Goal: Task Accomplishment & Management: Manage account settings

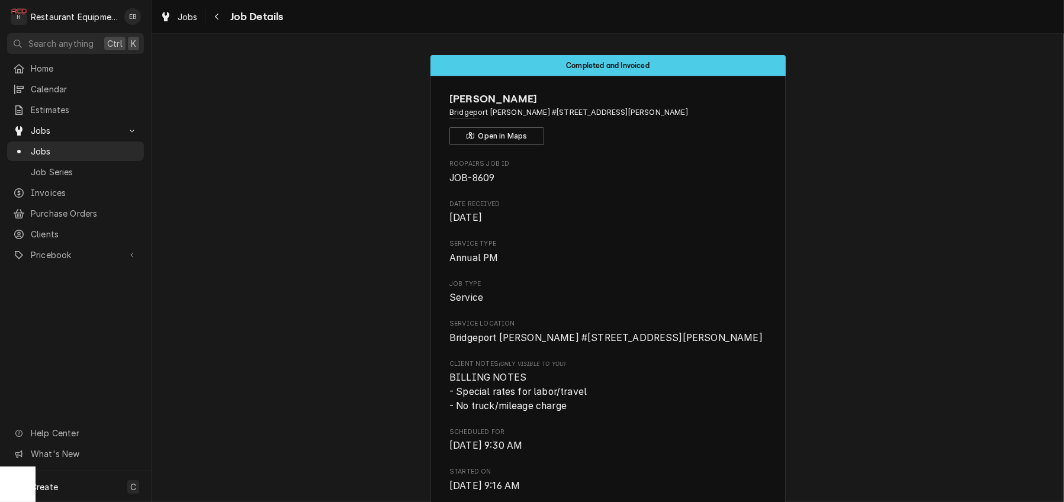
scroll to position [1536, 0]
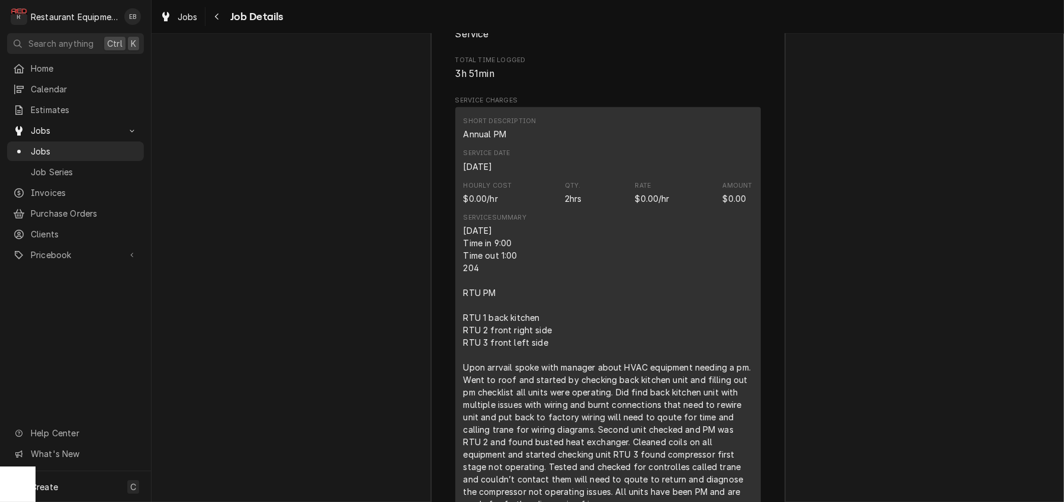
click at [919, 179] on div "Job Summary Roopairs Job ID JOB-8609 Service Type Annual PM Job Type Service To…" at bounding box center [608, 498] width 913 height 1218
click at [192, 18] on span "Jobs" at bounding box center [188, 17] width 20 height 12
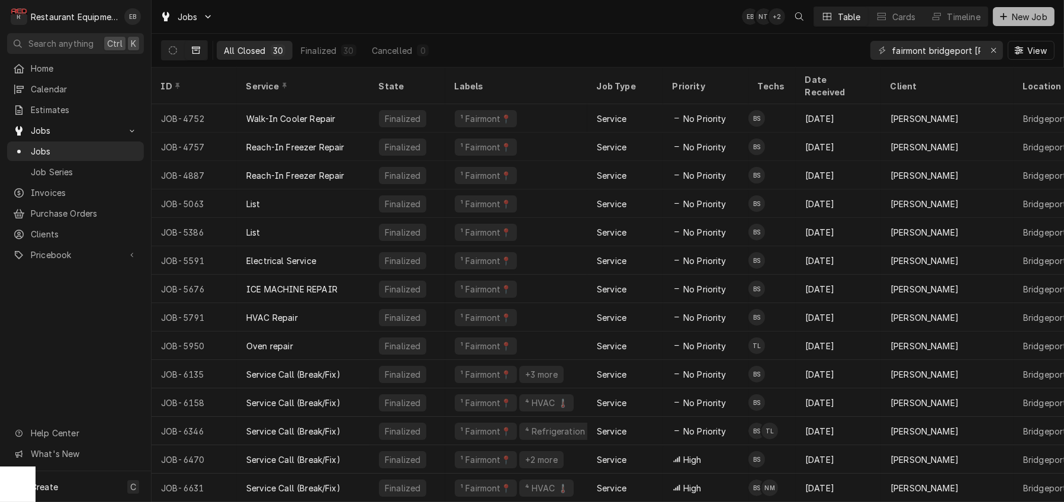
click at [1015, 20] on span "New Job" at bounding box center [1030, 17] width 40 height 12
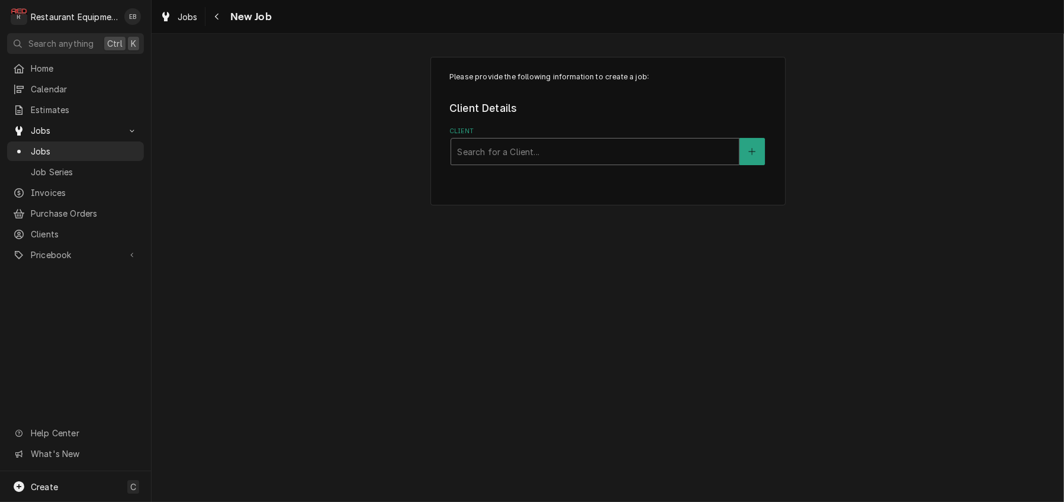
click at [577, 162] on div "Client" at bounding box center [595, 151] width 276 height 21
type input "g"
type input "welbilt"
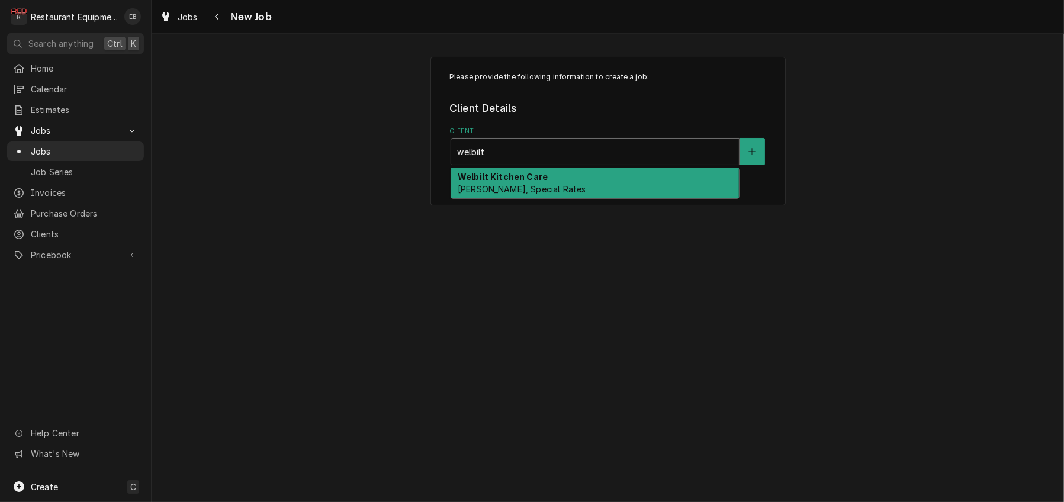
click at [613, 199] on div "Welbilt Kitchen Care [PERSON_NAME], Special Rates" at bounding box center [595, 183] width 288 height 31
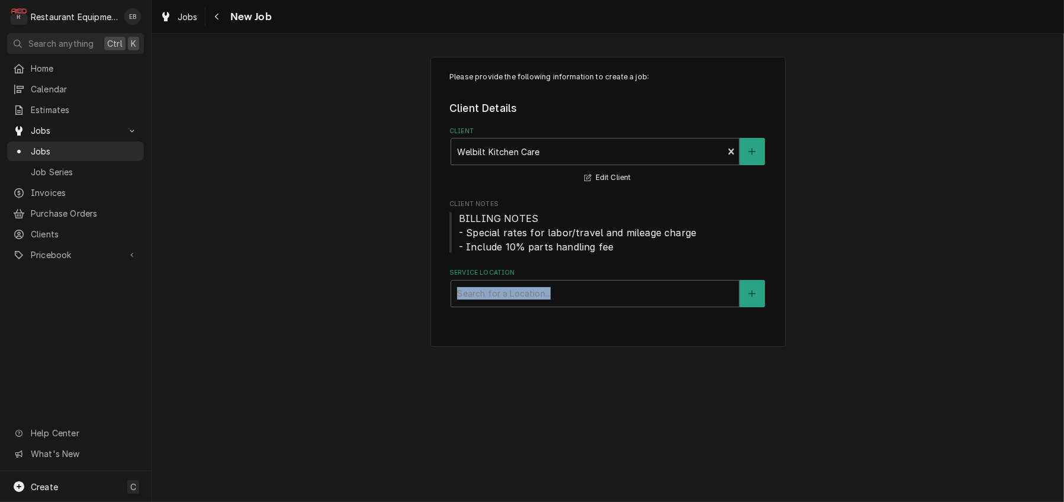
drag, startPoint x: 539, startPoint y: 314, endPoint x: 546, endPoint y: 343, distance: 29.7
click at [539, 307] on div "Service Location Search for a Location..." at bounding box center [608, 287] width 317 height 39
click at [586, 304] on div "Service Location" at bounding box center [595, 293] width 276 height 21
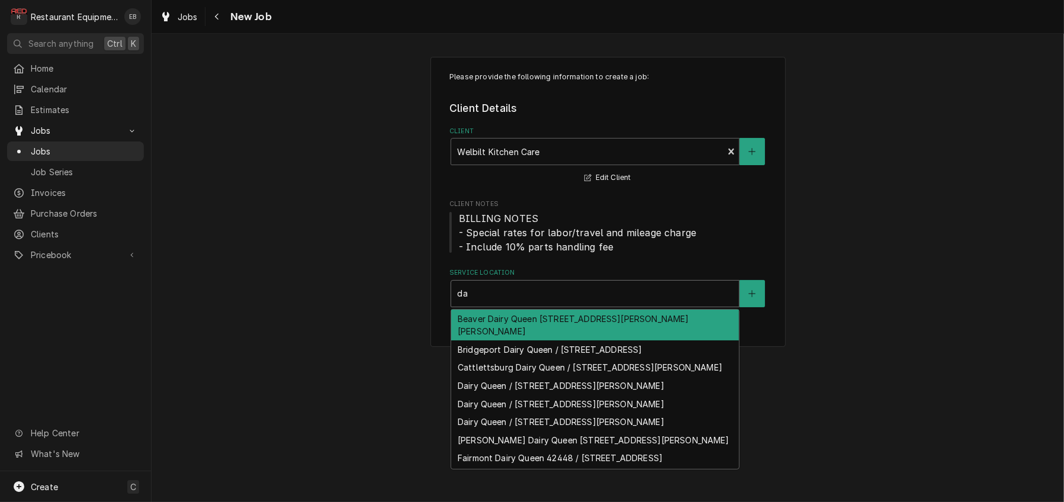
type input "d"
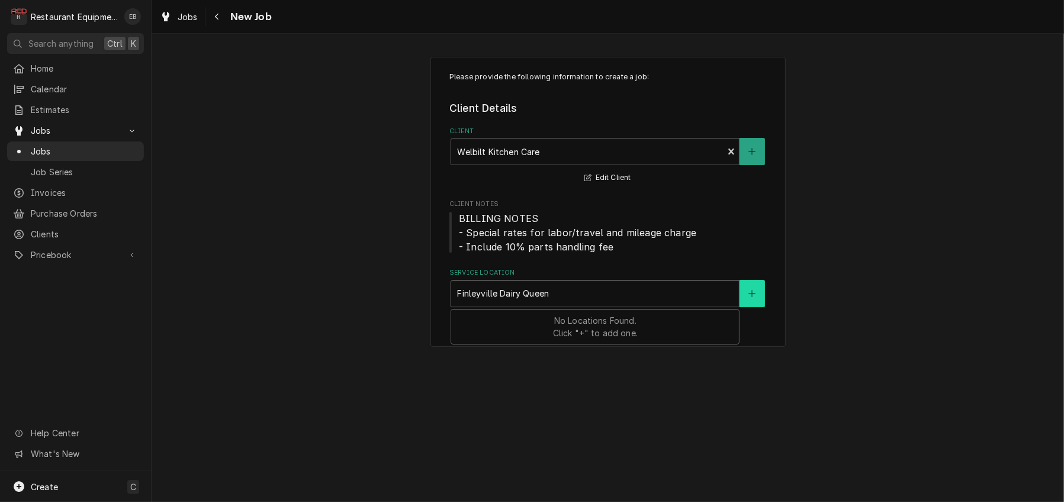
type input "Finleyville Dairy Queen"
click at [756, 298] on icon "Create New Location" at bounding box center [752, 294] width 7 height 8
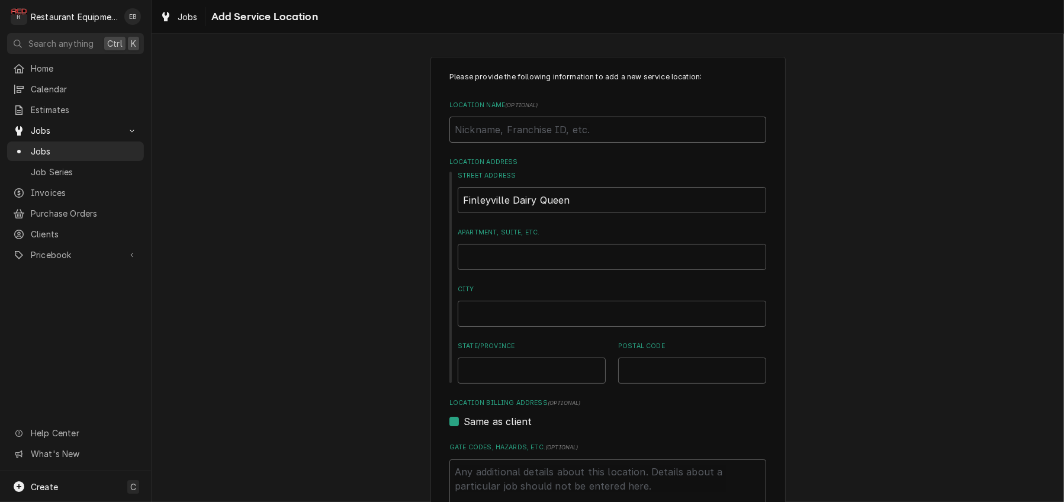
click at [567, 143] on input "Location Name ( optional )" at bounding box center [608, 130] width 317 height 26
type textarea "x"
type input "F"
type textarea "x"
type input "Fi"
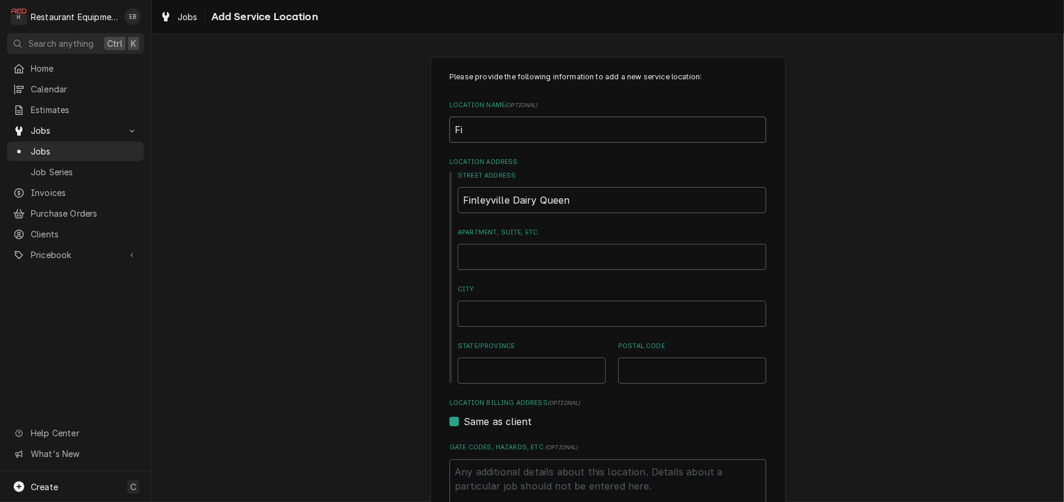
type textarea "x"
type input "Fin"
type textarea "x"
type input "Finl"
type textarea "x"
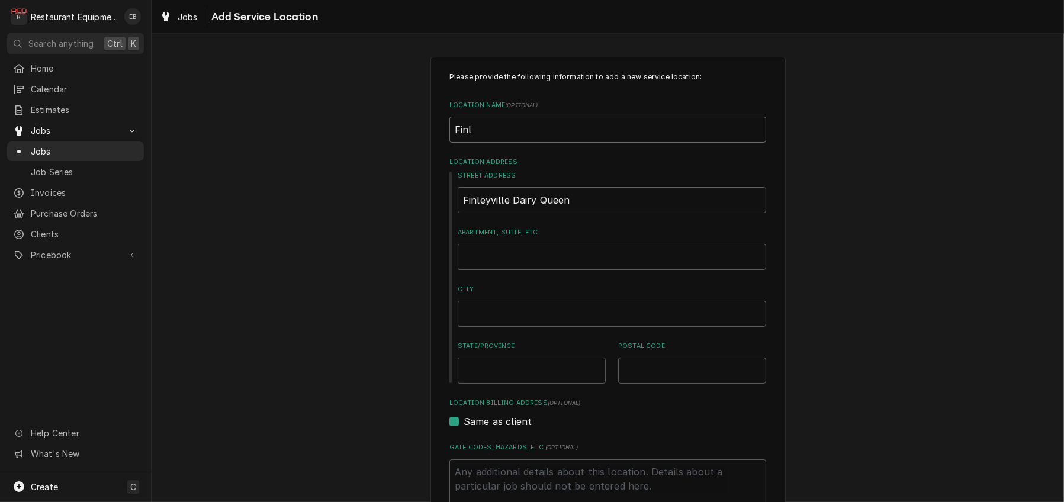
type input "Finl;"
type textarea "x"
type input "Finl;e"
type textarea "x"
type input "Finl;ey"
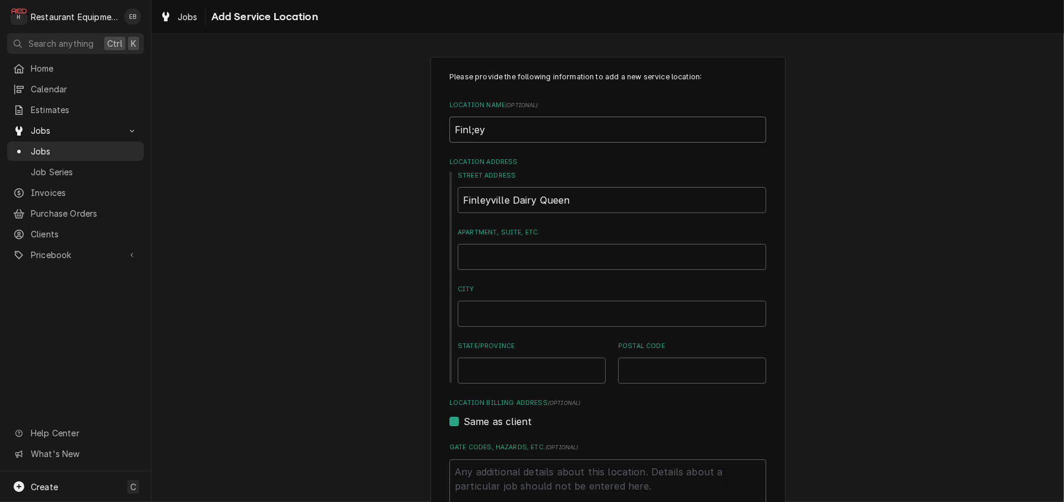
type textarea "x"
type input "Finl;e"
type textarea "x"
type input "Finl;"
type textarea "x"
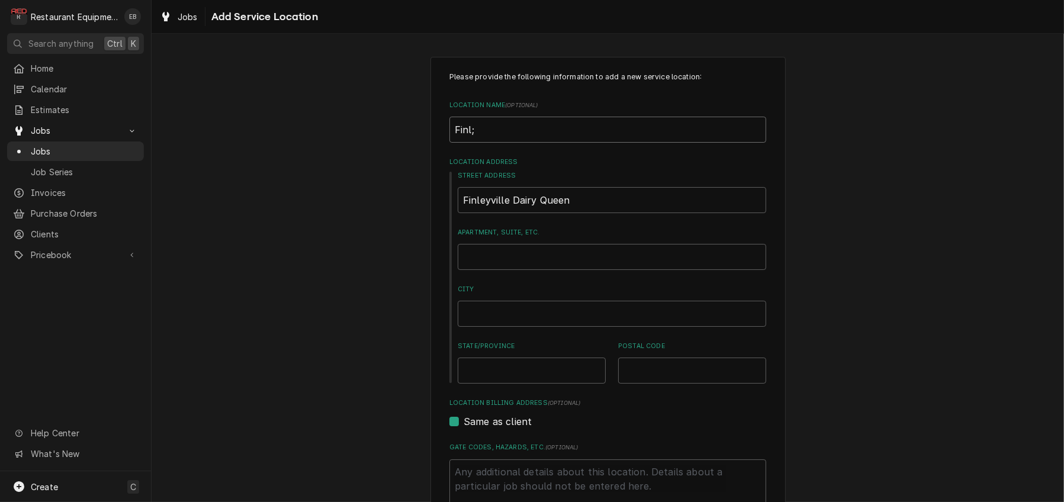
type input "Finl"
type textarea "x"
type input "Finle"
type textarea "x"
type input "Finley"
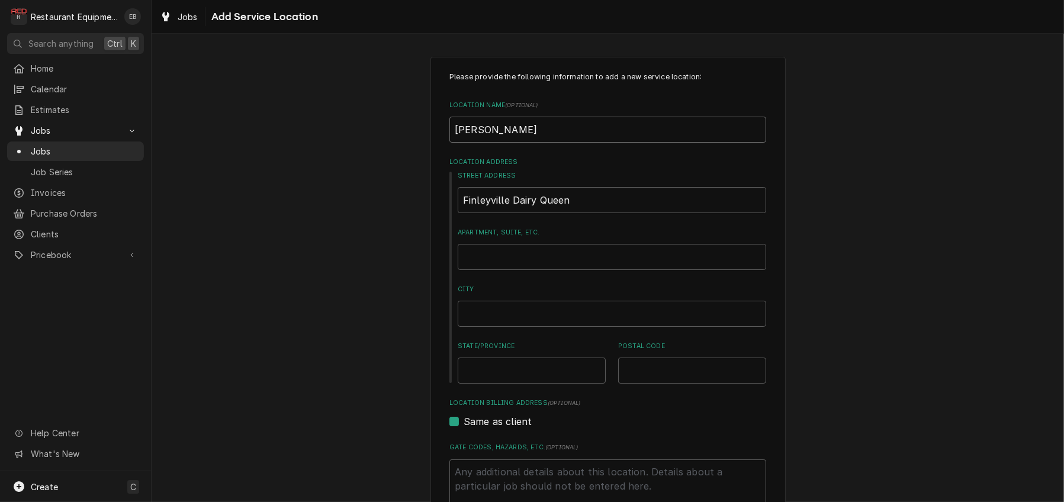
type textarea "x"
type input "Finleyv"
type textarea "x"
type input "Finleyvi"
type textarea "x"
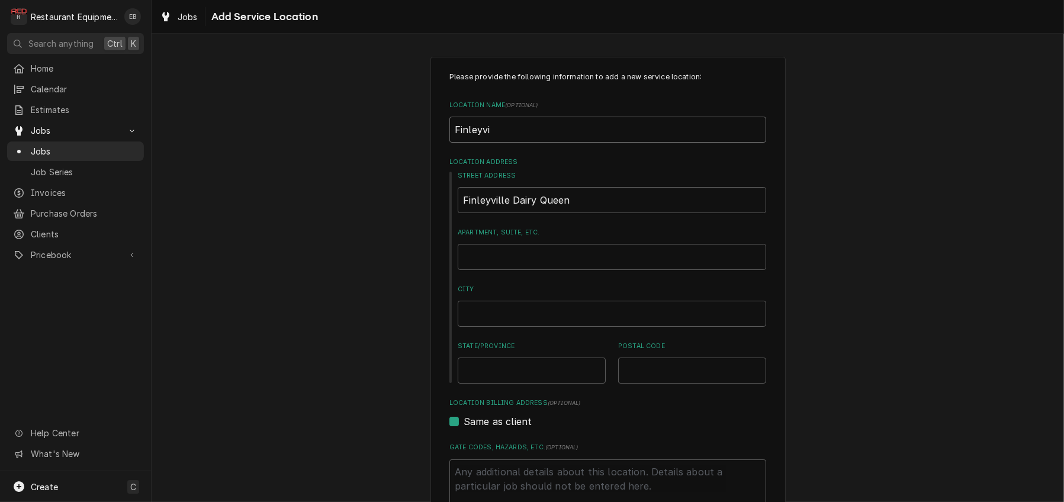
type input "Finleyvil"
type textarea "x"
type input "Finleyvill"
type textarea "x"
type input "Finleyville"
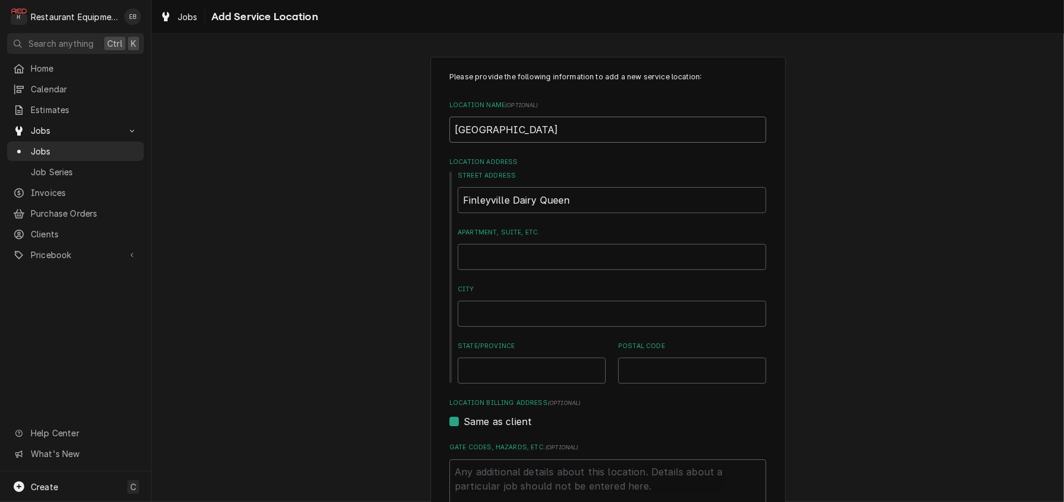
type textarea "x"
type input "Finleyville"
type textarea "x"
type input "Finleyville D"
type textarea "x"
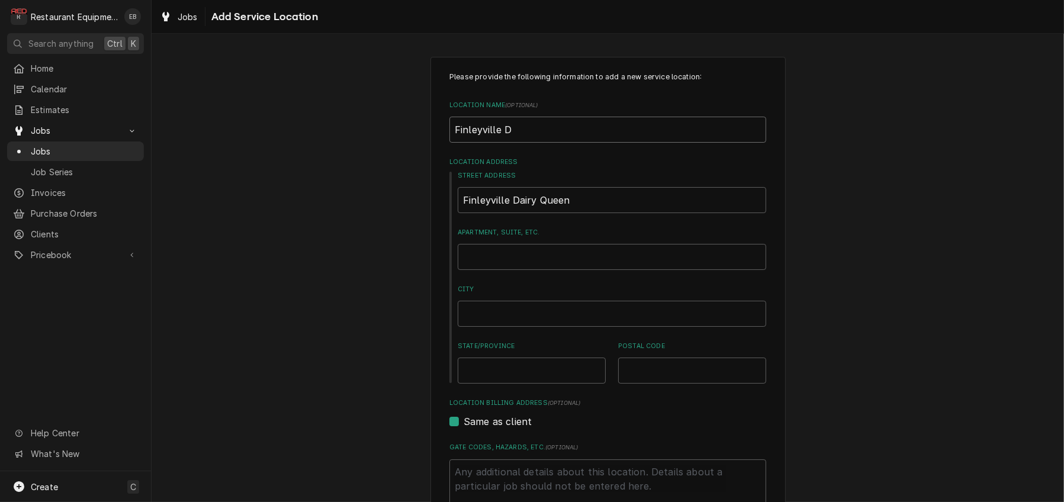
type input "Finleyville Da"
type textarea "x"
type input "Finleyville Dai"
type textarea "x"
type input "Finleyville Dair"
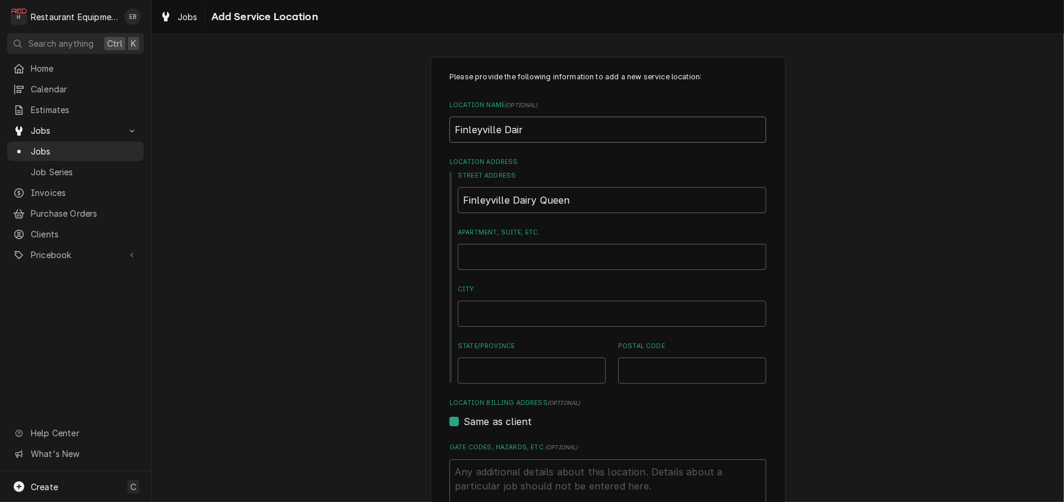
type textarea "x"
type input "Finleyville Dairy"
type textarea "x"
type input "Finleyville Dairy"
type textarea "x"
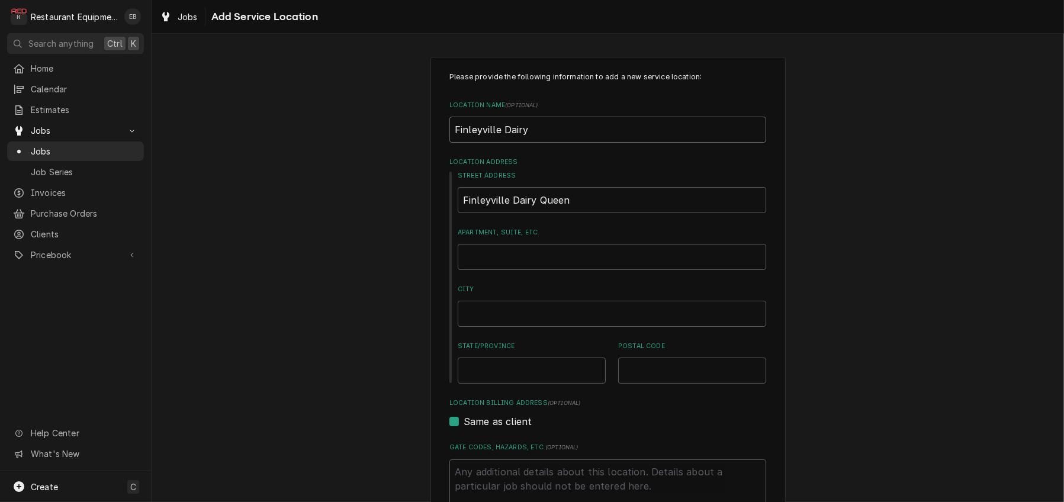
type input "Finleyville Dairy Q"
type textarea "x"
type input "Finleyville Dairy Qu"
type textarea "x"
type input "Finleyville Dairy Que"
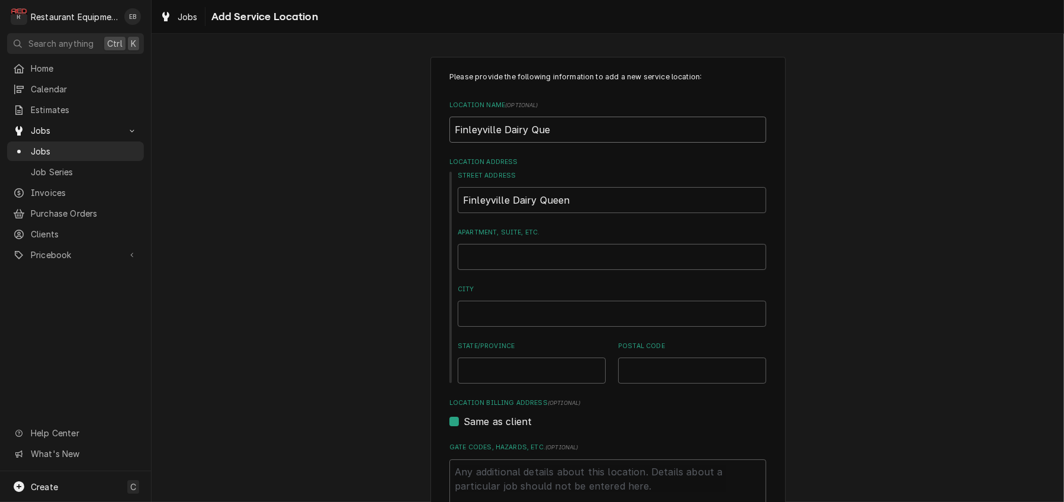
type textarea "x"
type input "Finleyville Dairy Quee"
type textarea "x"
type input "Finleyville Dairy Queen"
type textarea "x"
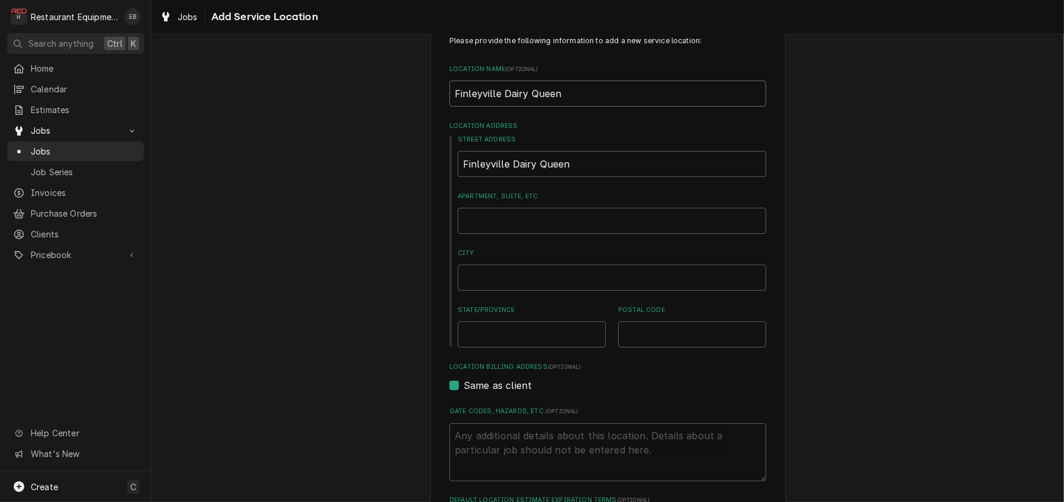
scroll to position [39, 0]
type input "Finleyville Dairy Queen"
drag, startPoint x: 581, startPoint y: 182, endPoint x: 447, endPoint y: 206, distance: 135.9
click at [450, 206] on div "Street Address Finleyville Dairy Queen Apartment, Suite, etc. City State/Provin…" at bounding box center [608, 238] width 317 height 213
type textarea "x"
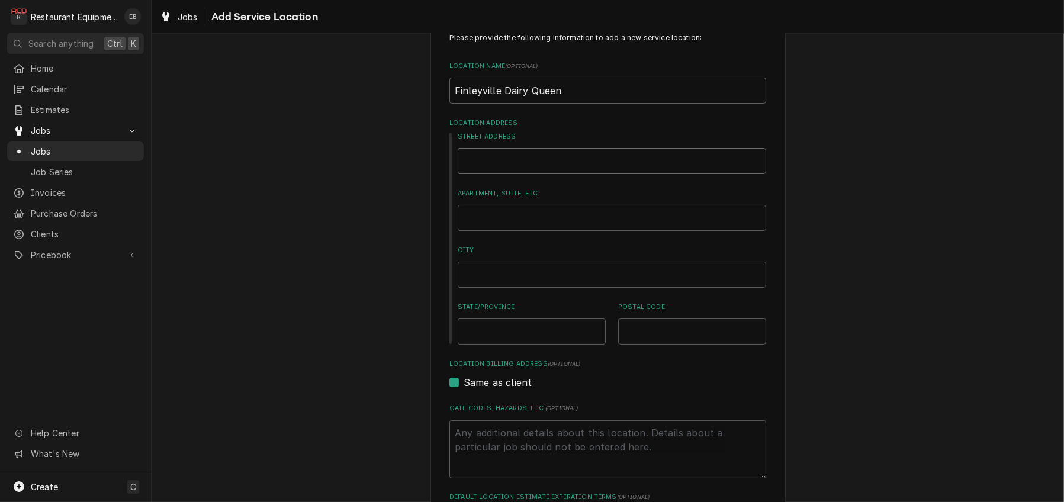
type textarea "x"
type input "6"
type textarea "x"
type input "61"
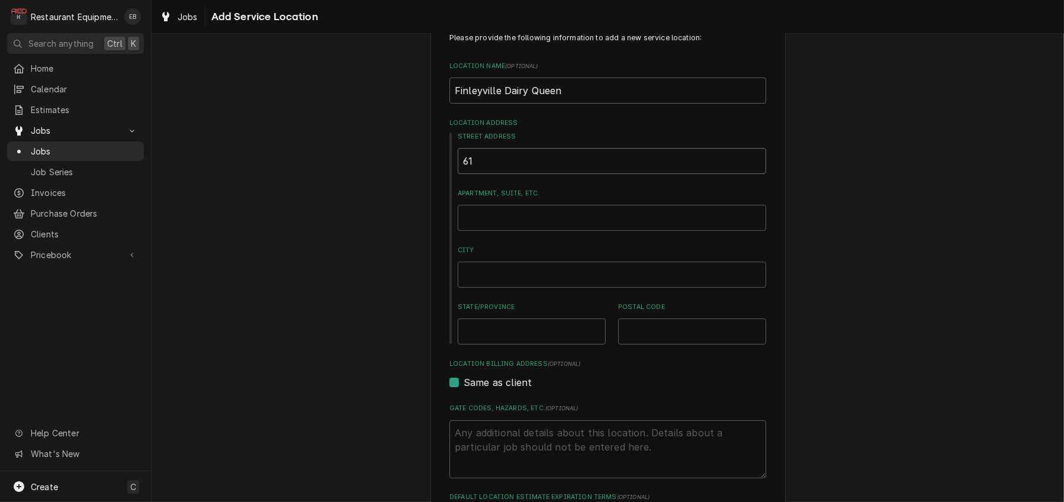
type textarea "x"
type input "618"
type textarea "x"
type input "6180"
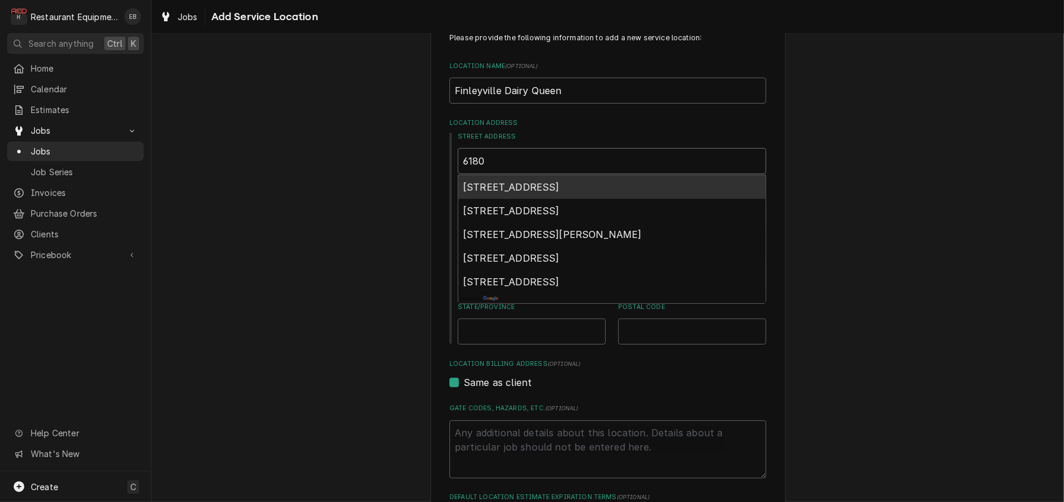
type textarea "x"
type input "6180"
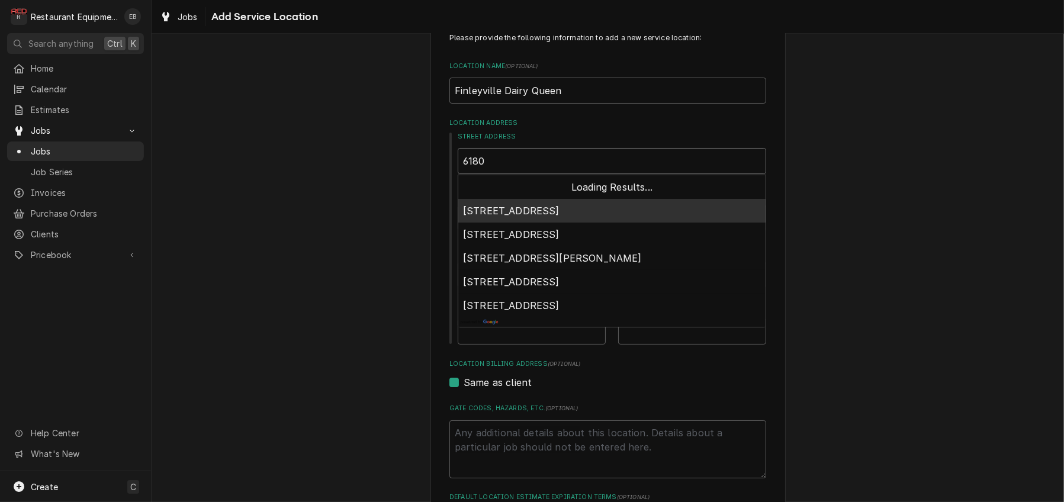
type textarea "x"
type input "6180 s"
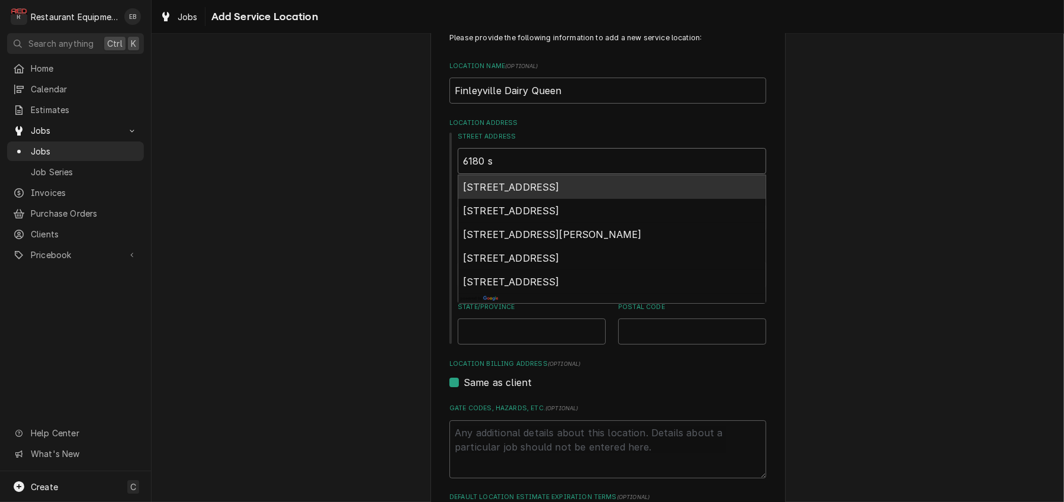
type textarea "x"
type input "6180 st"
type textarea "x"
type input "6180 sta"
type textarea "x"
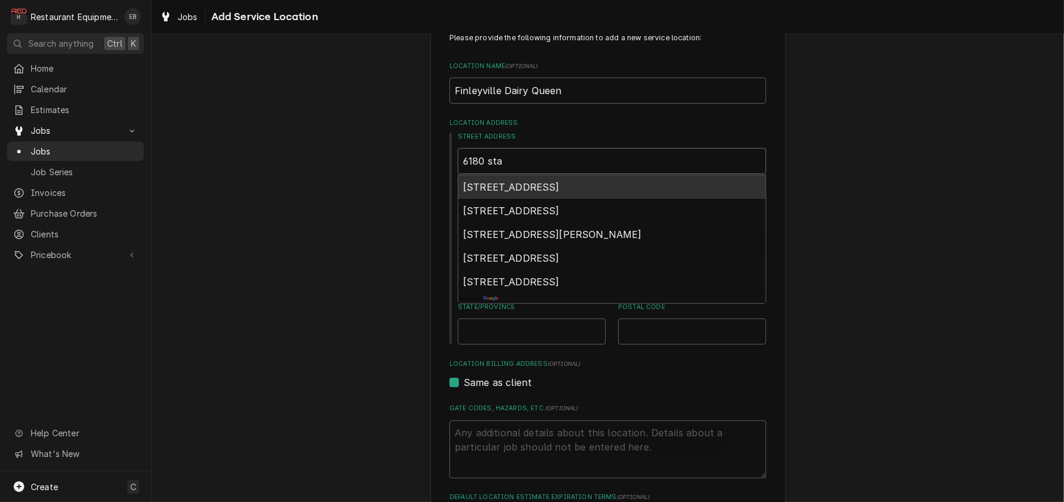
type input "6180 stat"
type textarea "x"
type input "6180 state"
type textarea "x"
type input "6180 state"
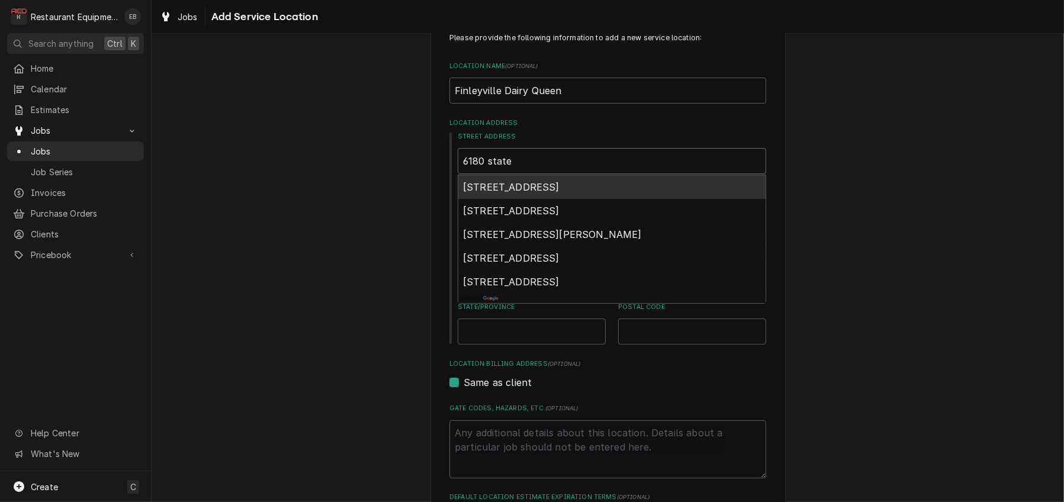
type textarea "x"
type input "6180 state r"
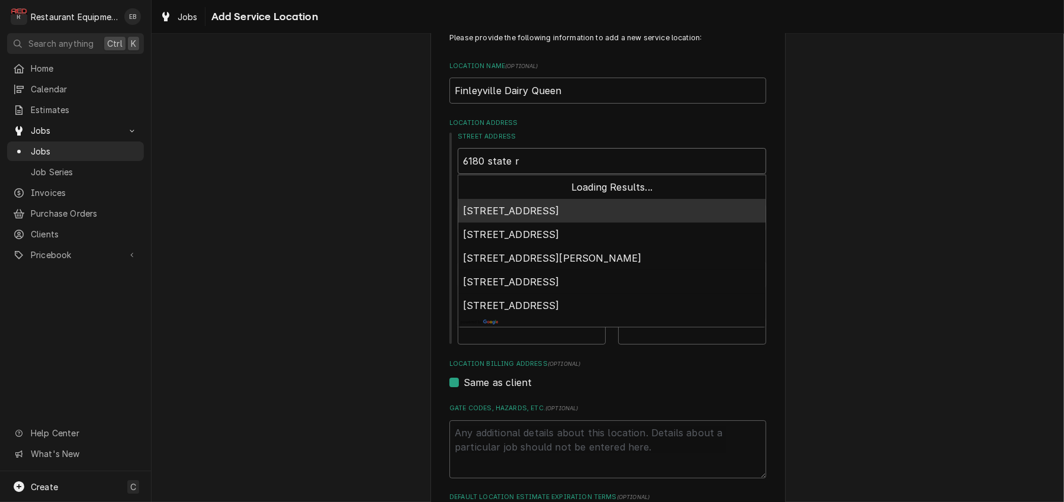
type textarea "x"
type input "6180 state rt"
type textarea "x"
type input "6180 state rte"
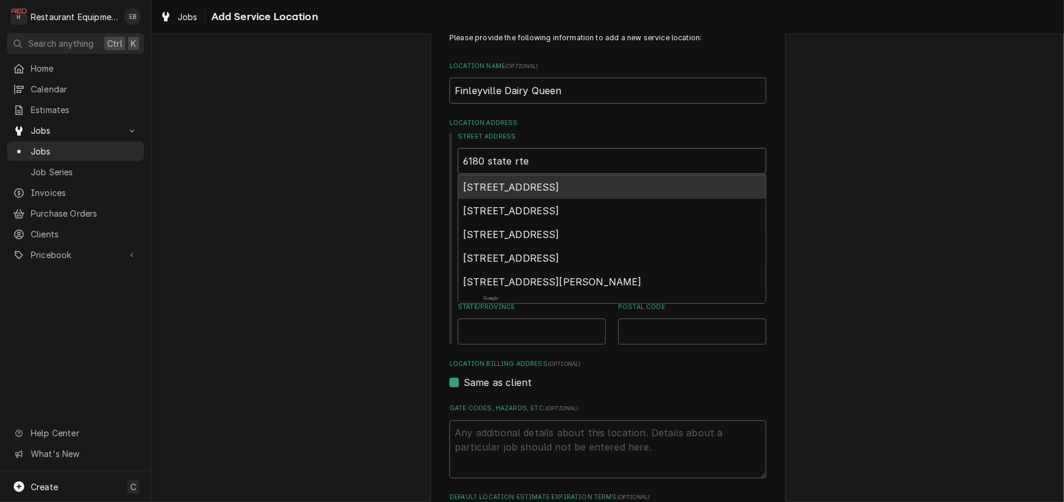
type textarea "x"
type input "6180 state rte"
type textarea "x"
type input "6180 state rte 8"
type textarea "x"
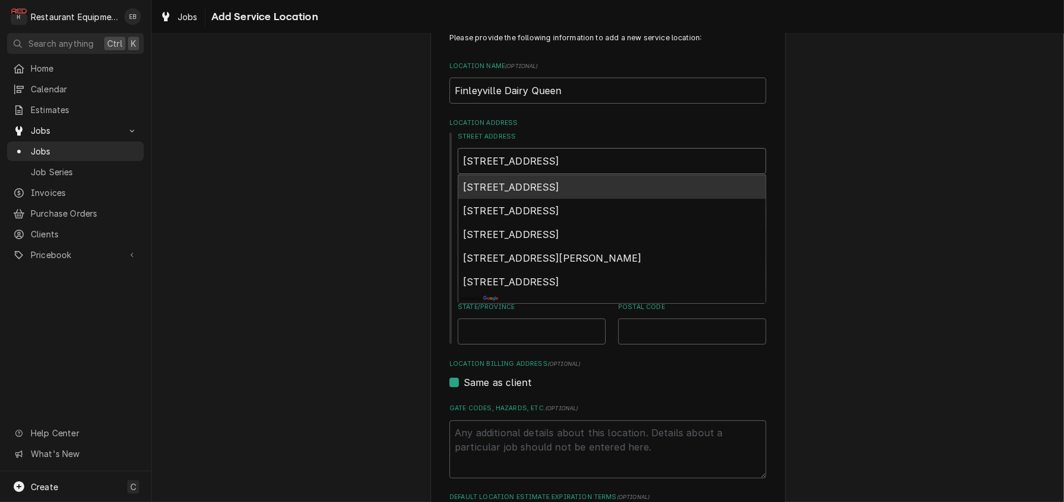
type input "6180 state rte 8"
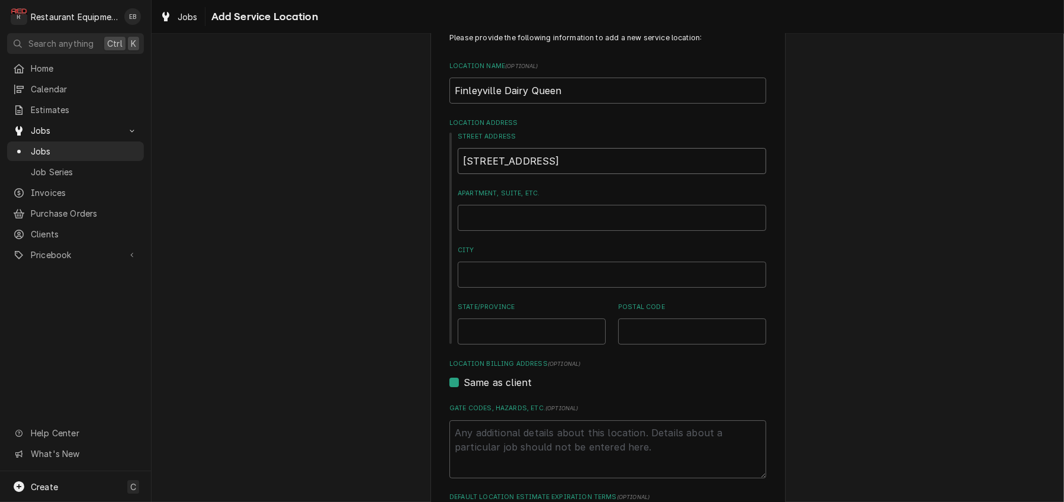
type textarea "x"
type input "6180 state rte 88"
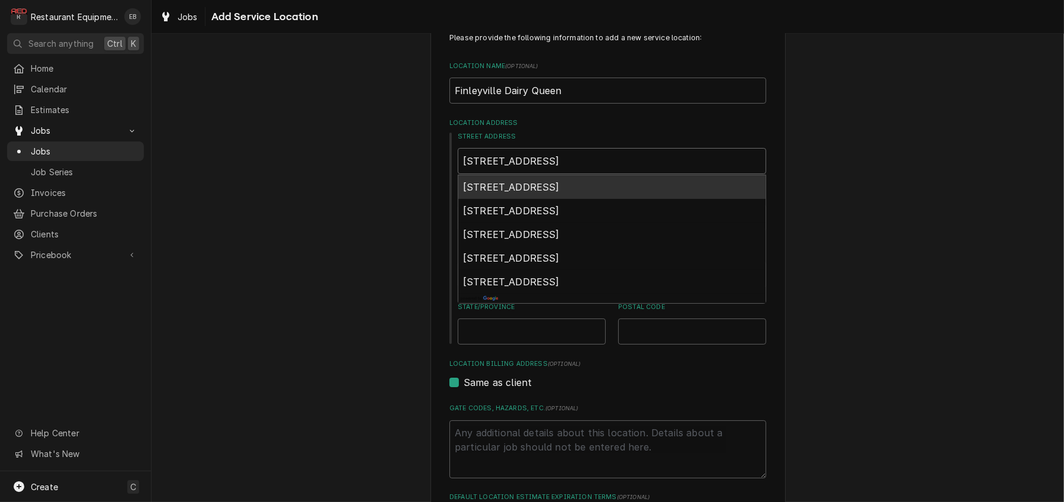
click at [560, 193] on span "6180 State Rte 88, Finleyville, PA, USA" at bounding box center [511, 187] width 97 height 12
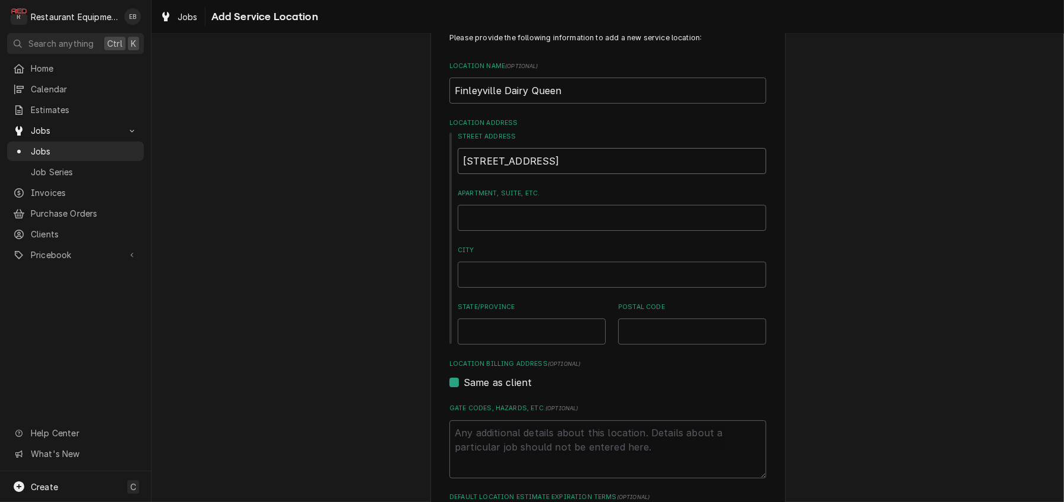
type textarea "x"
type input "6180 PA-88"
type textarea "x"
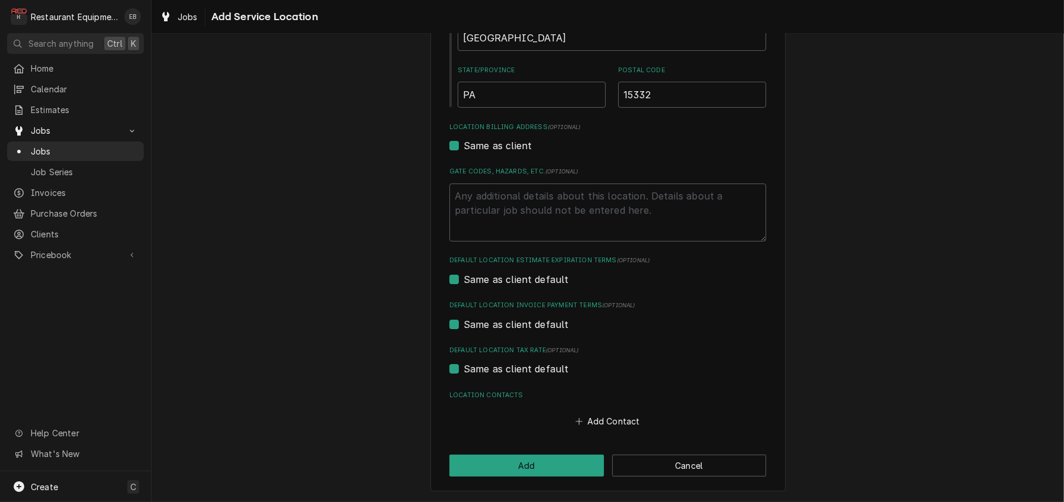
scroll to position [316, 0]
type input "6180 PA-88"
click at [563, 458] on button "Add" at bounding box center [527, 466] width 155 height 22
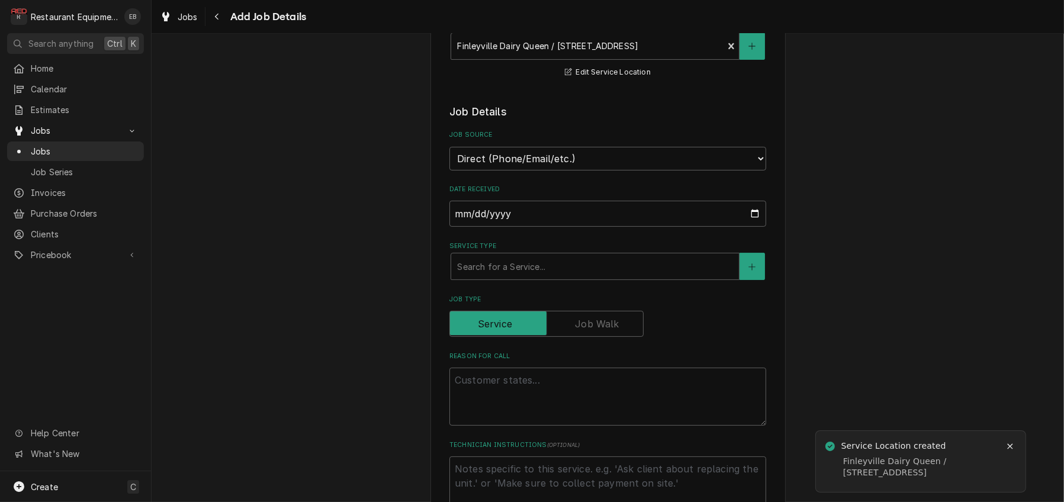
scroll to position [316, 0]
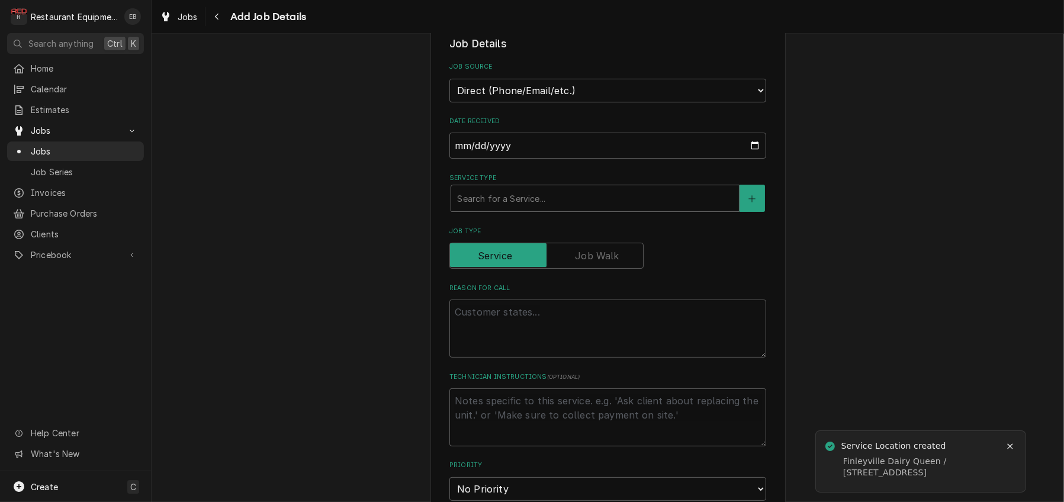
click at [533, 209] on div "Service Type" at bounding box center [595, 198] width 276 height 21
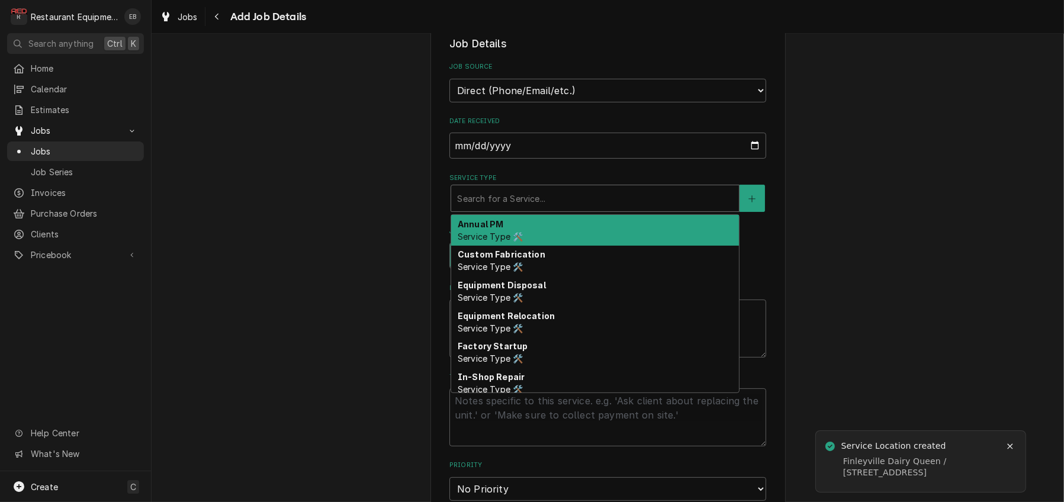
type textarea "x"
type input "b"
type textarea "x"
type input "br"
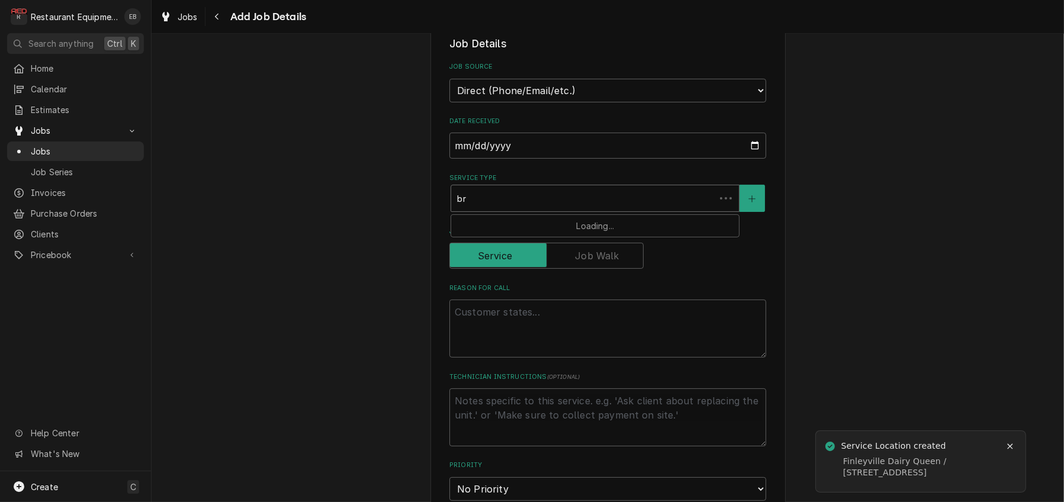
type textarea "x"
type input "bre"
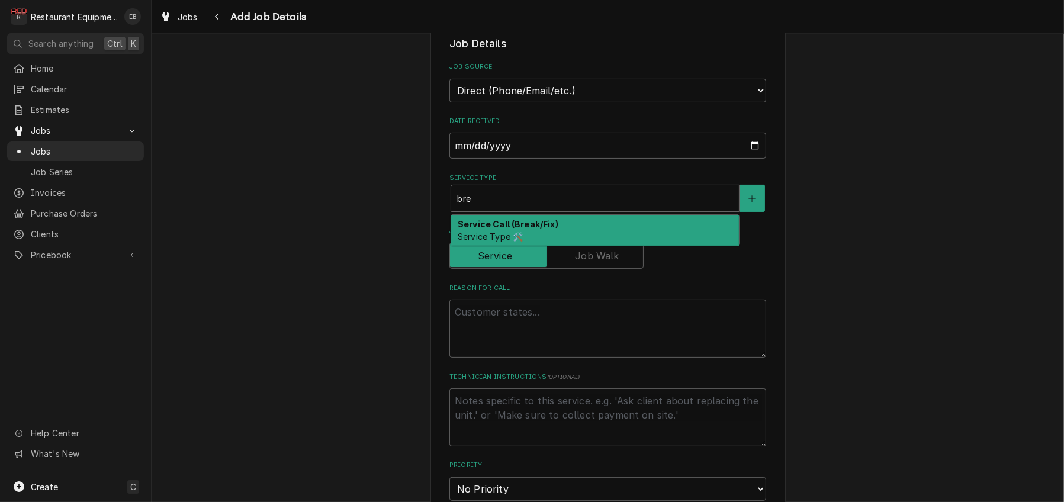
click at [547, 229] on strong "Service Call (Break/Fix)" at bounding box center [508, 224] width 101 height 10
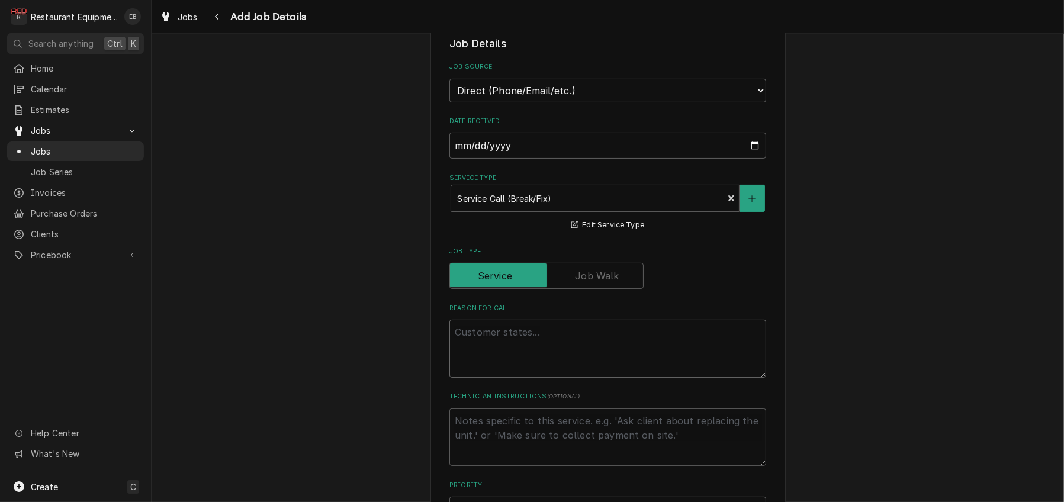
click at [519, 378] on textarea "Reason For Call" at bounding box center [608, 349] width 317 height 58
paste textarea "Type: Service Priority: Urgent Urgent (4h On-Site, 24h Complete) PLEASE ACCEPT …"
type textarea "x"
type textarea "Type: Service Priority: Urgent Urgent (4h On-Site, 24h Complete) PLEASE ACCEPT …"
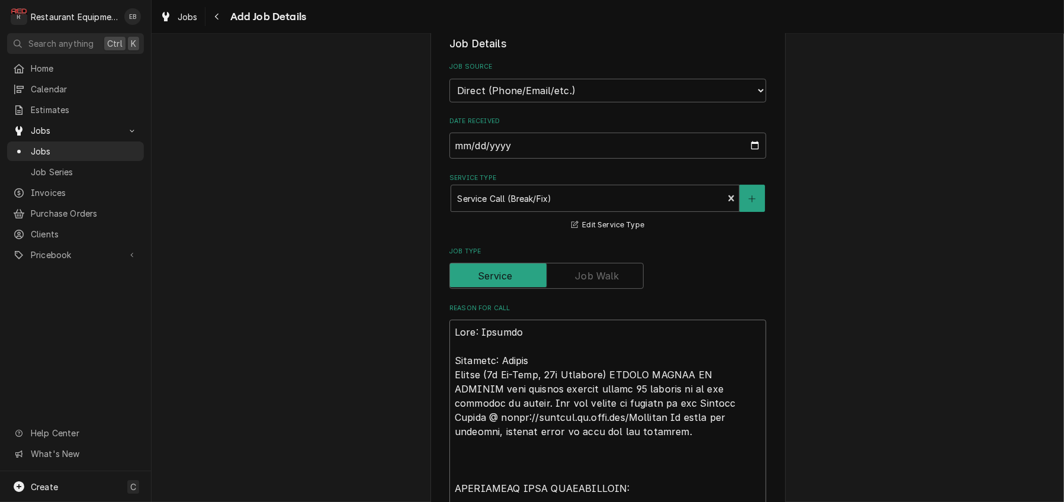
scroll to position [1229, 0]
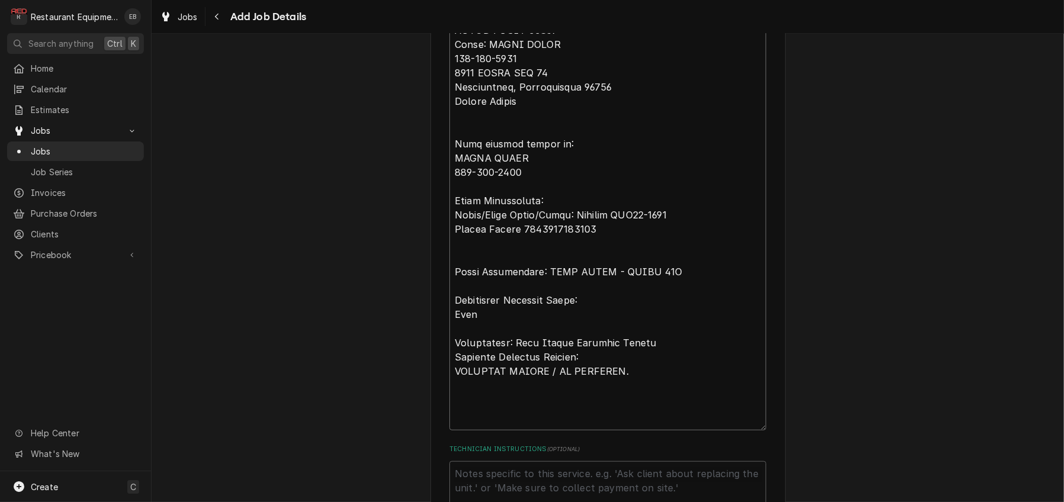
type textarea "x"
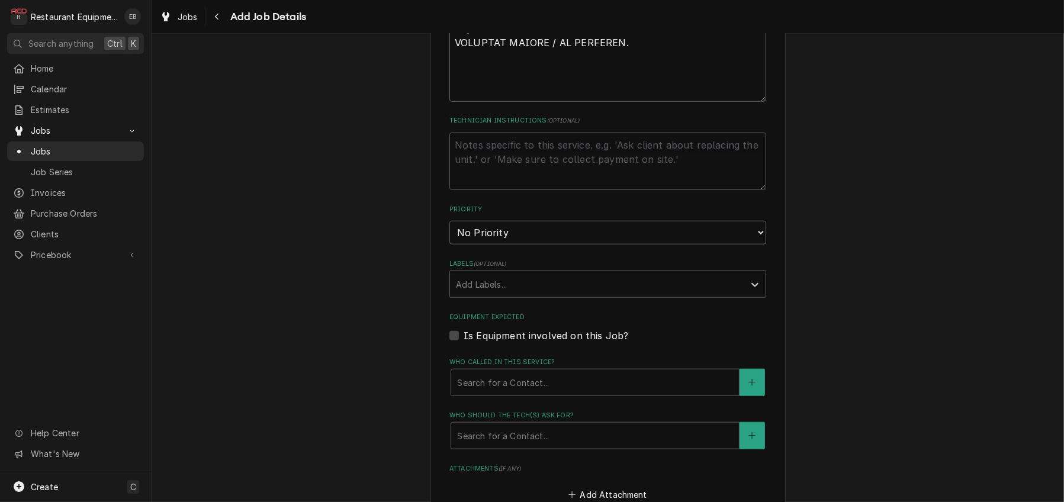
scroll to position [1584, 0]
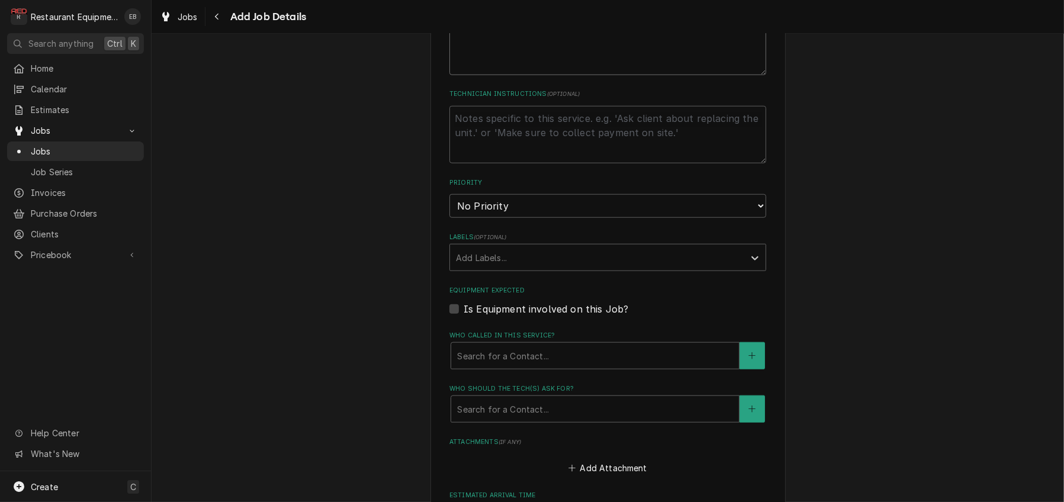
type textarea "Type: Service Priority: Urgent Urgent (4h On-Site, 24h Complete) PLEASE ACCEPT …"
click at [583, 218] on select "No Priority Urgent High Medium Low" at bounding box center [608, 206] width 317 height 24
select select "2"
click at [450, 218] on select "No Priority Urgent High Medium Low" at bounding box center [608, 206] width 317 height 24
type textarea "x"
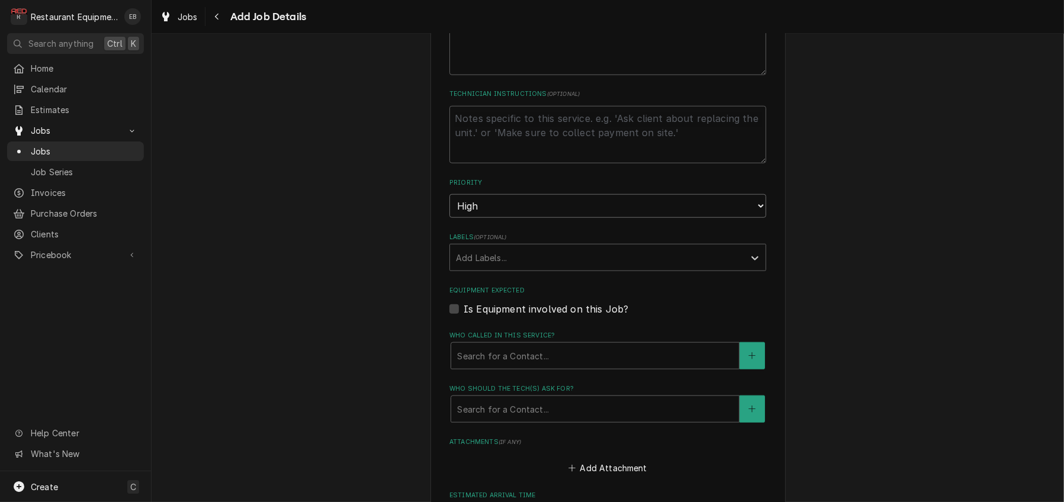
click at [510, 218] on select "No Priority Urgent High Medium Low" at bounding box center [608, 206] width 317 height 24
select select "1"
click at [450, 218] on select "No Priority Urgent High Medium Low" at bounding box center [608, 206] width 317 height 24
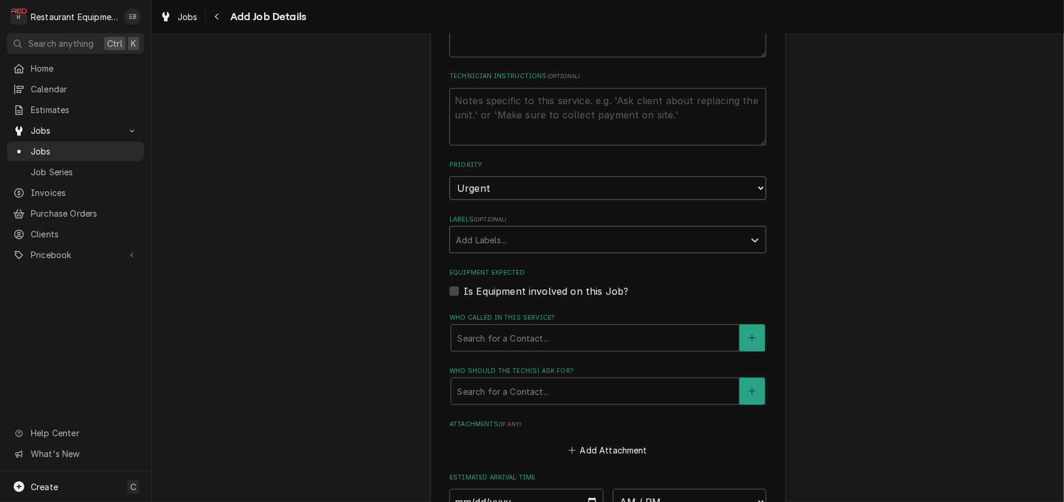
scroll to position [1663, 0]
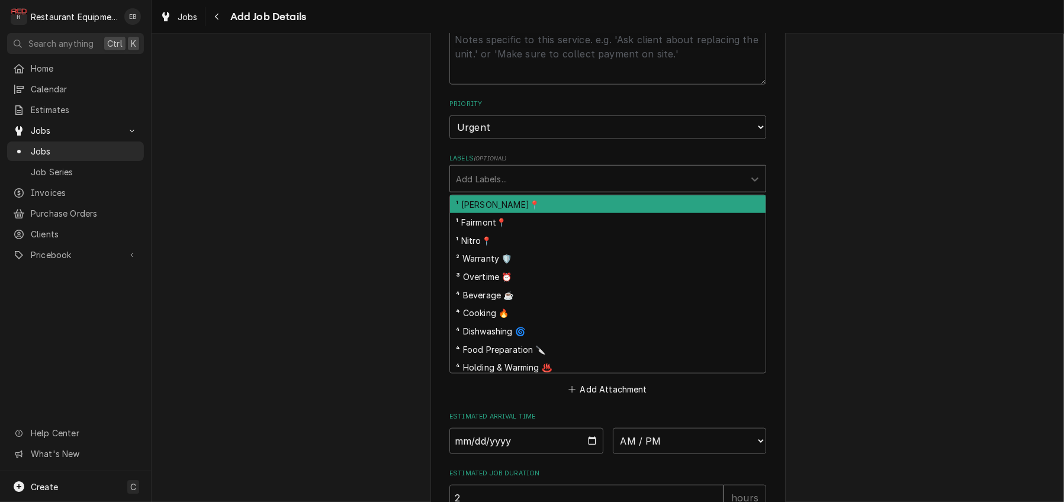
click at [530, 190] on div "Labels" at bounding box center [597, 178] width 283 height 21
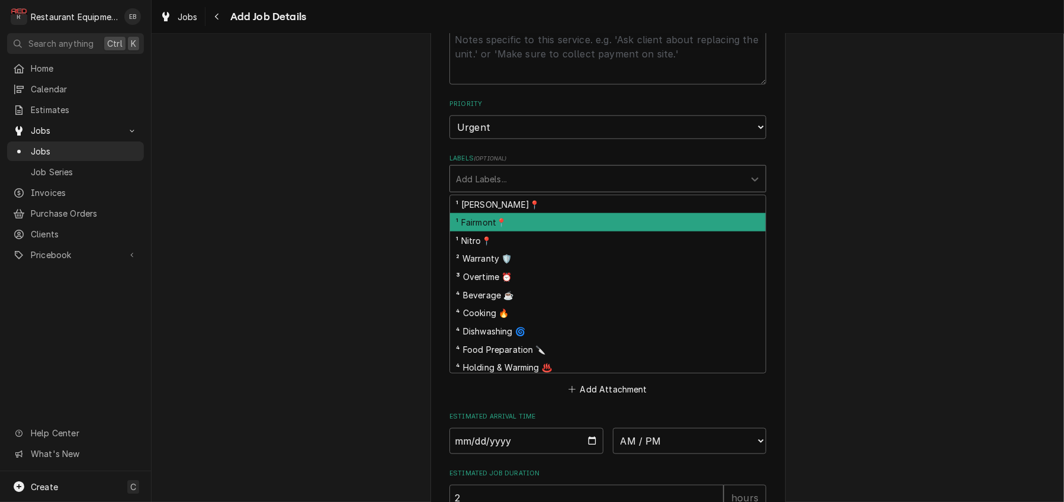
click at [508, 232] on div "¹ Fairmont📍" at bounding box center [608, 222] width 316 height 18
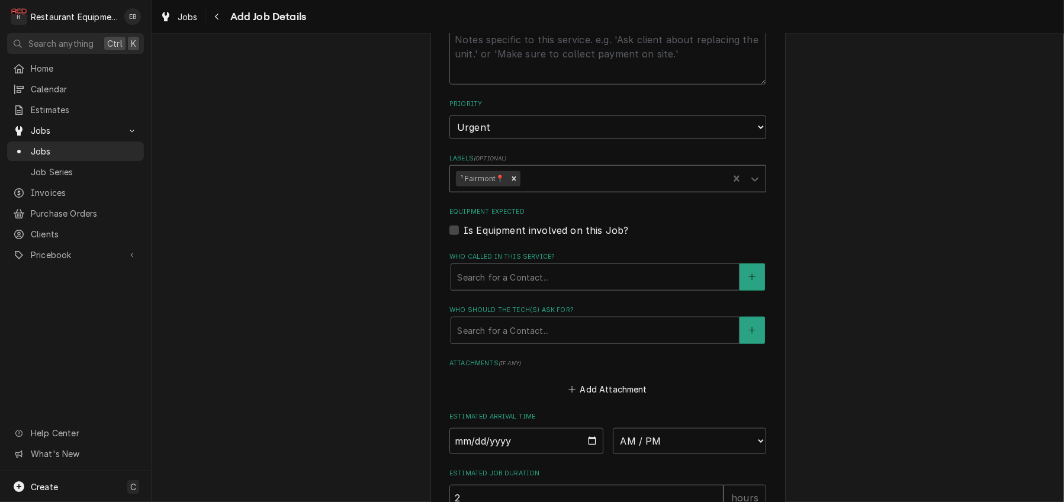
click at [545, 190] on div "Labels" at bounding box center [622, 178] width 200 height 21
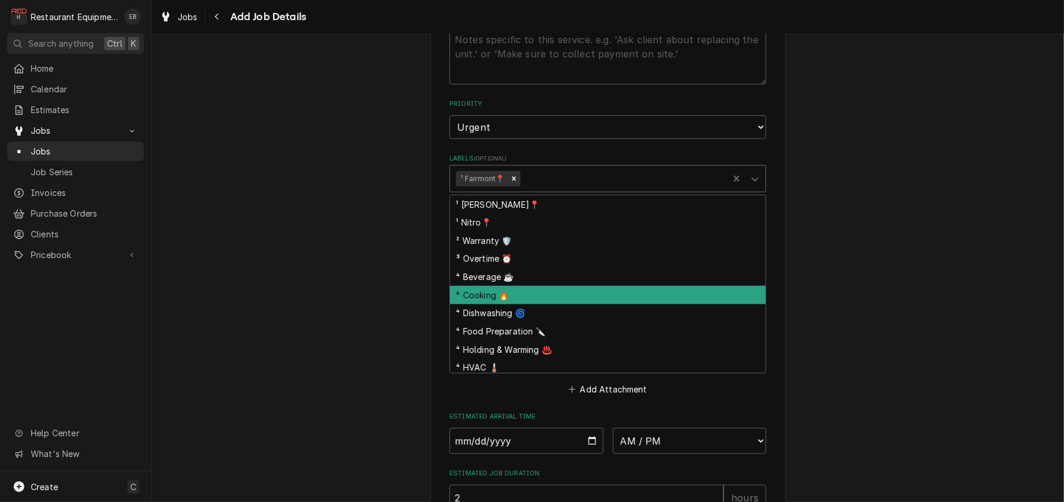
click at [501, 304] on div "⁴ Cooking 🔥" at bounding box center [608, 295] width 316 height 18
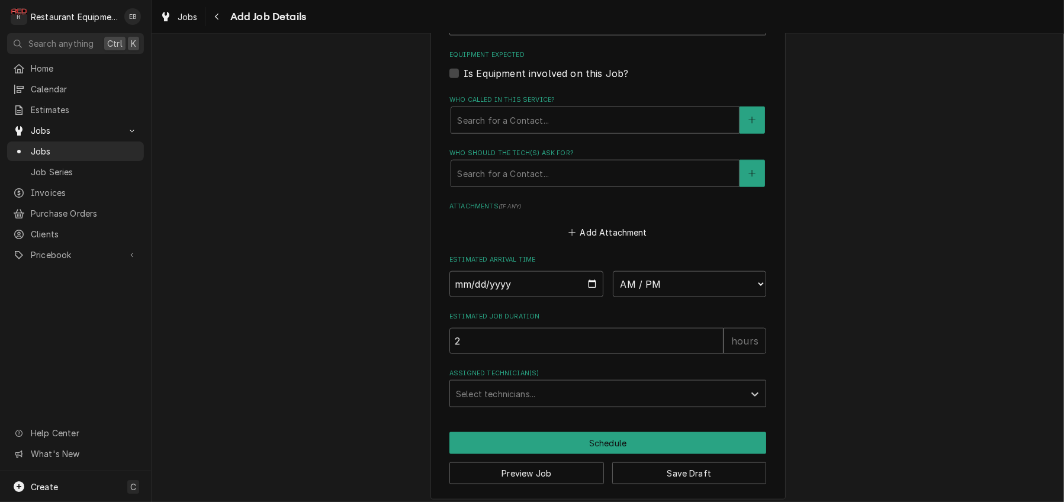
scroll to position [1821, 0]
click at [549, 130] on div "Who called in this service?" at bounding box center [595, 118] width 276 height 21
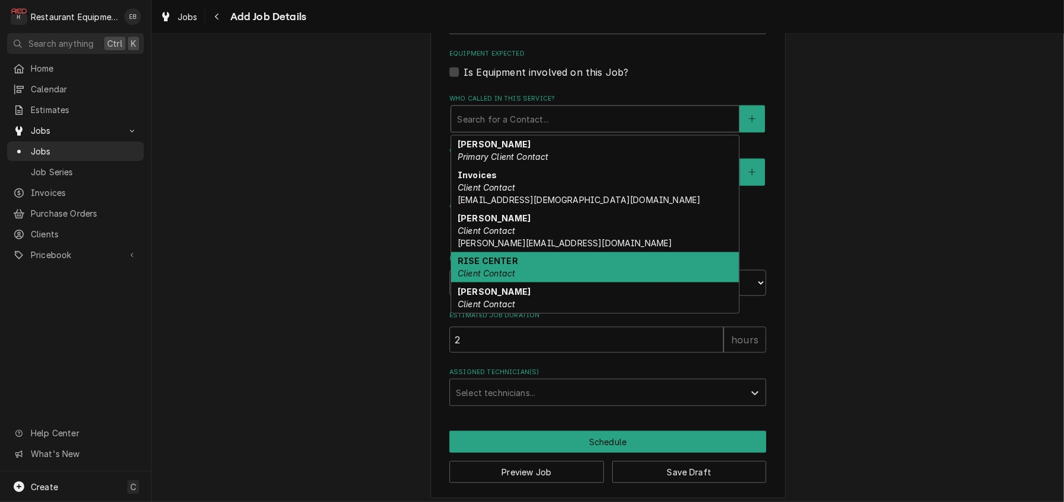
click at [511, 283] on div "RISE CENTER Client Contact" at bounding box center [595, 267] width 288 height 31
type textarea "x"
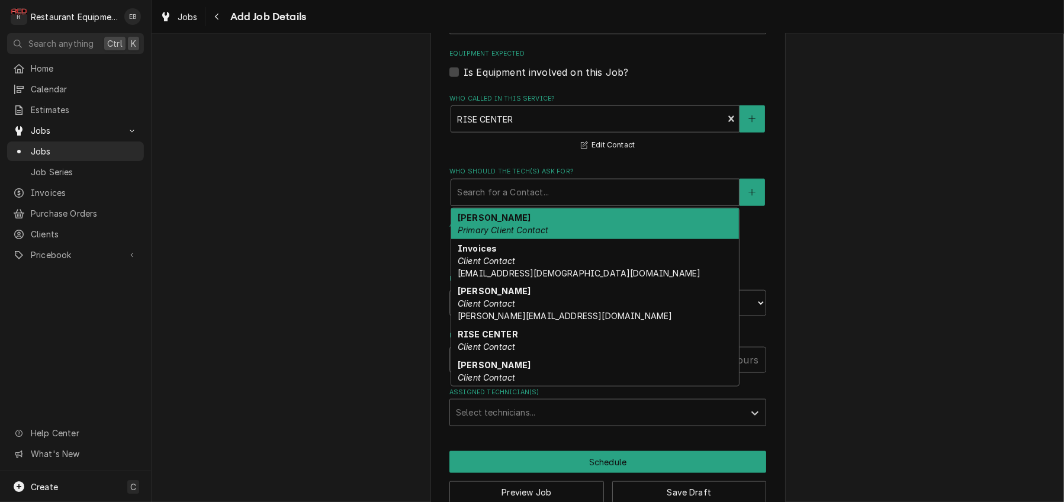
click at [505, 203] on div "Who should the tech(s) ask for?" at bounding box center [595, 192] width 276 height 21
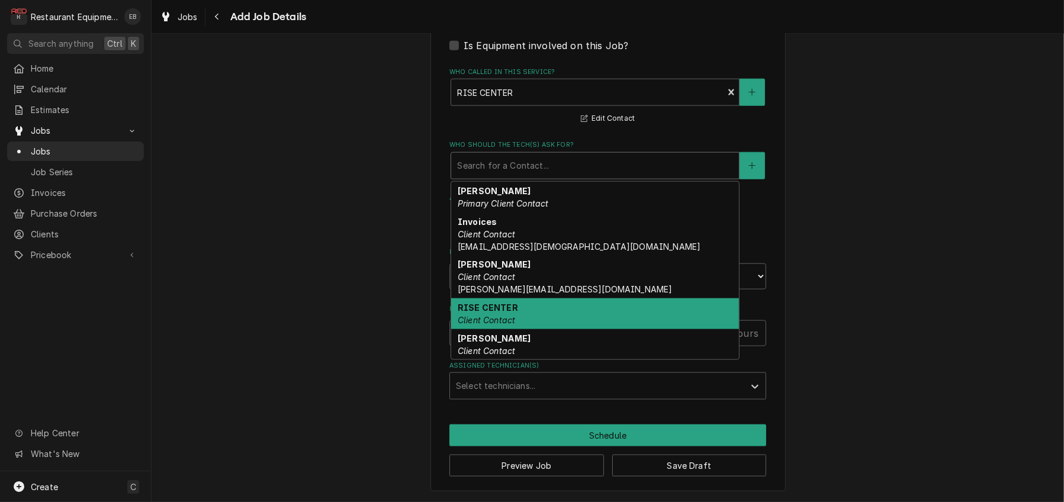
scroll to position [0, 0]
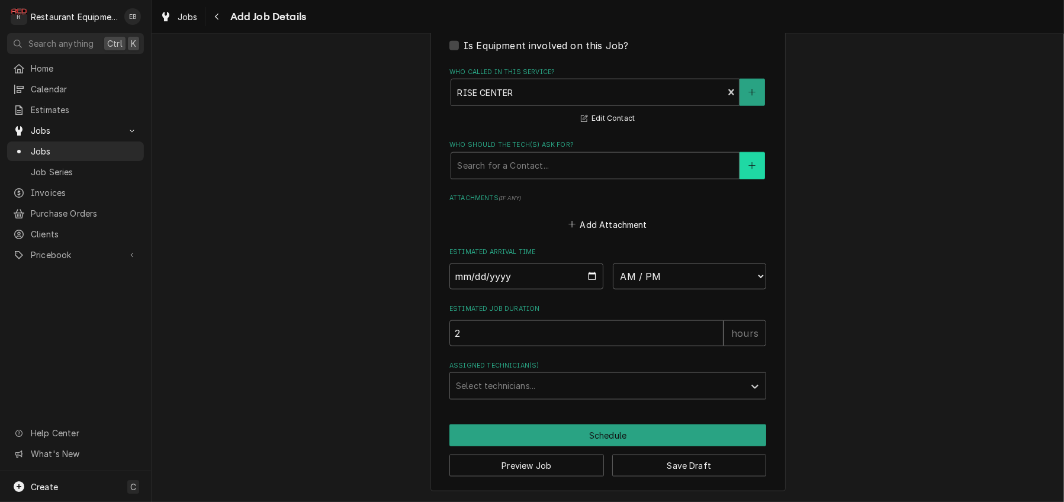
click at [756, 162] on icon "Create New Contact" at bounding box center [752, 165] width 7 height 7
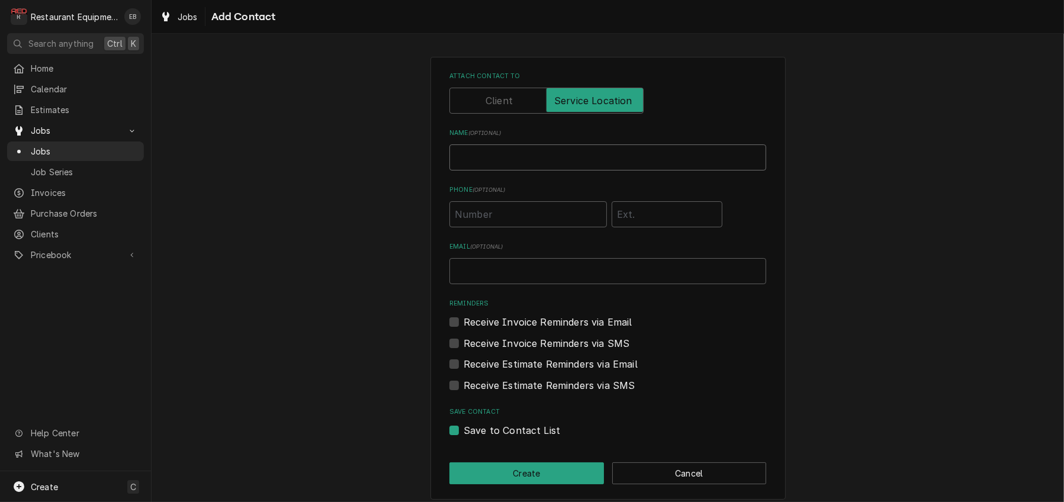
click at [509, 171] on input "Name ( optional )" at bounding box center [608, 158] width 317 height 26
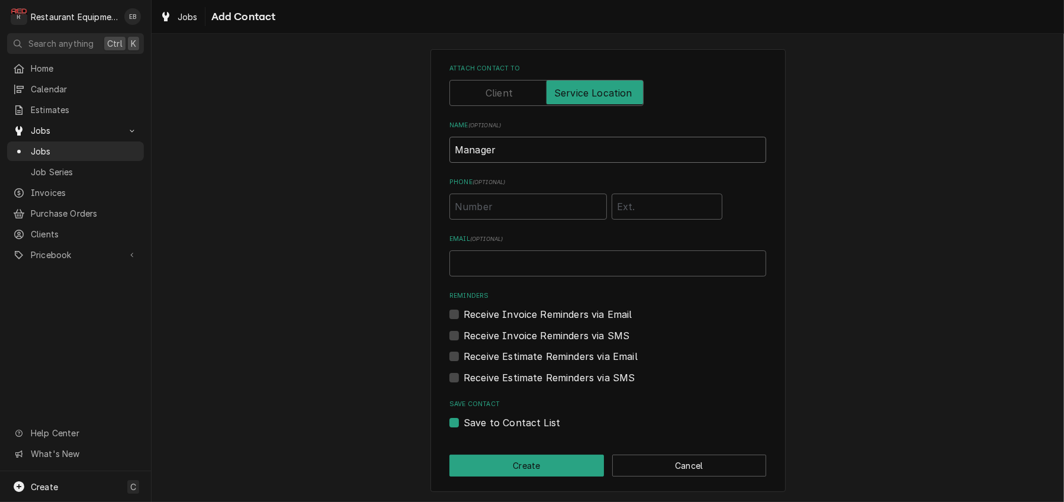
scroll to position [60, 0]
type input "Manager"
click at [524, 463] on button "Create" at bounding box center [527, 466] width 155 height 22
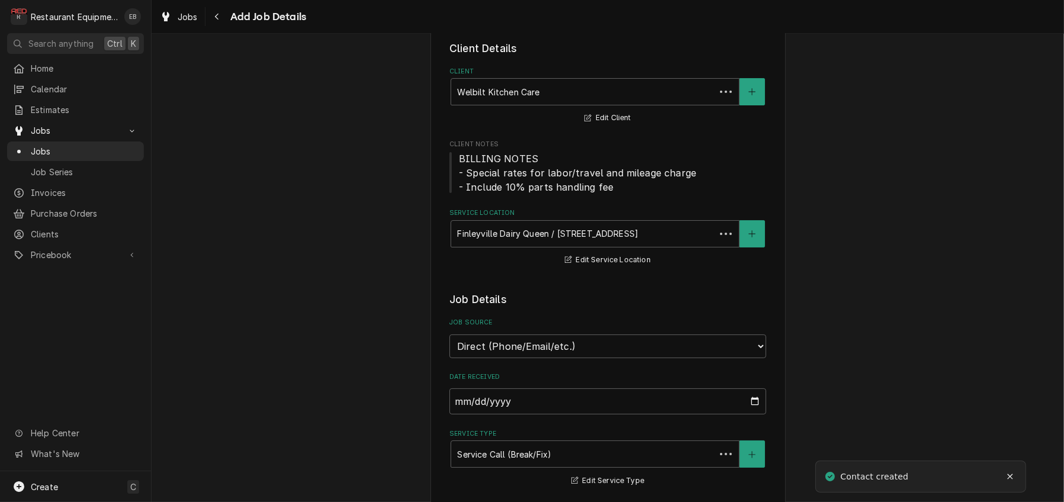
scroll to position [1981, 0]
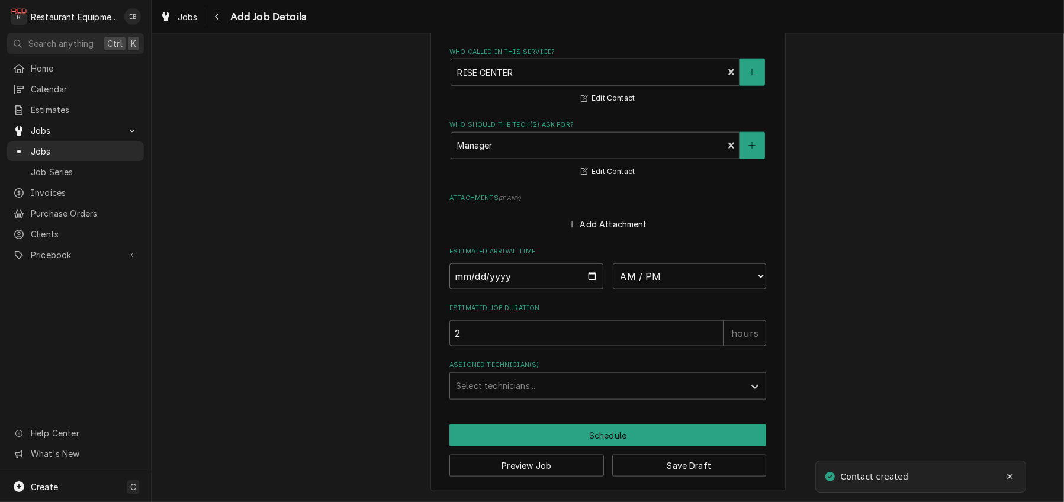
click at [585, 290] on input "Date" at bounding box center [527, 277] width 154 height 26
type textarea "x"
type input "2025-09-02"
type textarea "x"
click at [727, 285] on select "AM / PM 6:00 AM 6:15 AM 6:30 AM 6:45 AM 7:00 AM 7:15 AM 7:30 AM 7:45 AM 8:00 AM…" at bounding box center [690, 277] width 154 height 26
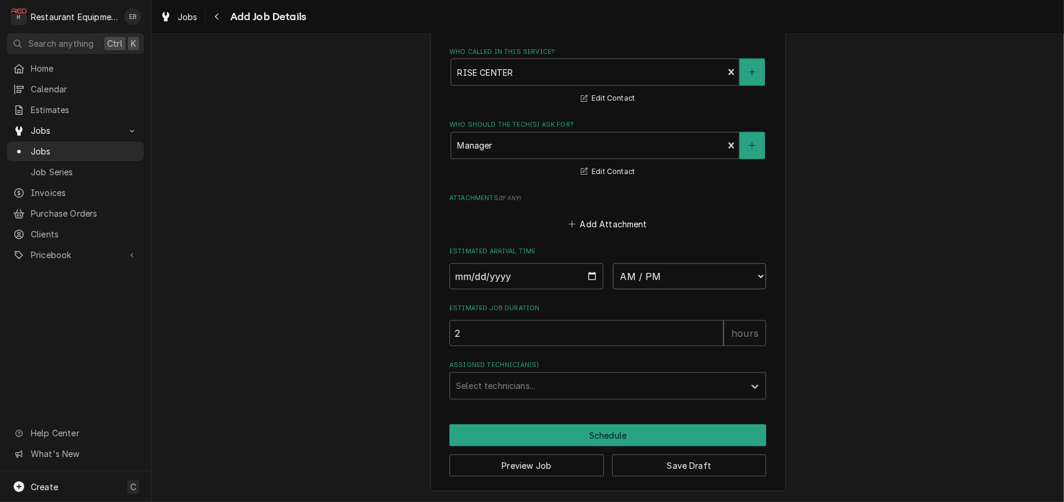
scroll to position [2019, 0]
click at [527, 380] on div "Assigned Technician(s)" at bounding box center [597, 386] width 283 height 21
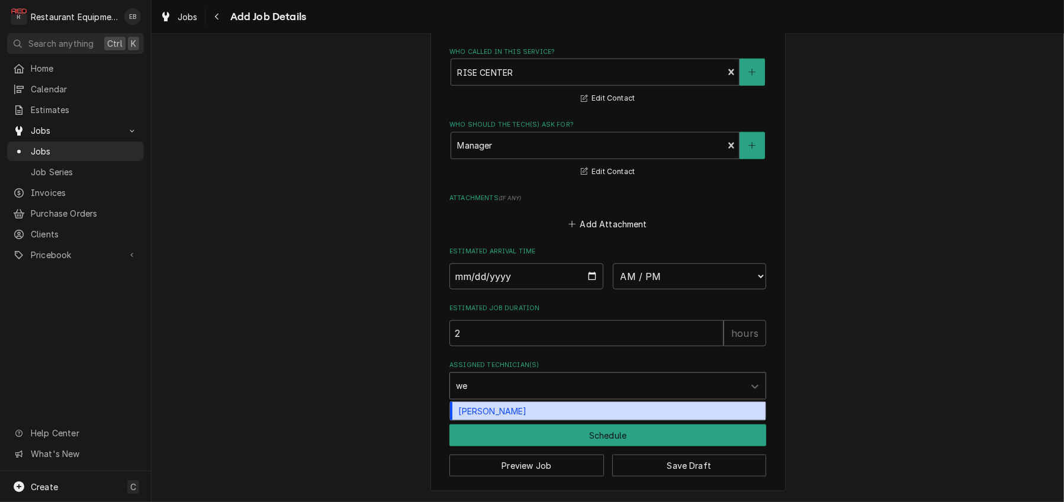
type input "wes"
click at [524, 403] on div "Wesley Fisher" at bounding box center [608, 411] width 316 height 18
type textarea "x"
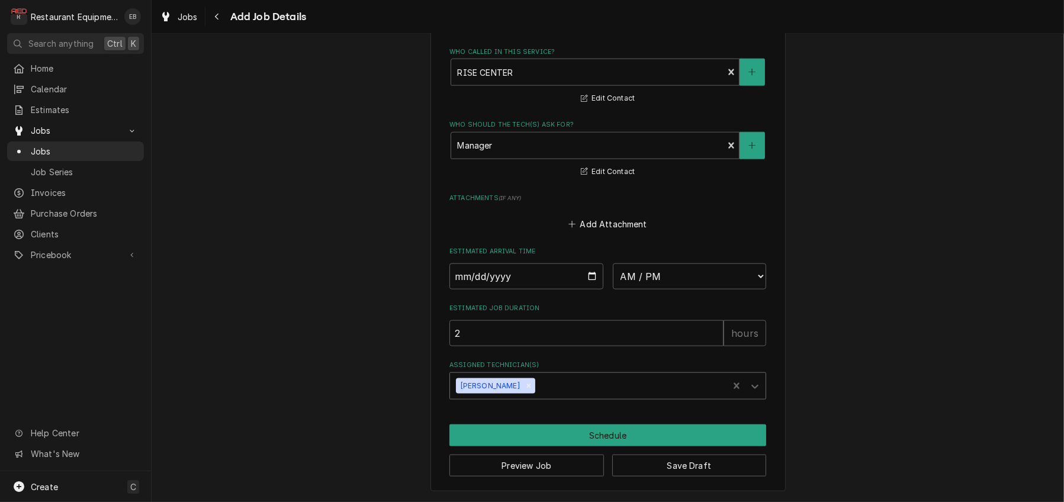
type textarea "x"
click at [687, 264] on select "AM / PM 6:00 AM 6:15 AM 6:30 AM 6:45 AM 7:00 AM 7:15 AM 7:30 AM 7:45 AM 8:00 AM…" at bounding box center [690, 277] width 154 height 26
select select "15:45:00"
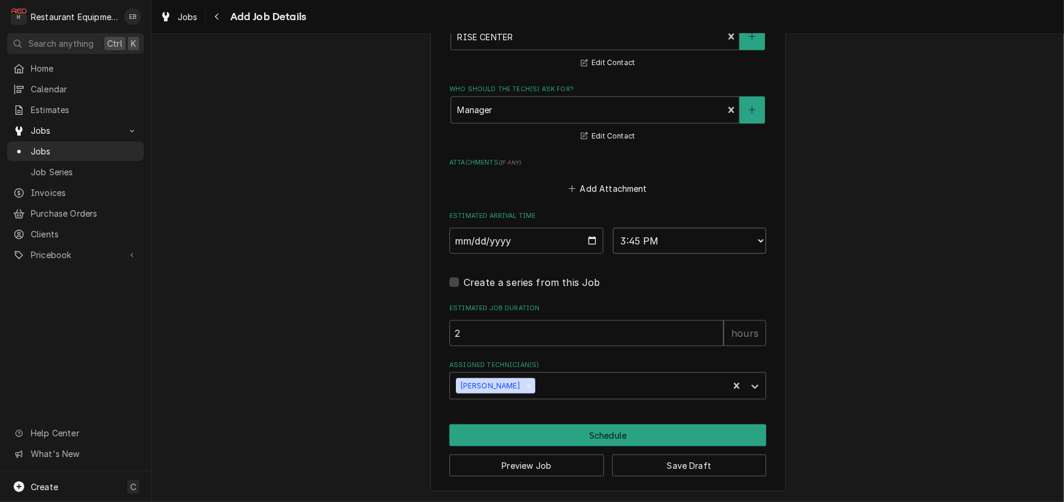
scroll to position [2057, 0]
click at [573, 426] on button "Schedule" at bounding box center [608, 436] width 317 height 22
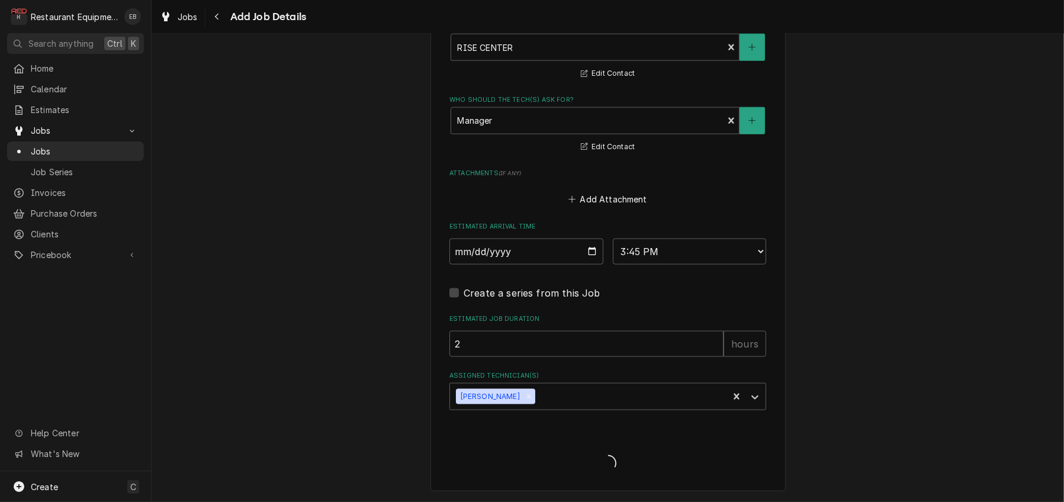
type textarea "x"
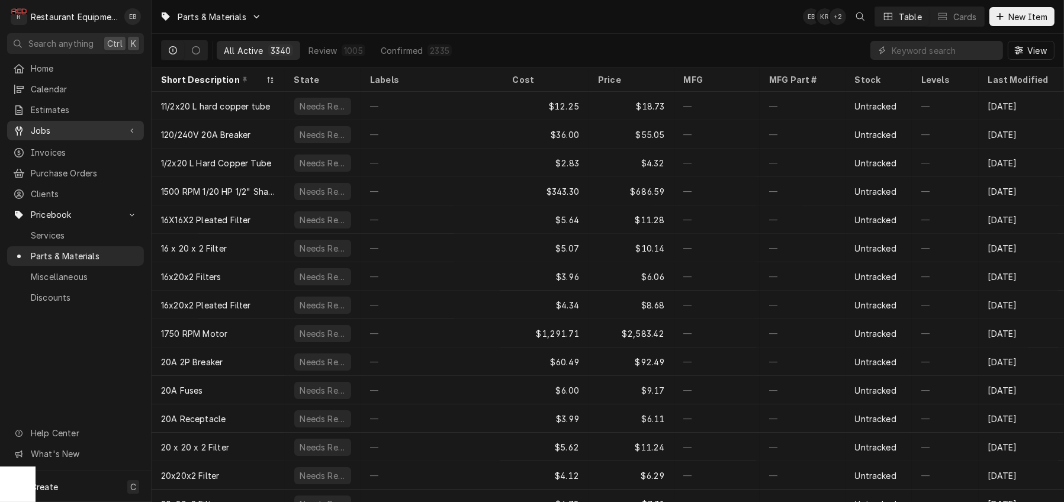
click at [81, 137] on span "Jobs" at bounding box center [75, 130] width 89 height 12
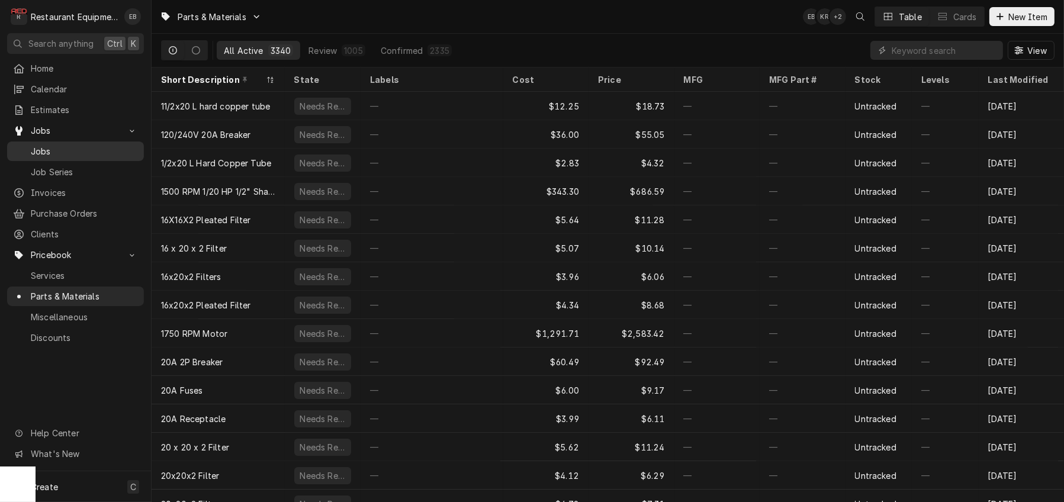
click at [79, 152] on span "Jobs" at bounding box center [84, 151] width 107 height 12
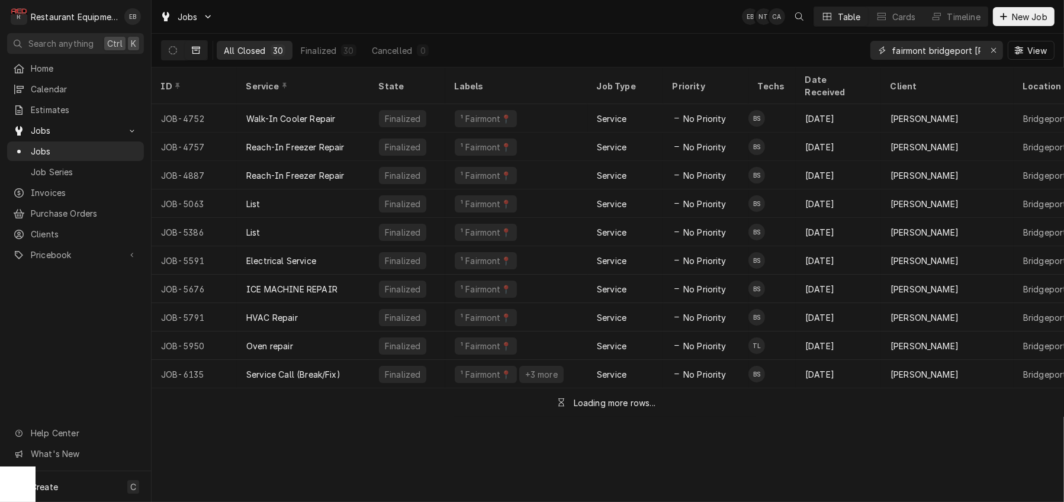
click at [975, 53] on input "fairmont bridgeport bob" at bounding box center [936, 50] width 89 height 19
click at [991, 53] on icon "Erase input" at bounding box center [994, 50] width 7 height 8
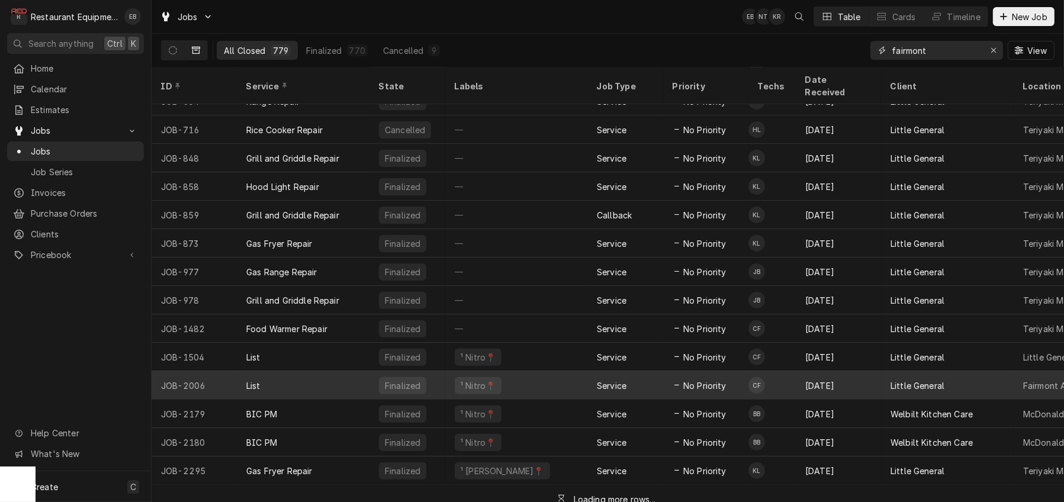
scroll to position [481, 0]
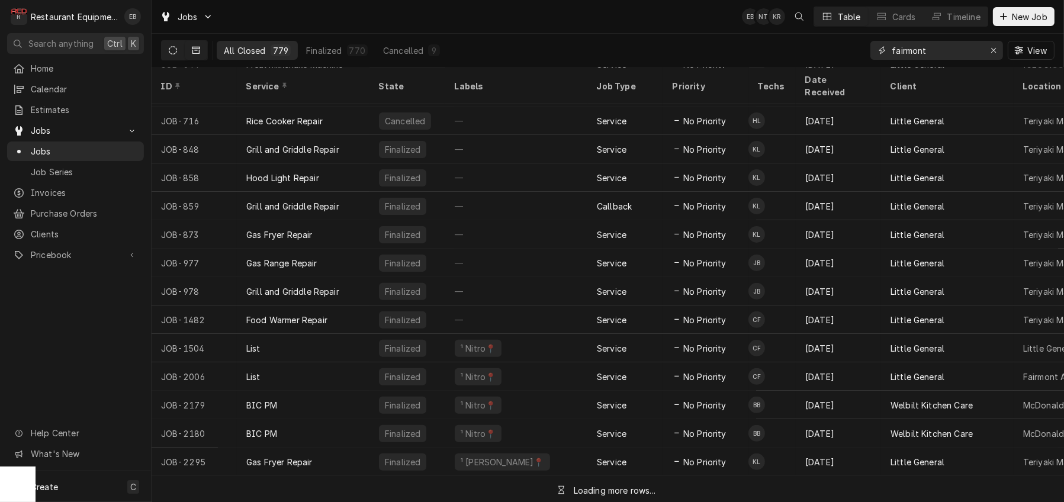
type input "fairmont"
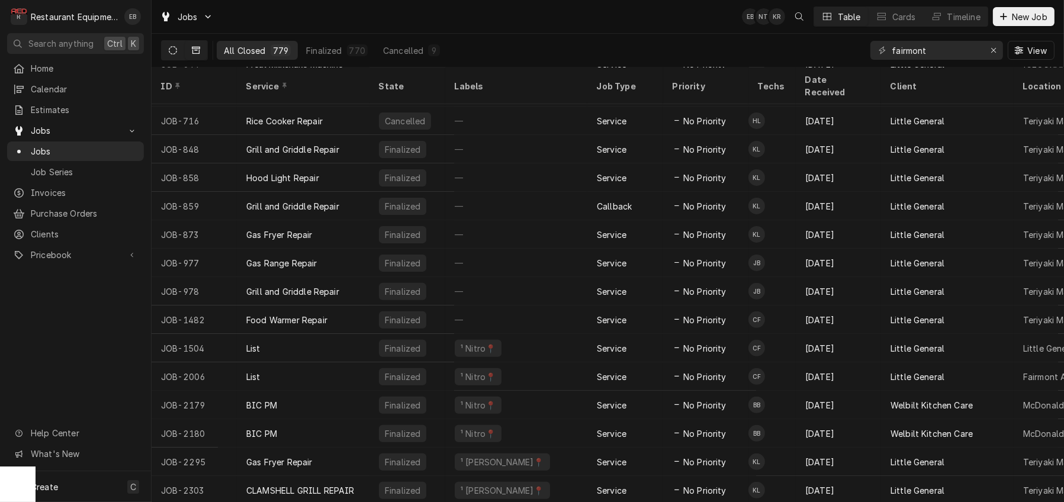
click at [184, 57] on button "Dynamic Content Wrapper" at bounding box center [173, 50] width 23 height 19
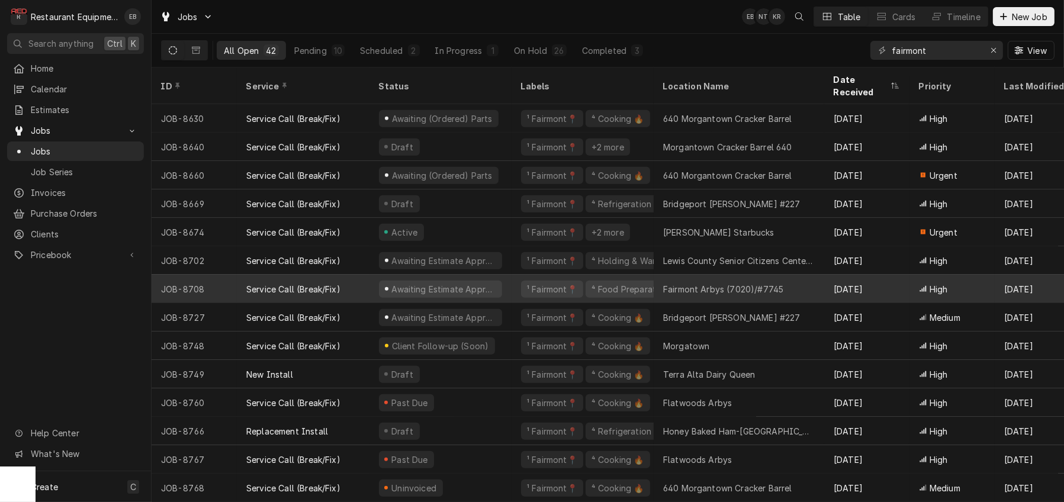
scroll to position [804, 0]
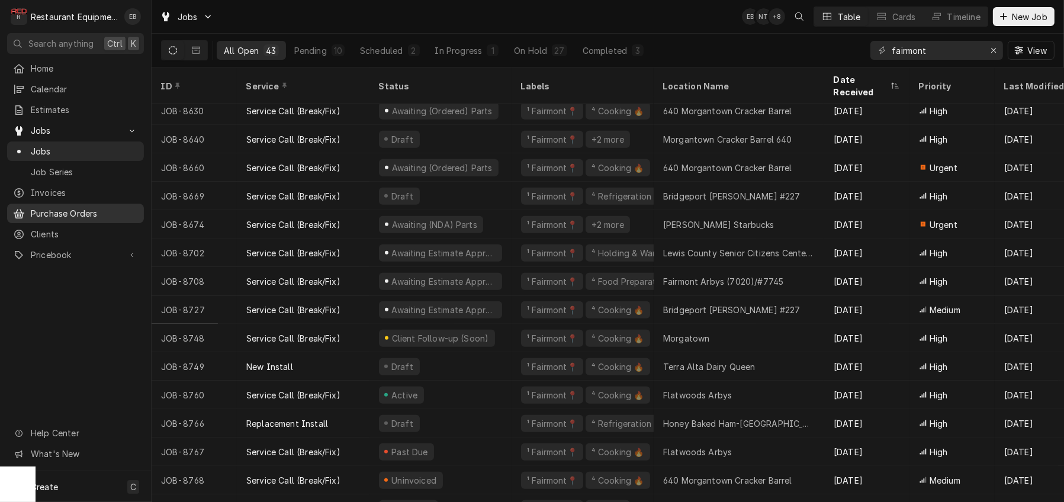
click at [94, 220] on span "Purchase Orders" at bounding box center [84, 213] width 107 height 12
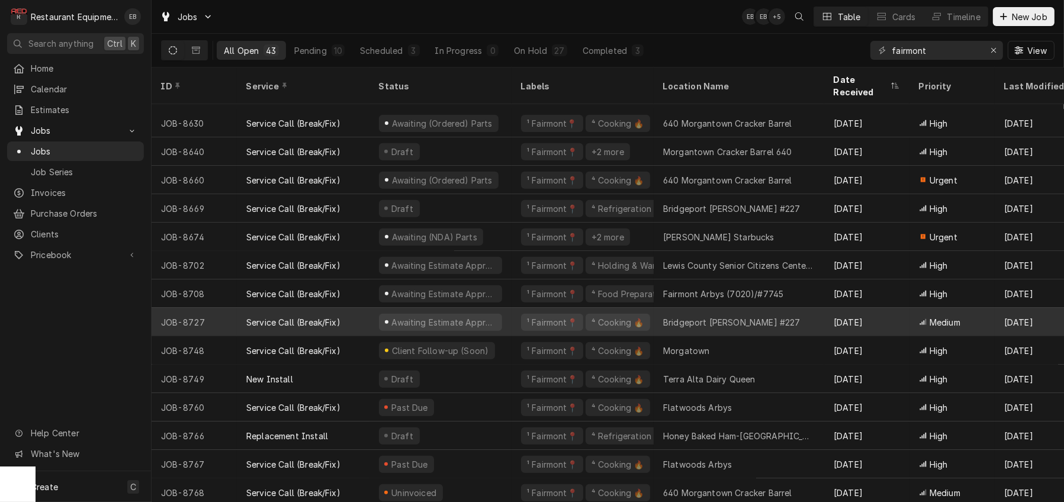
scroll to position [832, 0]
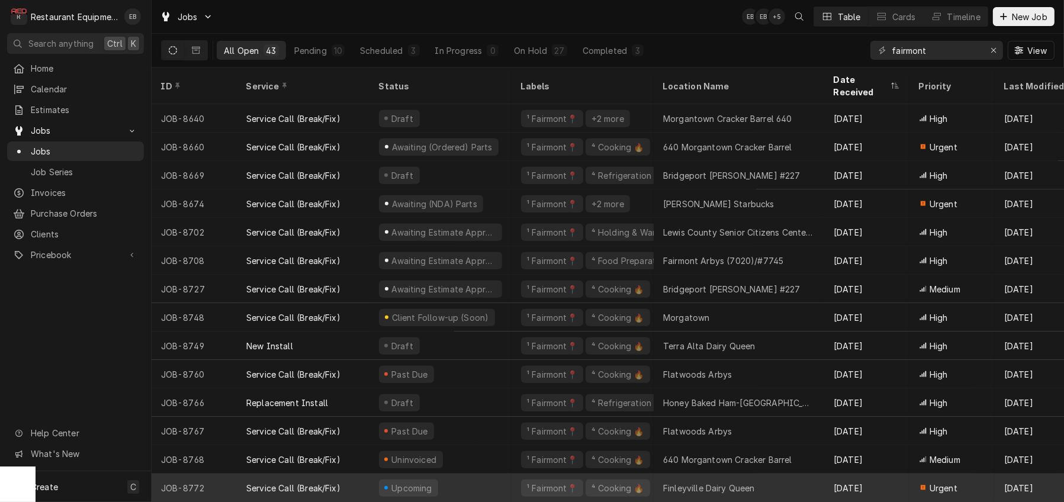
click at [496, 480] on div "Upcoming" at bounding box center [441, 488] width 142 height 28
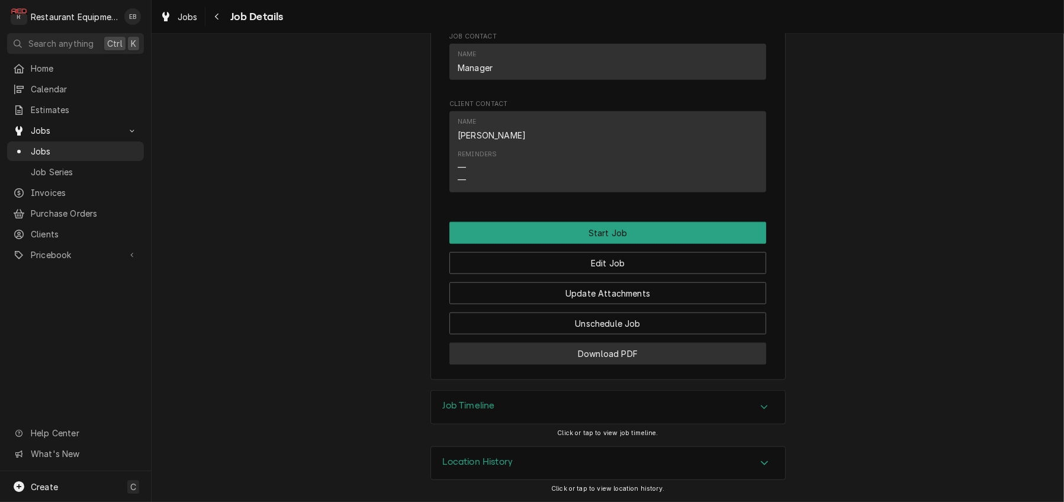
scroll to position [1935, 0]
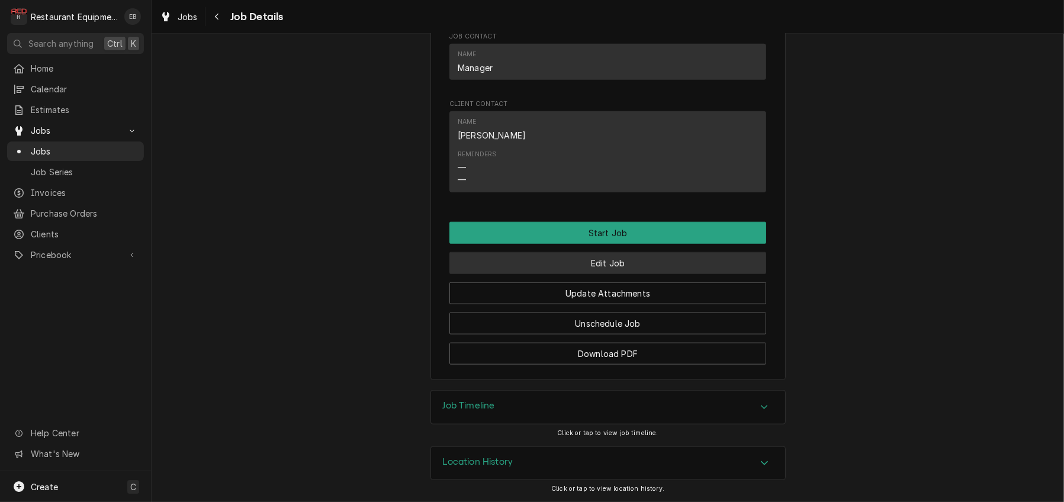
click at [631, 255] on button "Edit Job" at bounding box center [608, 263] width 317 height 22
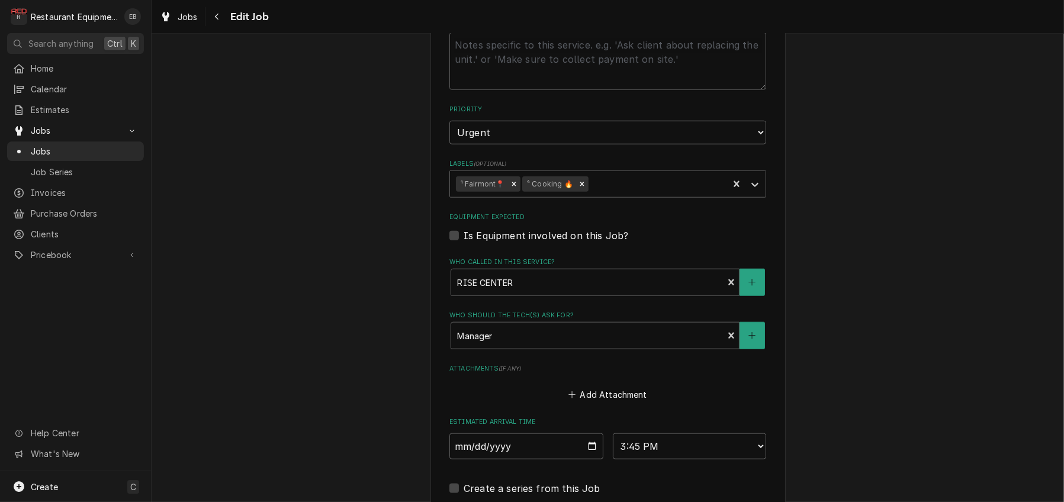
scroll to position [1659, 0]
click at [642, 194] on div "Labels" at bounding box center [656, 183] width 131 height 21
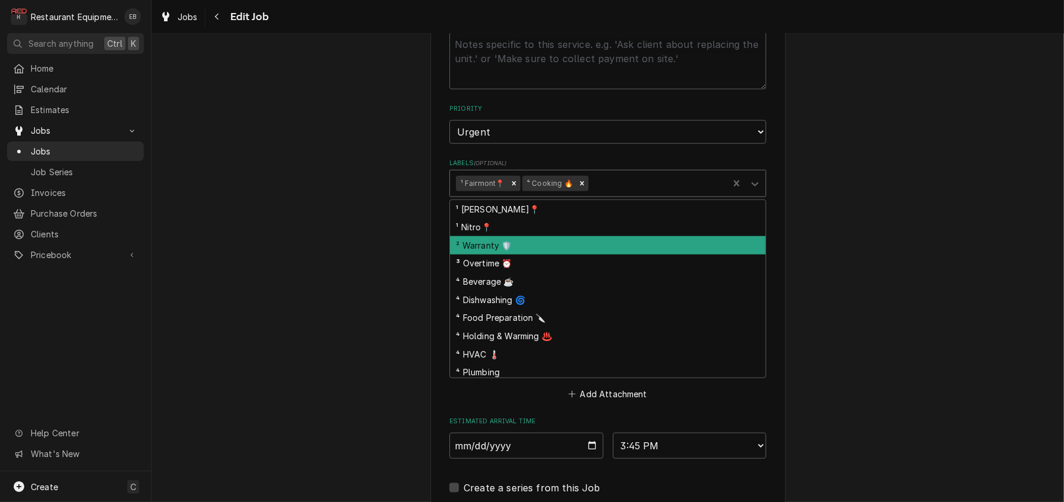
click at [531, 255] on div "² Warranty 🛡️" at bounding box center [608, 245] width 316 height 18
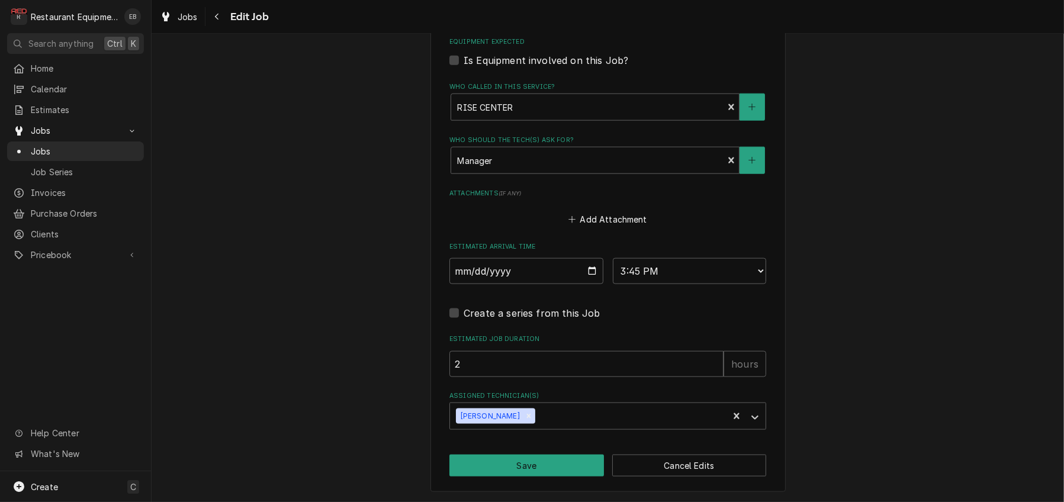
scroll to position [1978, 0]
click at [543, 462] on button "Save" at bounding box center [527, 466] width 155 height 22
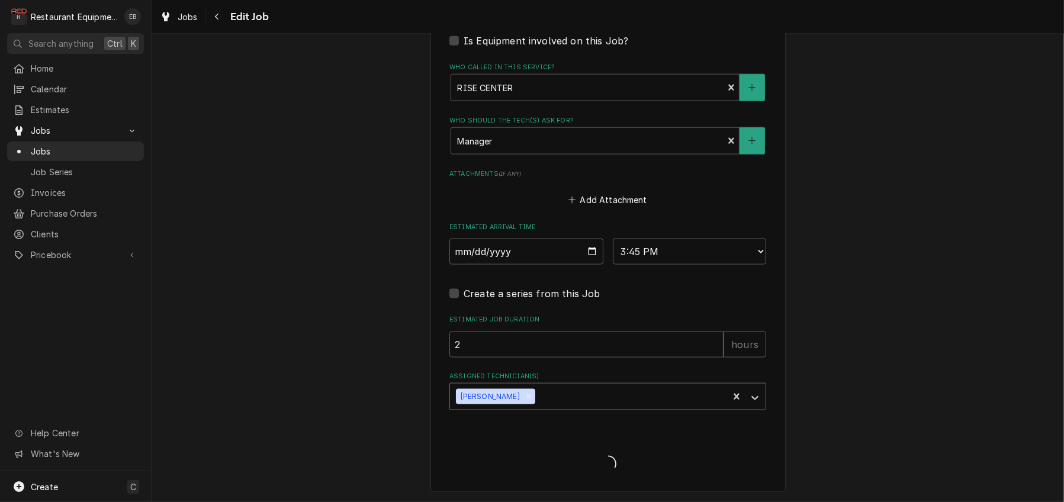
type textarea "x"
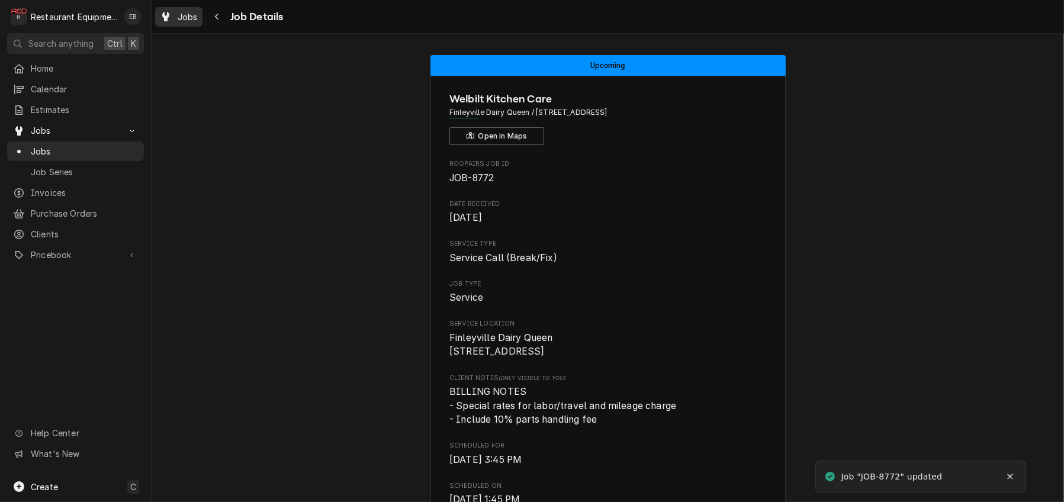
click at [190, 20] on span "Jobs" at bounding box center [188, 17] width 20 height 12
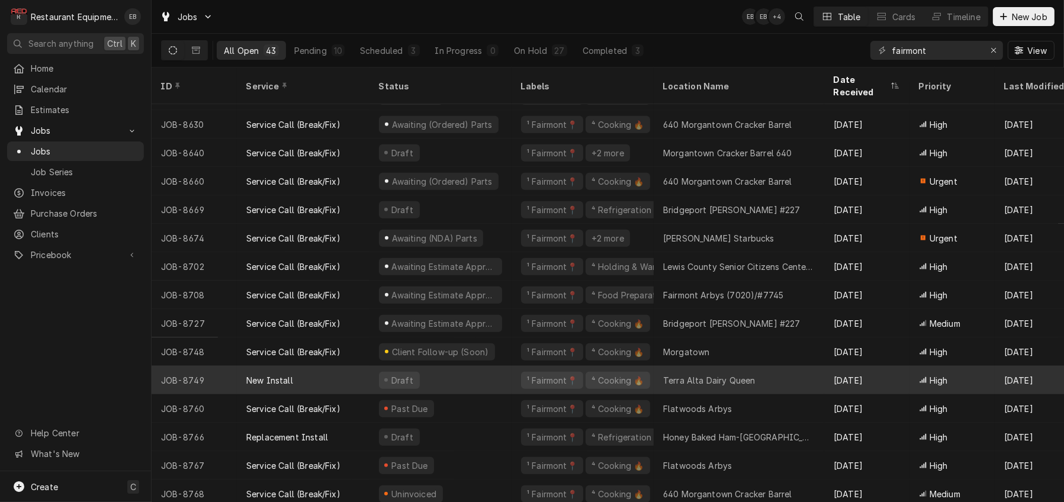
scroll to position [832, 0]
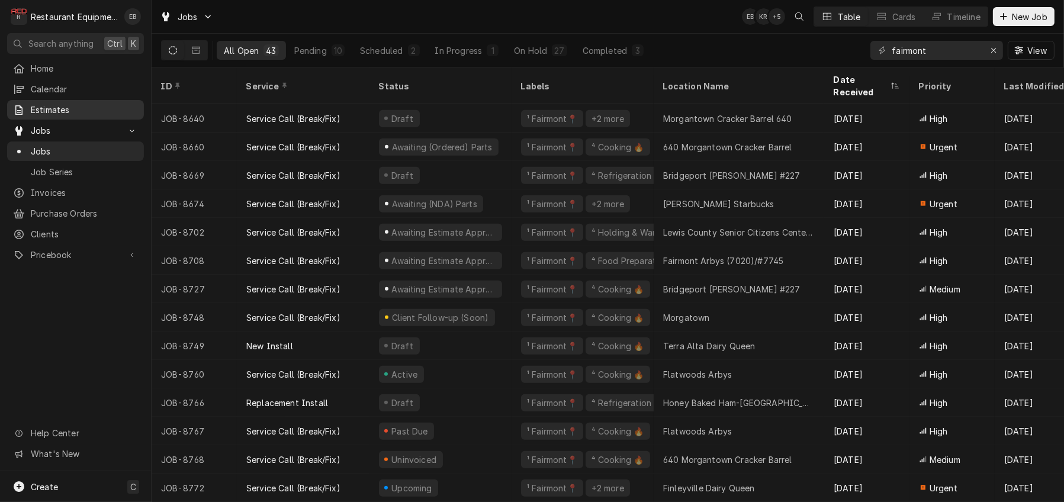
click at [92, 116] on span "Estimates" at bounding box center [84, 110] width 107 height 12
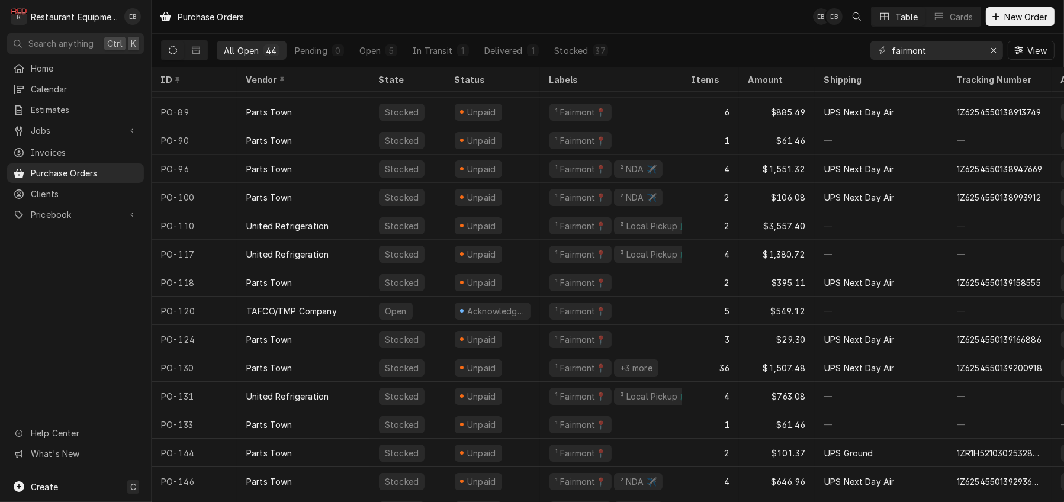
scroll to position [94, 0]
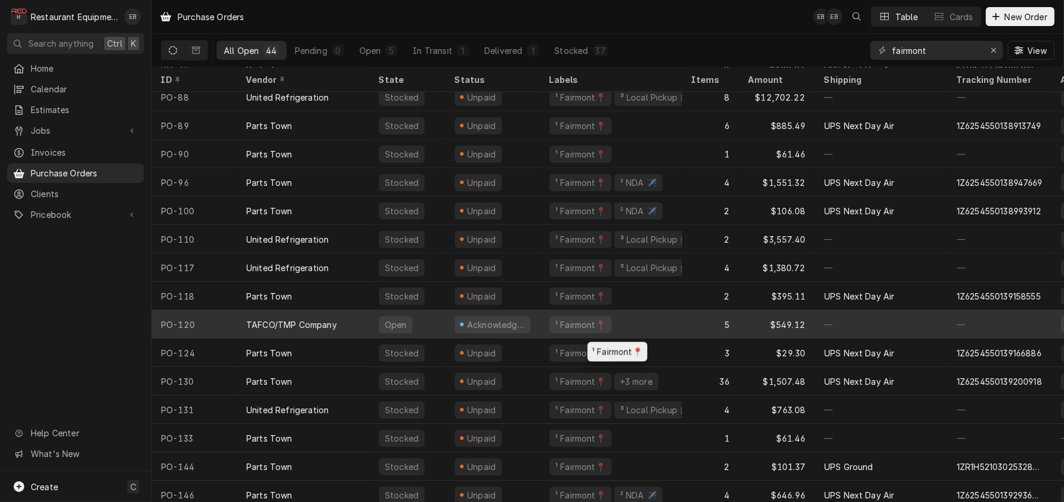
click at [665, 322] on div "¹ Fairmont📍" at bounding box center [611, 324] width 142 height 28
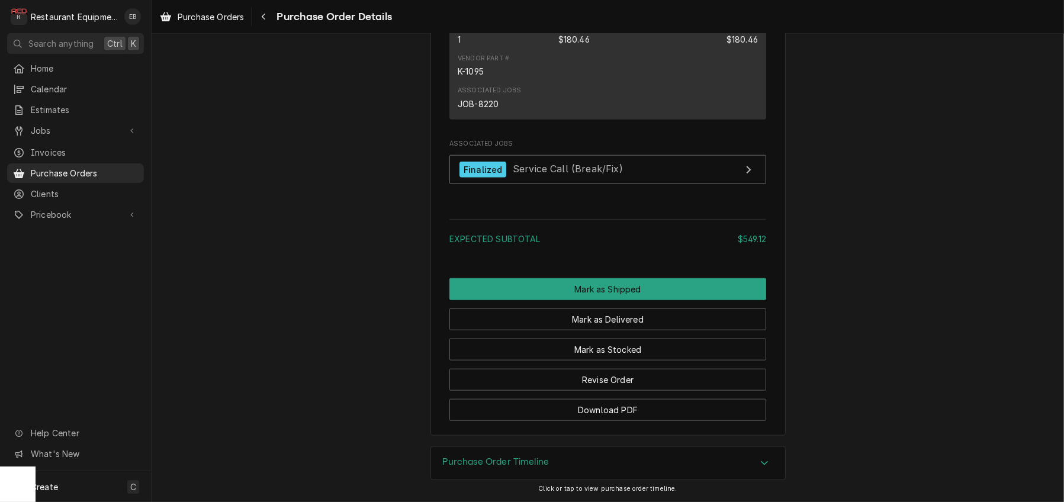
scroll to position [1669, 0]
click at [270, 22] on div "Navigate back" at bounding box center [264, 17] width 12 height 12
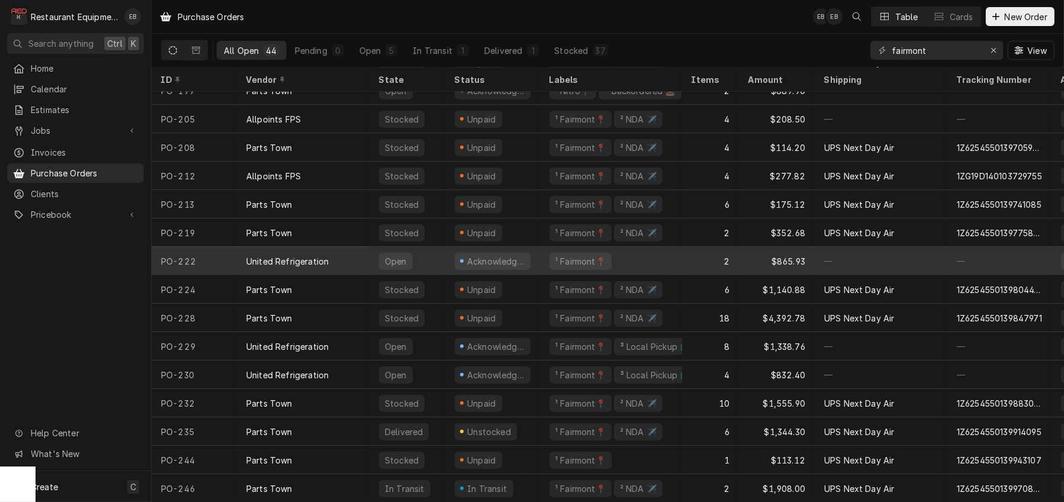
scroll to position [851, 0]
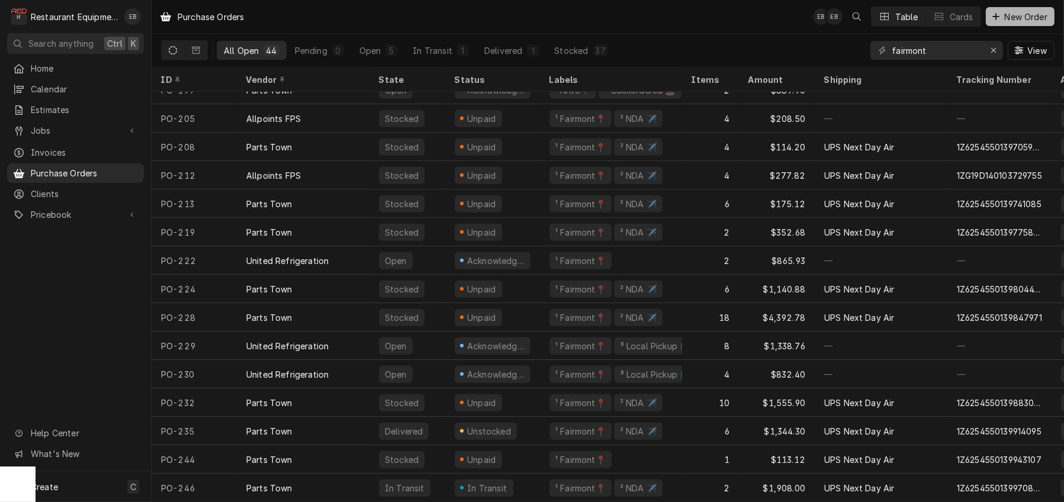
click at [995, 17] on div "Dynamic Content Wrapper" at bounding box center [997, 17] width 12 height 12
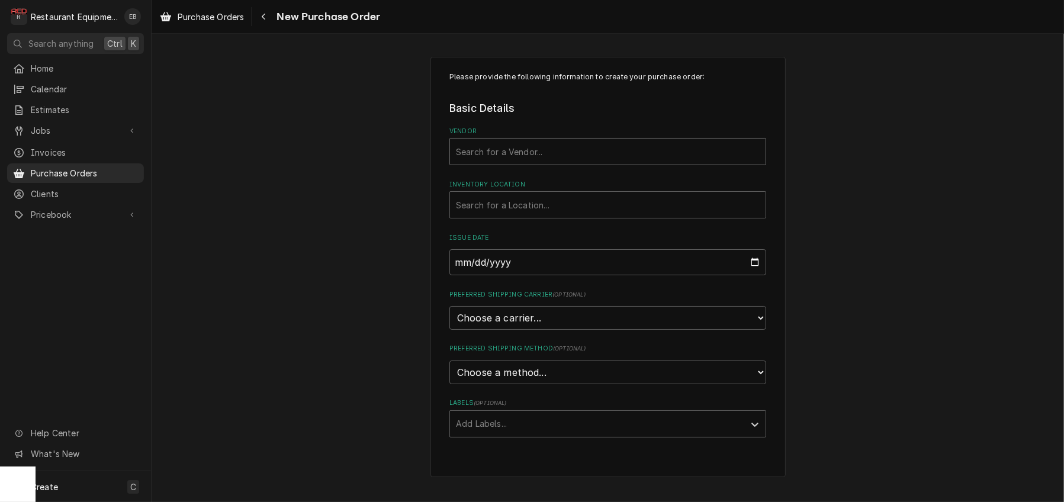
drag, startPoint x: 521, startPoint y: 155, endPoint x: 524, endPoint y: 163, distance: 8.1
click at [522, 156] on div "Vendor" at bounding box center [608, 151] width 304 height 21
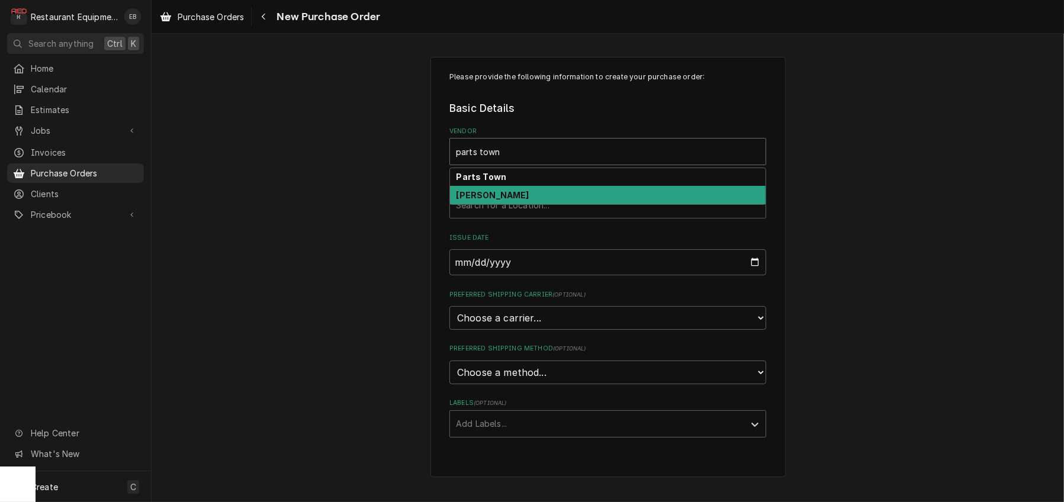
type input "parts town"
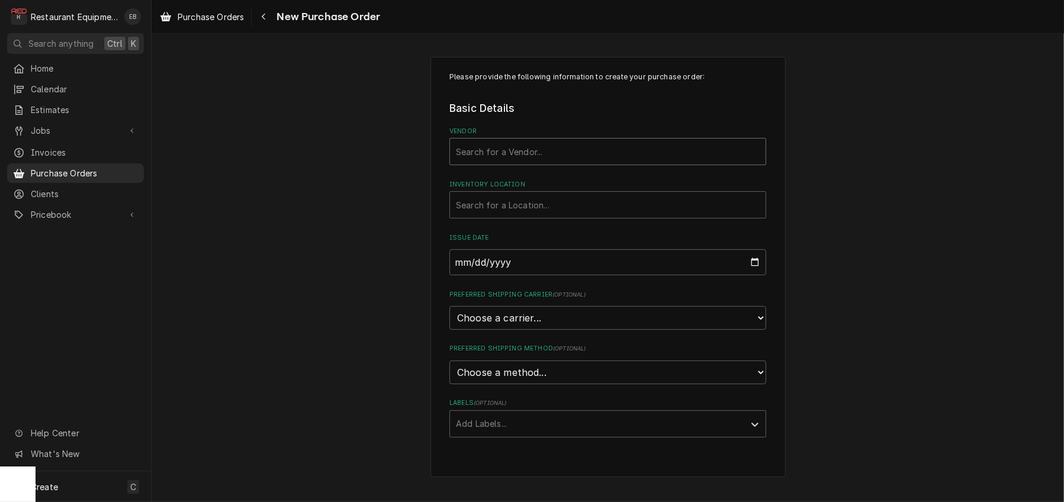
click at [488, 162] on div "Vendor" at bounding box center [608, 151] width 304 height 21
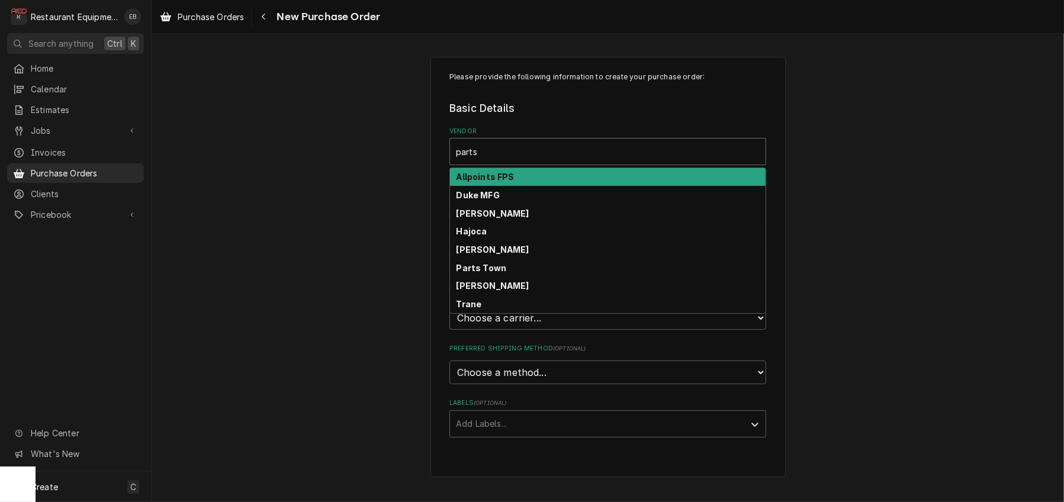
type input "parts"
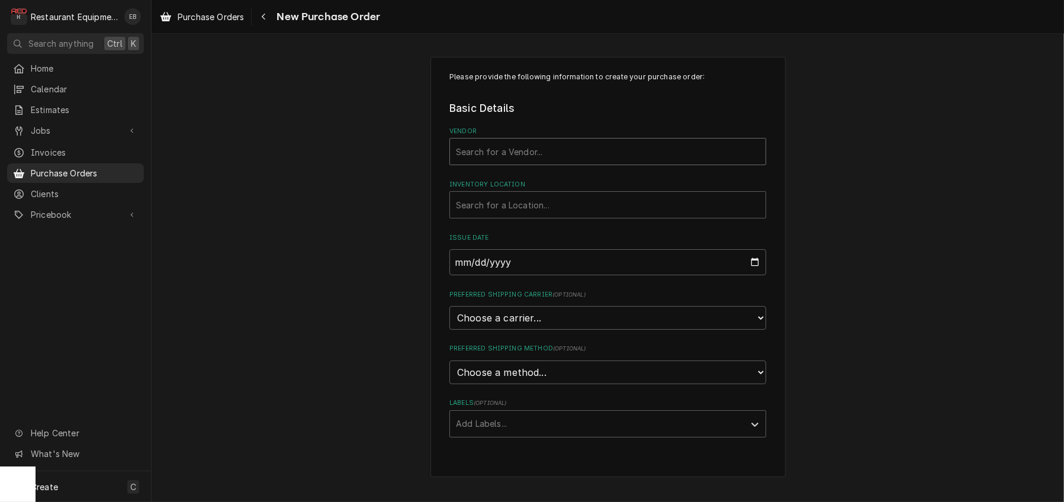
click at [549, 162] on div "Vendor" at bounding box center [608, 151] width 304 height 21
type input "parts town"
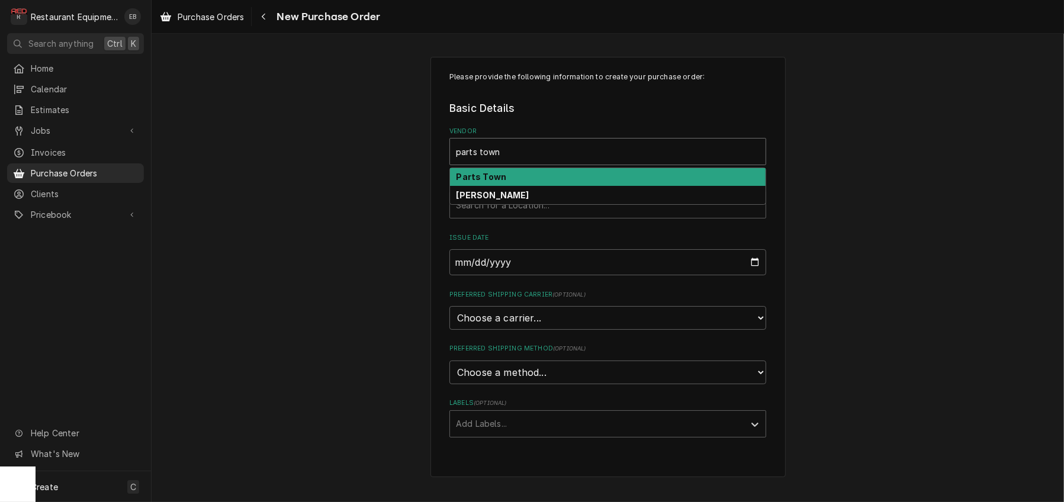
click at [653, 187] on div "Parts Town" at bounding box center [608, 177] width 316 height 18
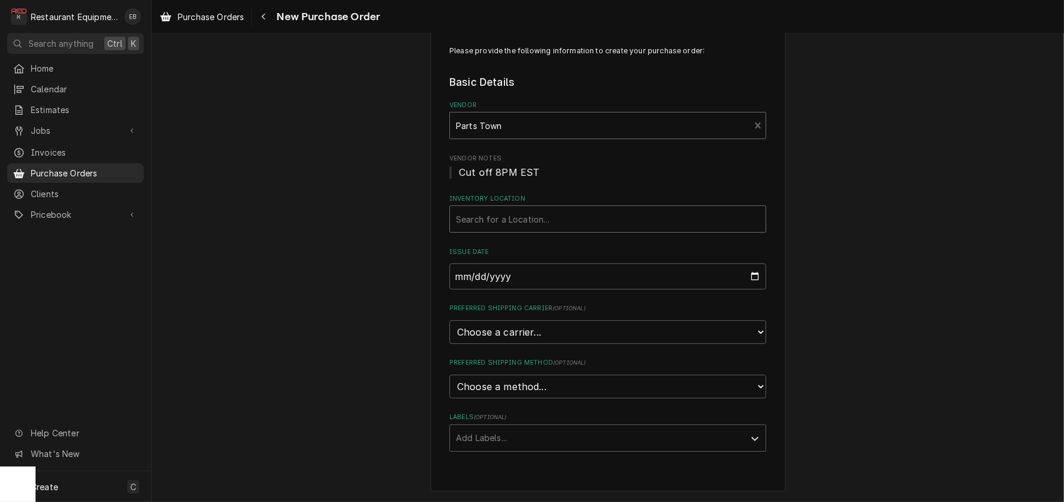
scroll to position [79, 0]
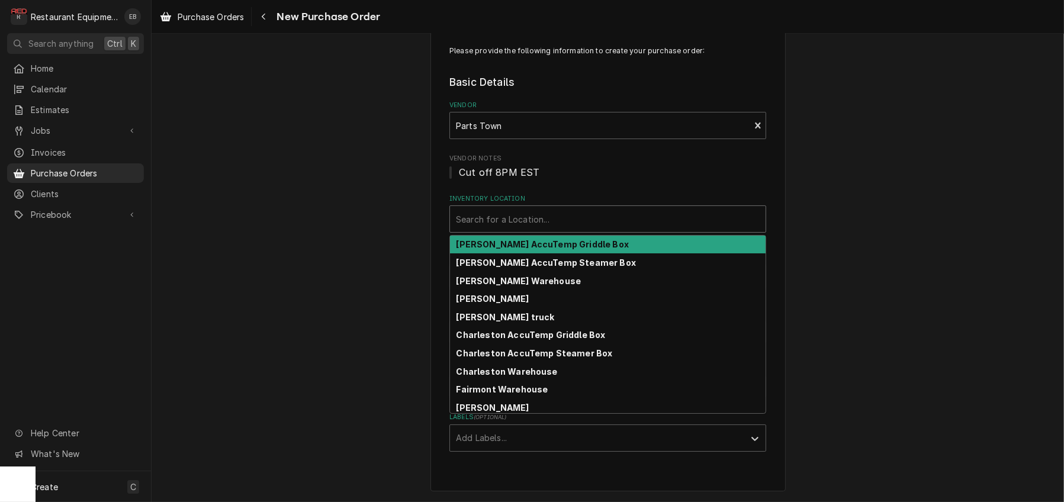
click at [537, 209] on div "Inventory Location" at bounding box center [608, 219] width 304 height 21
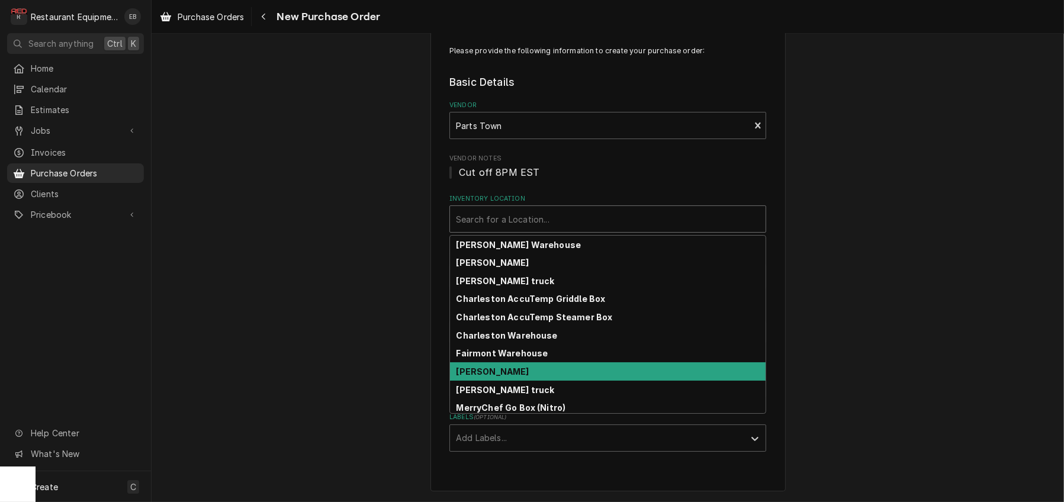
scroll to position [39, 0]
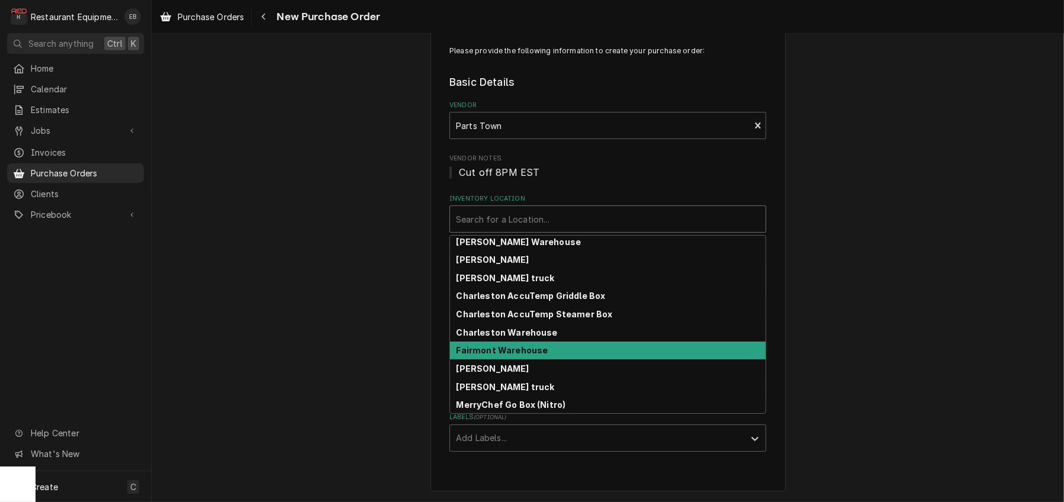
click at [524, 345] on strong "Fairmont Warehouse" at bounding box center [503, 350] width 92 height 10
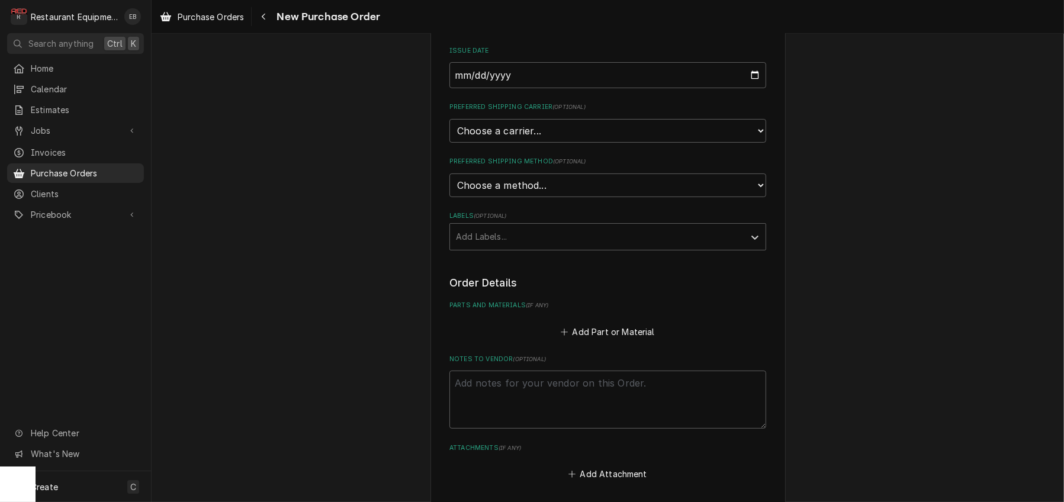
scroll to position [197, 0]
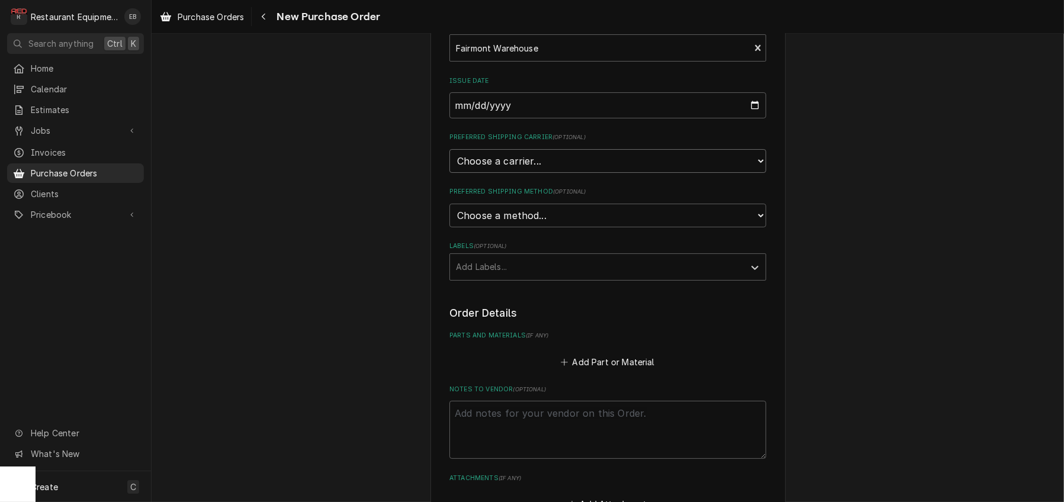
click at [547, 173] on select "Choose a carrier... U.S. Postal Service Stamps.com FedEx UPS DHL Express DHL EC…" at bounding box center [608, 161] width 317 height 24
select select "4"
click at [450, 173] on select "Choose a carrier... U.S. Postal Service Stamps.com FedEx UPS DHL Express DHL EC…" at bounding box center [608, 161] width 317 height 24
type textarea "x"
click at [508, 227] on select "Choose a method... Ground Next Day Early AM Next Day Air 2 Day Air Other" at bounding box center [608, 216] width 317 height 24
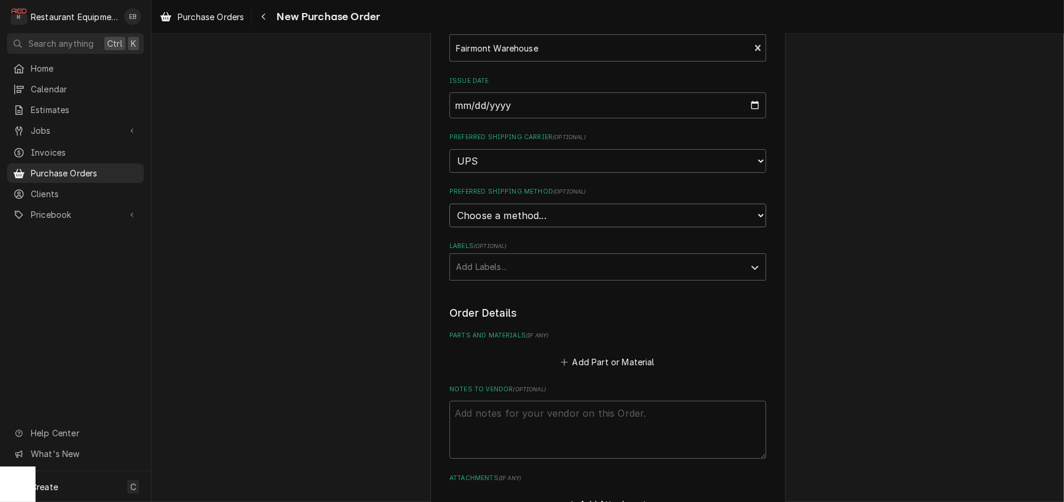
select select "3"
click at [450, 227] on select "Choose a method... Ground Next Day Early AM Next Day Air 2 Day Air Other" at bounding box center [608, 216] width 317 height 24
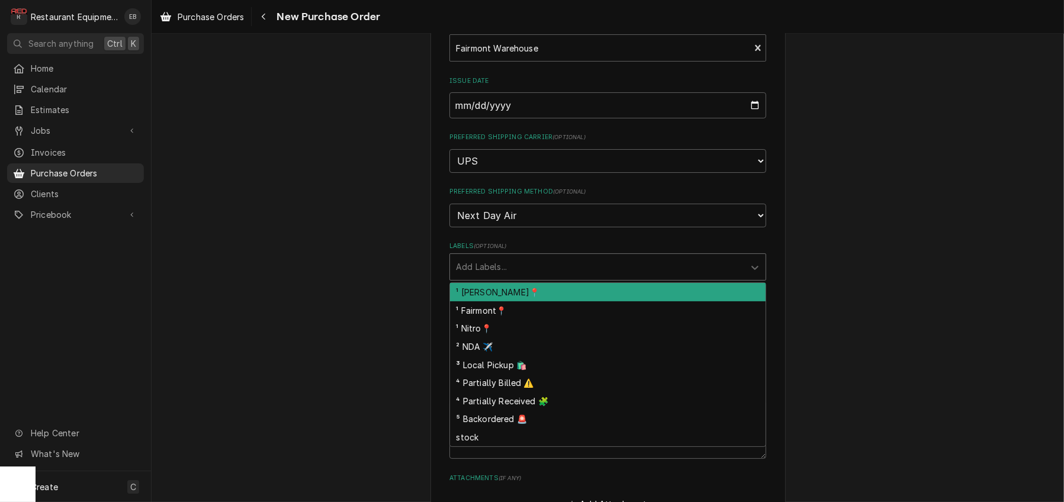
click at [512, 278] on div "Labels" at bounding box center [597, 266] width 283 height 21
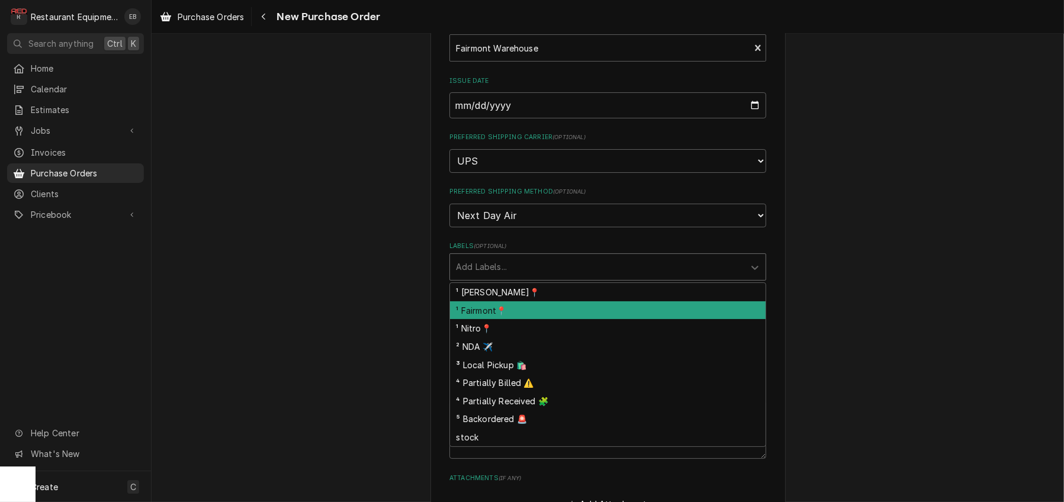
click at [504, 320] on div "¹ Fairmont📍" at bounding box center [608, 310] width 316 height 18
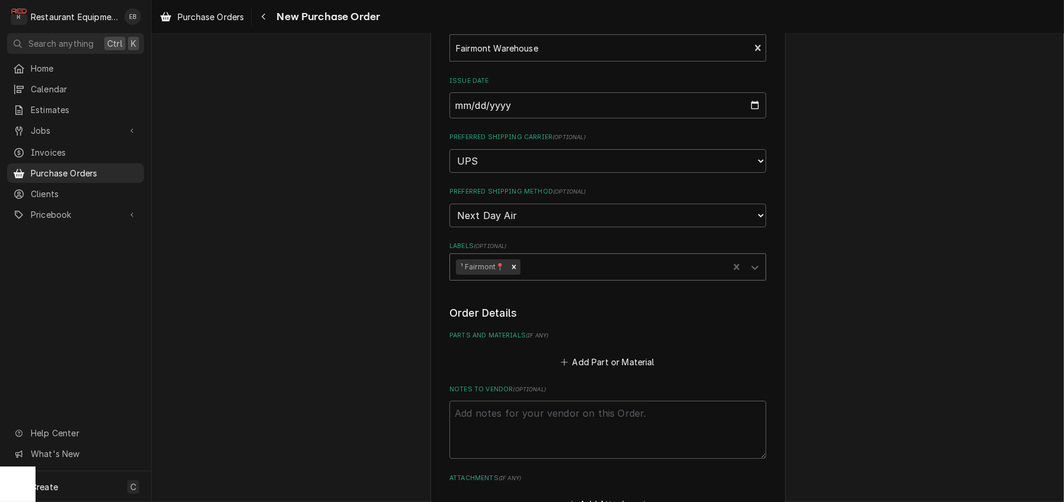
click at [532, 278] on div "Labels" at bounding box center [622, 266] width 200 height 21
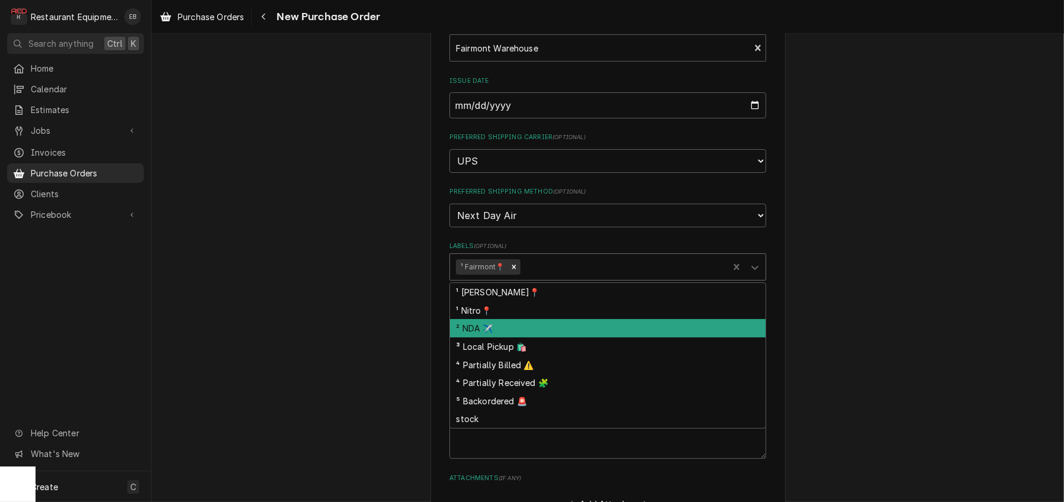
click at [511, 338] on div "² NDA ✈️" at bounding box center [608, 328] width 316 height 18
type textarea "x"
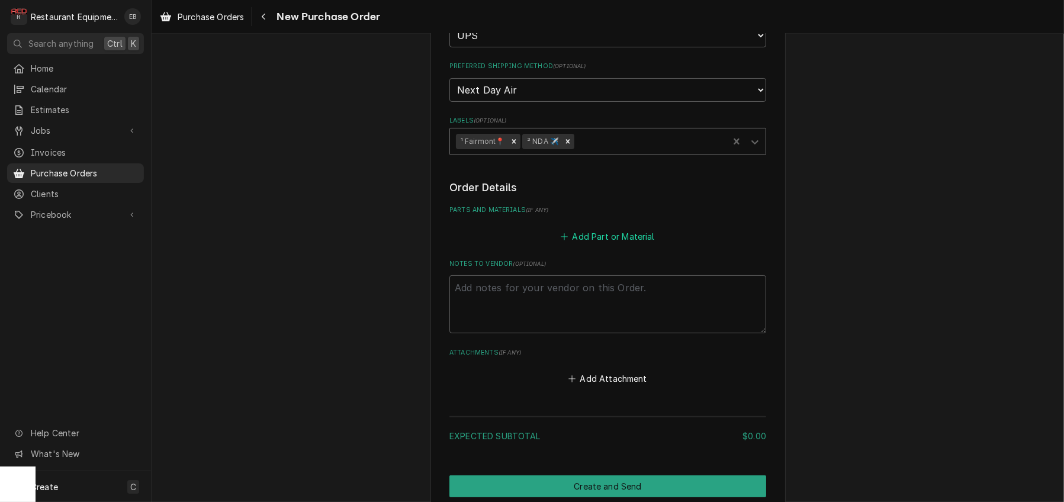
scroll to position [355, 0]
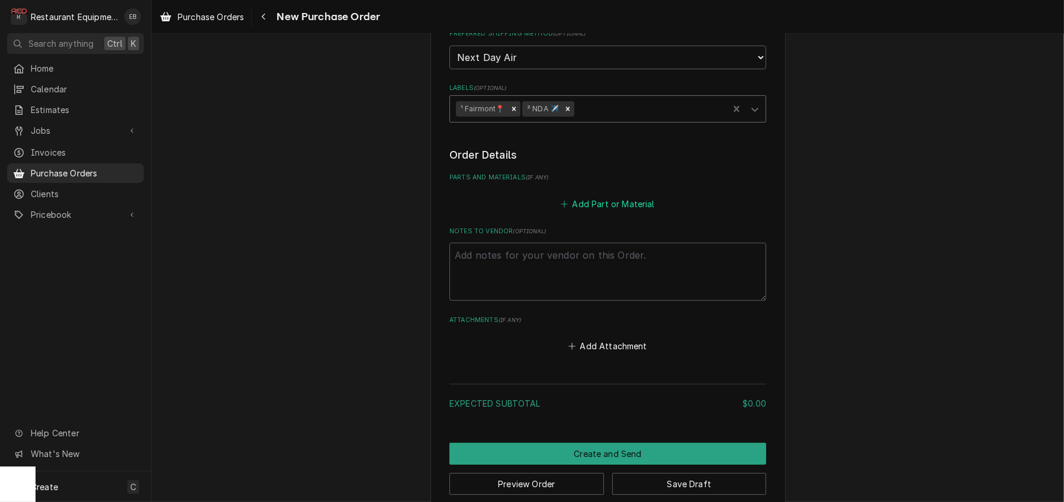
click at [617, 212] on button "Add Part or Material" at bounding box center [608, 203] width 98 height 17
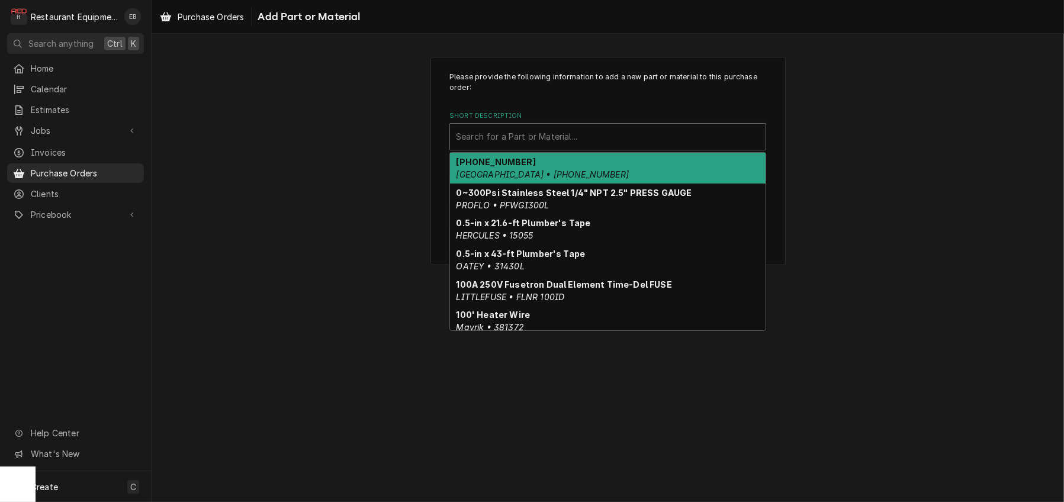
click at [581, 147] on div "Short Description" at bounding box center [608, 136] width 304 height 21
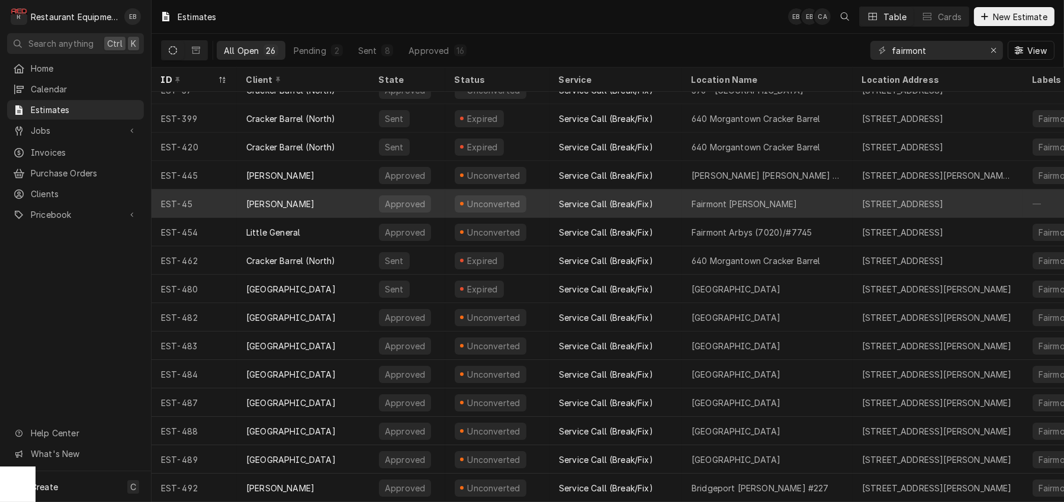
scroll to position [79, 0]
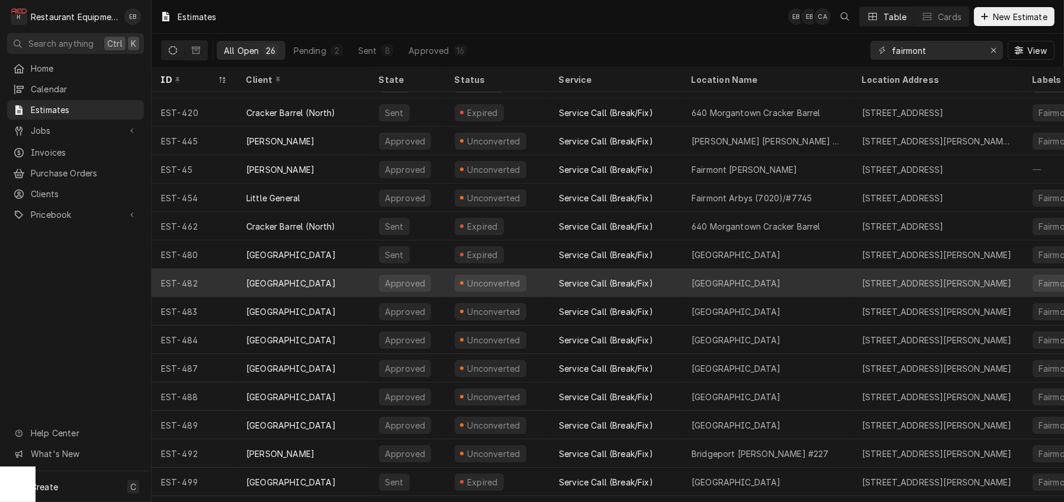
click at [332, 286] on div "[GEOGRAPHIC_DATA]" at bounding box center [290, 283] width 89 height 12
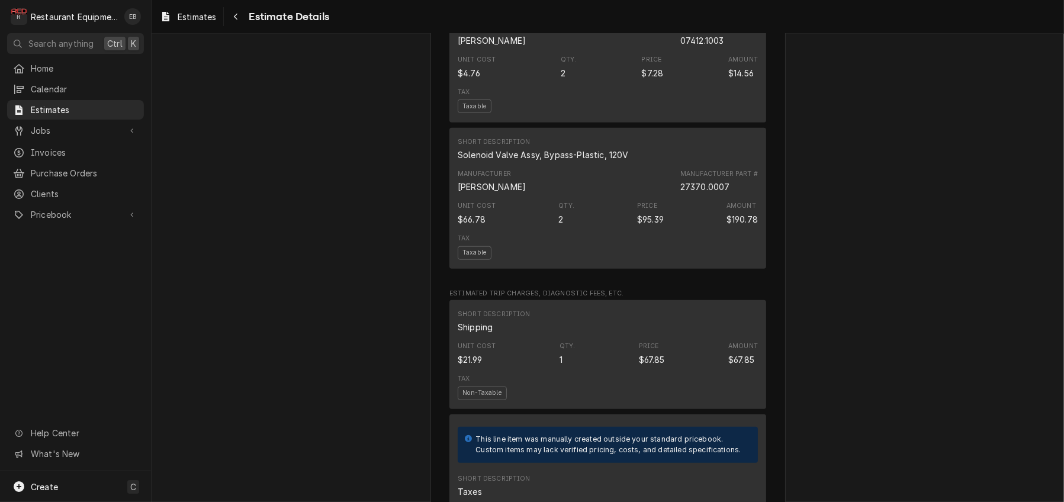
scroll to position [1461, 0]
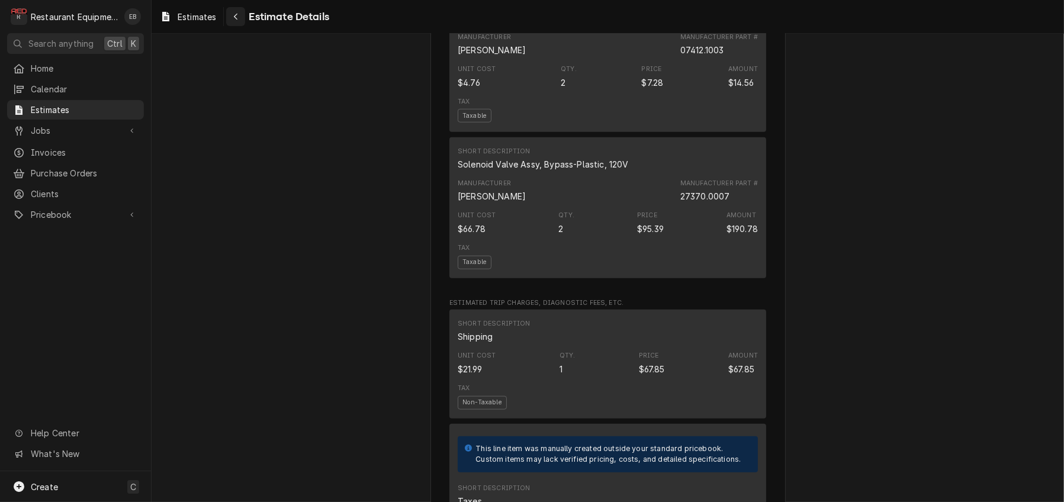
click at [242, 18] on div "Navigate back" at bounding box center [236, 17] width 12 height 12
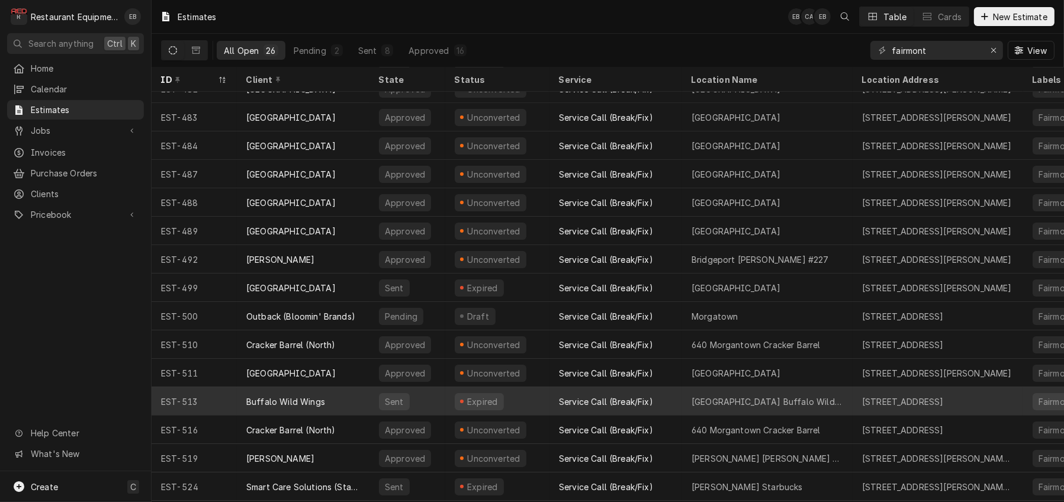
scroll to position [284, 0]
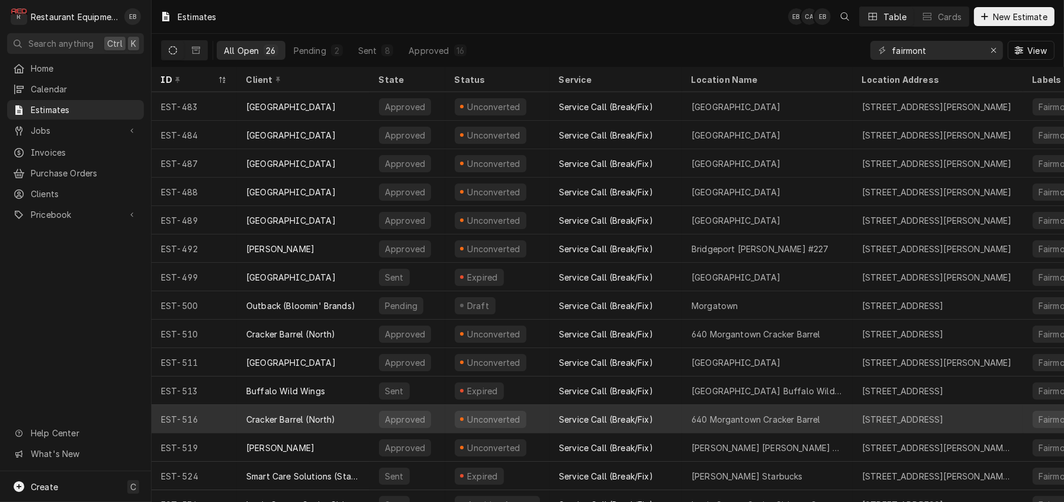
click at [306, 424] on div "Cracker Barrel (North)" at bounding box center [290, 419] width 89 height 12
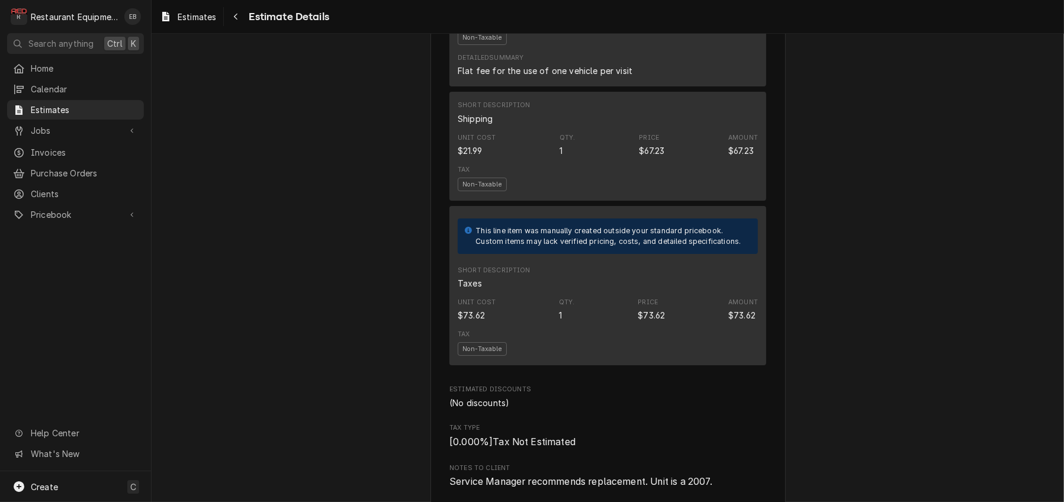
scroll to position [2488, 0]
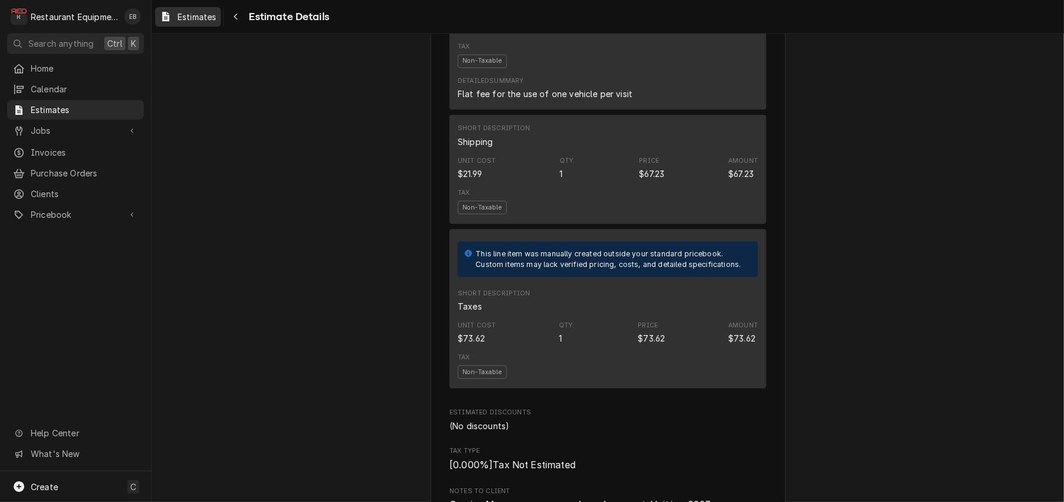
click at [221, 25] on link "Estimates" at bounding box center [188, 17] width 66 height 20
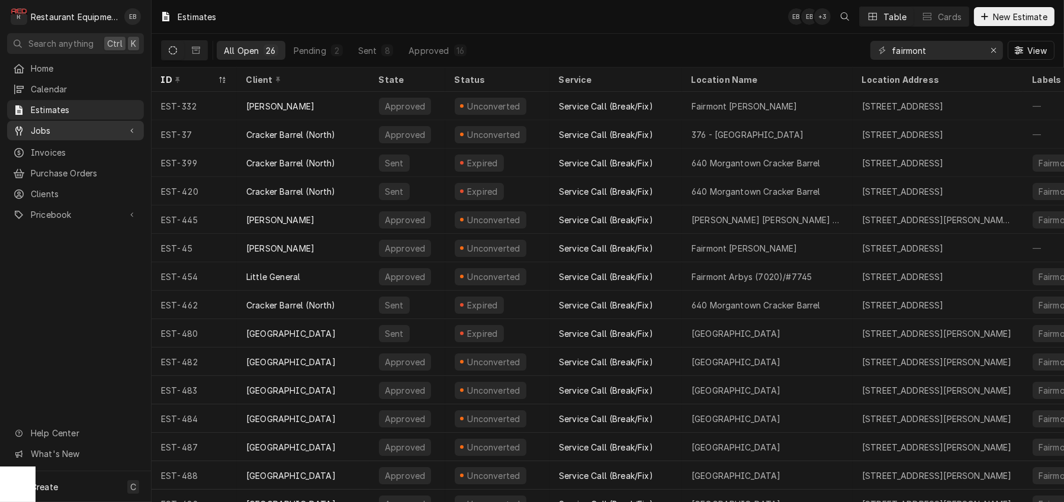
click at [69, 131] on span "Jobs" at bounding box center [75, 130] width 89 height 12
click at [78, 158] on span "Jobs" at bounding box center [84, 151] width 107 height 12
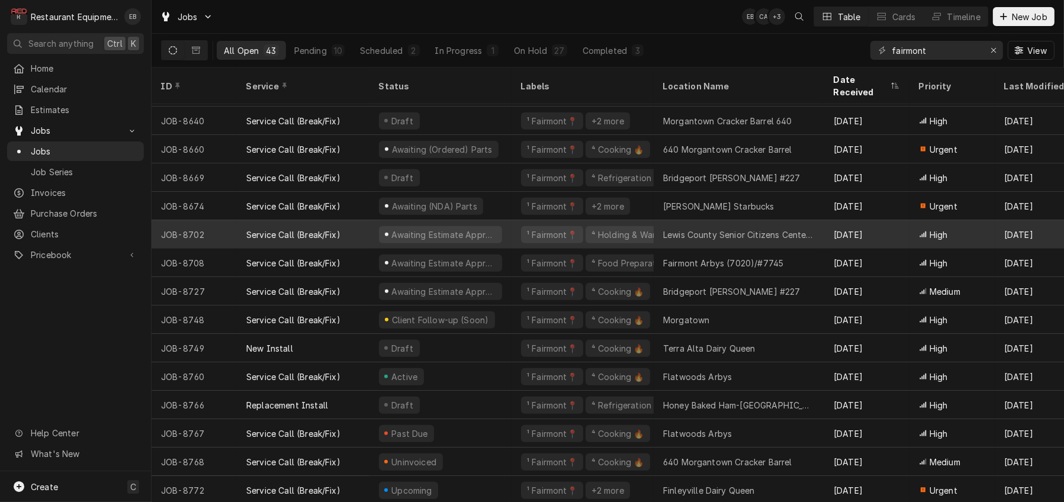
scroll to position [832, 0]
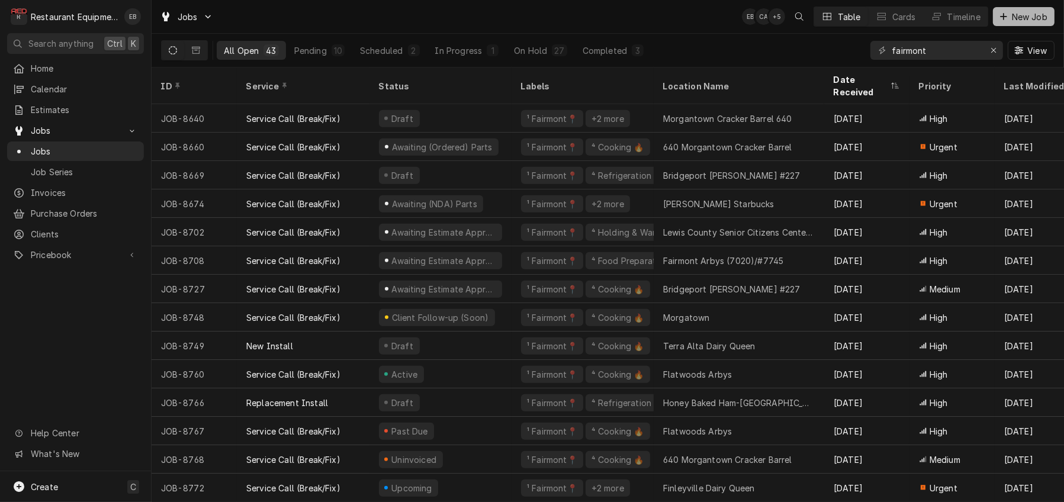
click at [1023, 18] on span "New Job" at bounding box center [1030, 17] width 40 height 12
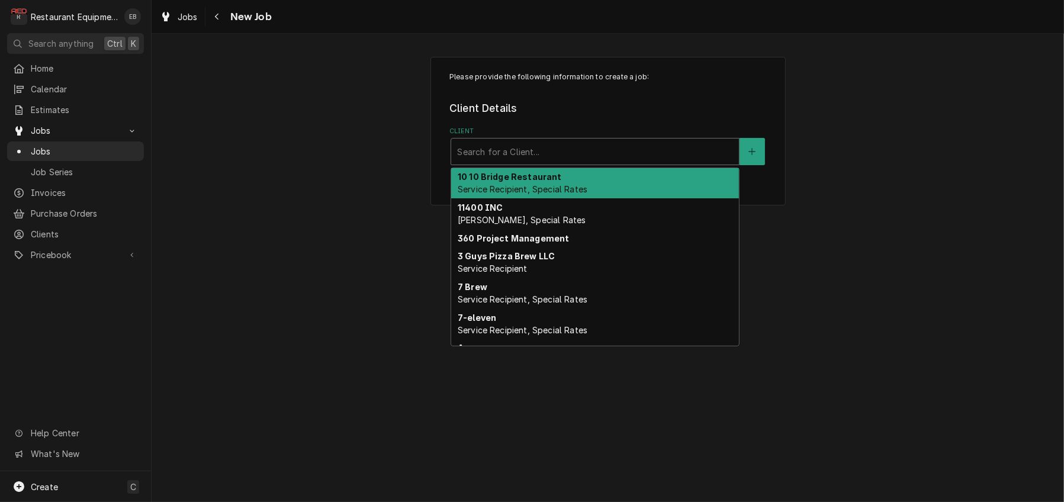
click at [528, 162] on div "Client" at bounding box center [595, 151] width 276 height 21
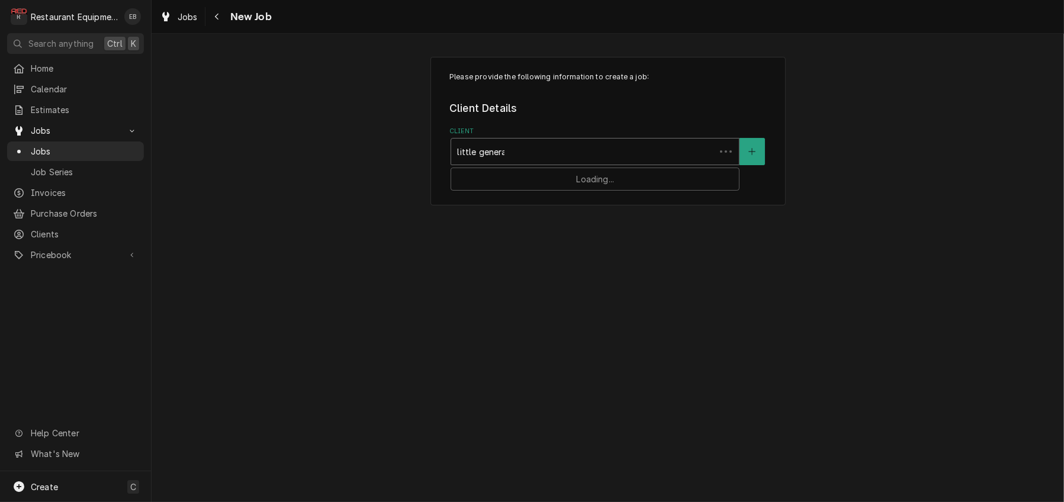
type input "little general"
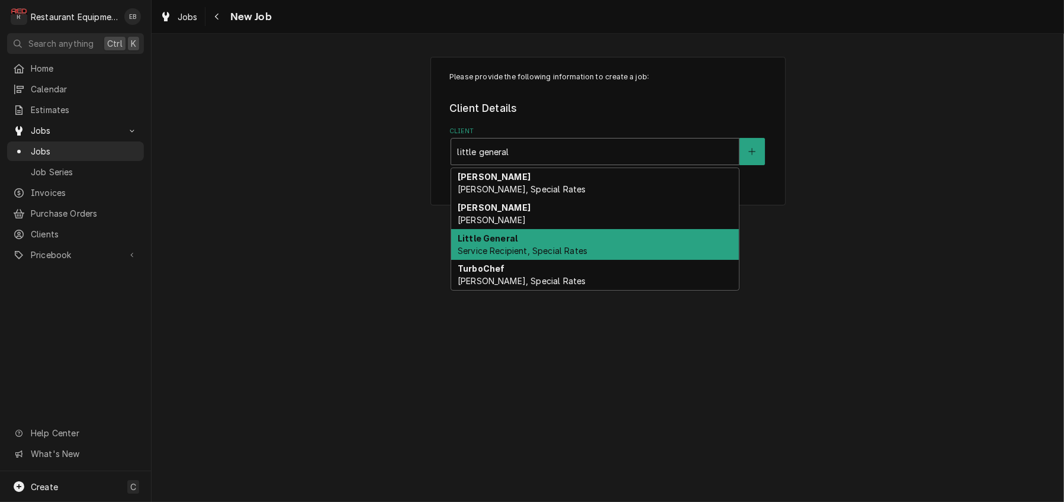
click at [539, 260] on div "Little General Service Recipient, Special Rates" at bounding box center [595, 244] width 288 height 31
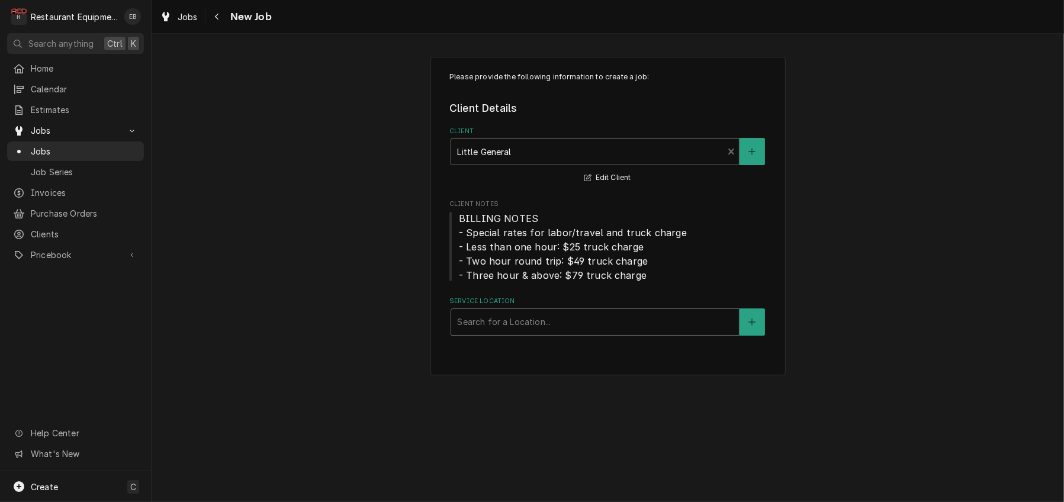
click at [546, 333] on div "Service Location" at bounding box center [595, 322] width 276 height 21
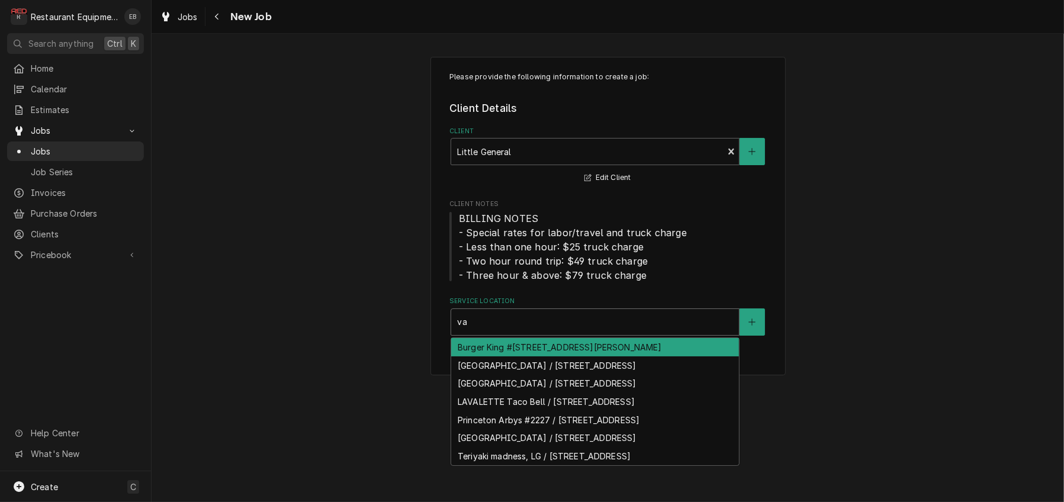
type input "v"
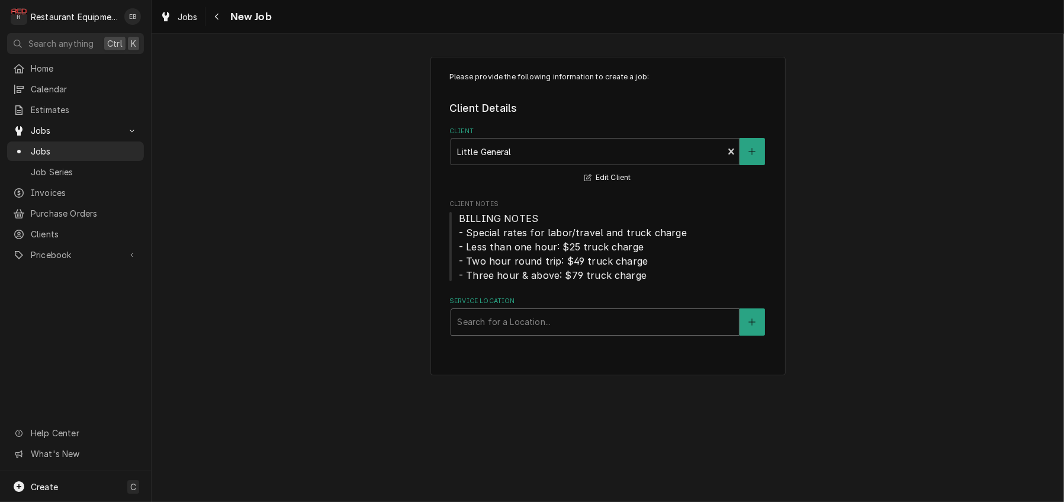
click at [588, 333] on div "Service Location" at bounding box center [595, 322] width 276 height 21
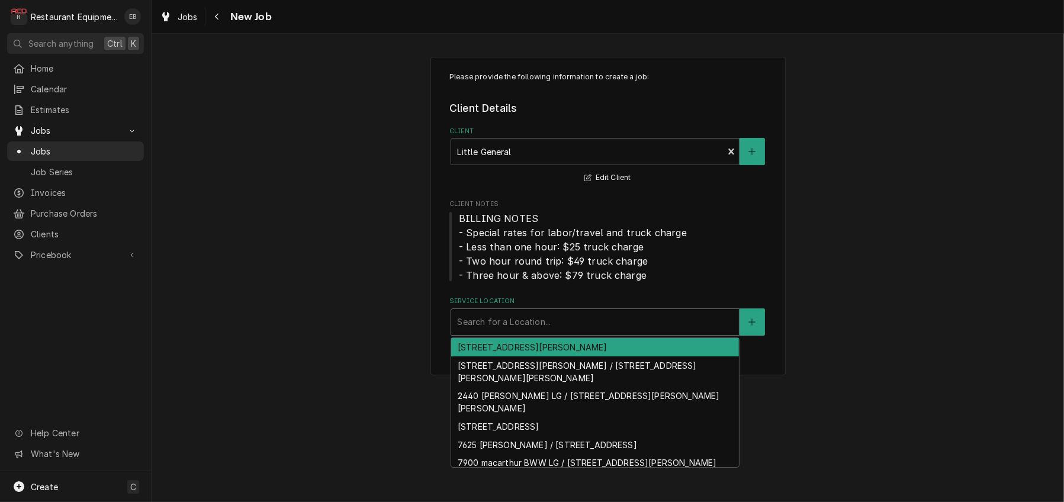
click at [524, 333] on div "Service Location" at bounding box center [595, 322] width 276 height 21
click at [764, 336] on button "Service Location" at bounding box center [752, 322] width 25 height 27
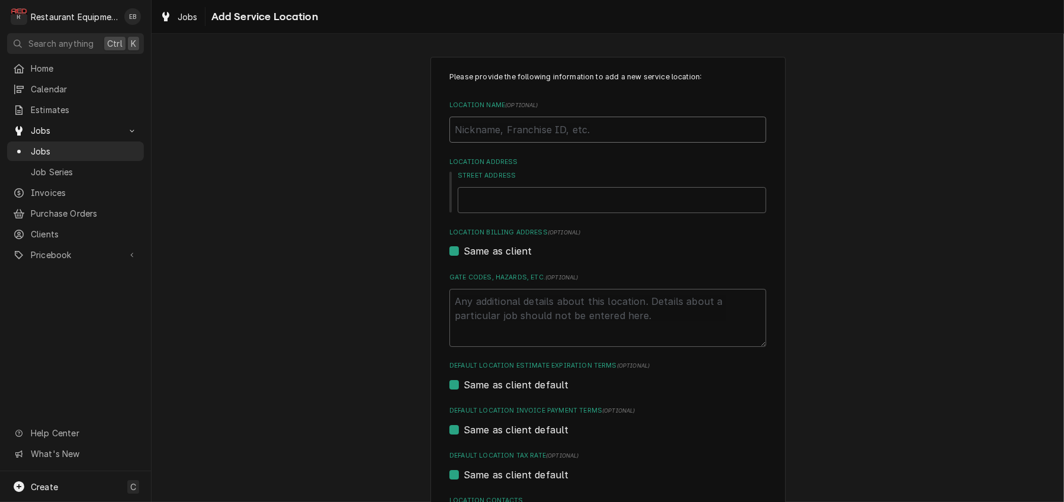
click at [534, 143] on input "Location Name ( optional )" at bounding box center [608, 130] width 317 height 26
type textarea "x"
type input "V"
type textarea "x"
type input "Va"
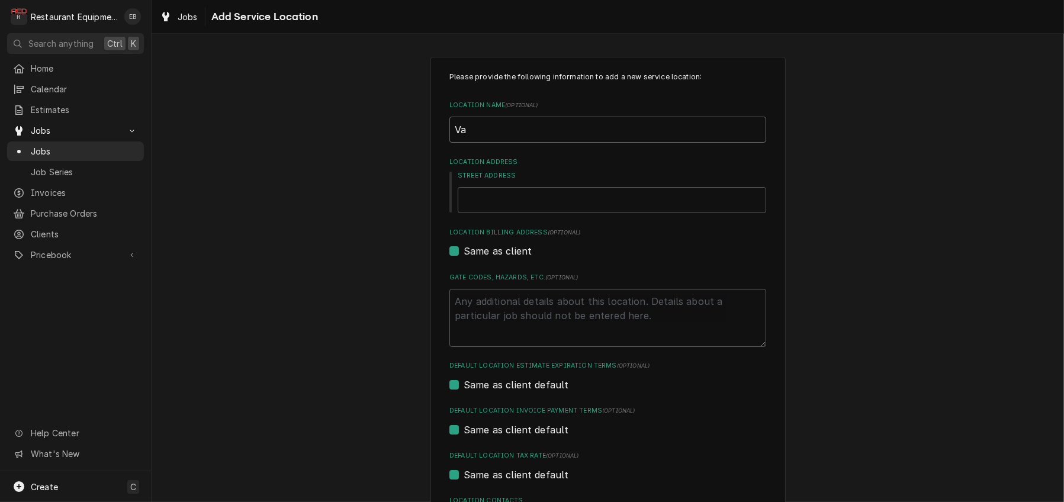
type textarea "x"
type input "Van"
type textarea "x"
type input "VanV"
type textarea "x"
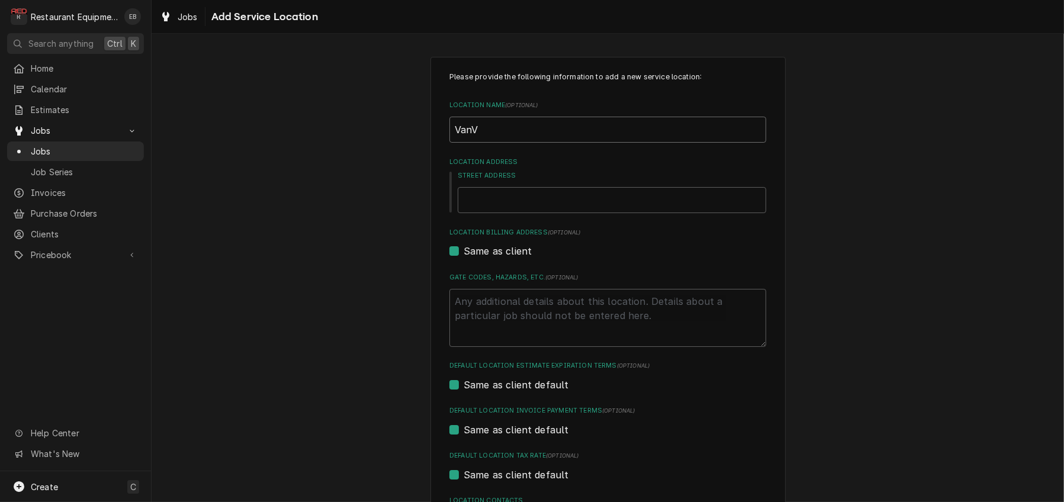
type input "VanVo"
type textarea "x"
type input "VanVoo"
type textarea "x"
type input "VanVoor"
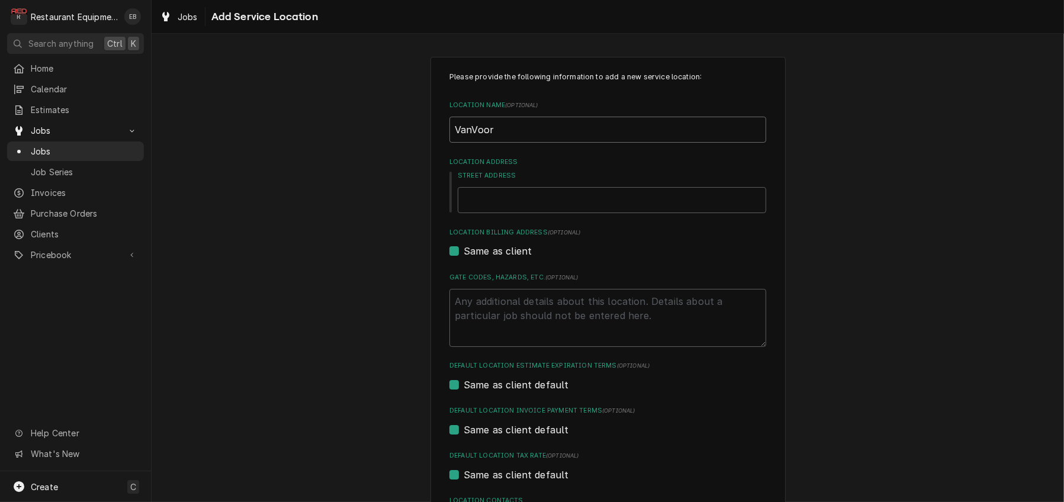
type textarea "x"
type input "VanVoorh"
type textarea "x"
type input "VanVoorhi"
type textarea "x"
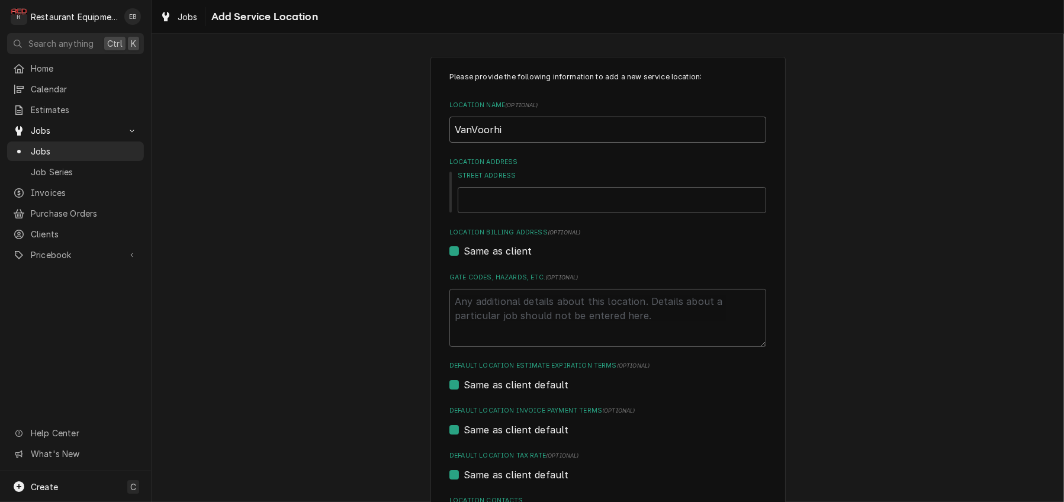
type input "VanVoorhis"
type textarea "x"
type input "VanVoorhis"
type textarea "x"
type input "VanVoorhis L"
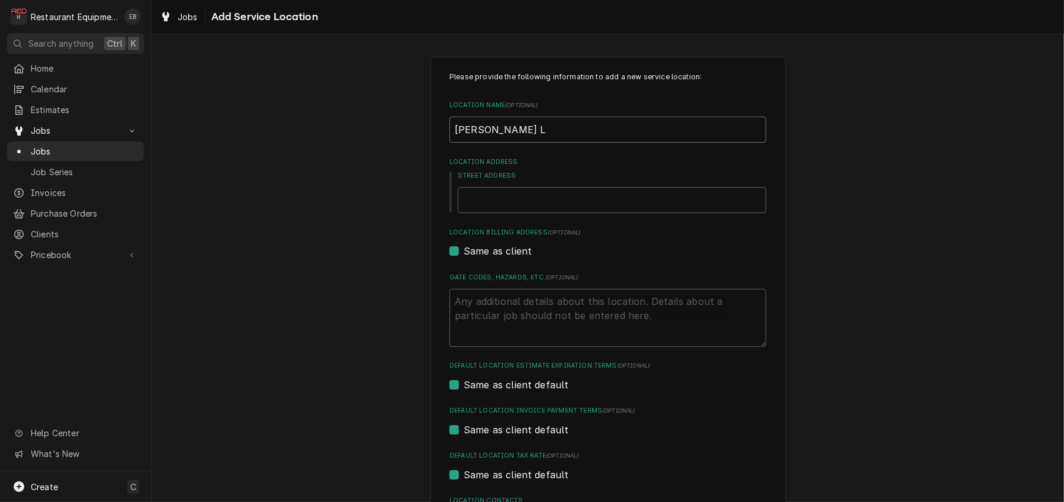
type textarea "x"
type input "VanVoorhis LG"
type textarea "x"
type input "VanVoorhis LG"
click at [521, 213] on input "Street Address" at bounding box center [612, 200] width 309 height 26
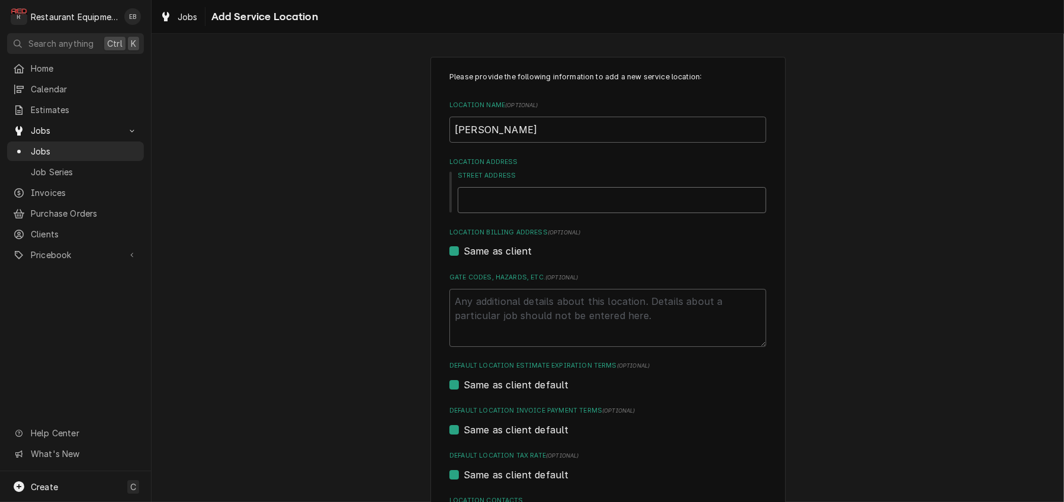
paste input "1157 VAN VOORHIS RD"
type textarea "x"
type input "1157 VAN VOORHIS RD"
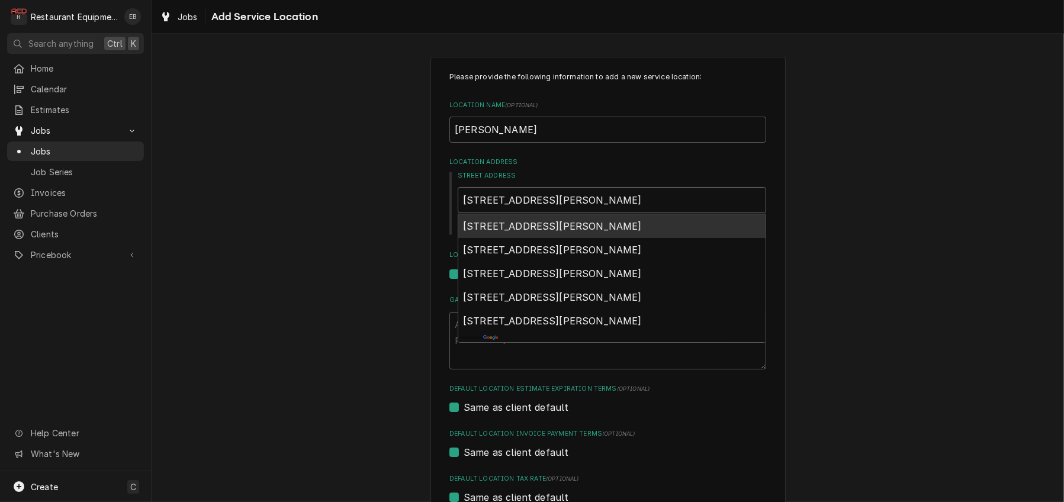
click at [594, 232] on span "1157 Van Voorhis Rd, Morgantown, WV, USA" at bounding box center [552, 226] width 179 height 12
type textarea "x"
type input "1157 Van Voorhis Rd"
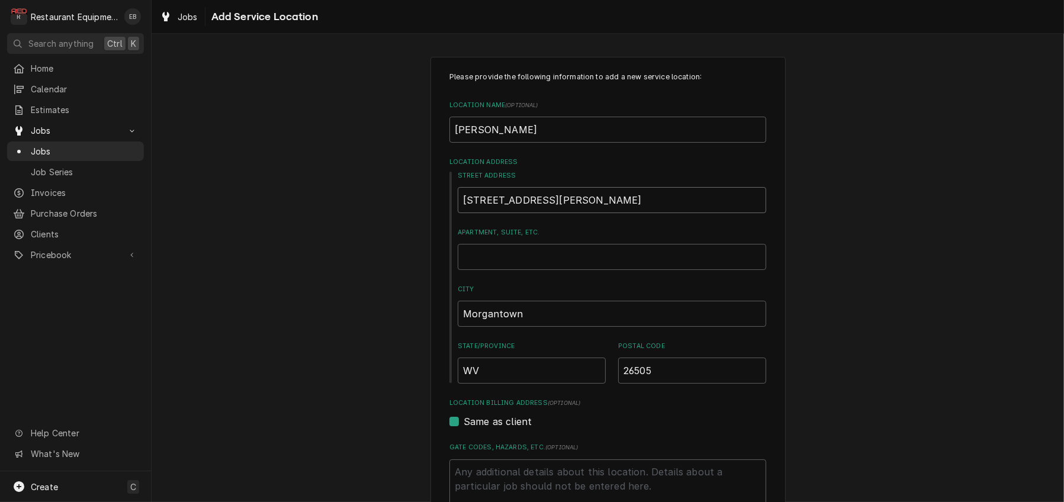
type textarea "x"
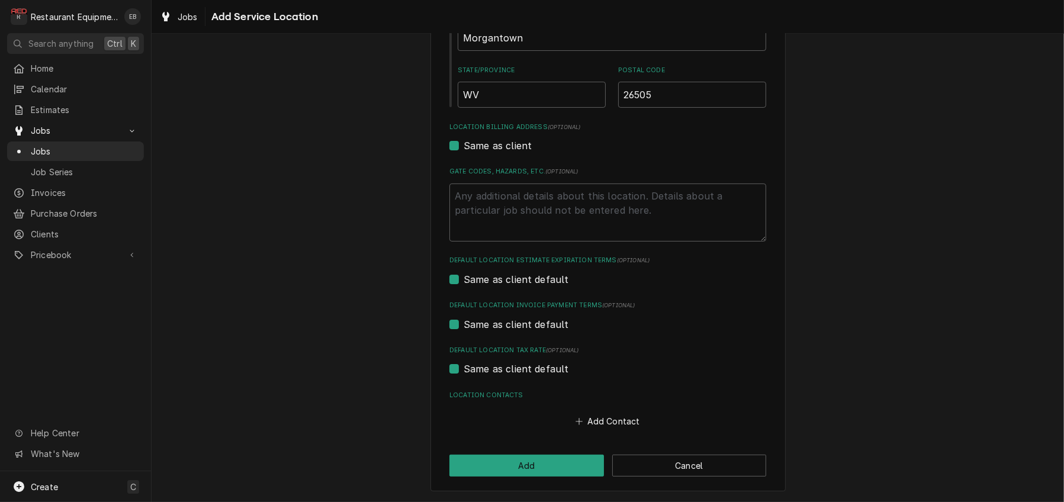
scroll to position [363, 0]
type input "1157 Van Voorhis Rd"
click at [549, 460] on button "Add" at bounding box center [527, 466] width 155 height 22
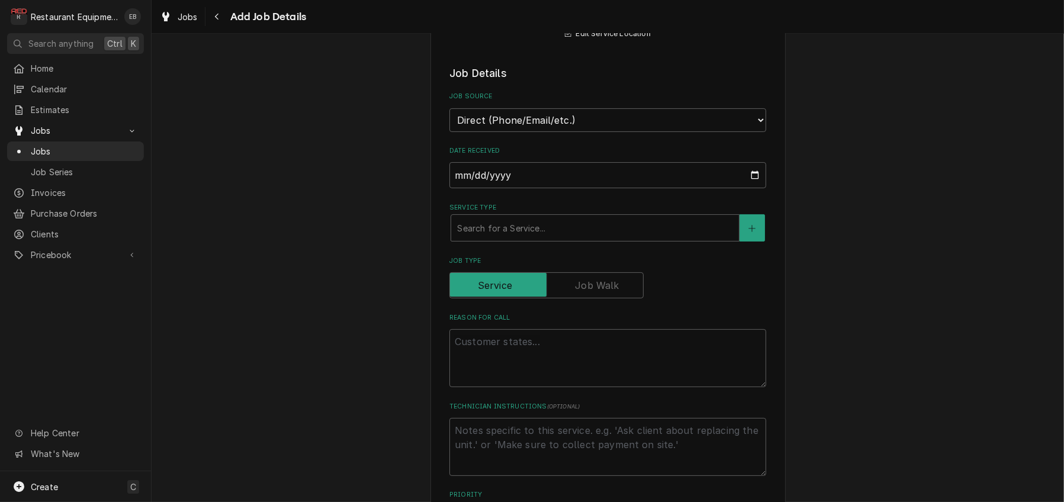
scroll to position [316, 0]
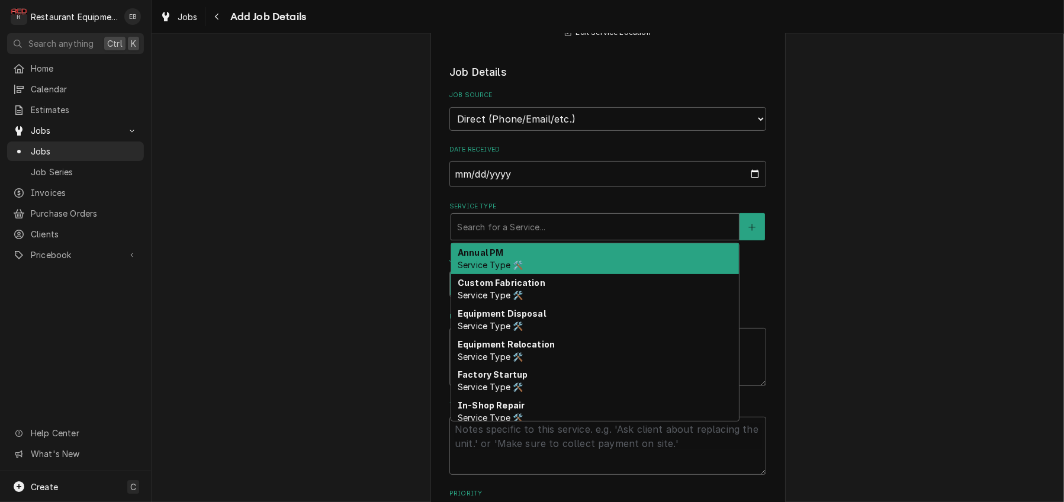
click at [512, 238] on div "Service Type" at bounding box center [595, 226] width 276 height 21
type textarea "x"
type input "b"
type textarea "x"
type input "br"
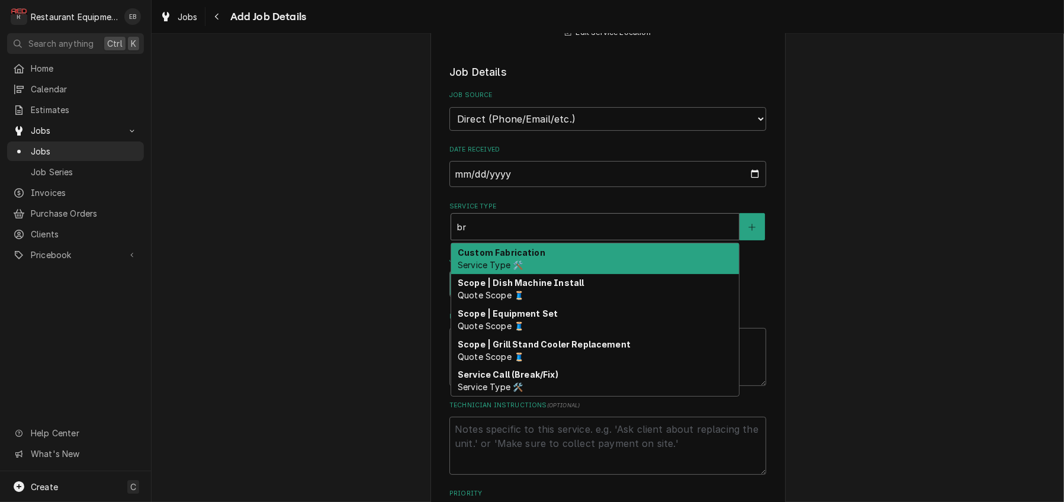
type textarea "x"
type input "bre"
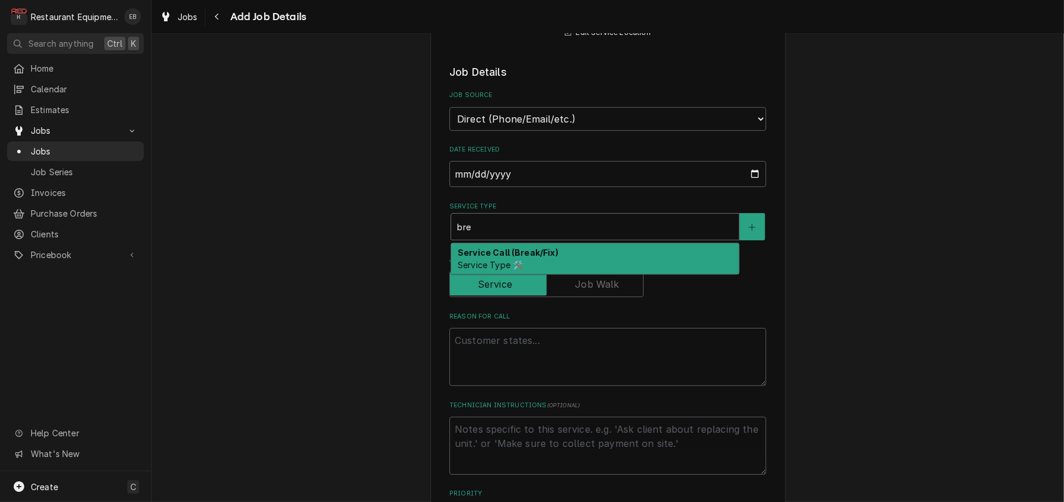
click at [516, 258] on strong "Service Call (Break/Fix)" at bounding box center [508, 253] width 101 height 10
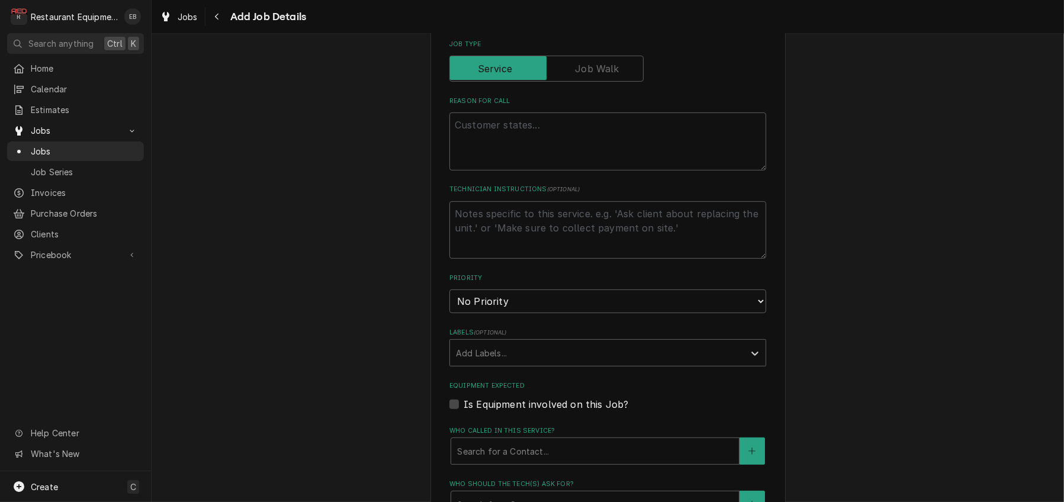
scroll to position [553, 0]
click at [544, 169] on textarea "Reason For Call" at bounding box center [608, 140] width 317 height 58
click at [524, 169] on textarea "Reason For Call" at bounding box center [608, 140] width 317 height 58
type textarea "x"
type textarea "W"
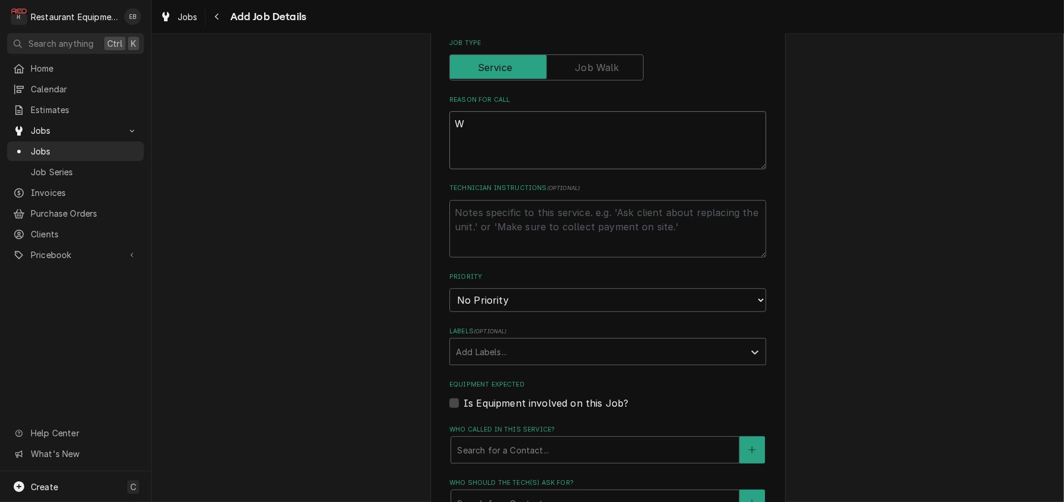
type textarea "x"
type textarea "WO"
type textarea "x"
type textarea "WO#"
type textarea "x"
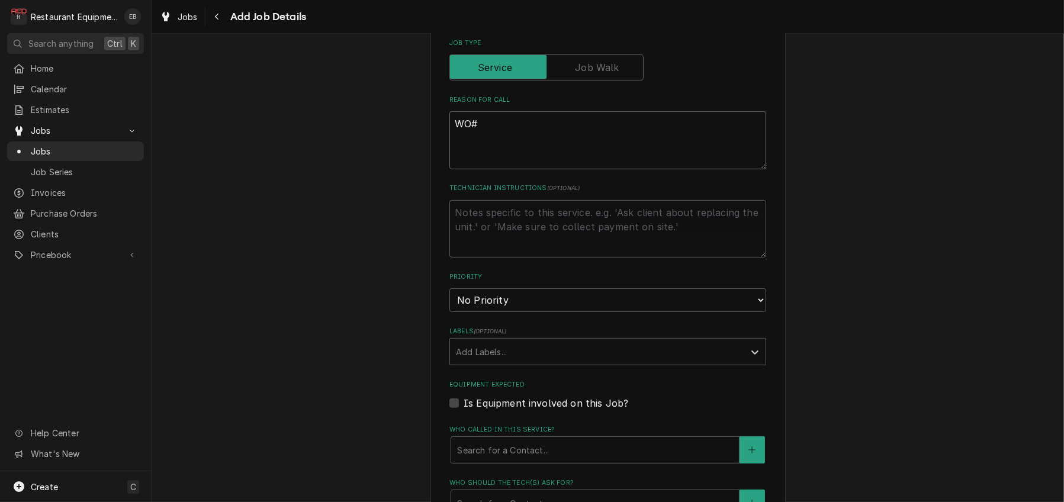
type textarea "WO#"
type textarea "x"
type textarea "WO# B"
type textarea "x"
type textarea "WO# Bo"
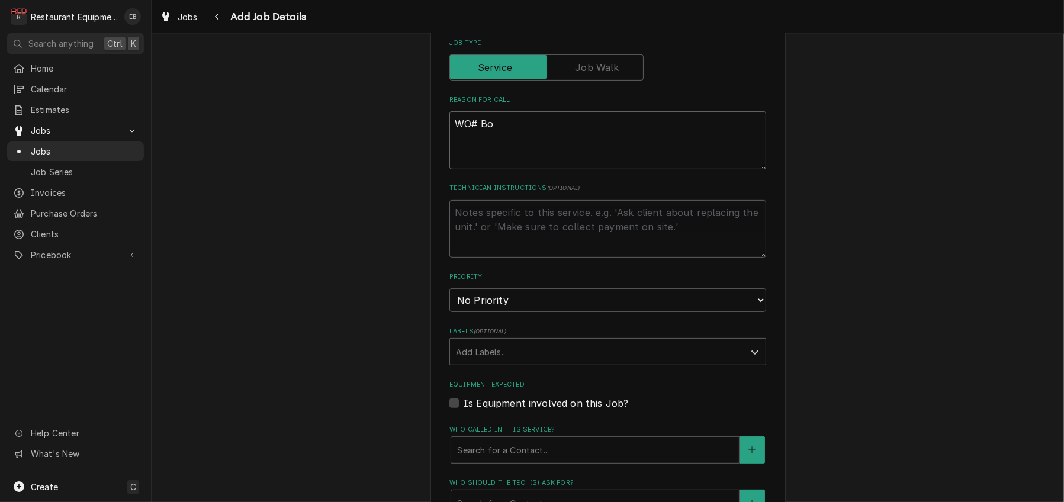
type textarea "x"
type textarea "WO# Bot"
type textarea "x"
type textarea "WO# Both"
type textarea "x"
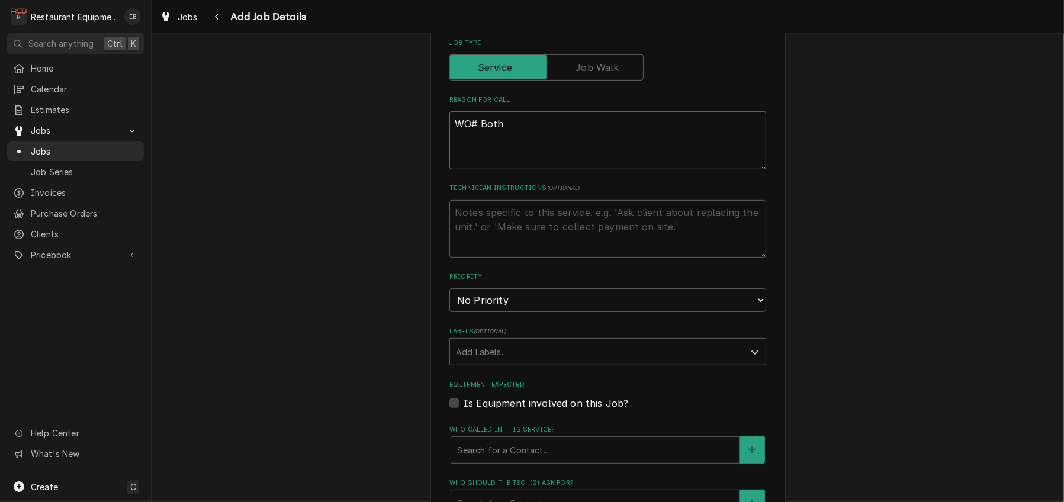
type textarea "WO# Both"
type textarea "x"
type textarea "WO# Both g"
type textarea "x"
type textarea "WO# Both gr"
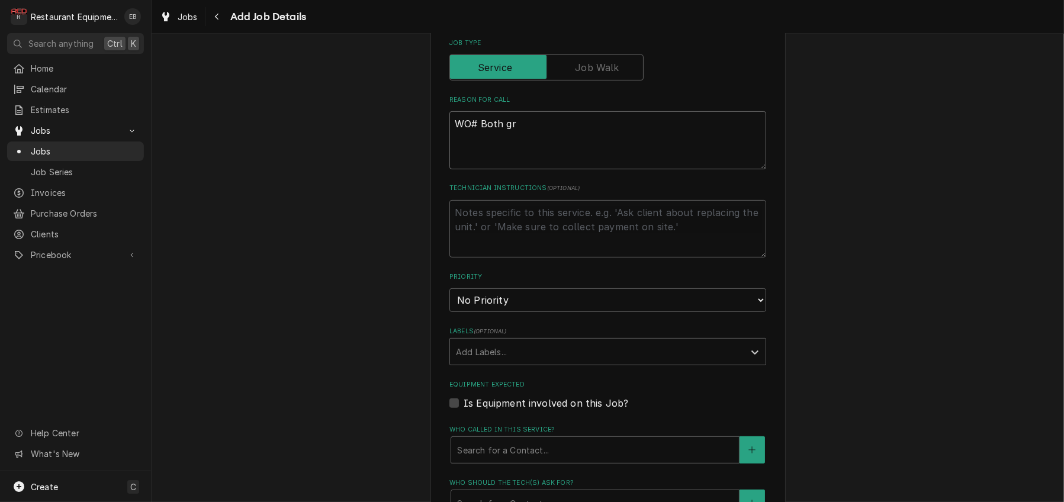
type textarea "x"
type textarea "WO# Both gri"
type textarea "x"
type textarea "WO# Both gril"
type textarea "x"
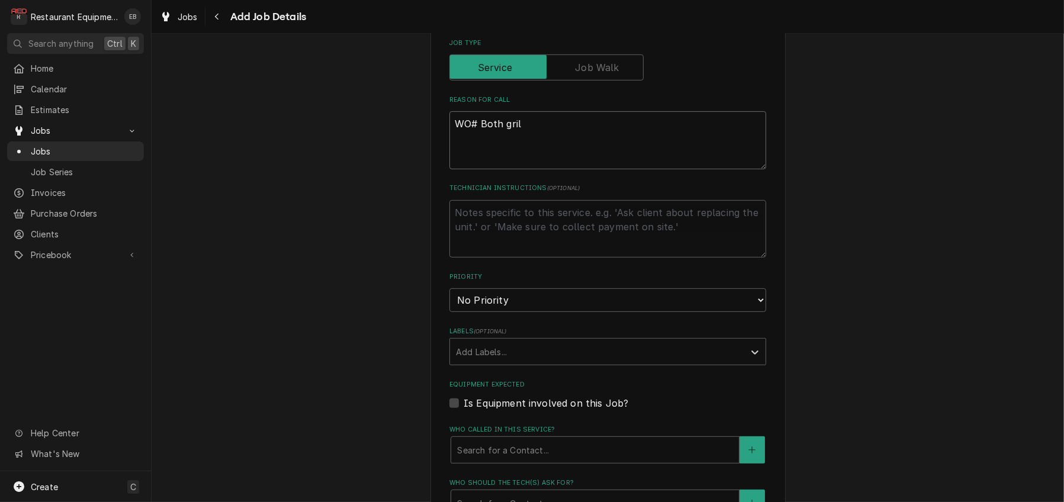
type textarea "WO# Both grill"
type textarea "x"
type textarea "WO# Both gril"
type textarea "x"
type textarea "WO# Both gri"
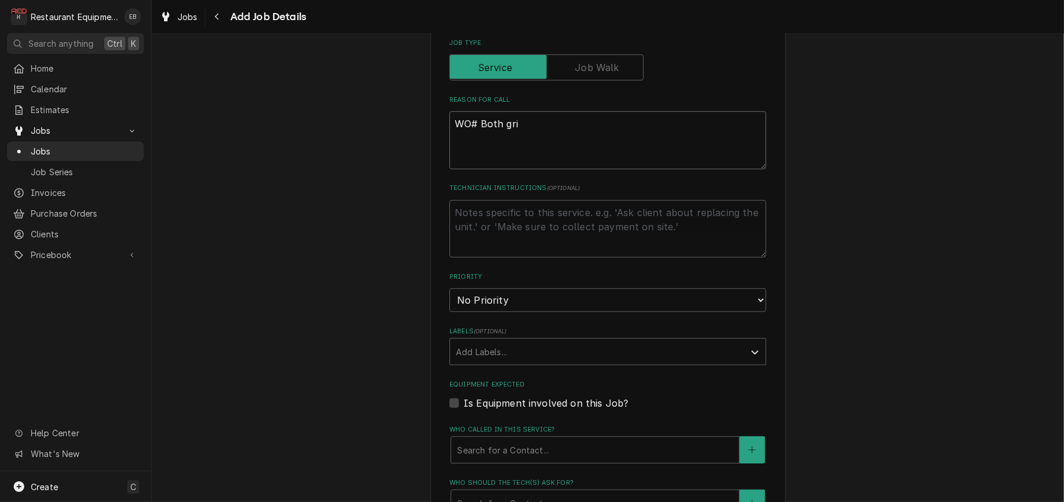
type textarea "x"
type textarea "WO# Both gr"
type textarea "x"
type textarea "WO# Both g"
type textarea "x"
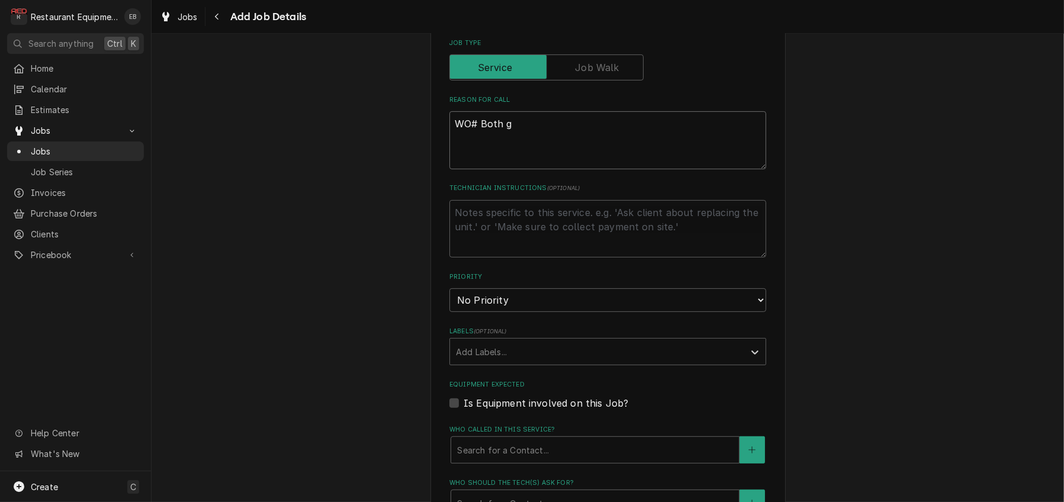
type textarea "WO# Both"
type textarea "x"
type textarea "WO# Both"
type textarea "x"
type textarea "WO# Bot"
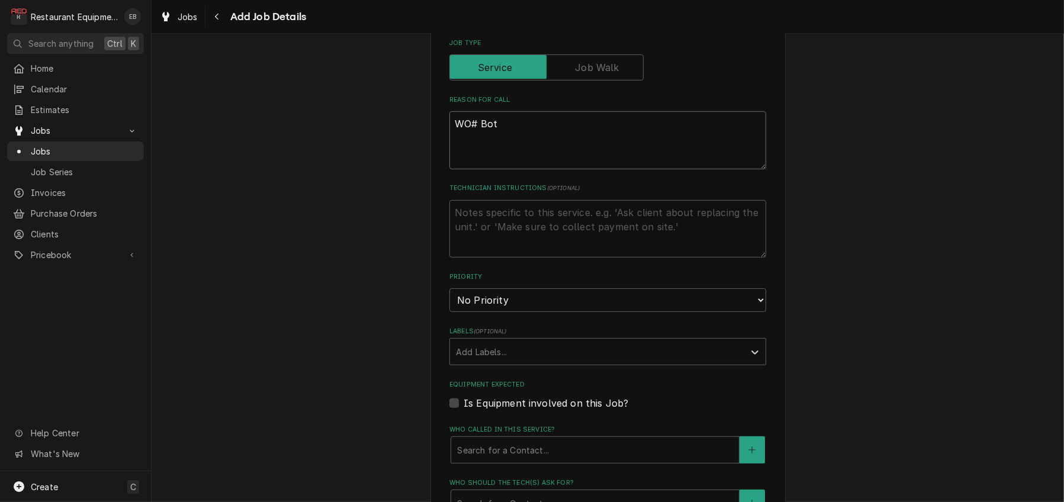
type textarea "x"
type textarea "WO# Bo"
type textarea "x"
type textarea "WO# B"
type textarea "x"
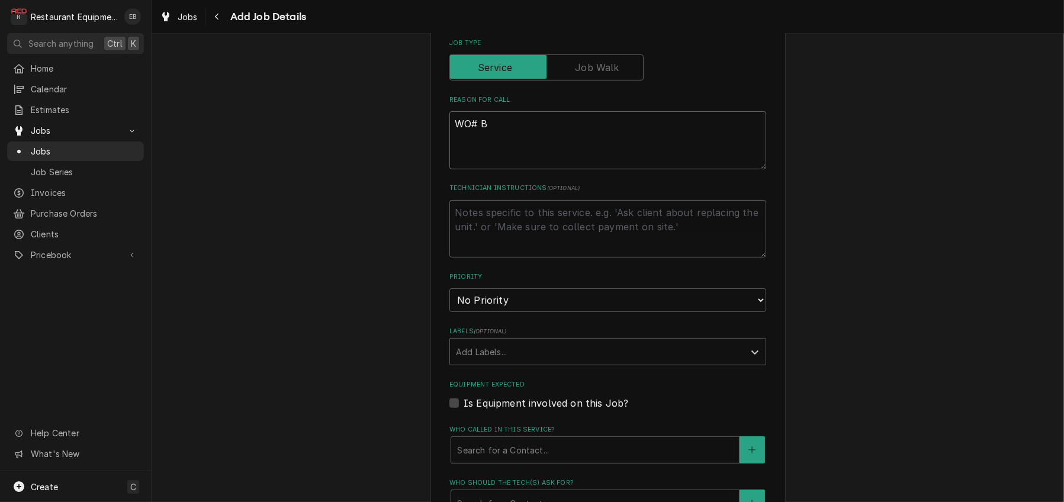
type textarea "WO#"
type textarea "x"
type textarea "WO#"
type textarea "x"
type textarea "WO#"
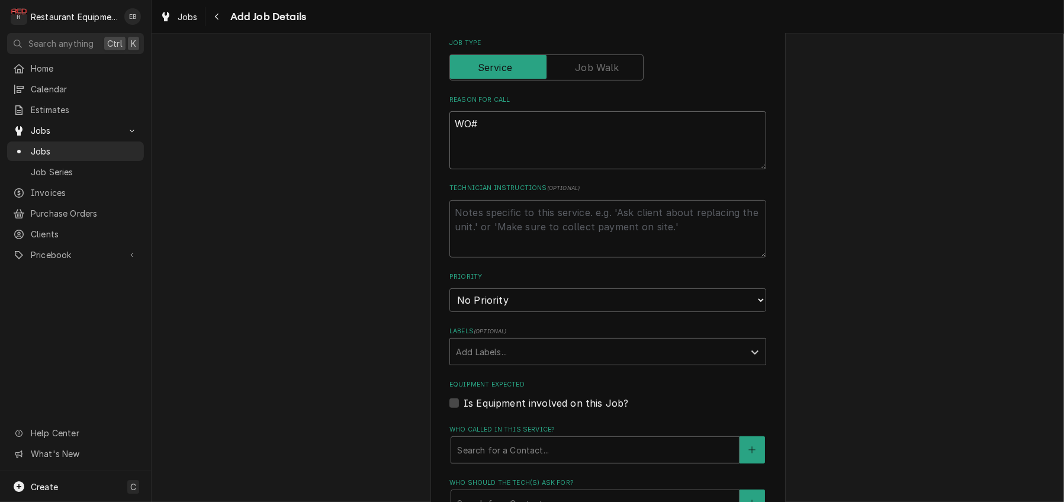
type textarea "x"
type textarea "WO# 8"
type textarea "x"
type textarea "WO# 88"
type textarea "x"
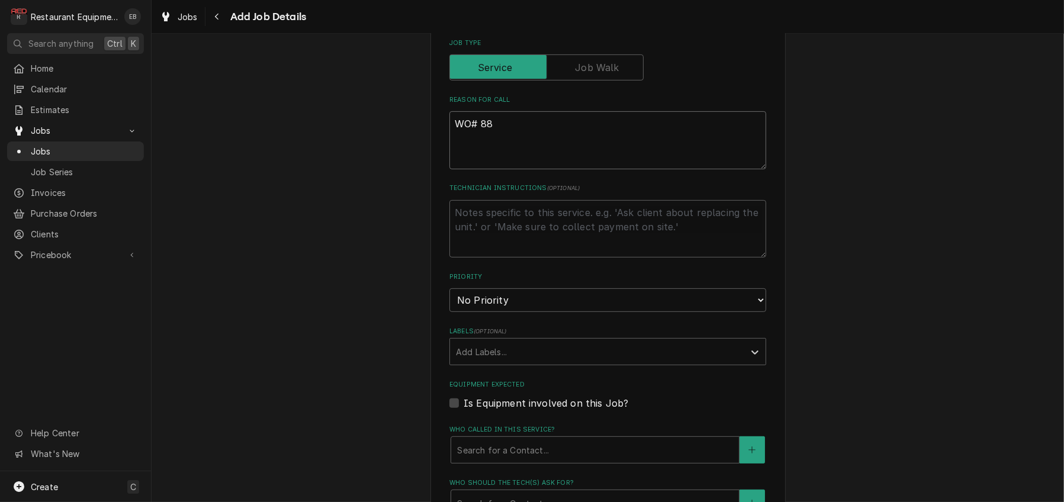
type textarea "WO# 882"
type textarea "x"
type textarea "WO# 8826"
type textarea "x"
type textarea "WO# 88268"
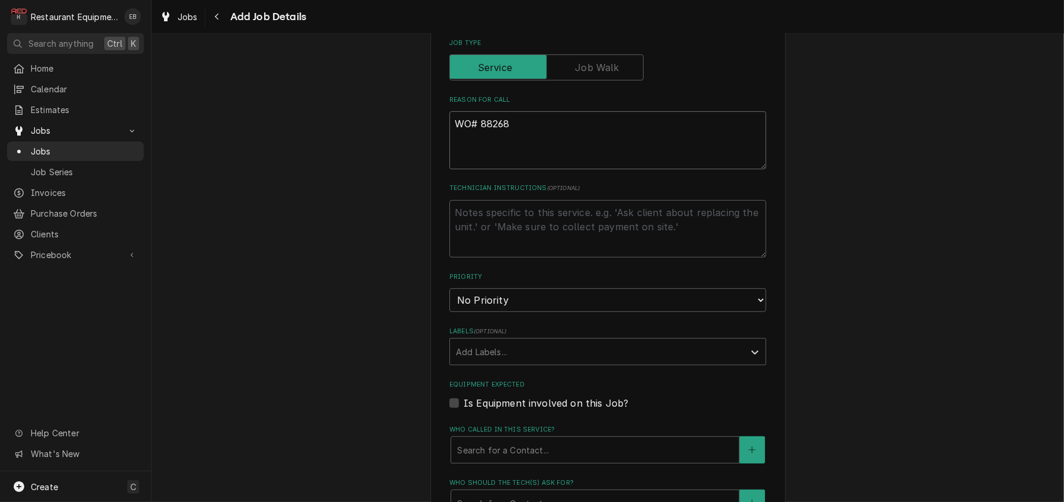
type textarea "x"
type textarea "WO# 88268"
type textarea "x"
type textarea "WO# 88268 B"
type textarea "x"
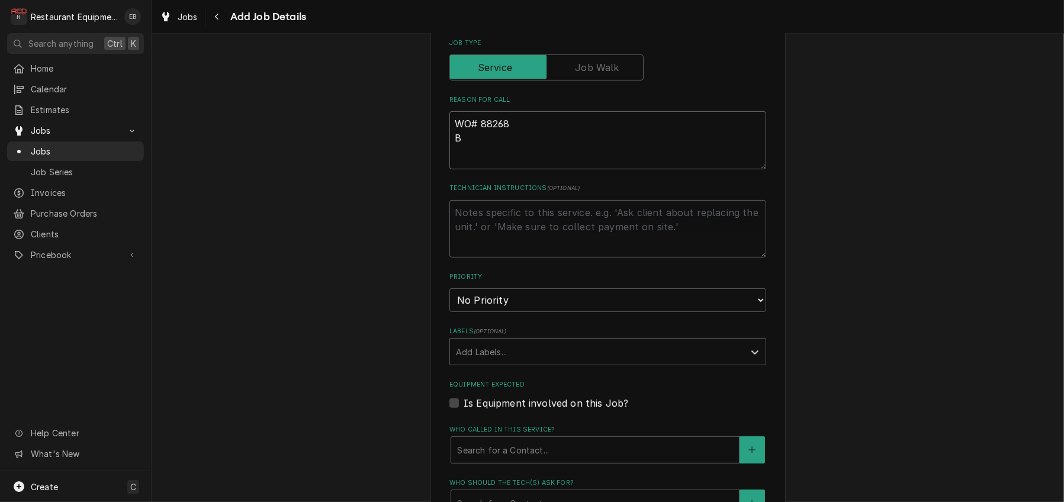
type textarea "WO# 88268 Bo"
type textarea "x"
type textarea "WO# 88268 Bot"
type textarea "x"
type textarea "WO# 88268 Both"
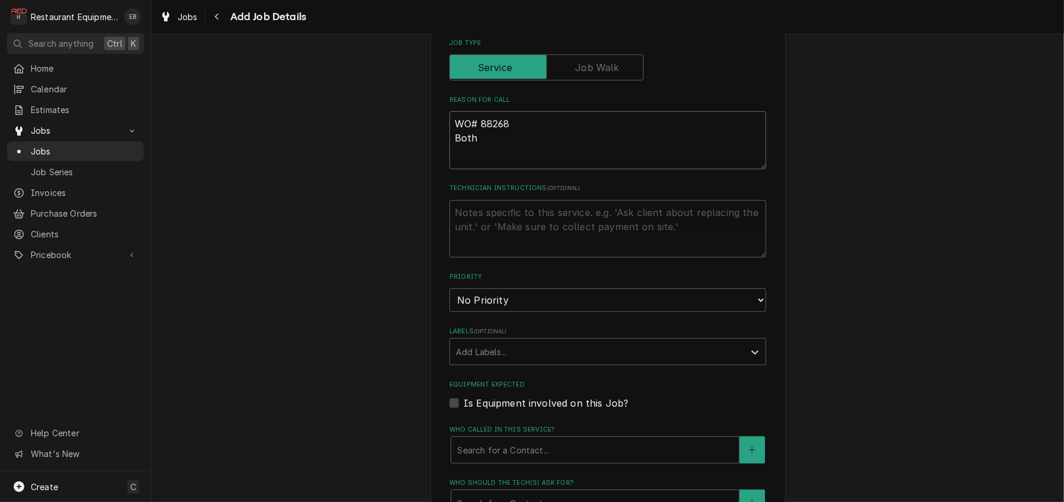
type textarea "x"
type textarea "WO# 88268 Both"
type textarea "x"
type textarea "WO# 88268 Both t"
type textarea "x"
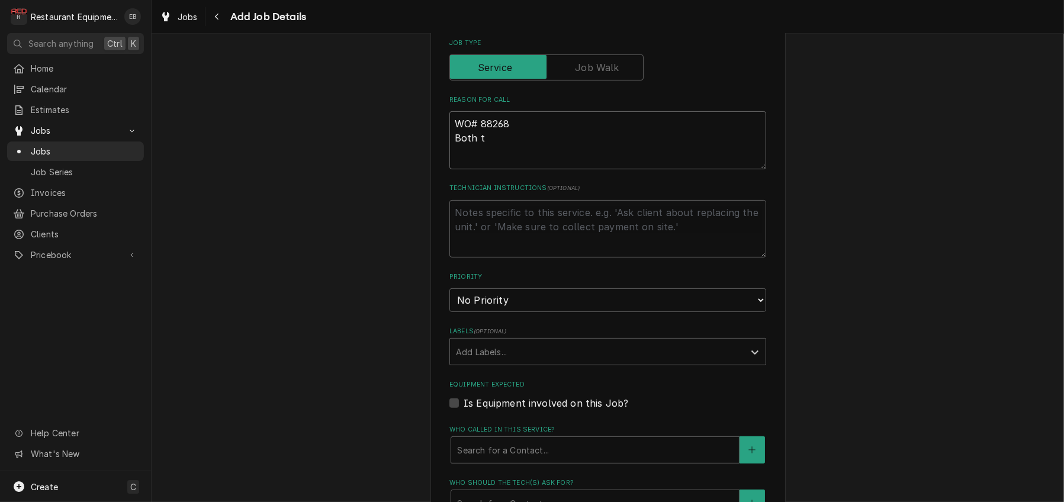
type textarea "WO# 88268 Both th"
type textarea "x"
type textarea "WO# 88268 Both the"
type textarea "x"
type textarea "WO# 88268 Both the"
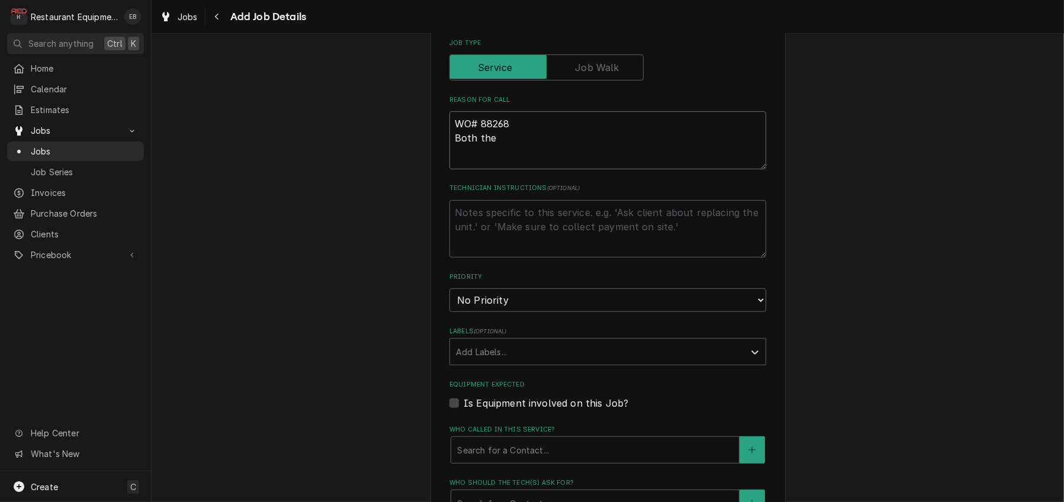
type textarea "x"
type textarea "WO# 88268 Both the g"
type textarea "x"
type textarea "WO# 88268 Both the gr"
type textarea "x"
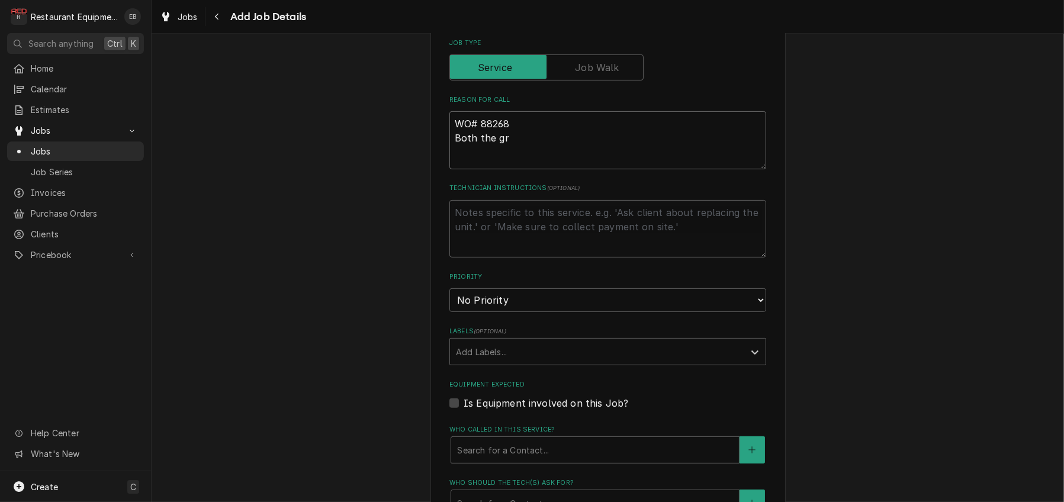
type textarea "WO# 88268 Both the gri"
type textarea "x"
type textarea "WO# 88268 Both the gril"
type textarea "x"
type textarea "WO# 88268 Both the grill"
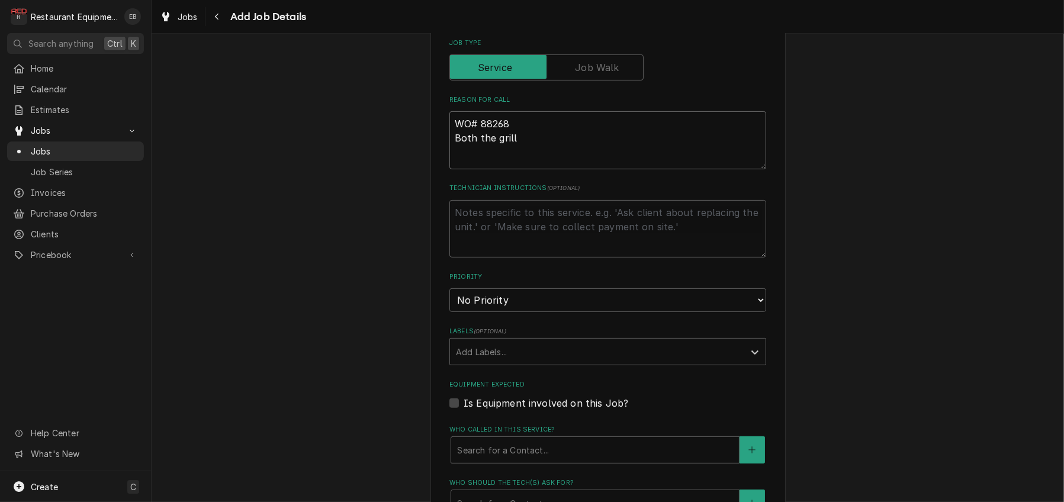
type textarea "x"
type textarea "WO# 88268 Both the grill"
type textarea "x"
type textarea "WO# 88268 Both the grill a"
type textarea "x"
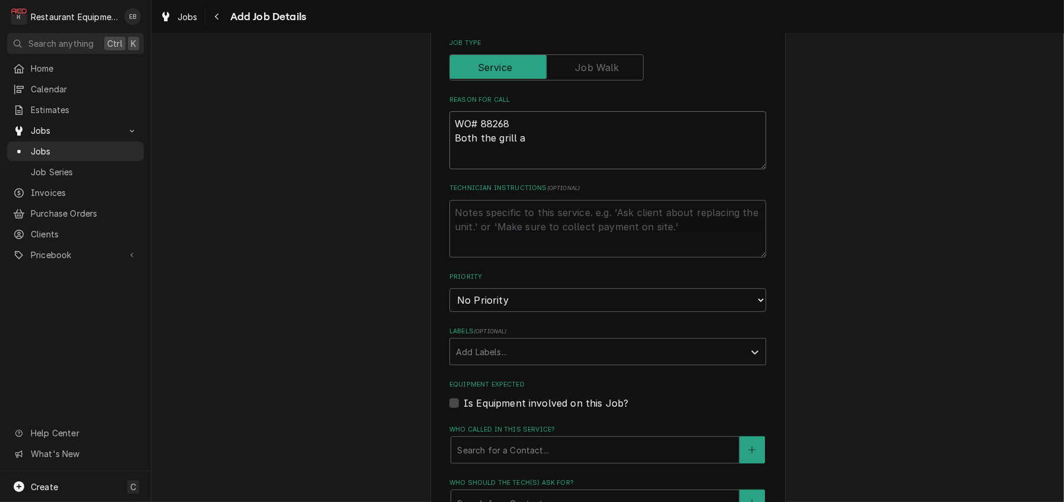
type textarea "WO# 88268 Both the grill an"
type textarea "x"
type textarea "WO# 88268 Both the grill and"
type textarea "x"
type textarea "WO# 88268 Both the grill and"
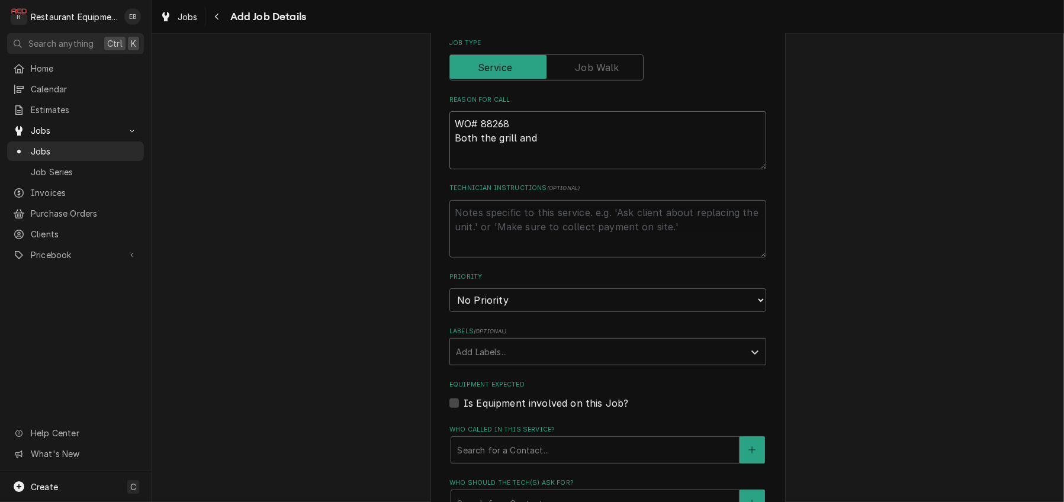
type textarea "x"
type textarea "WO# 88268 Both the grill and f"
type textarea "x"
type textarea "WO# 88268 Both the grill and fo"
type textarea "x"
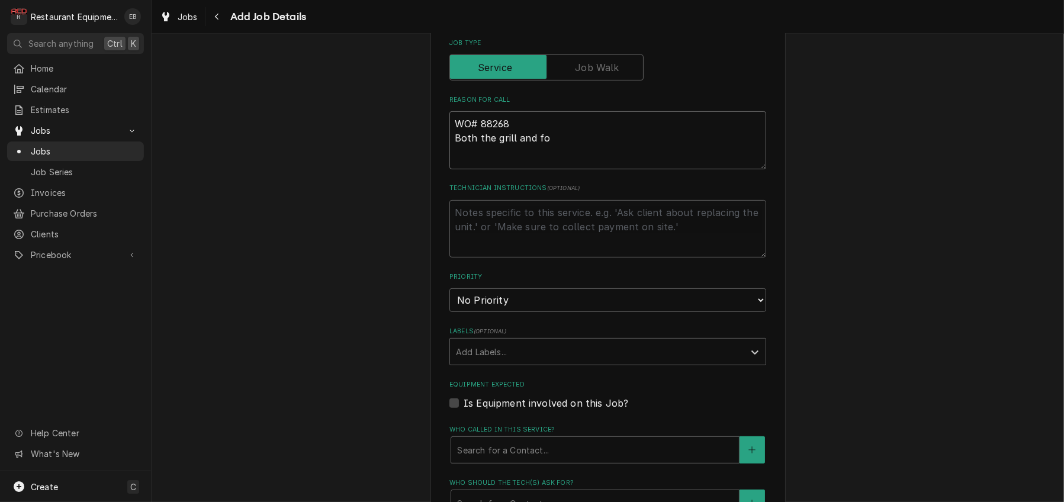
type textarea "WO# 88268 Both the grill and foo"
type textarea "x"
type textarea "WO# 88268 Both the grill and food"
type textarea "x"
type textarea "WO# 88268 Both the grill and food"
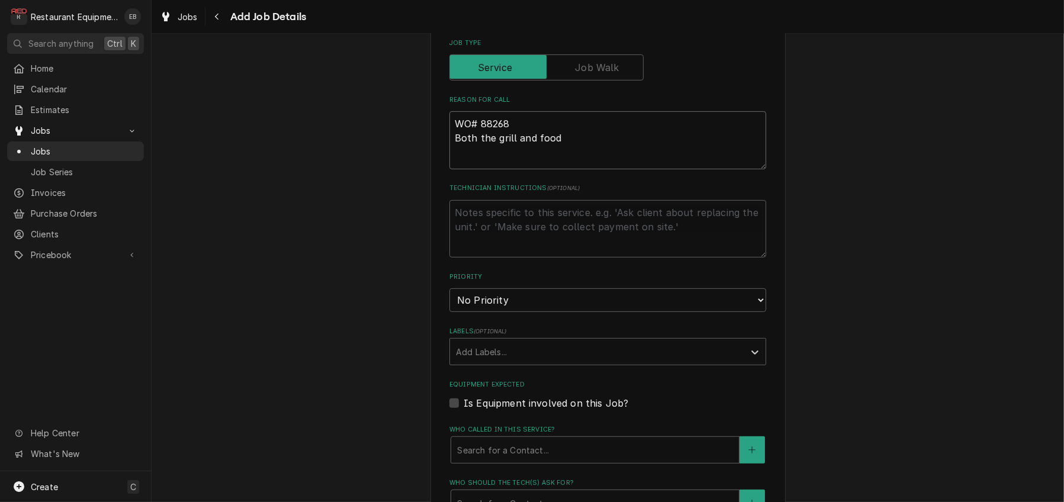
type textarea "x"
type textarea "WO# 88268 Both the grill and food w"
type textarea "x"
type textarea "WO# 88268 Both the grill and food wa"
type textarea "x"
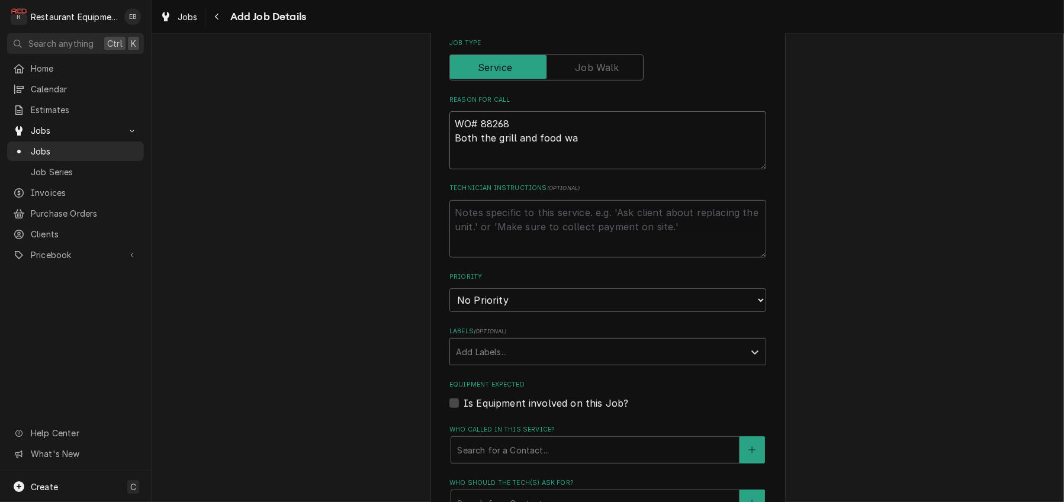
type textarea "WO# 88268 Both the grill and food war"
type textarea "x"
type textarea "WO# 88268 Both the grill and food warm"
type textarea "x"
type textarea "WO# 88268 Both the grill and food warme"
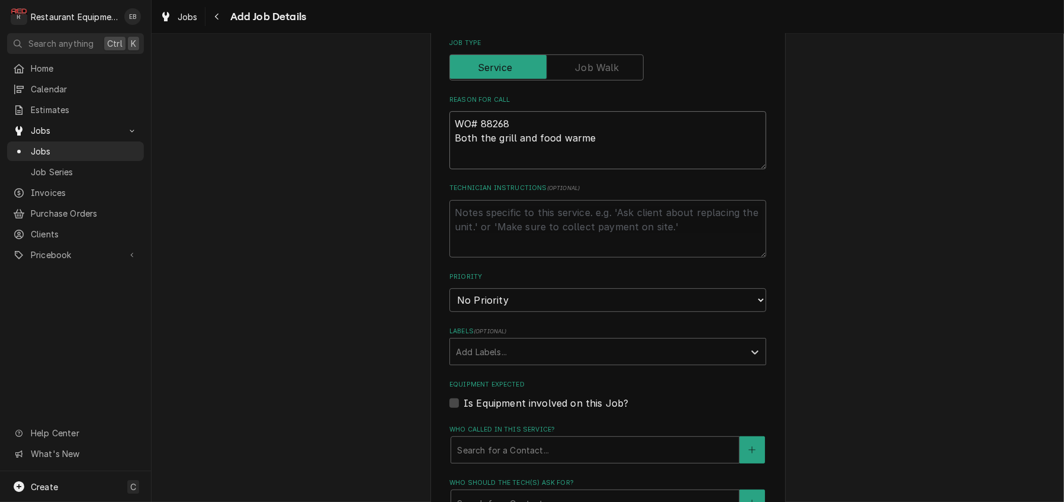
type textarea "x"
type textarea "WO# 88268 Both the grill and food warmer"
type textarea "x"
type textarea "WO# 88268 Both the grill and food warmer"
type textarea "x"
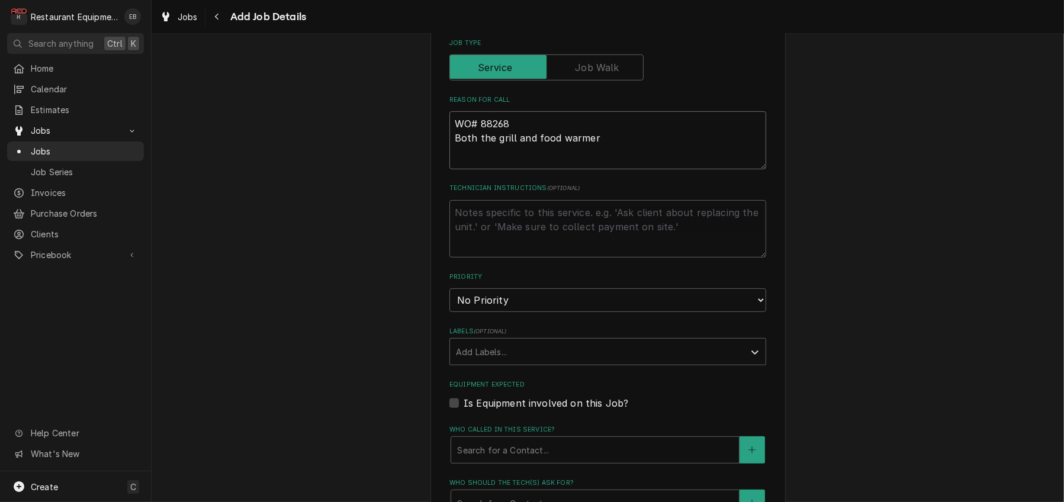
type textarea "WO# 88268 Both the grill and food warmer n"
type textarea "x"
type textarea "WO# 88268 Both the grill and food warmer no"
type textarea "x"
type textarea "WO# 88268 Both the grill and food warmer not"
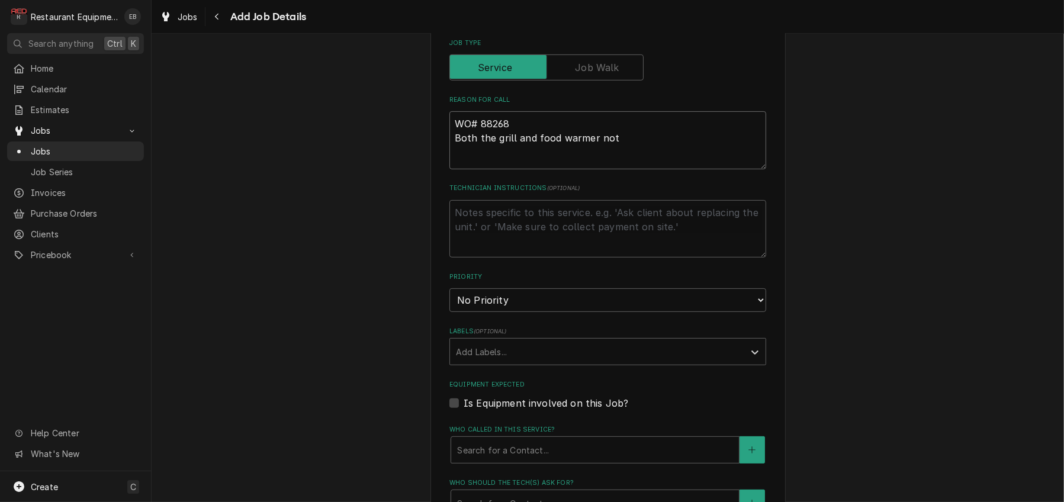
type textarea "x"
type textarea "WO# 88268 Both the grill and food warmer not"
type textarea "x"
type textarea "WO# 88268 Both the grill and food warmer not h"
type textarea "x"
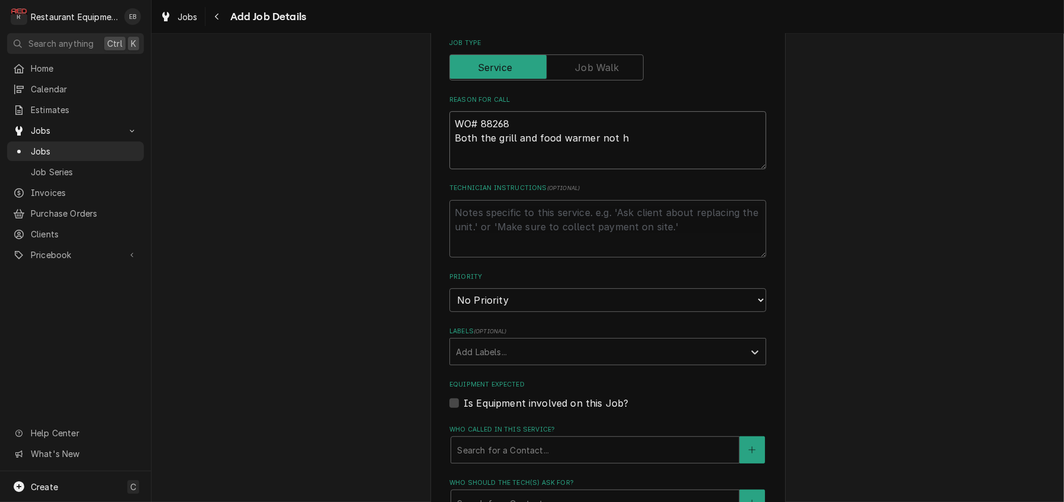
type textarea "WO# 88268 Both the grill and food warmer not he"
type textarea "x"
type textarea "WO# 88268 Both the grill and food warmer not hea"
type textarea "x"
type textarea "WO# 88268 Both the grill and food warmer not heat"
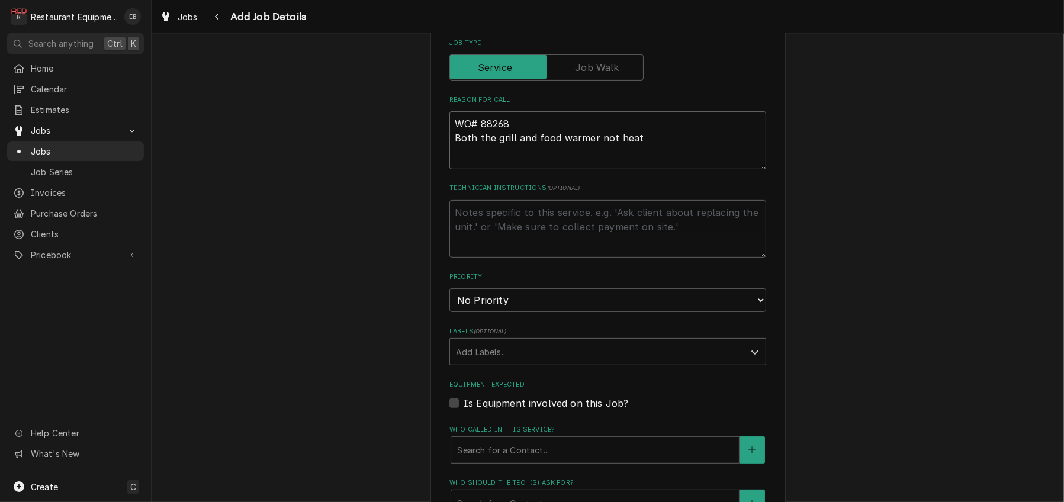
type textarea "x"
type textarea "WO# 88268 Both the grill and food warmer not heati"
type textarea "x"
type textarea "WO# 88268 Both the grill and food warmer not heatin"
type textarea "x"
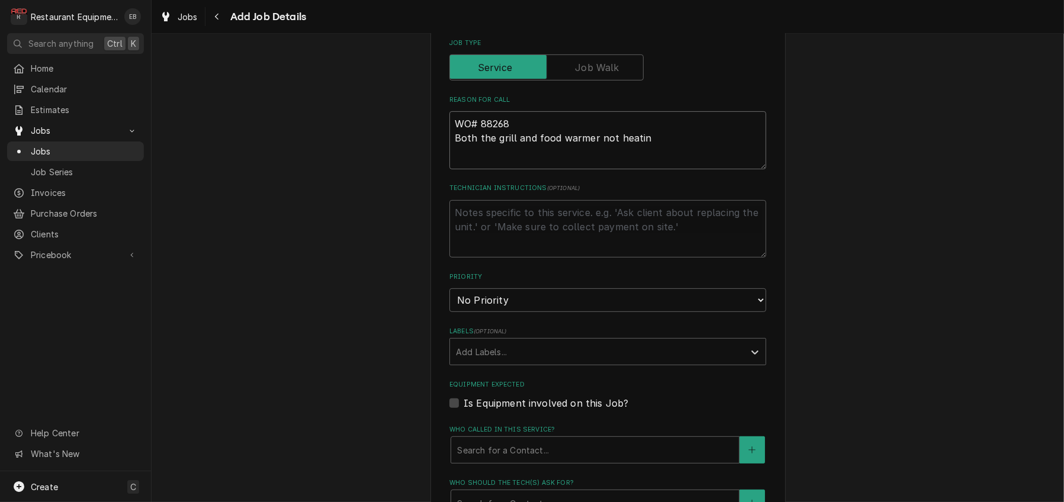
type textarea "WO# 88268 Both the grill and food warmer not heating"
type textarea "x"
type textarea "WO# 88268 Both the grill and food warmer not heating."
type textarea "x"
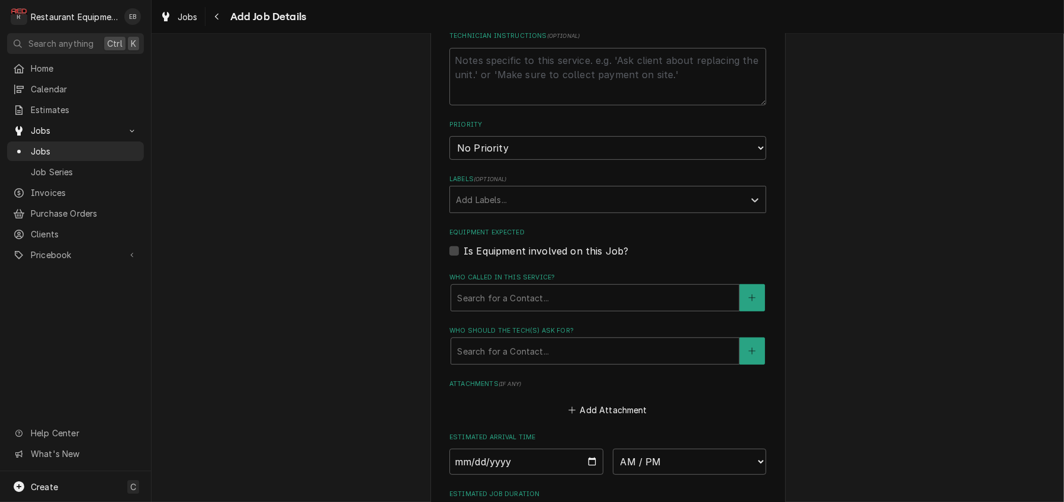
scroll to position [711, 0]
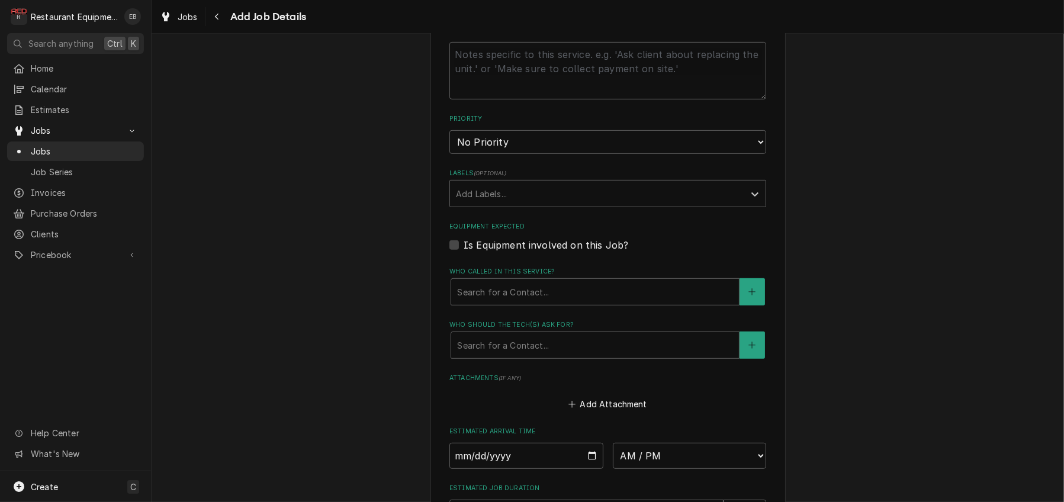
type textarea "WO# 88268 Both the grill and food warmer not heating."
click at [536, 154] on select "No Priority Urgent High Medium Low" at bounding box center [608, 142] width 317 height 24
drag, startPoint x: 538, startPoint y: 223, endPoint x: 525, endPoint y: 239, distance: 20.6
click at [538, 154] on select "No Priority Urgent High Medium Low" at bounding box center [608, 142] width 317 height 24
select select "2"
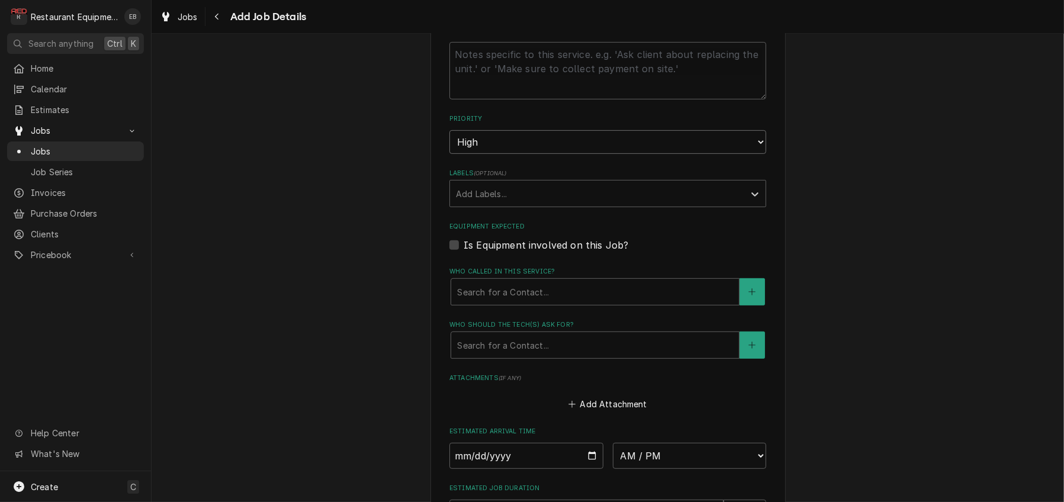
click at [450, 154] on select "No Priority Urgent High Medium Low" at bounding box center [608, 142] width 317 height 24
click at [510, 204] on div "Labels" at bounding box center [597, 193] width 283 height 21
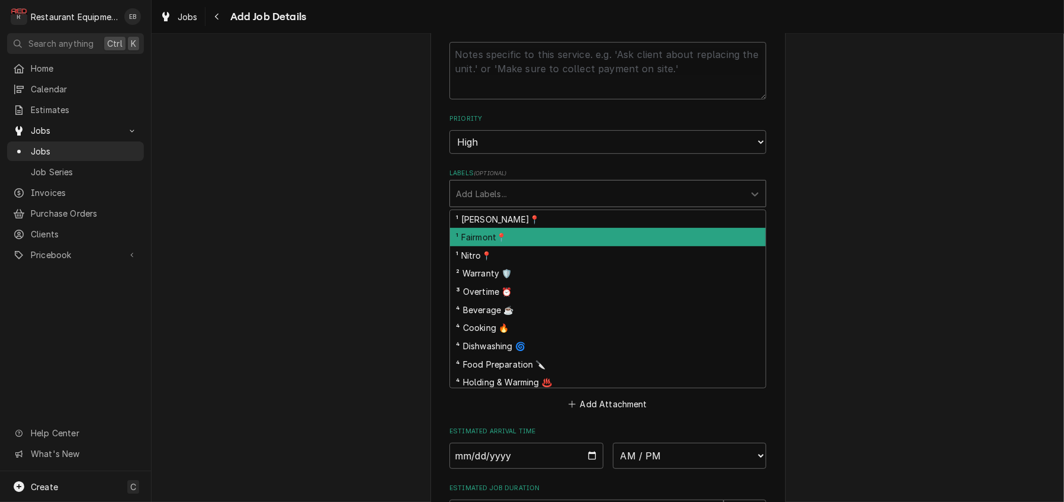
click at [502, 246] on div "¹ Fairmont📍" at bounding box center [608, 237] width 316 height 18
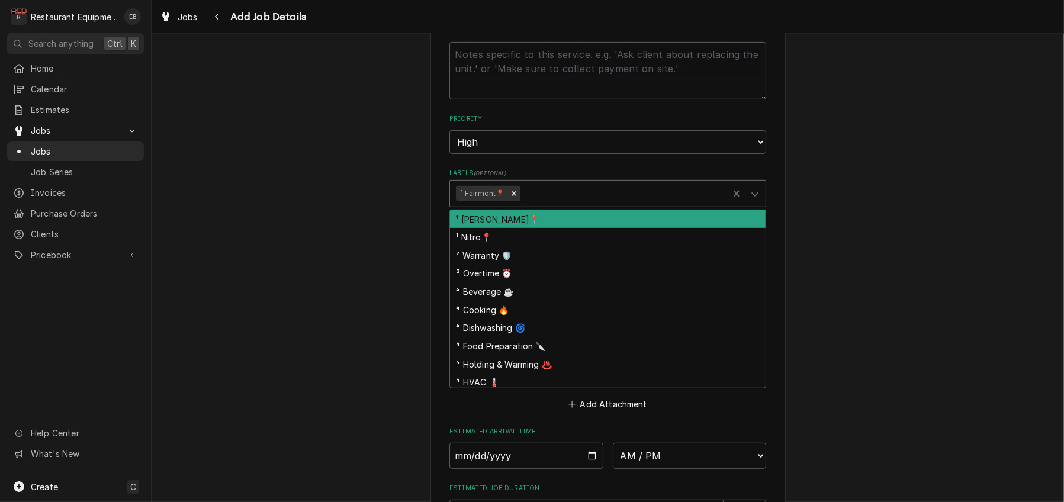
click at [553, 204] on div "Labels" at bounding box center [622, 193] width 200 height 21
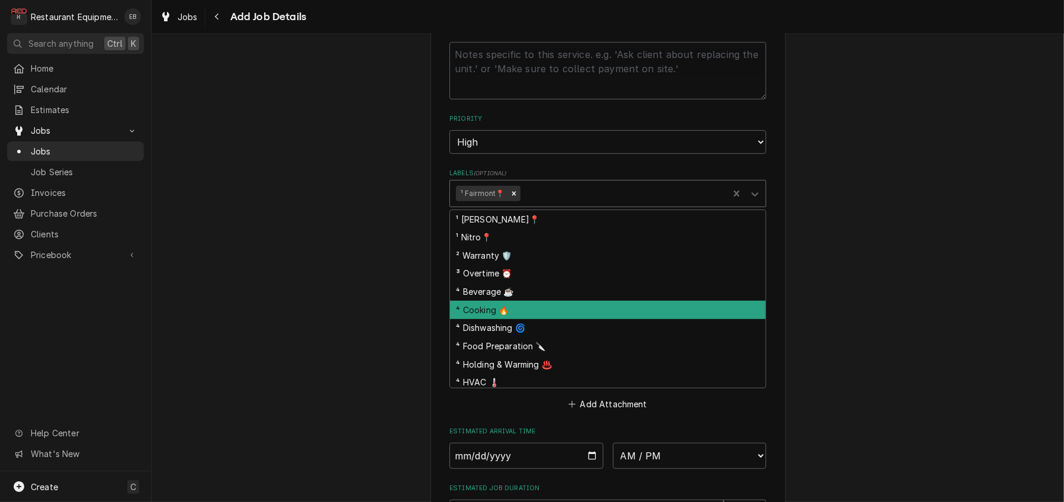
click at [502, 319] on div "⁴ Cooking 🔥" at bounding box center [608, 310] width 316 height 18
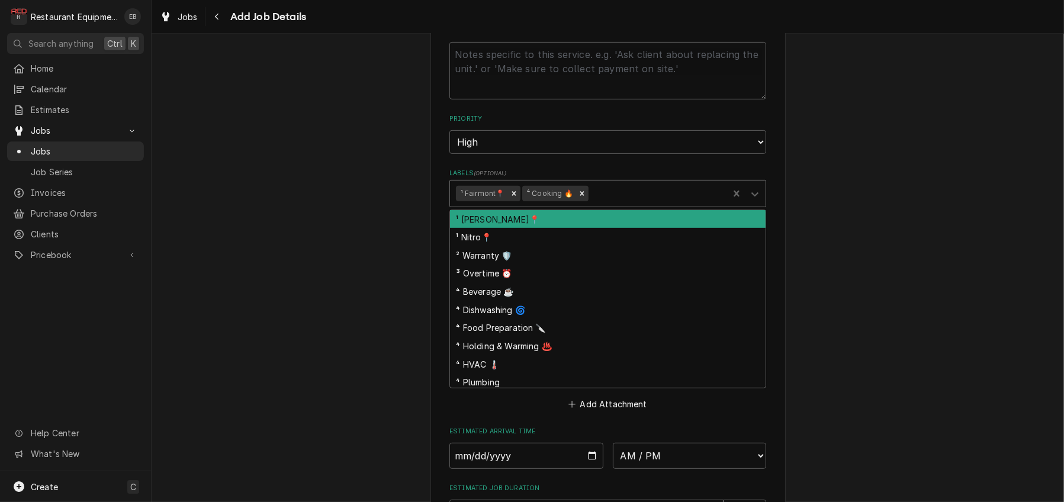
click at [630, 204] on div "Labels" at bounding box center [656, 193] width 131 height 21
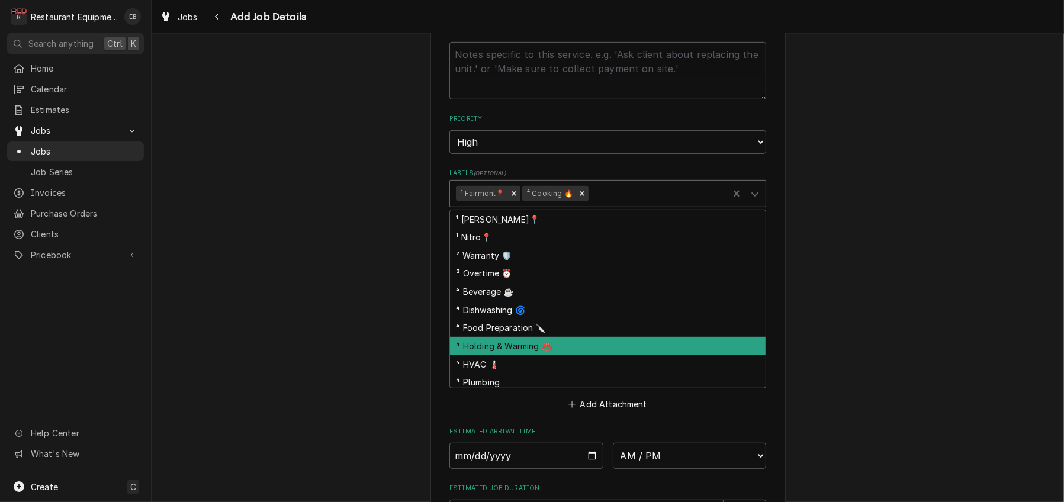
click at [534, 355] on div "⁴ Holding & Warming ♨️" at bounding box center [608, 346] width 316 height 18
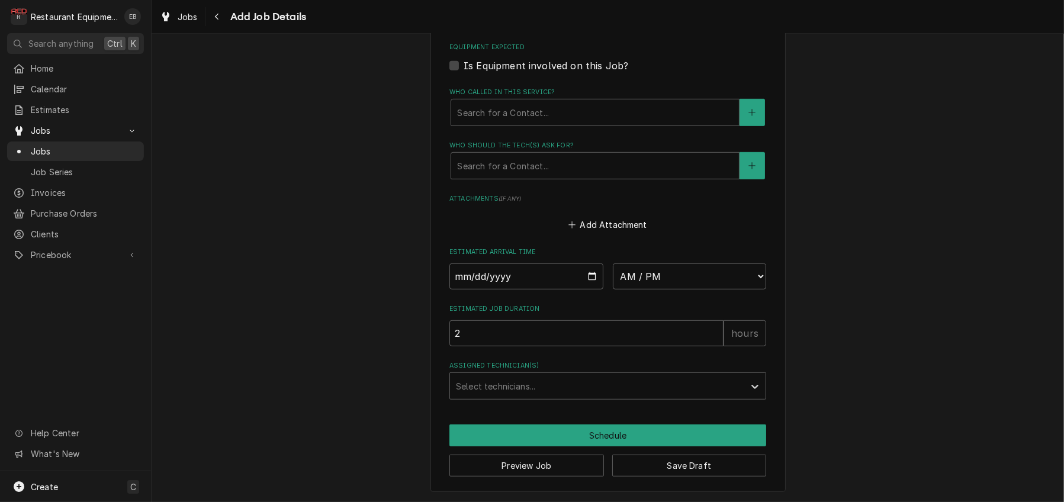
scroll to position [908, 0]
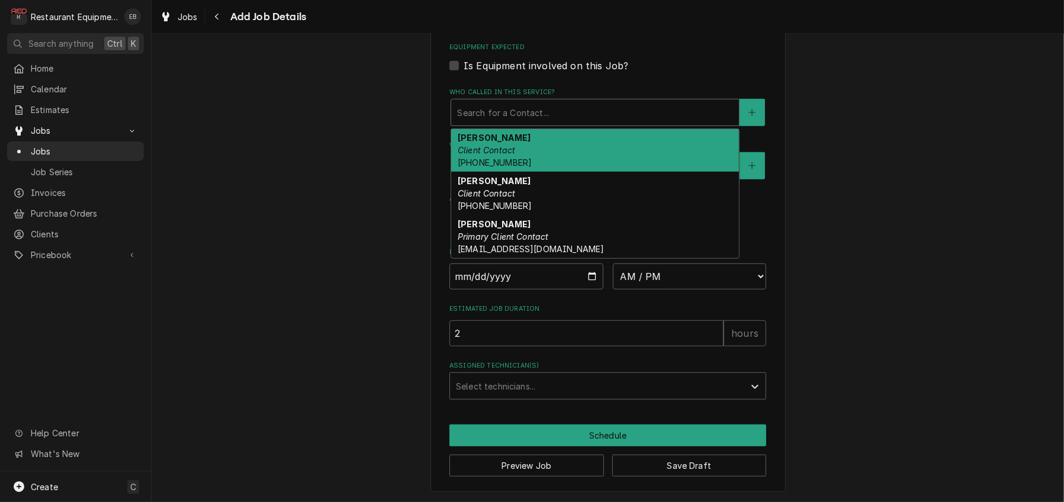
click at [514, 123] on div "Who called in this service?" at bounding box center [595, 112] width 276 height 21
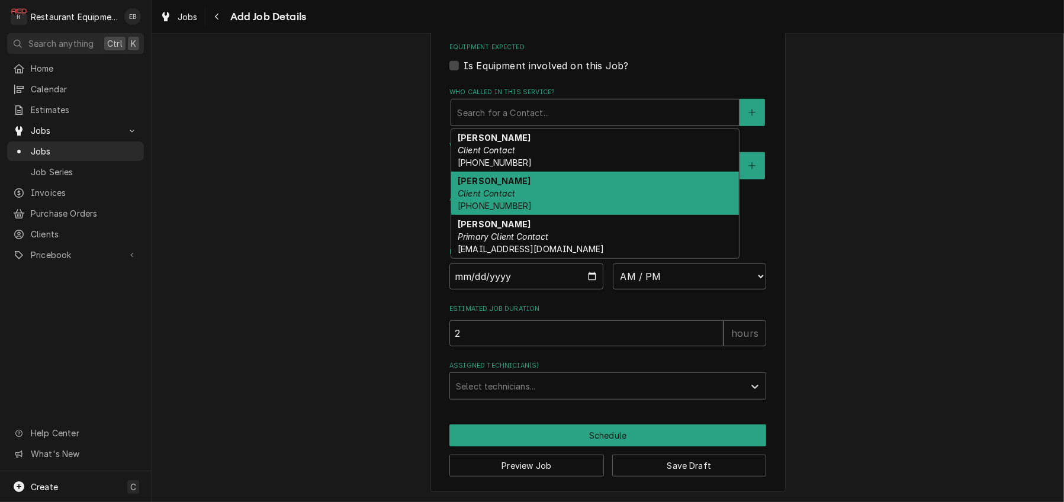
click at [506, 211] on span "(304) 890-1757" at bounding box center [495, 206] width 74 height 10
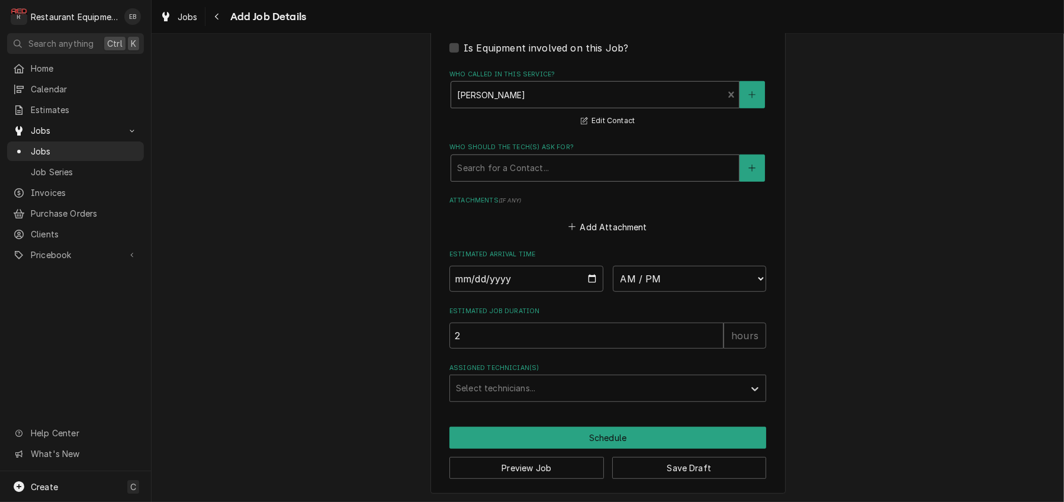
click at [524, 179] on div "Who should the tech(s) ask for?" at bounding box center [595, 168] width 276 height 21
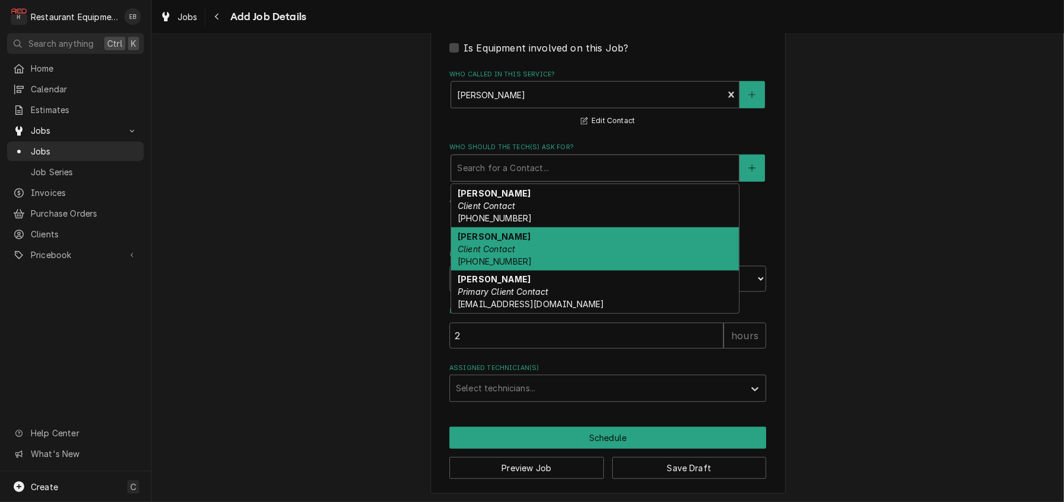
click at [495, 254] on em "Client Contact" at bounding box center [486, 249] width 57 height 10
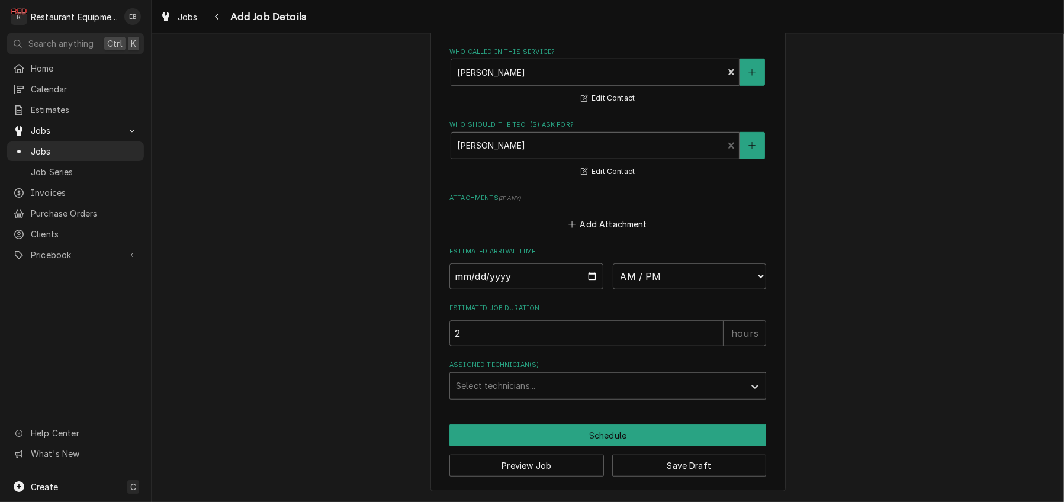
scroll to position [1066, 0]
click at [665, 459] on button "Save Draft" at bounding box center [689, 466] width 155 height 22
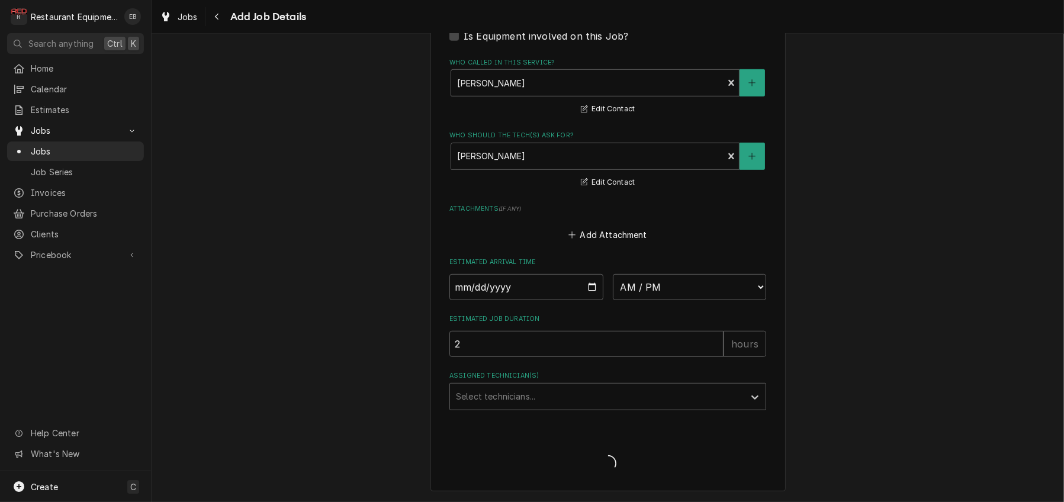
scroll to position [1091, 0]
type textarea "x"
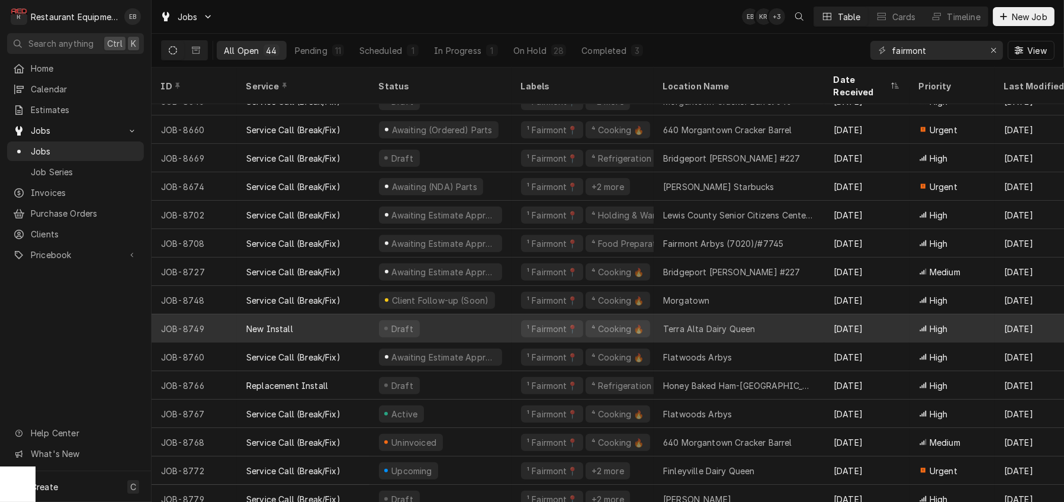
scroll to position [861, 0]
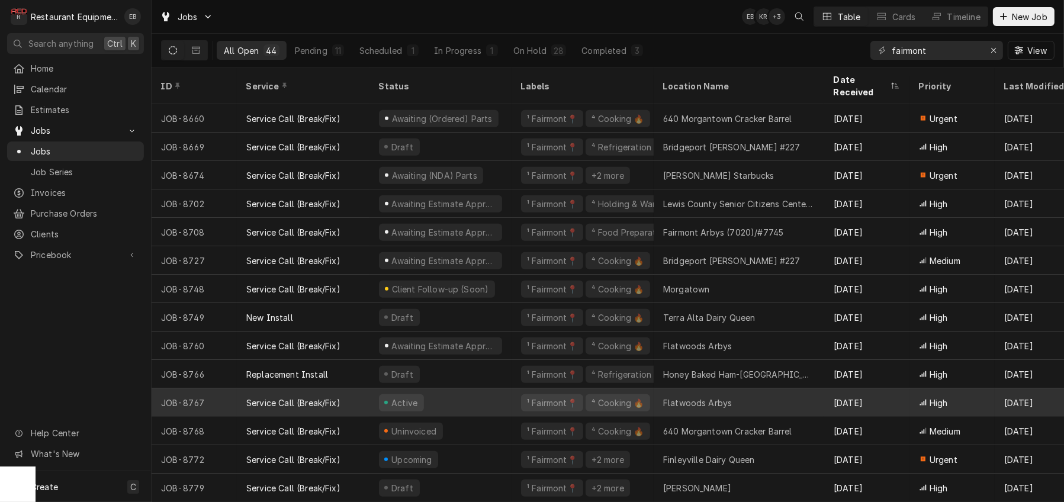
click at [512, 399] on div "Active" at bounding box center [441, 403] width 142 height 28
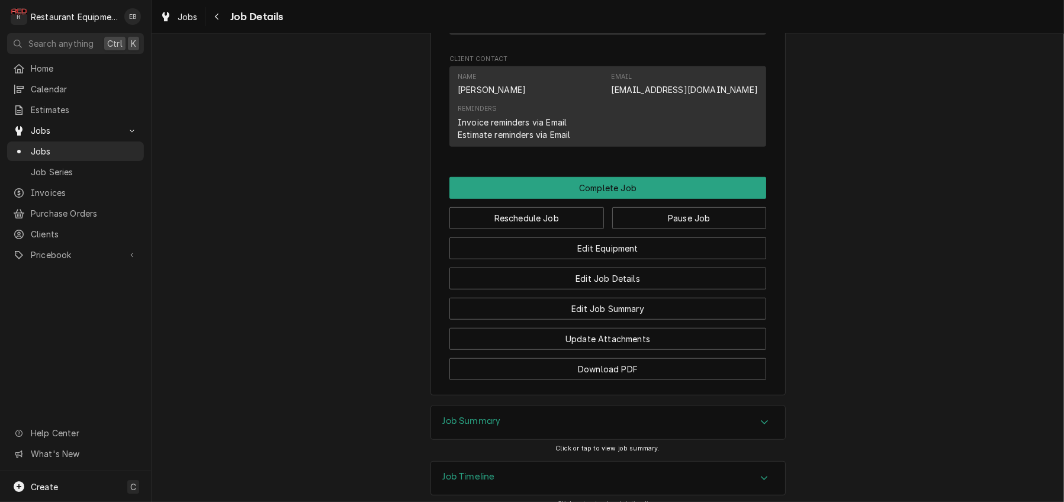
scroll to position [1185, 0]
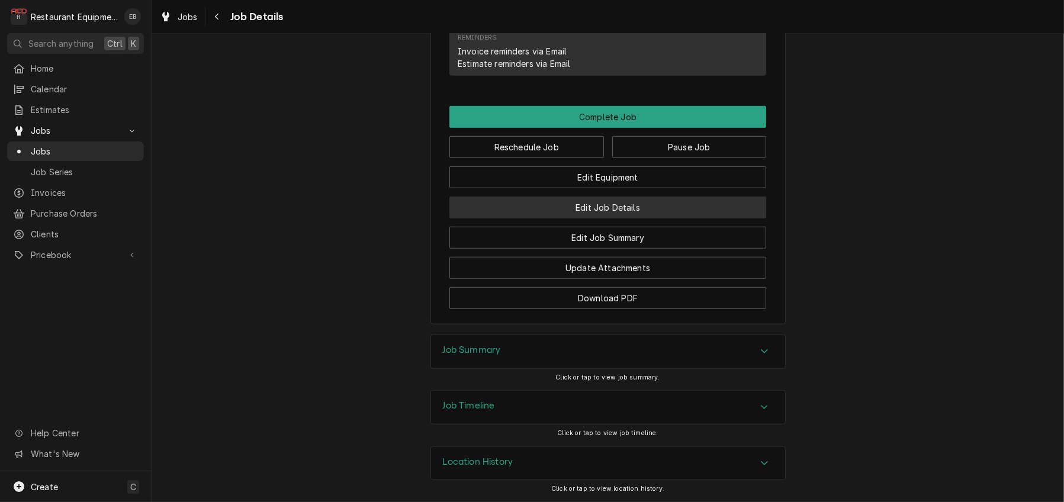
click at [589, 219] on button "Edit Job Details" at bounding box center [608, 208] width 317 height 22
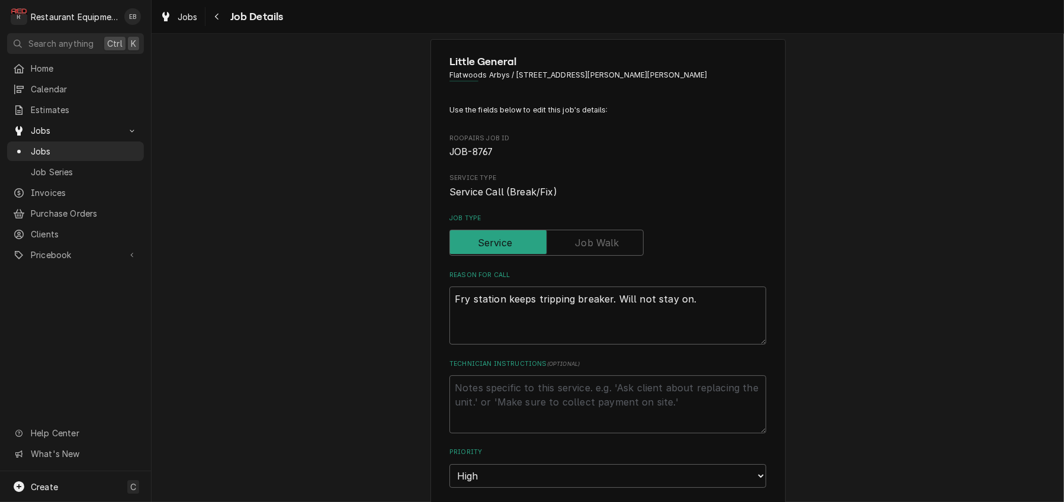
scroll to position [79, 0]
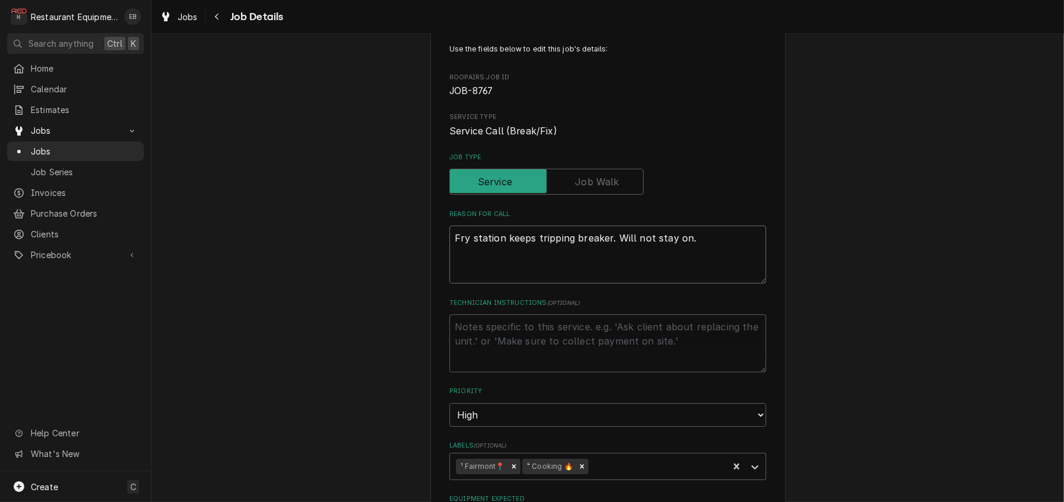
click at [450, 277] on textarea "Fry station keeps tripping breaker. Will not stay on." at bounding box center [608, 255] width 317 height 58
type textarea "x"
type textarea "Fry station keeps tripping breaker. Will not stay on."
type textarea "x"
type textarea "W Fry station keeps tripping breaker. Will not stay on."
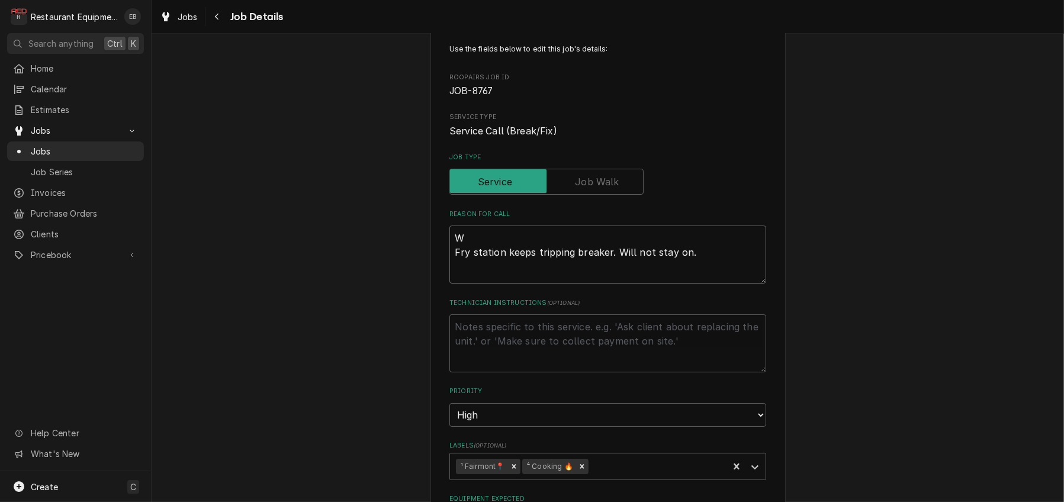
type textarea "x"
type textarea "WO Fry station keeps tripping breaker. Will not stay on."
type textarea "x"
type textarea "WO# Fry station keeps tripping breaker. Will not stay on."
type textarea "x"
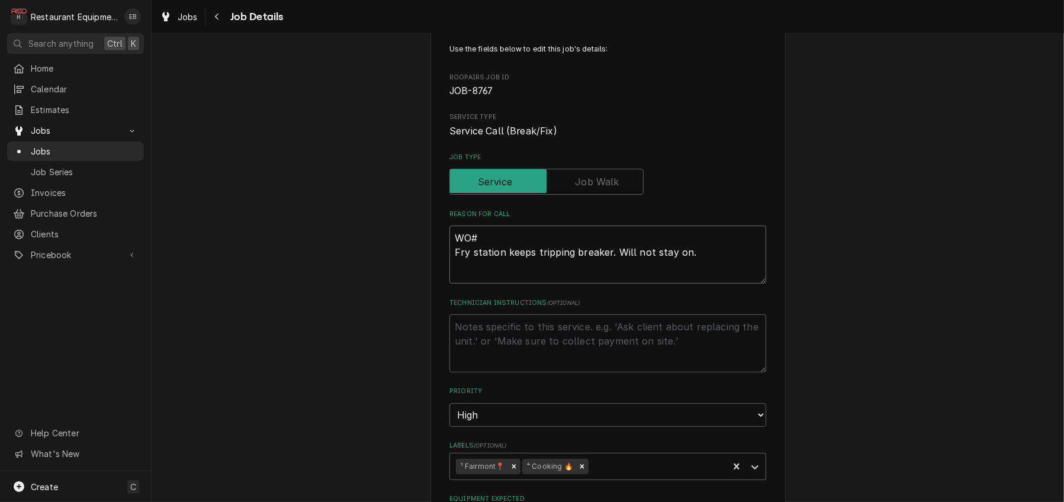
type textarea "WO# Fry station keeps tripping breaker. Will not stay on."
type textarea "x"
type textarea "WO# 8 Fry station keeps tripping breaker. Will not stay on."
type textarea "x"
type textarea "WO# 88 Fry station keeps tripping breaker. Will not stay on."
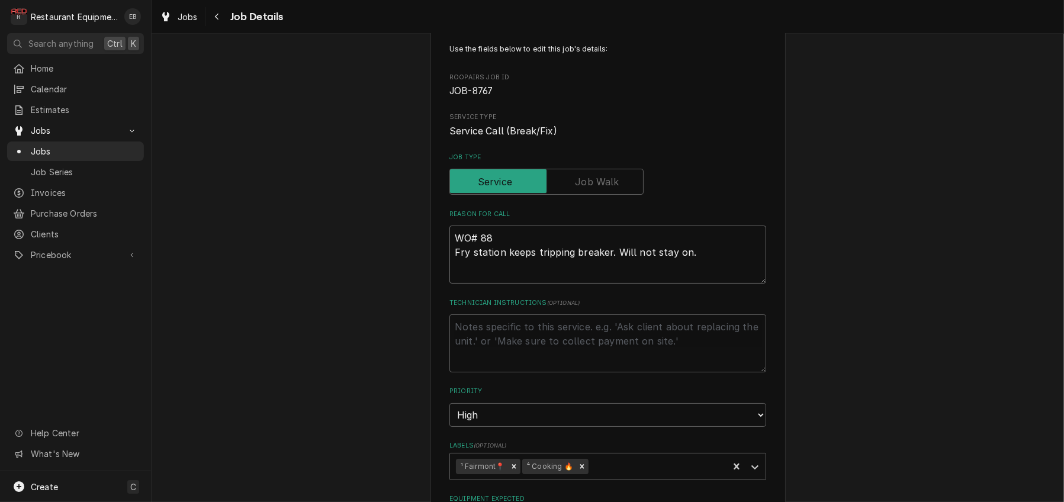
type textarea "x"
type textarea "WO# 882 Fry station keeps tripping breaker. Will not stay on."
type textarea "x"
type textarea "WO# 8825 Fry station keeps tripping breaker. Will not stay on."
type textarea "x"
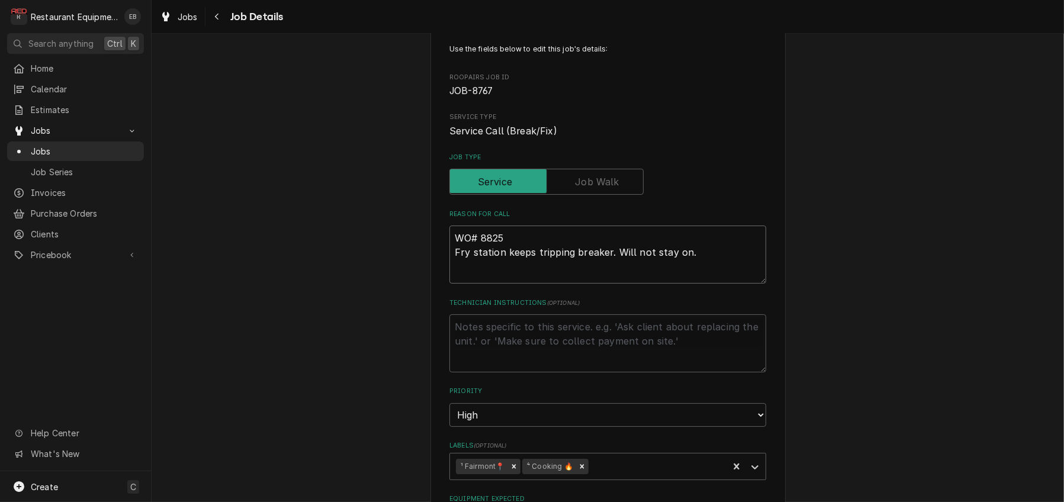
type textarea "WO# 88258 Fry station keeps tripping breaker. Will not stay on."
type textarea "x"
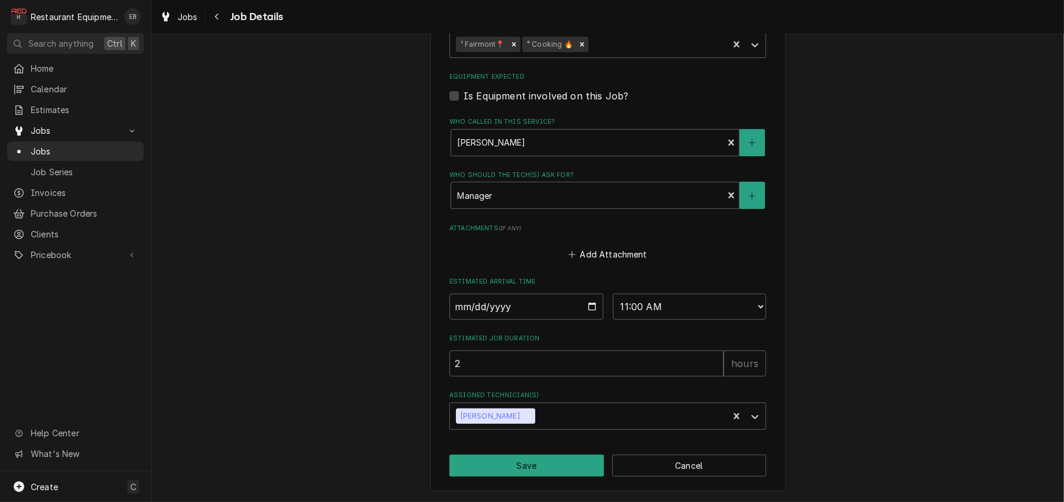
scroll to position [606, 0]
type textarea "WO# 88258 Fry station keeps tripping breaker. Will not stay on."
click at [505, 463] on button "Save" at bounding box center [527, 466] width 155 height 22
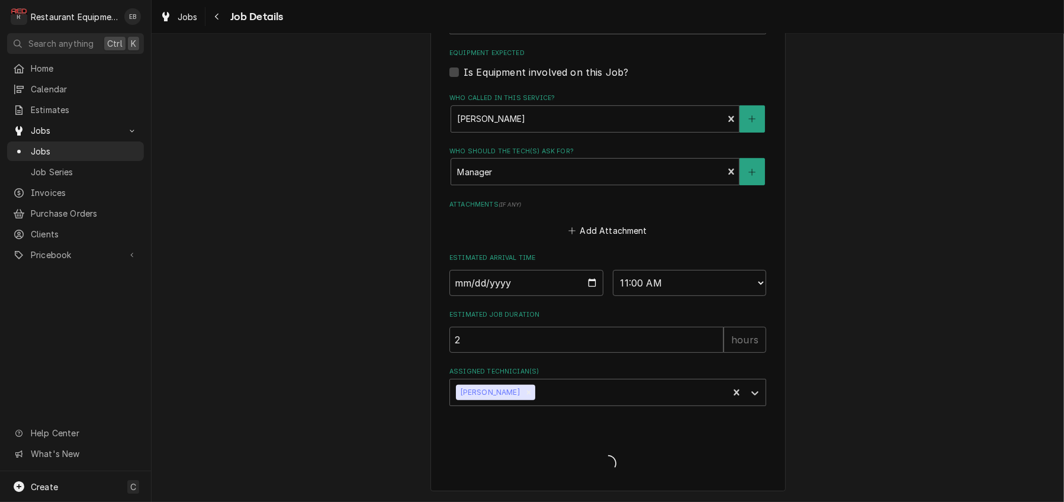
type textarea "x"
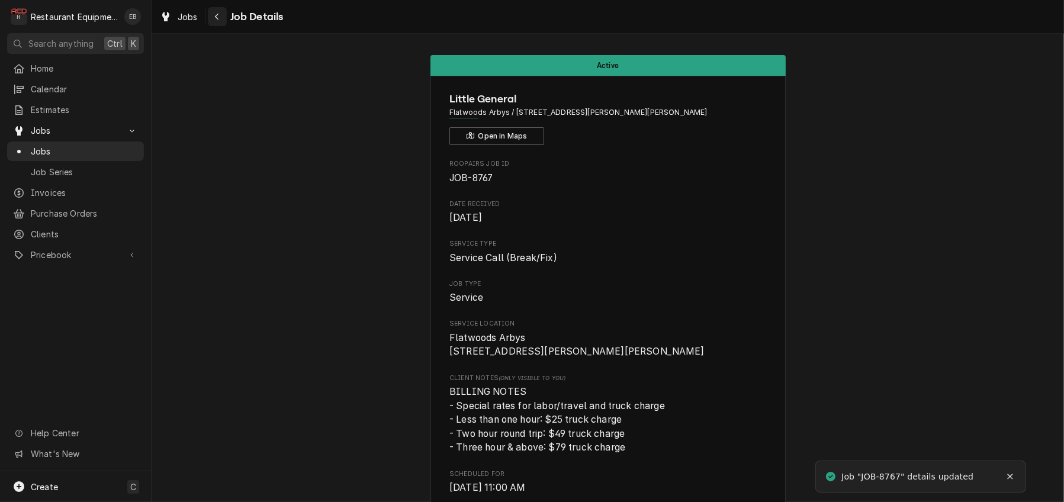
click at [220, 21] on icon "Navigate back" at bounding box center [216, 16] width 5 height 8
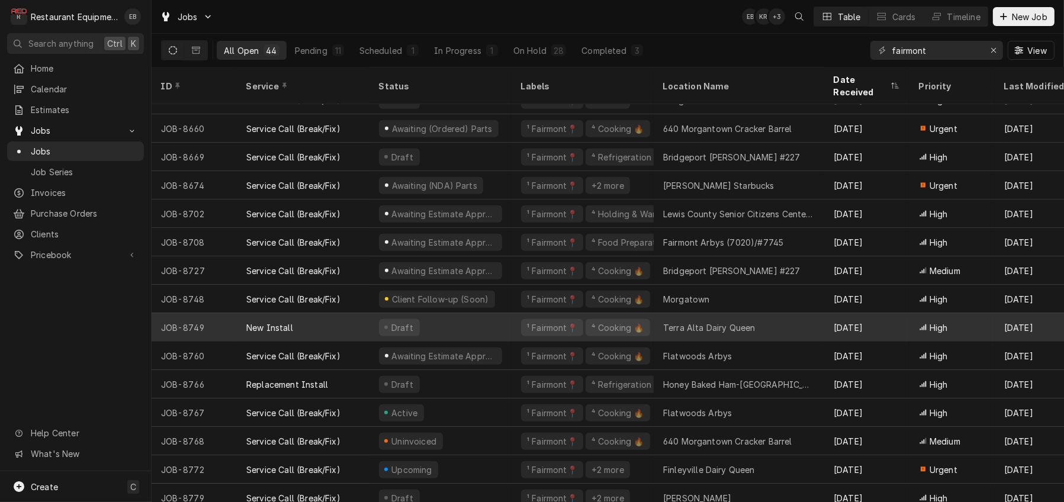
scroll to position [861, 0]
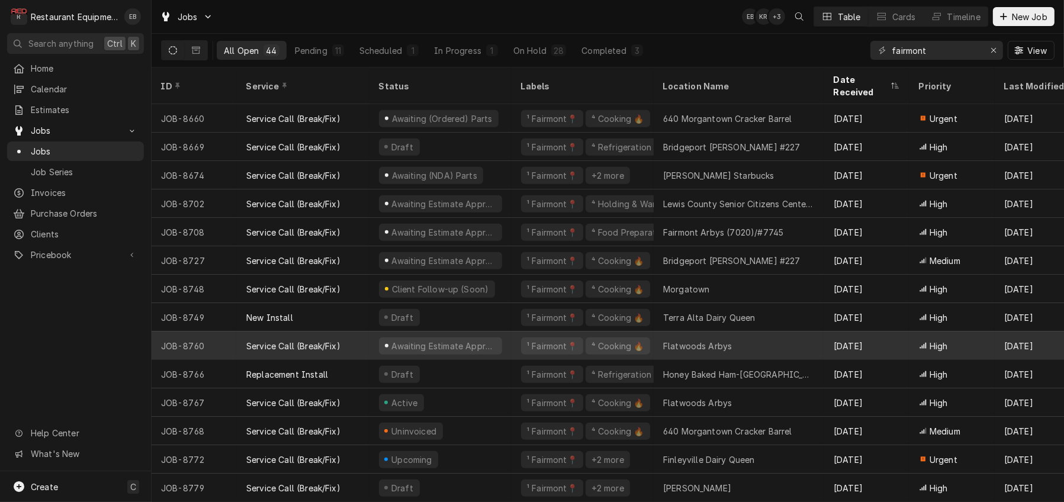
click at [512, 342] on div "Awaiting Estimate Approval" at bounding box center [441, 346] width 142 height 28
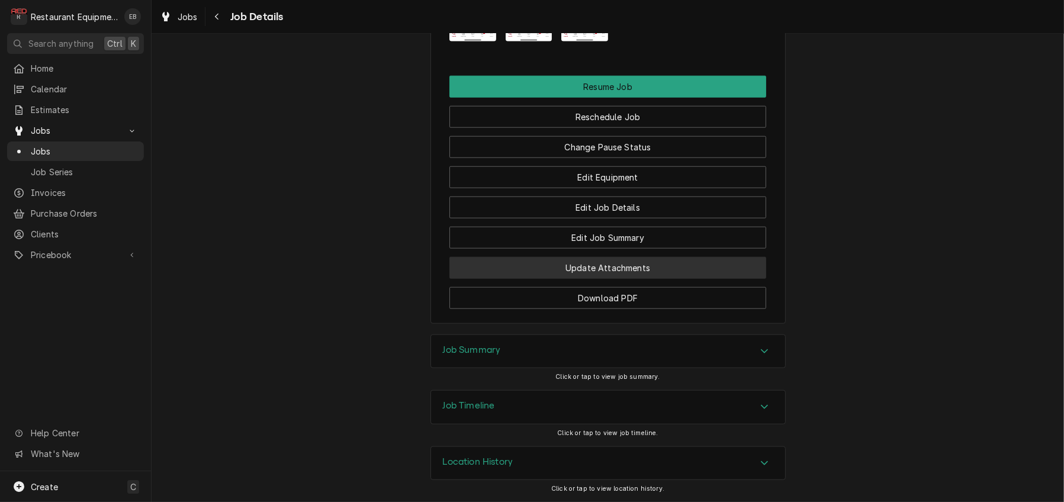
scroll to position [1737, 0]
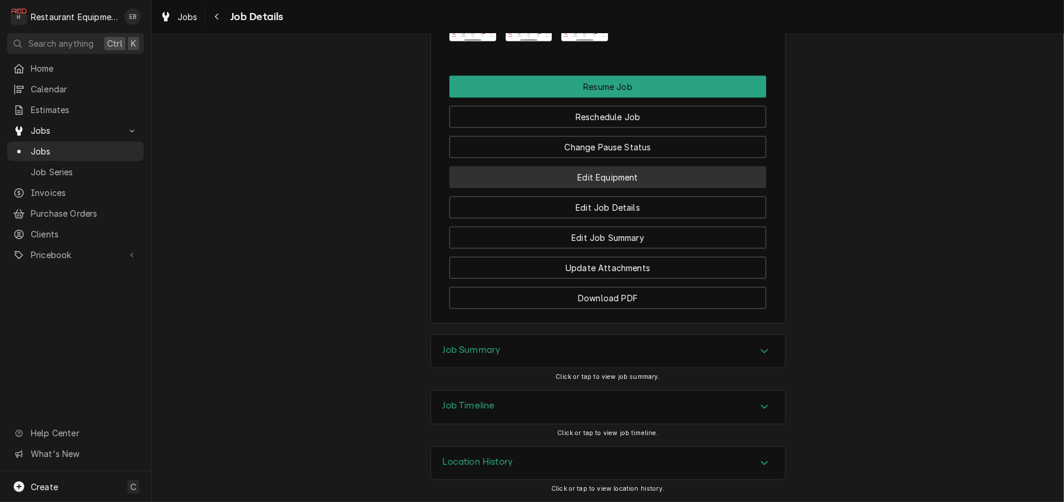
click at [613, 188] on button "Edit Equipment" at bounding box center [608, 177] width 317 height 22
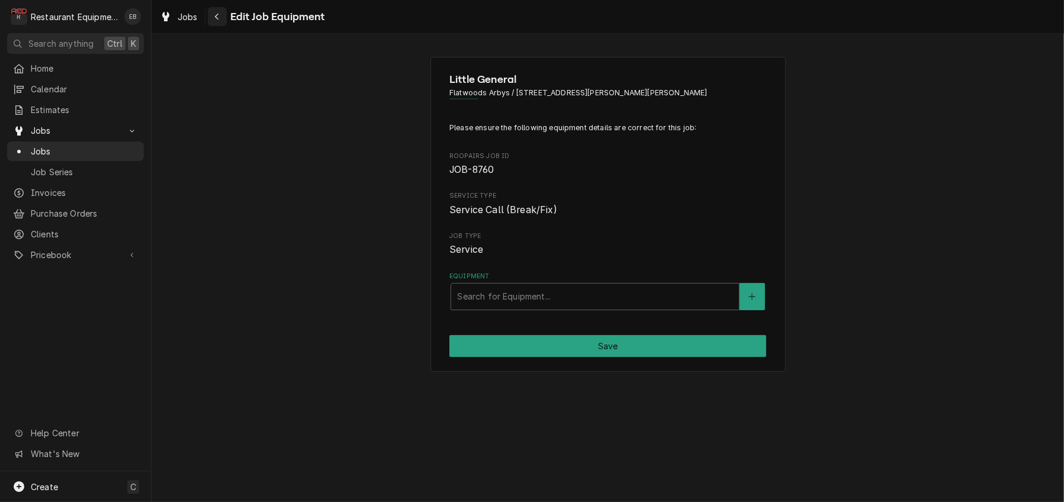
click at [221, 23] on button "Navigate back" at bounding box center [217, 16] width 19 height 19
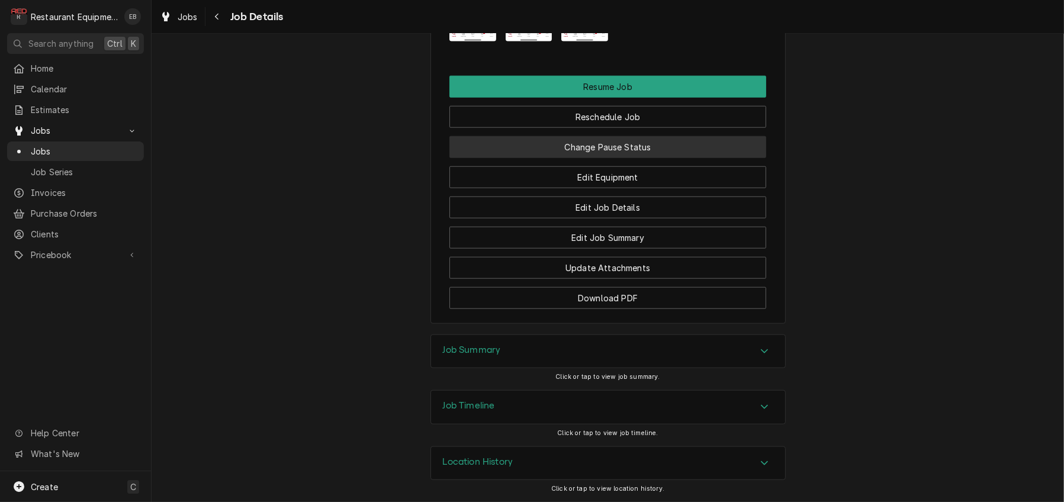
scroll to position [1737, 0]
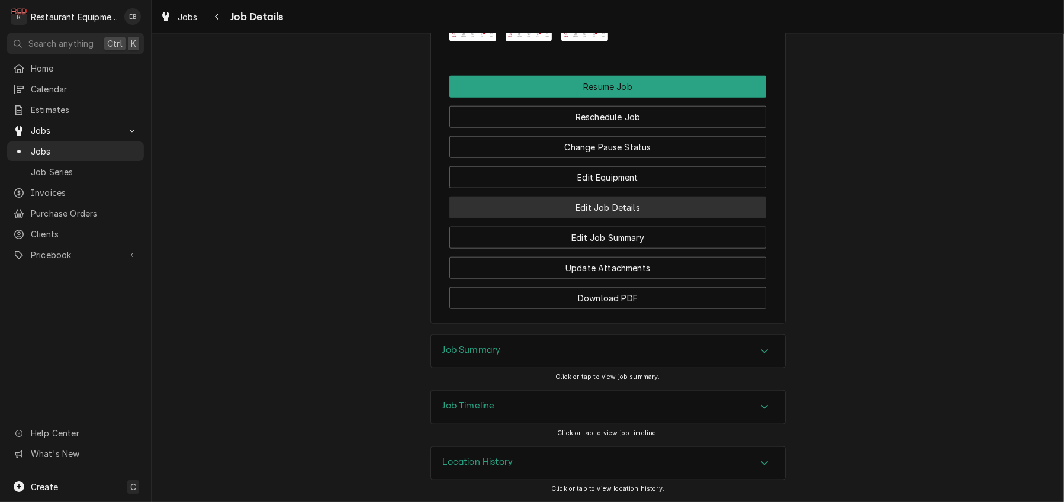
click at [599, 219] on button "Edit Job Details" at bounding box center [608, 208] width 317 height 22
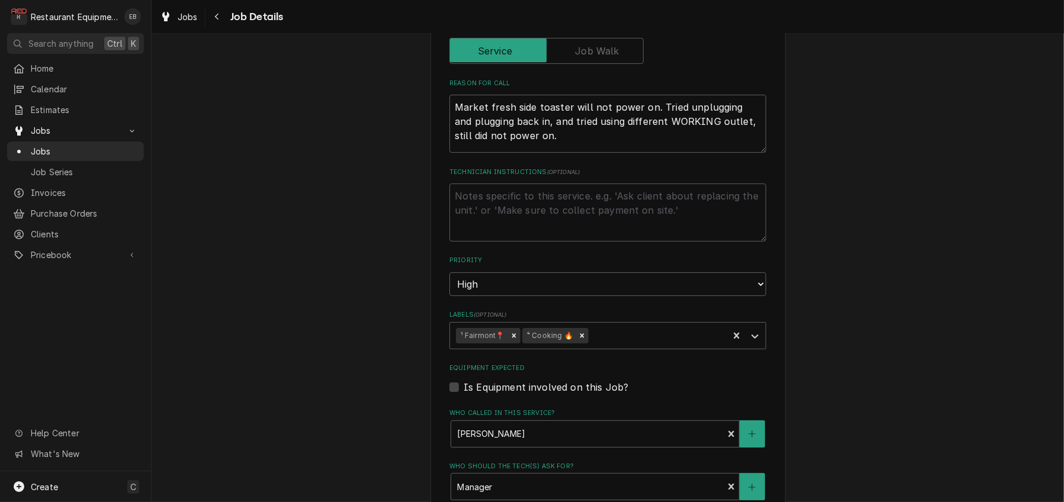
scroll to position [158, 0]
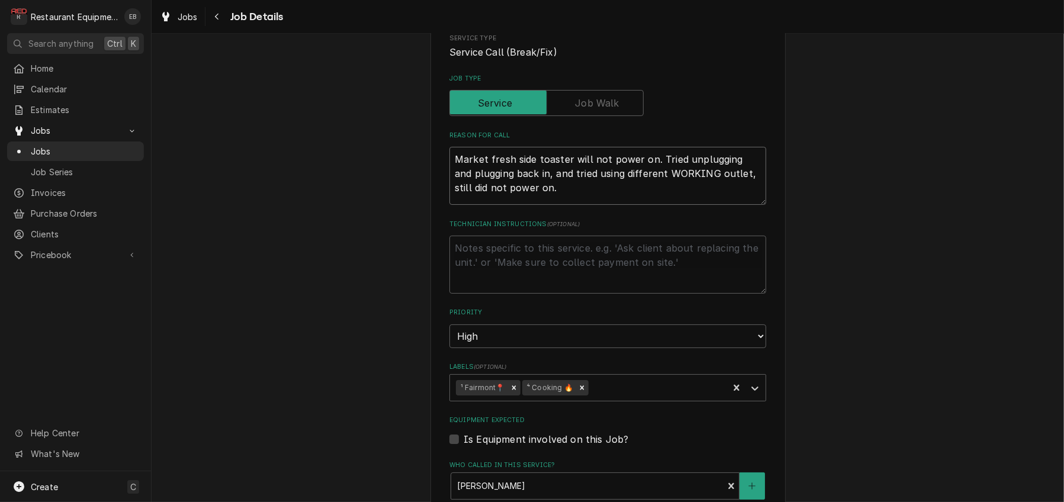
click at [450, 194] on textarea "Market fresh side toaster will not power on. Tried unplugging and plugging back…" at bounding box center [608, 176] width 317 height 58
type textarea "x"
type textarea "Market fresh side toaster will not power on. Tried unplugging and plugging back…"
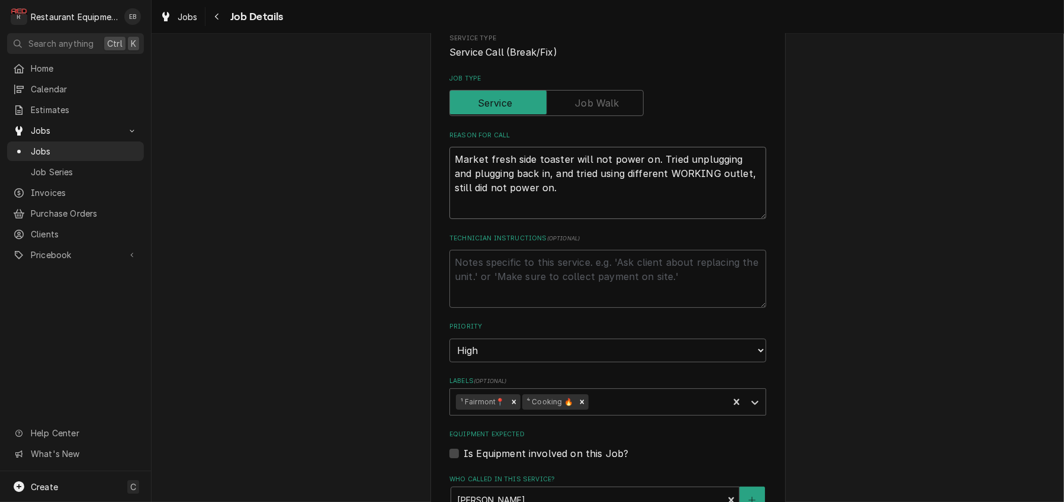
type textarea "x"
type textarea "W Market fresh side toaster will not power on. Tried unplugging and plugging ba…"
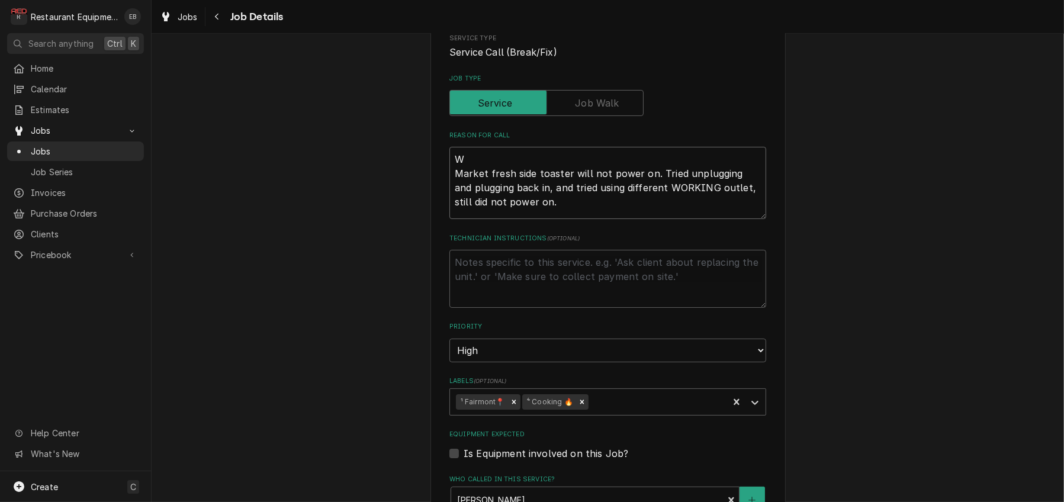
type textarea "x"
type textarea "WO Market fresh side toaster will not power on. Tried unplugging and plugging b…"
type textarea "x"
type textarea "WO# Market fresh side toaster will not power on. Tried unplugging and plugging …"
type textarea "x"
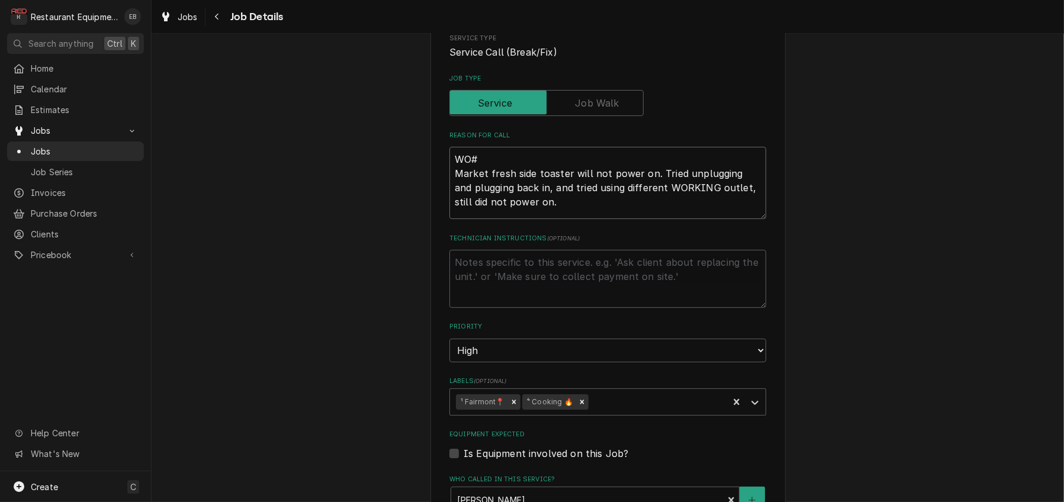
type textarea "WO# Market fresh side toaster will not power on. Tried unplugging and plugging …"
type textarea "x"
type textarea "WO# 8 Market fresh side toaster will not power on. Tried unplugging and pluggin…"
type textarea "x"
type textarea "WO# 88 Market fresh side toaster will not power on. Tried unplugging and pluggi…"
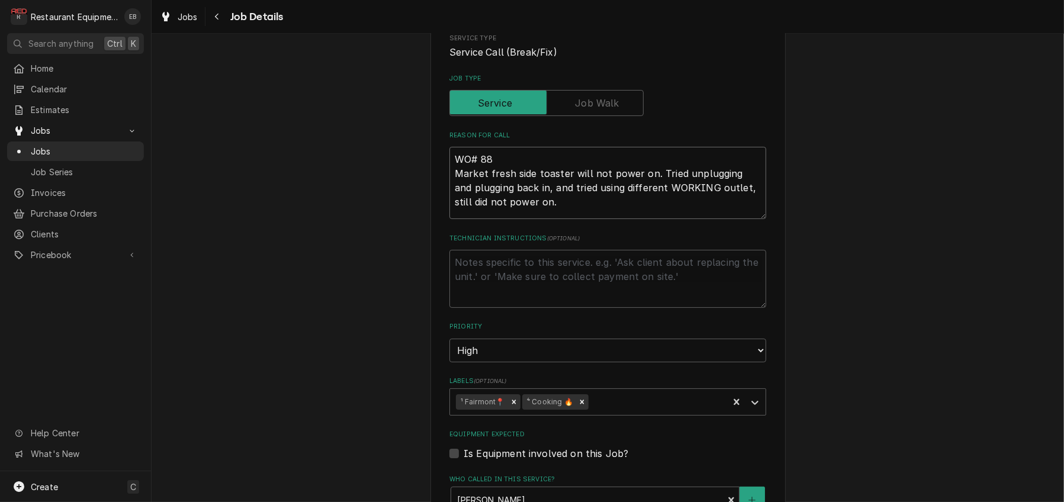
type textarea "x"
type textarea "WO# 882 Market fresh side toaster will not power on. Tried unplugging and plugg…"
type textarea "x"
type textarea "WO# 8821 Market fresh side toaster will not power on. Tried unplugging and plug…"
type textarea "x"
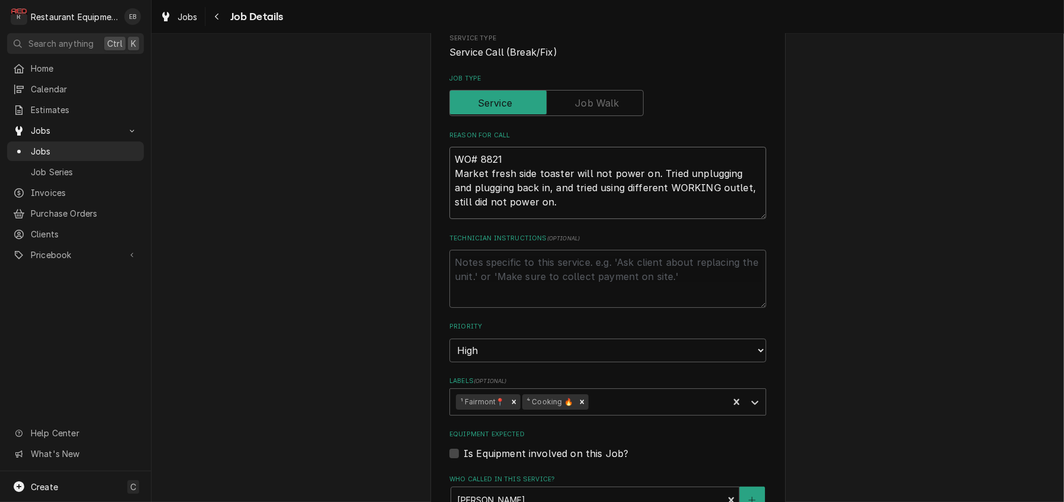
type textarea "WO# 88210 Market fresh side toaster will not power on. Tried unplugging and plu…"
type textarea "x"
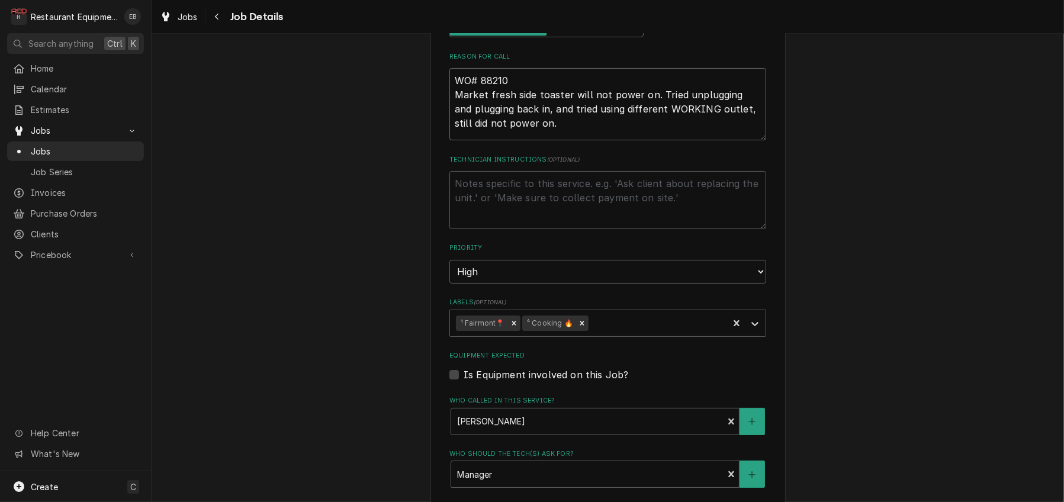
scroll to position [742, 0]
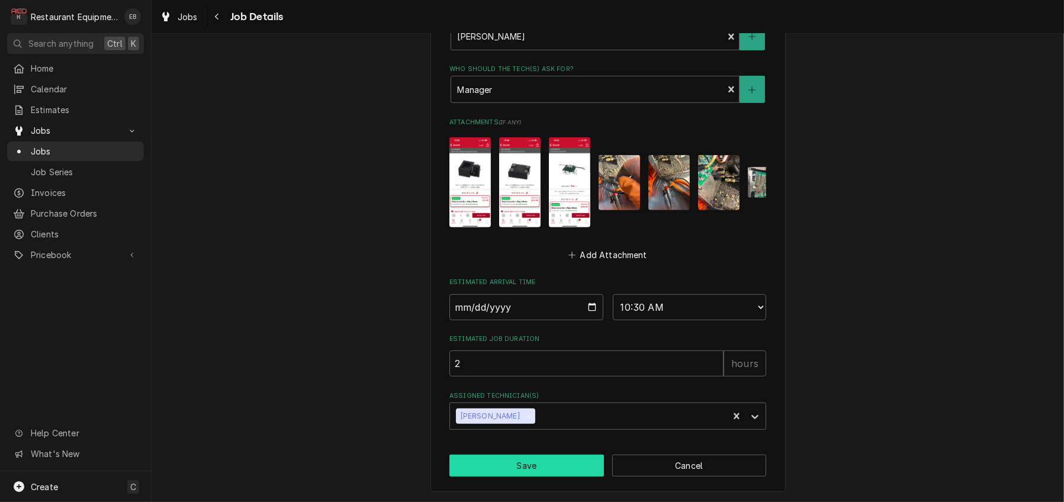
type textarea "WO# 88210 Market fresh side toaster will not power on. Tried unplugging and plu…"
click at [566, 471] on button "Save" at bounding box center [527, 466] width 155 height 22
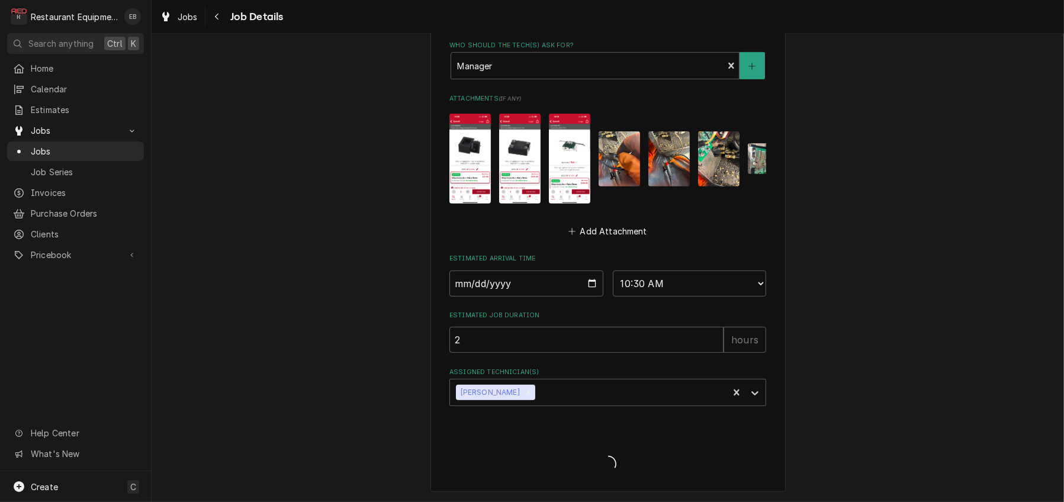
type textarea "x"
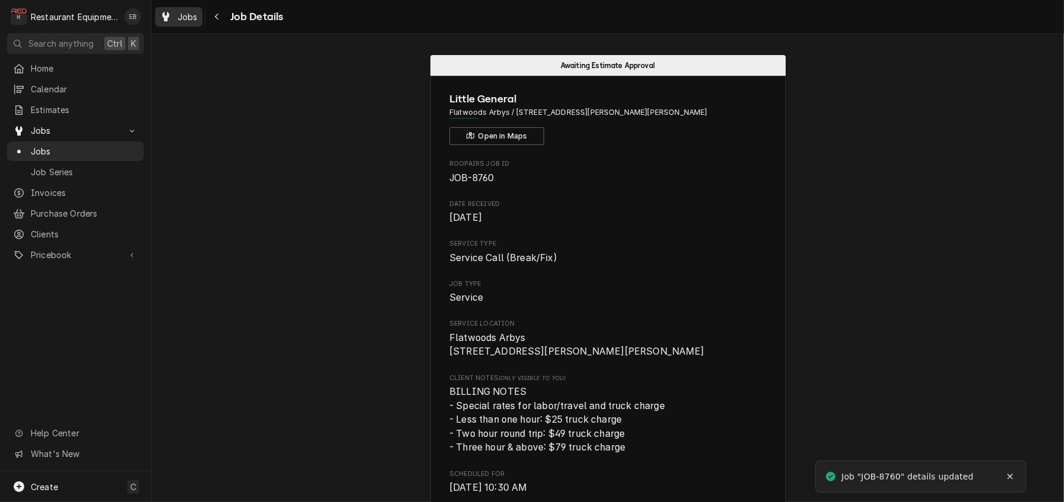
click at [198, 12] on span "Jobs" at bounding box center [188, 17] width 20 height 12
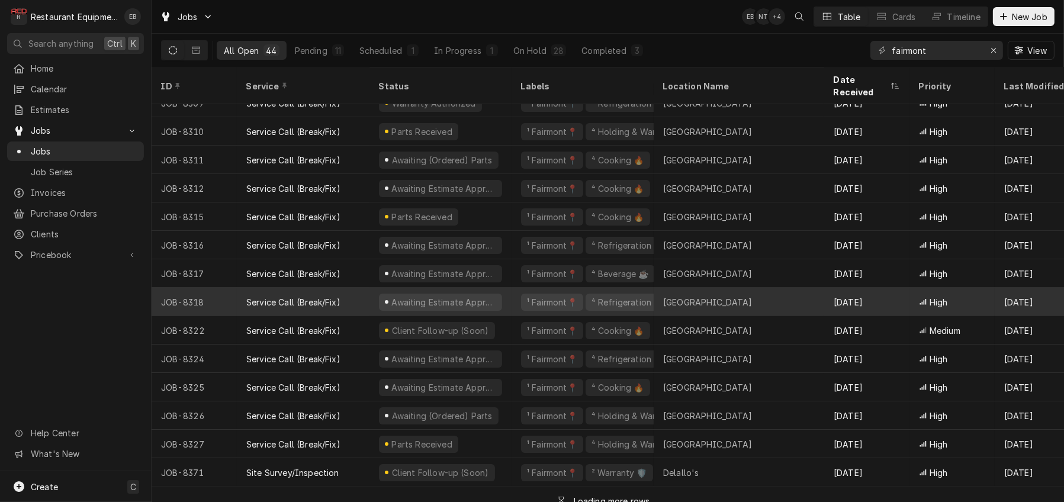
scroll to position [207, 0]
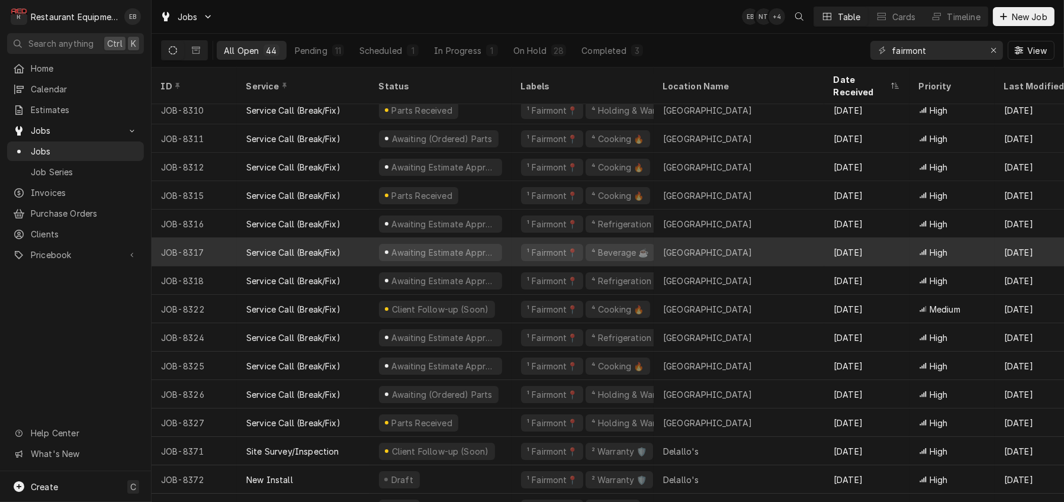
click at [341, 248] on div "Service Call (Break/Fix)" at bounding box center [293, 252] width 94 height 12
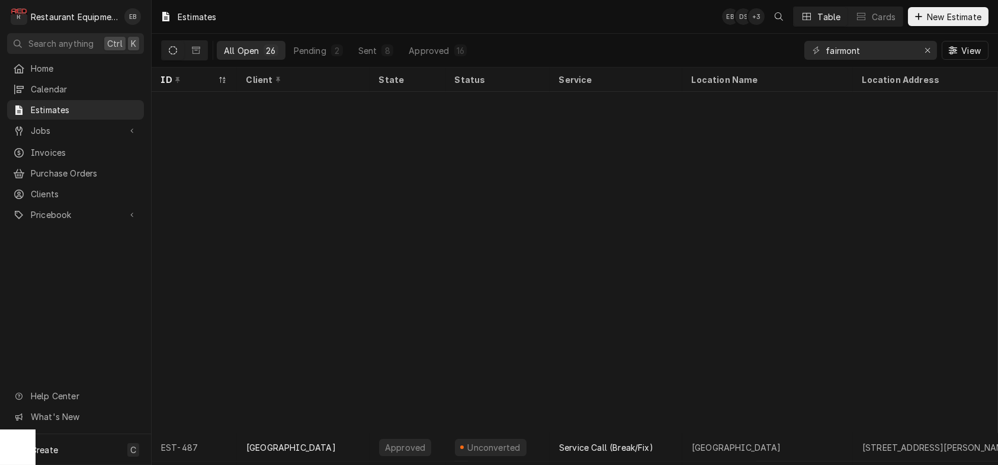
scroll to position [378, 0]
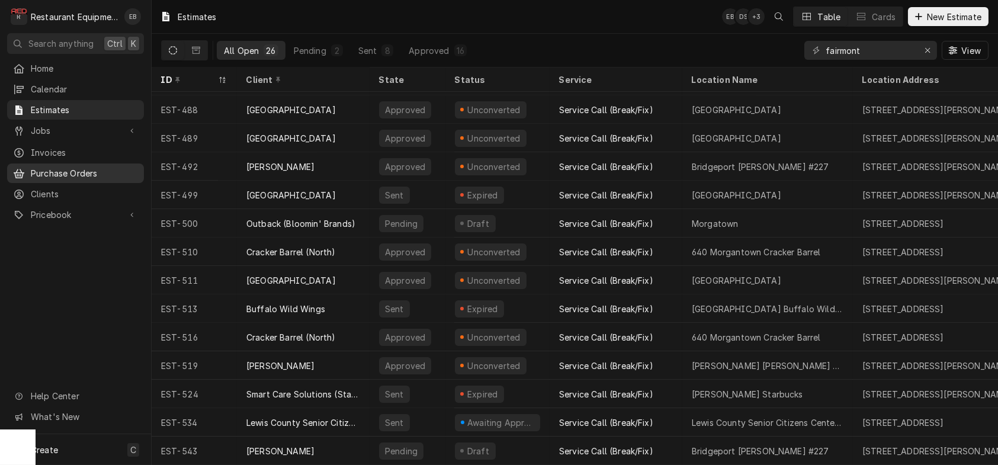
click at [89, 179] on span "Purchase Orders" at bounding box center [84, 173] width 107 height 12
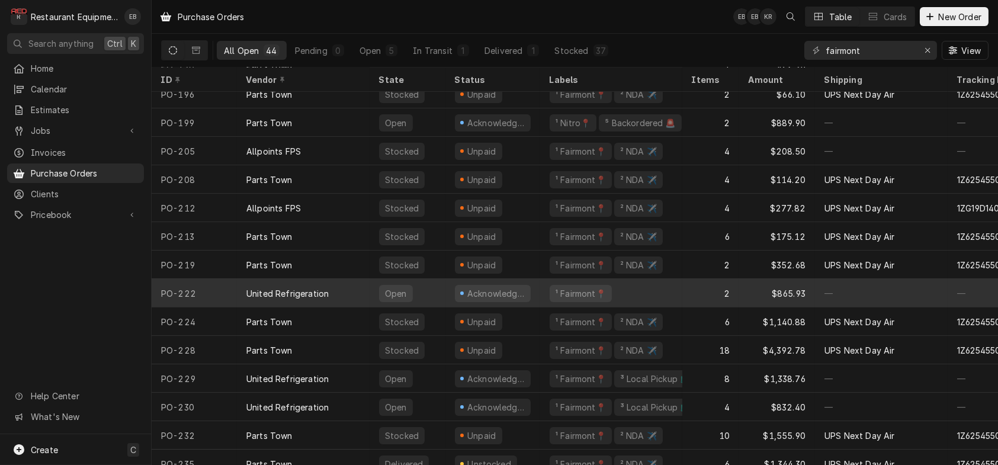
scroll to position [888, 0]
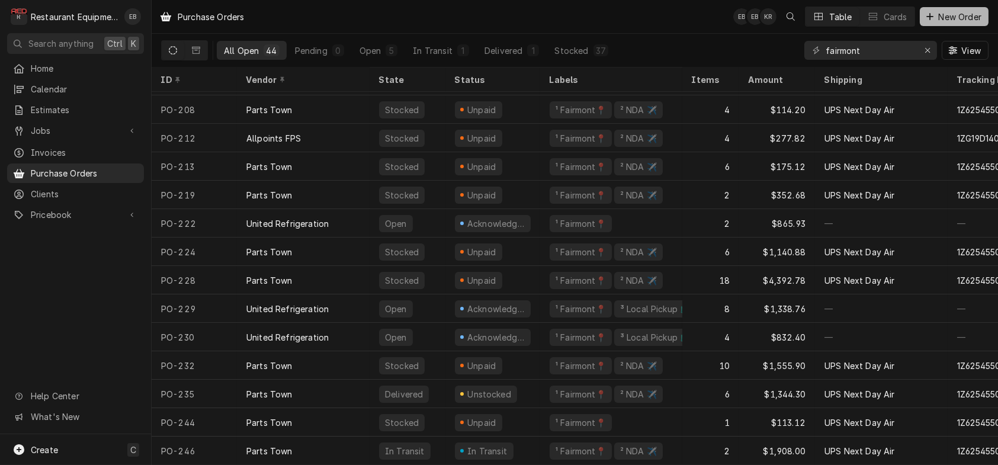
click at [968, 17] on span "New Order" at bounding box center [959, 17] width 47 height 12
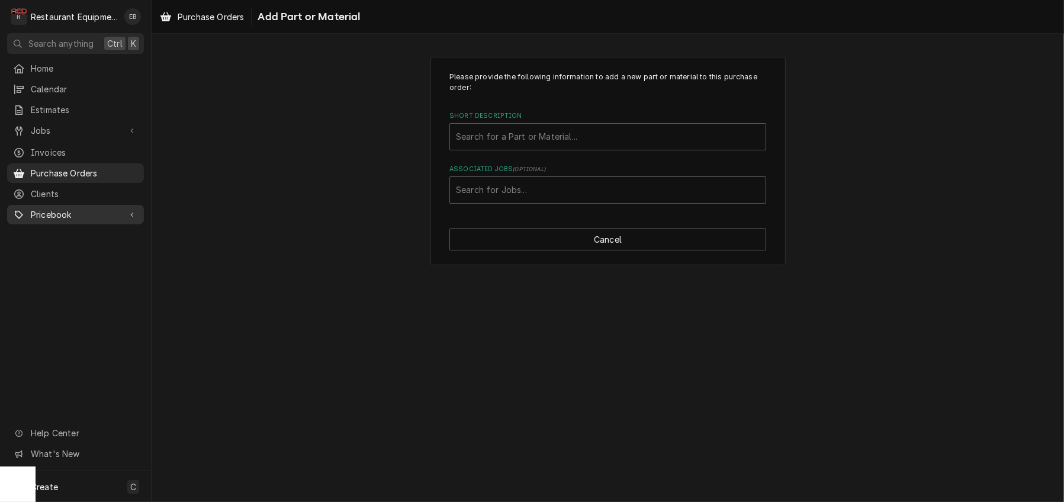
drag, startPoint x: 96, startPoint y: 213, endPoint x: 97, endPoint y: 227, distance: 13.7
click at [97, 213] on div "Pricebook" at bounding box center [75, 214] width 132 height 15
click at [94, 259] on span "Parts & Materials" at bounding box center [84, 256] width 107 height 12
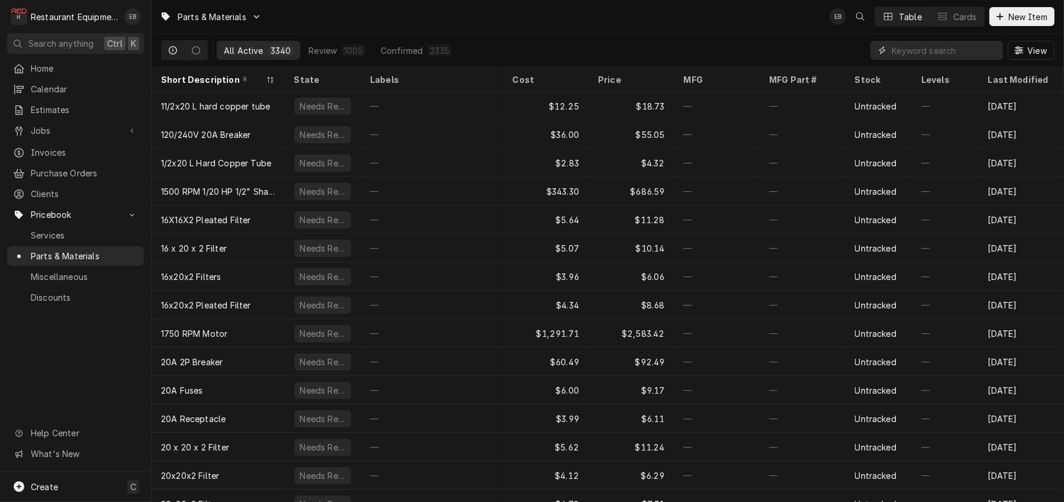
click at [919, 52] on input "Dynamic Content Wrapper" at bounding box center [944, 50] width 105 height 19
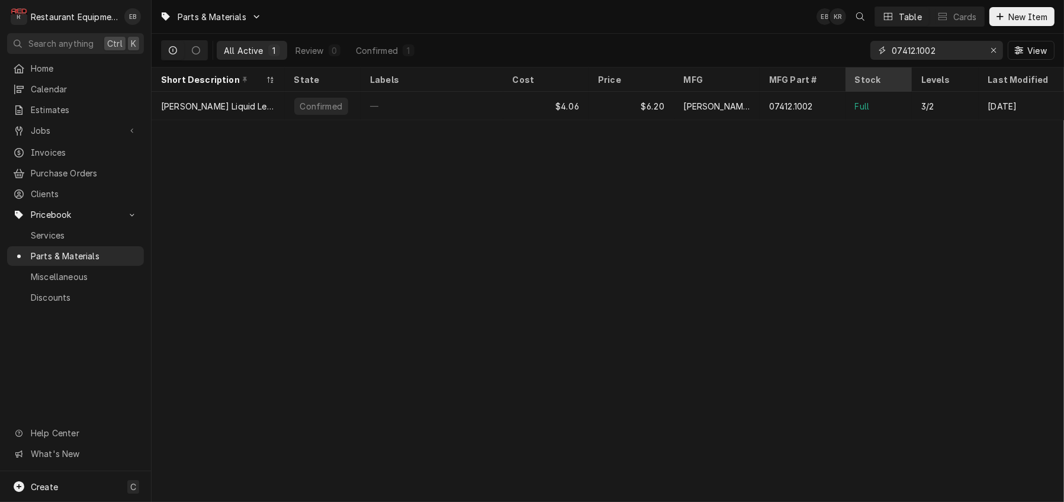
drag, startPoint x: 931, startPoint y: 56, endPoint x: 874, endPoint y: 73, distance: 58.7
click at [874, 73] on div "Parts & Materials EB KR Table Cards New Item All Active 1 Review 0 Confirmed 1 …" at bounding box center [608, 251] width 913 height 502
click at [944, 58] on input "07412.1002" at bounding box center [936, 50] width 89 height 19
type input "07412.1003"
click at [101, 179] on span "Purchase Orders" at bounding box center [84, 173] width 107 height 12
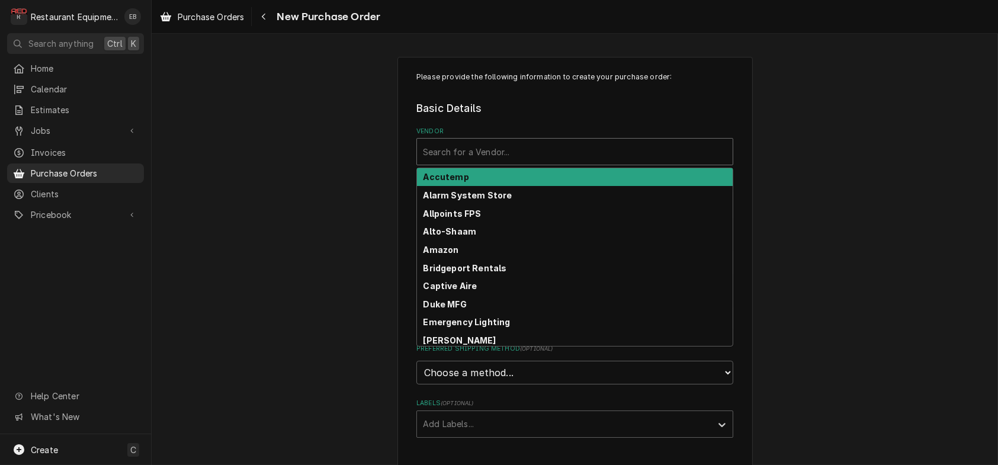
click at [489, 162] on div "Vendor" at bounding box center [575, 151] width 304 height 21
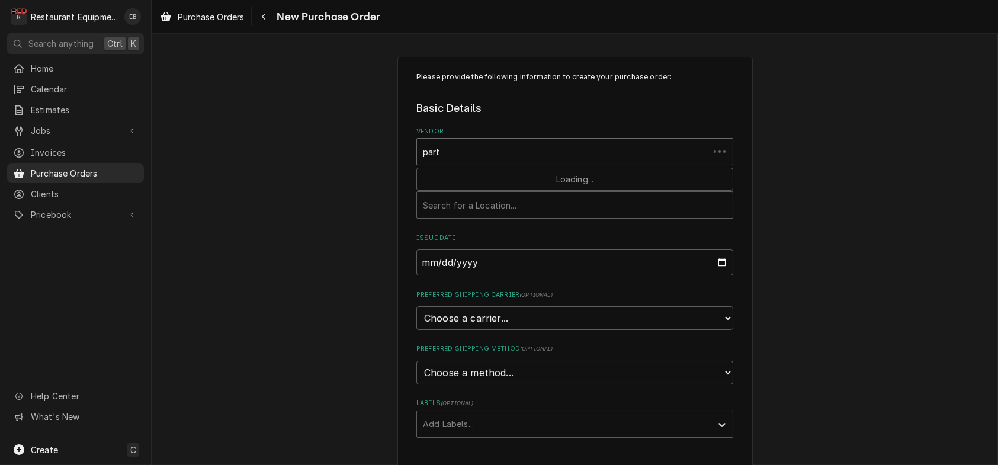
type input "parts"
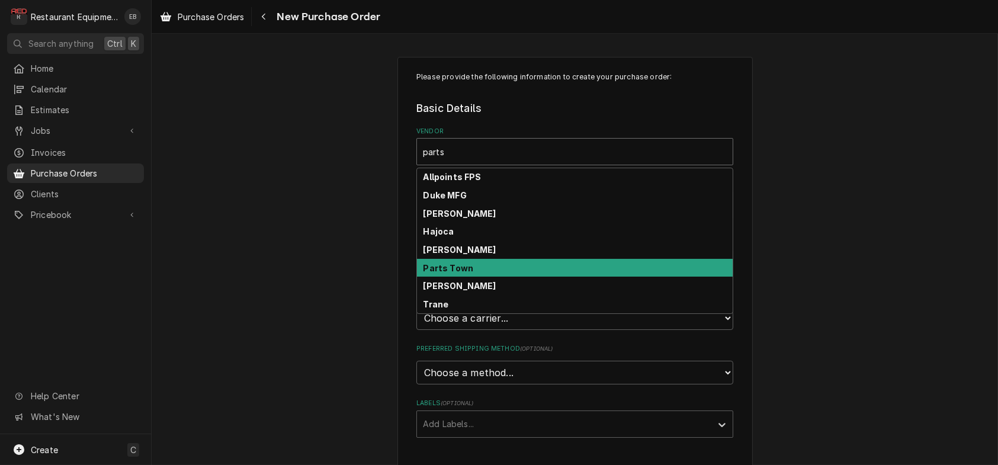
click at [457, 277] on div "Parts Town" at bounding box center [575, 268] width 316 height 18
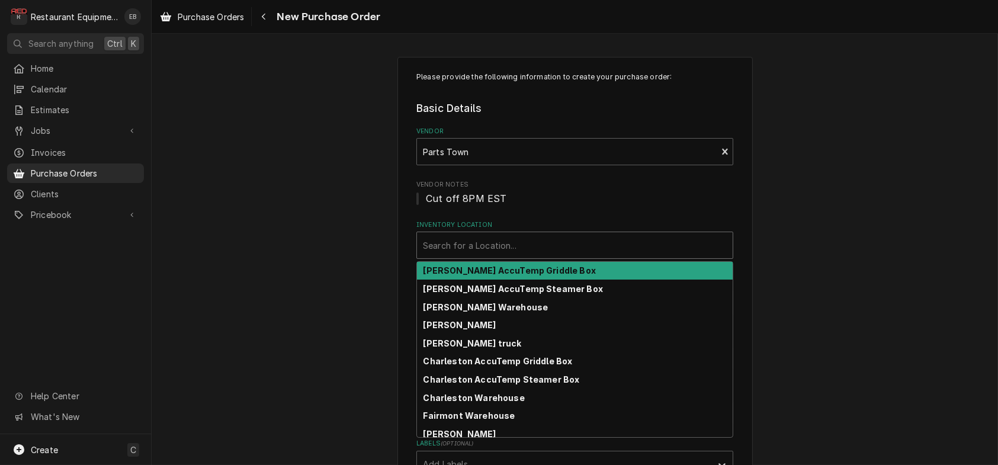
click at [476, 256] on div "Inventory Location" at bounding box center [575, 245] width 304 height 21
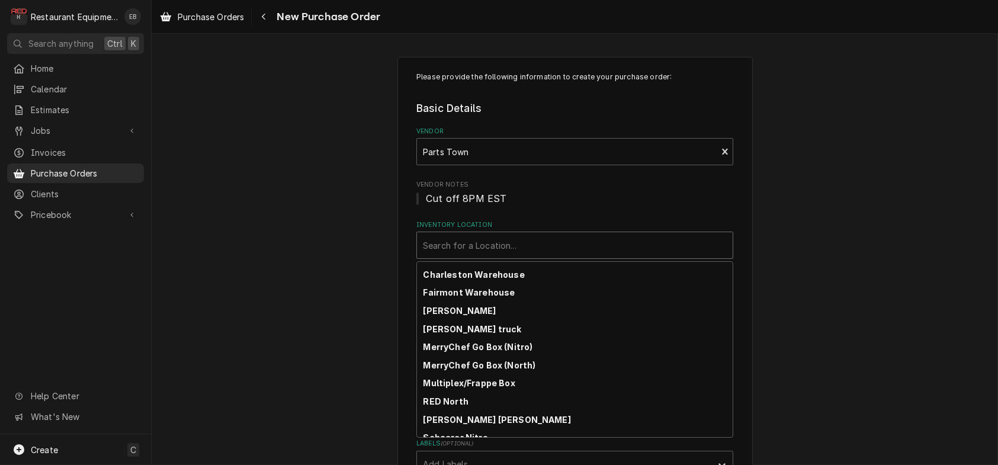
scroll to position [158, 0]
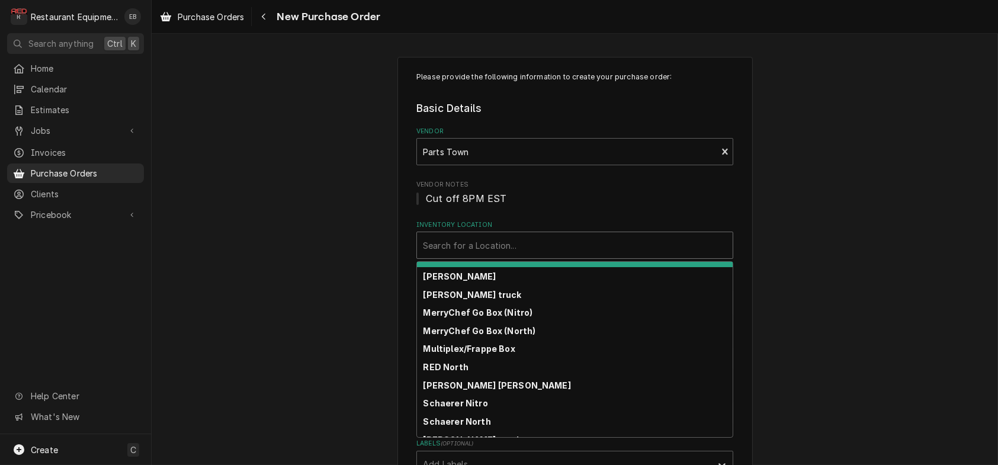
click at [490, 268] on div "Fairmont Warehouse" at bounding box center [575, 258] width 316 height 18
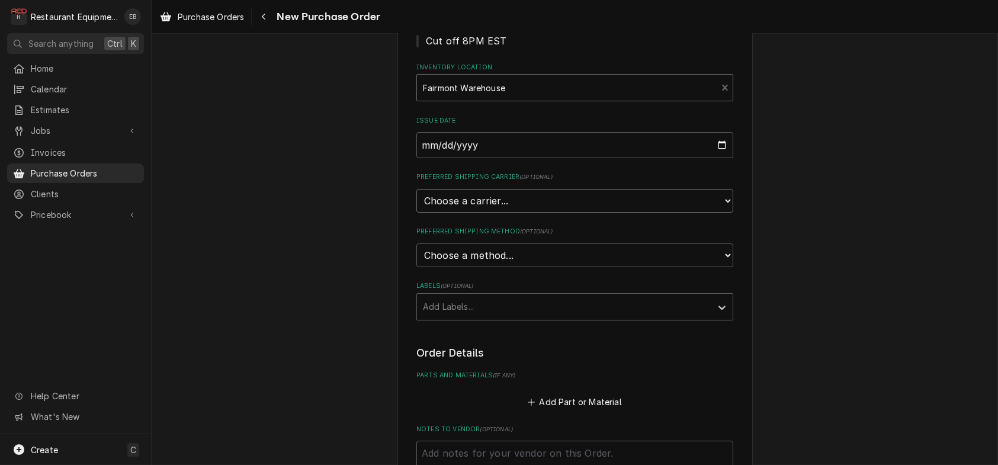
click at [485, 213] on select "Choose a carrier... U.S. Postal Service Stamps.com FedEx UPS DHL Express DHL EC…" at bounding box center [574, 201] width 317 height 24
select select "4"
click at [416, 213] on select "Choose a carrier... U.S. Postal Service Stamps.com FedEx UPS DHL Express DHL EC…" at bounding box center [574, 201] width 317 height 24
type textarea "x"
click at [465, 267] on select "Choose a method... Ground Next Day Early AM Next Day Air 2 Day Air Other" at bounding box center [574, 255] width 317 height 24
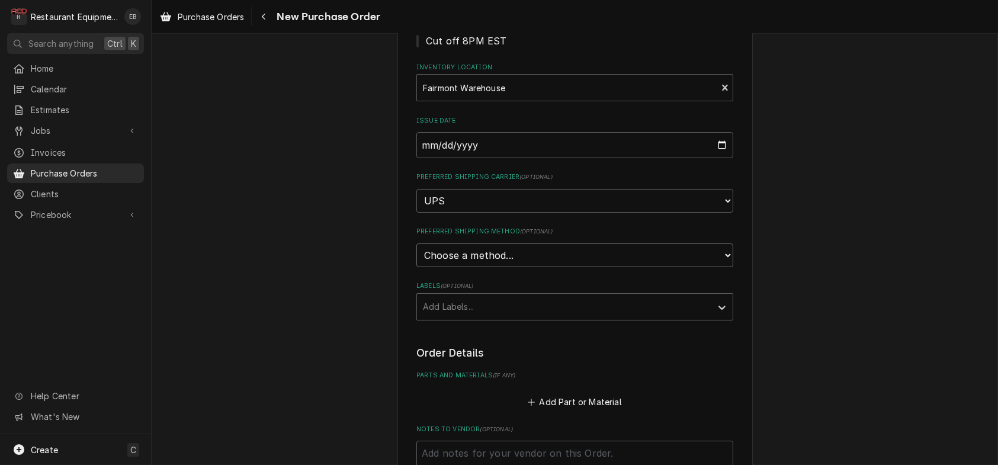
select select "3"
click at [416, 267] on select "Choose a method... Ground Next Day Early AM Next Day Air 2 Day Air Other" at bounding box center [574, 255] width 317 height 24
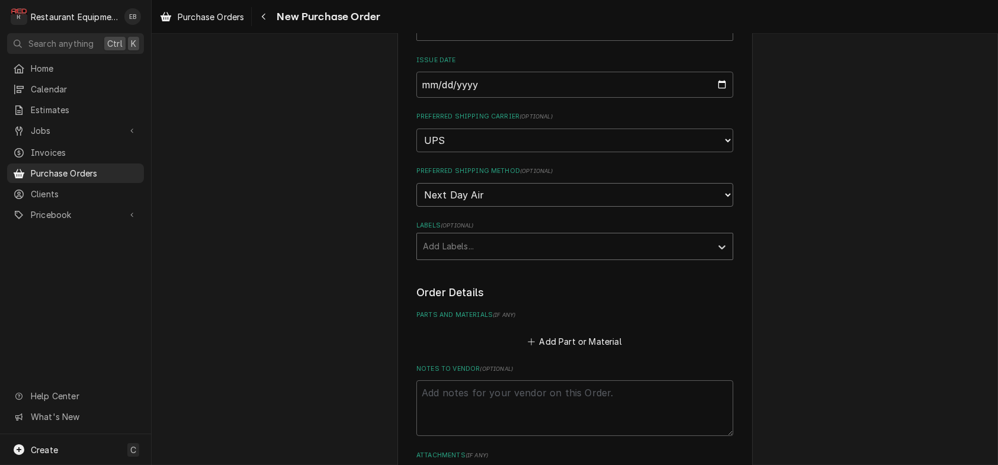
scroll to position [237, 0]
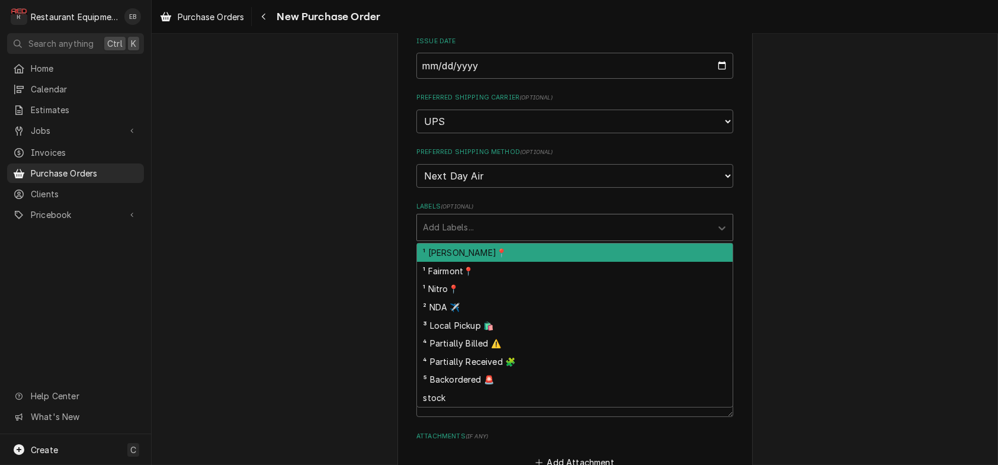
click at [473, 238] on div "Labels" at bounding box center [564, 227] width 283 height 21
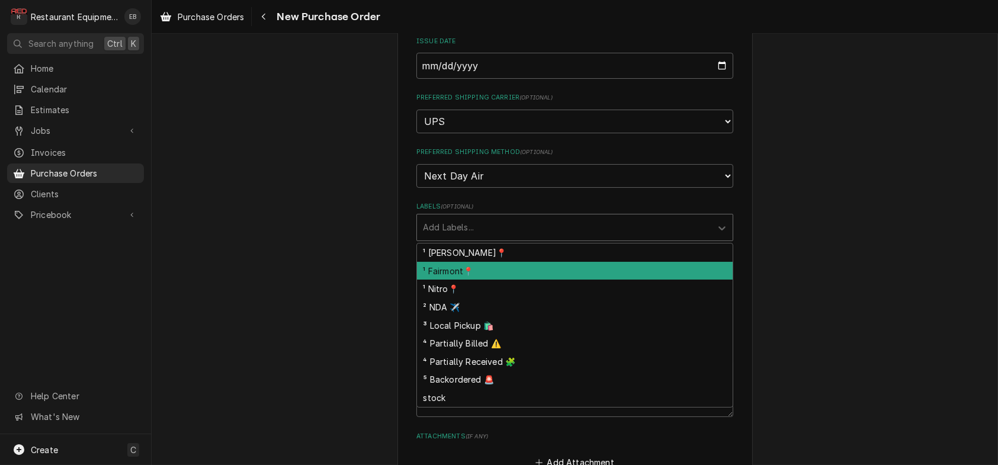
click at [451, 280] on div "¹ Fairmont📍" at bounding box center [575, 271] width 316 height 18
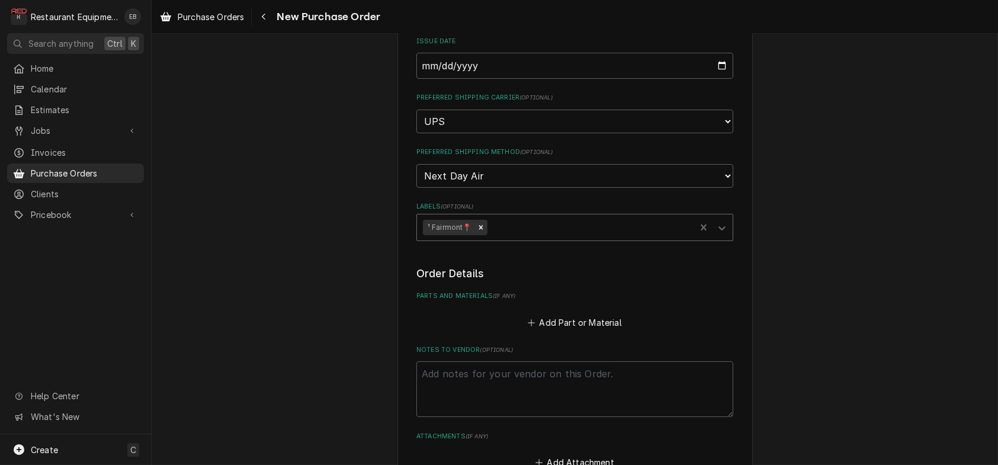
click at [528, 238] on div "Labels" at bounding box center [589, 227] width 200 height 21
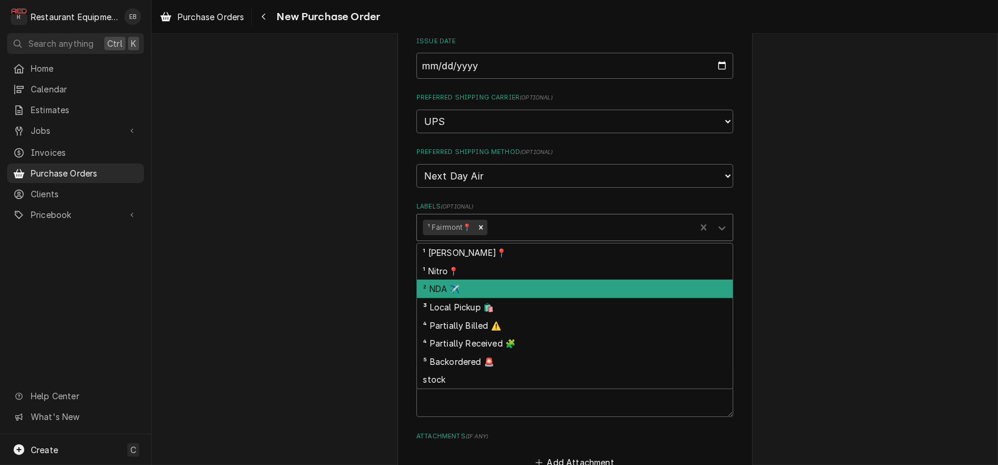
click at [471, 298] on div "² NDA ✈️" at bounding box center [575, 289] width 316 height 18
type textarea "x"
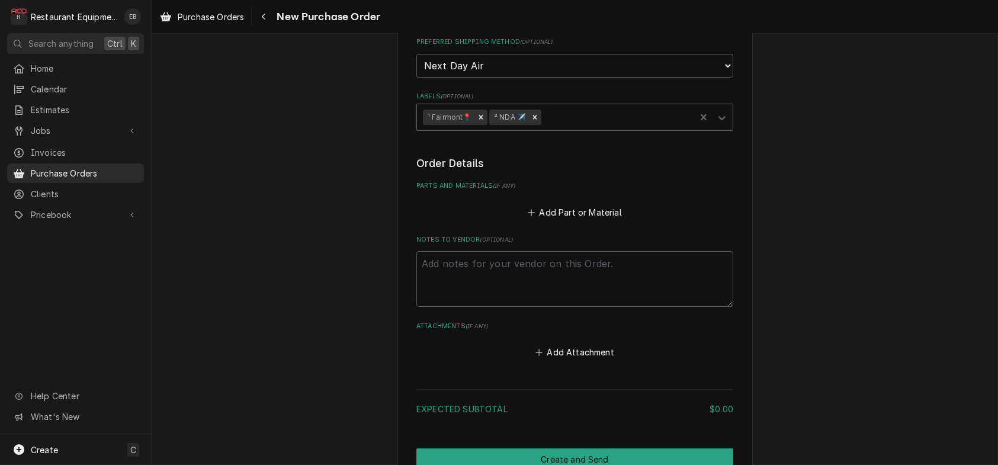
scroll to position [394, 0]
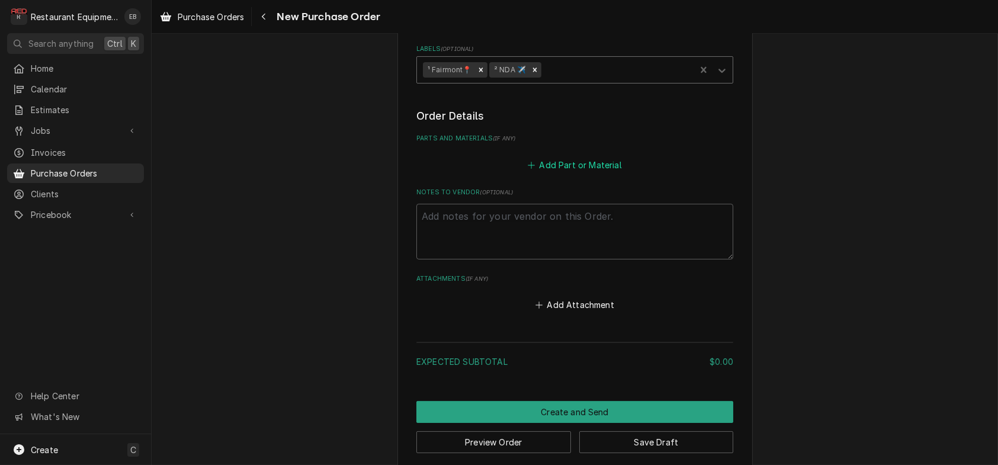
click at [556, 173] on button "Add Part or Material" at bounding box center [575, 164] width 98 height 17
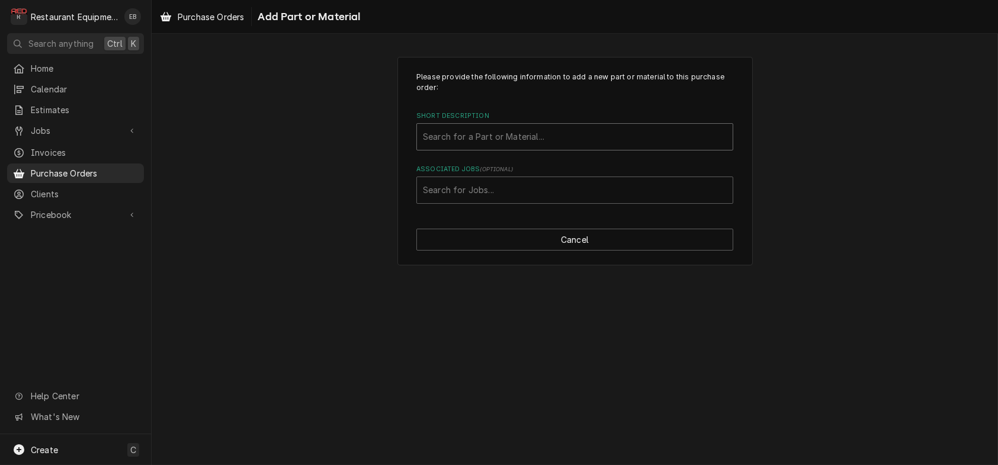
click at [496, 147] on div "Short Description" at bounding box center [575, 136] width 304 height 21
click at [436, 147] on div "Short Description" at bounding box center [575, 136] width 304 height 21
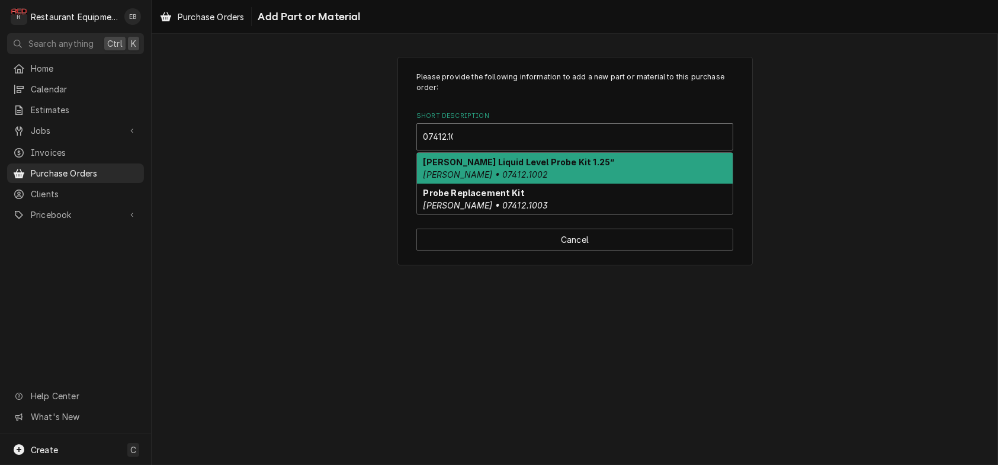
type input "07412.100"
click at [461, 179] on em "Bunn • 07412.1002" at bounding box center [486, 174] width 125 height 10
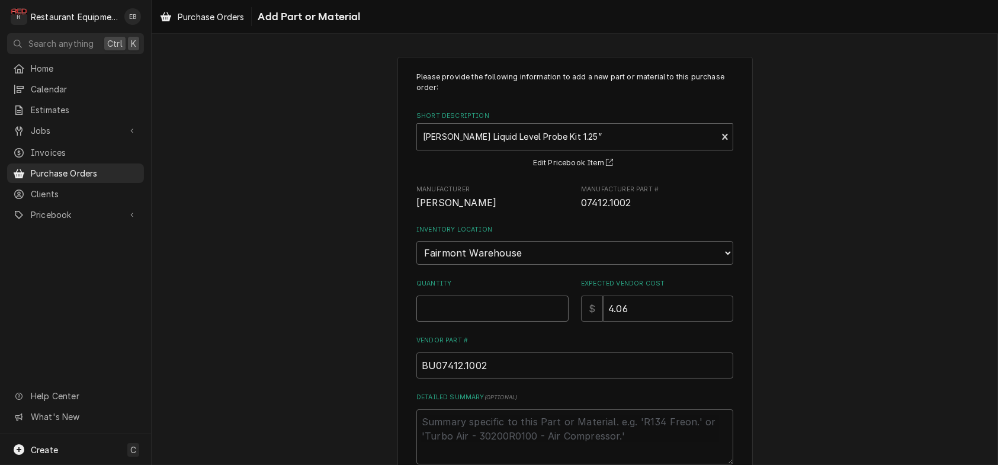
click at [454, 322] on input "Quantity" at bounding box center [492, 309] width 152 height 26
type textarea "x"
type input "2"
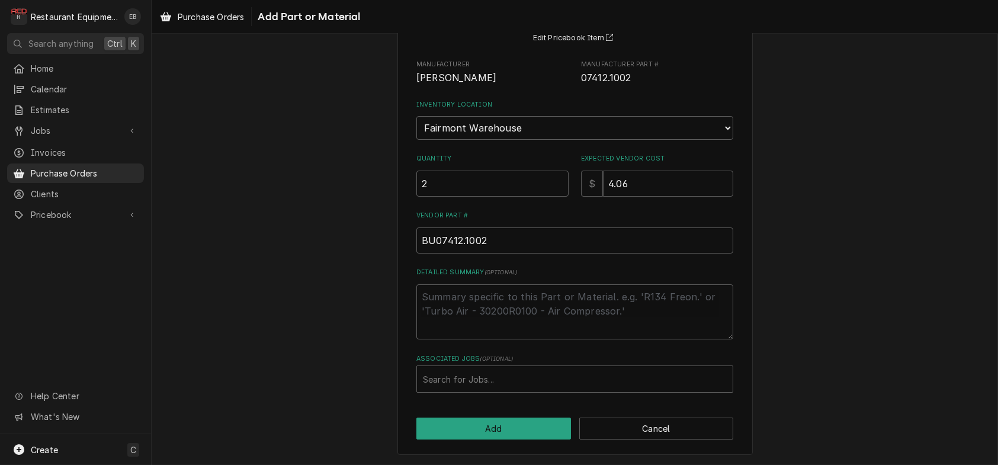
scroll to position [185, 0]
click at [469, 372] on div "Associated Jobs" at bounding box center [575, 378] width 304 height 21
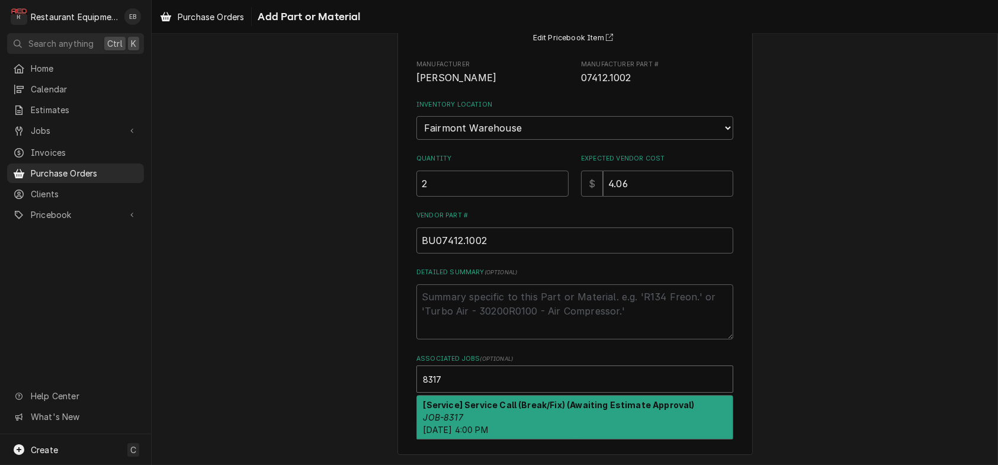
type input "8317"
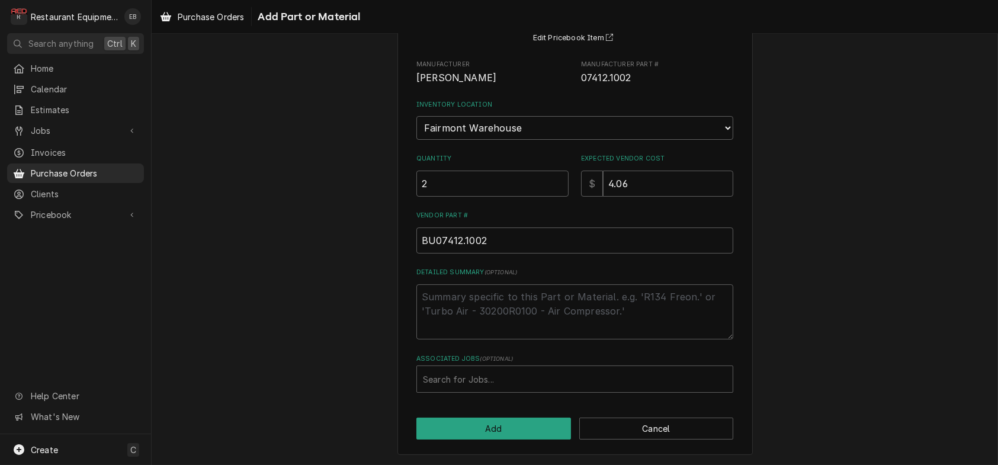
type textarea "x"
click at [506, 382] on div "Associated Jobs" at bounding box center [575, 378] width 304 height 21
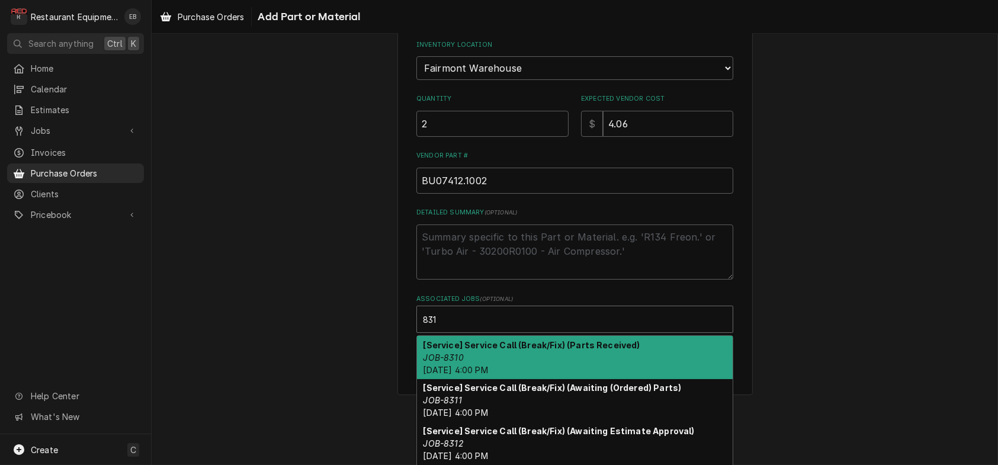
type input "8317"
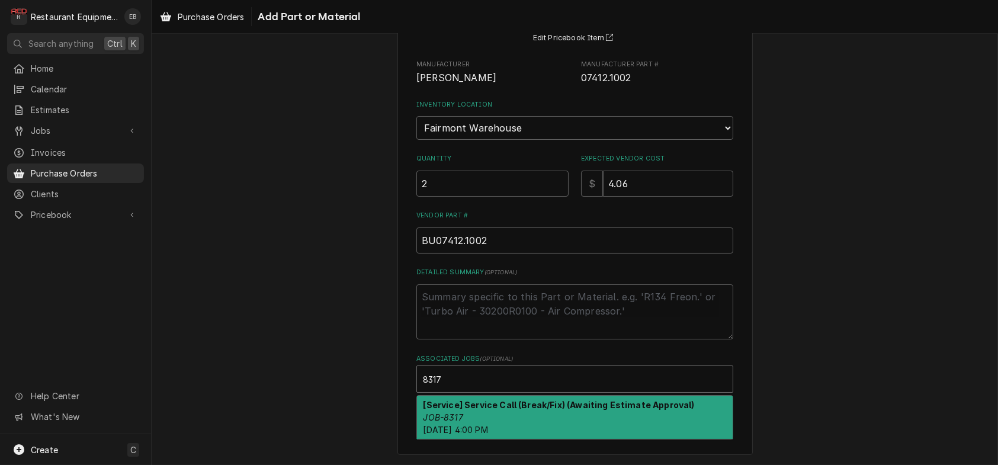
click at [551, 407] on div "[Service] Service Call (Break/Fix) (Awaiting Estimate Approval) JOB-8317 Wed, A…" at bounding box center [575, 417] width 316 height 43
type textarea "x"
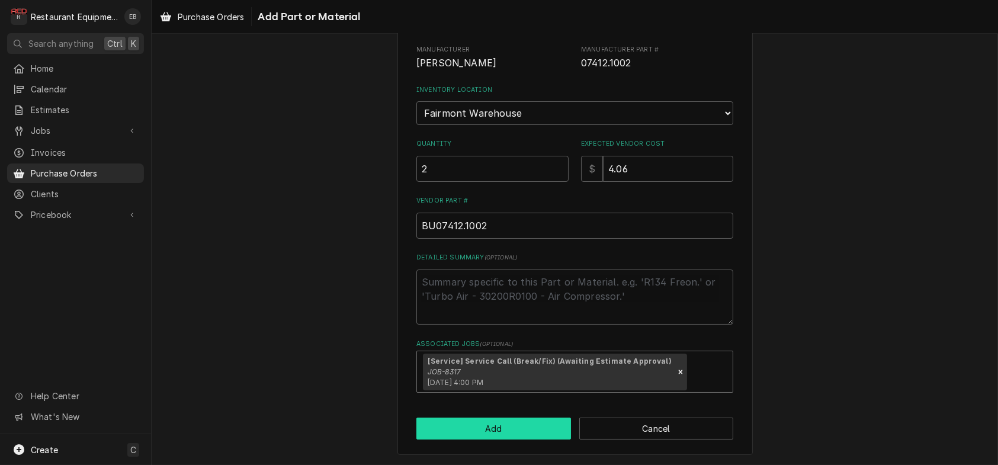
click at [525, 440] on button "Add" at bounding box center [493, 429] width 155 height 22
type textarea "x"
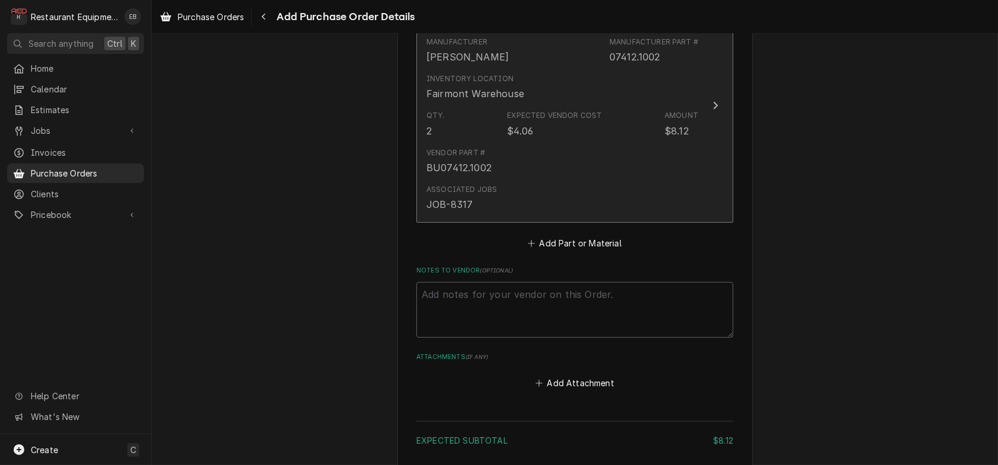
scroll to position [553, 0]
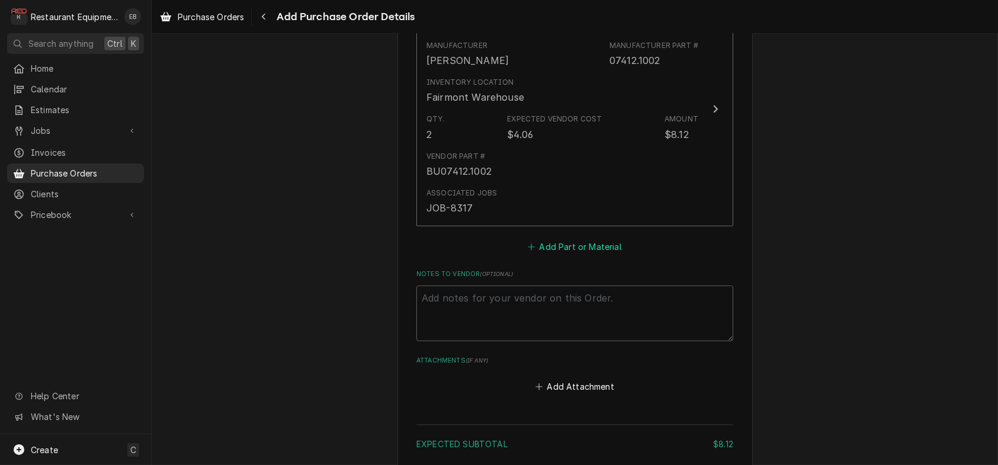
click at [557, 255] on button "Add Part or Material" at bounding box center [575, 247] width 98 height 17
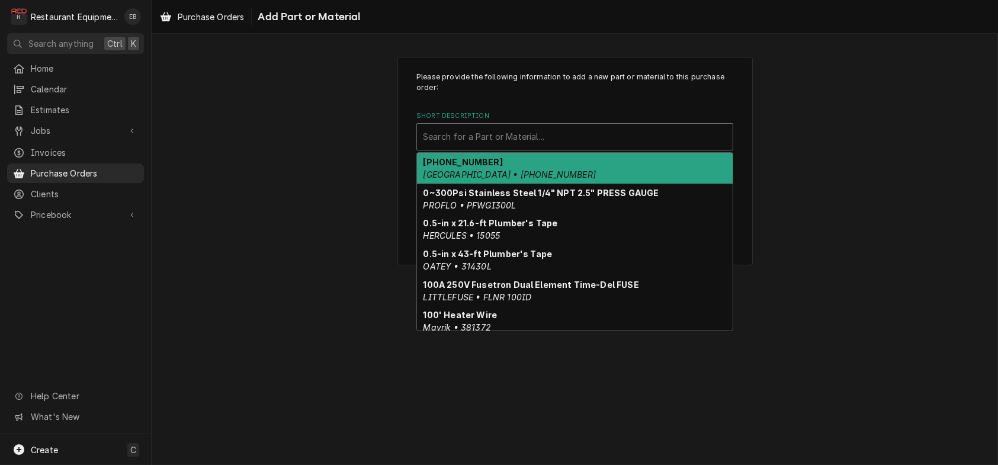
click at [531, 147] on div "Short Description" at bounding box center [575, 136] width 304 height 21
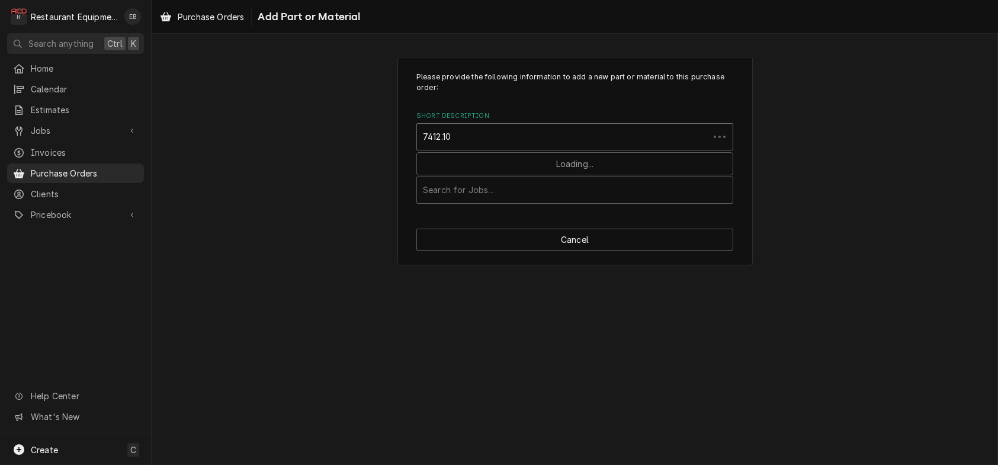
type input "7412.100"
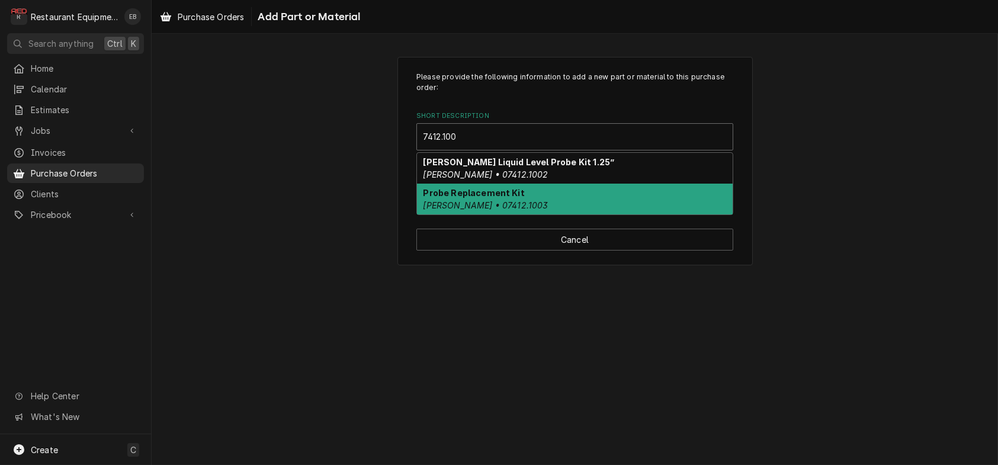
click at [506, 198] on strong "Probe Replacement Kit" at bounding box center [474, 193] width 101 height 10
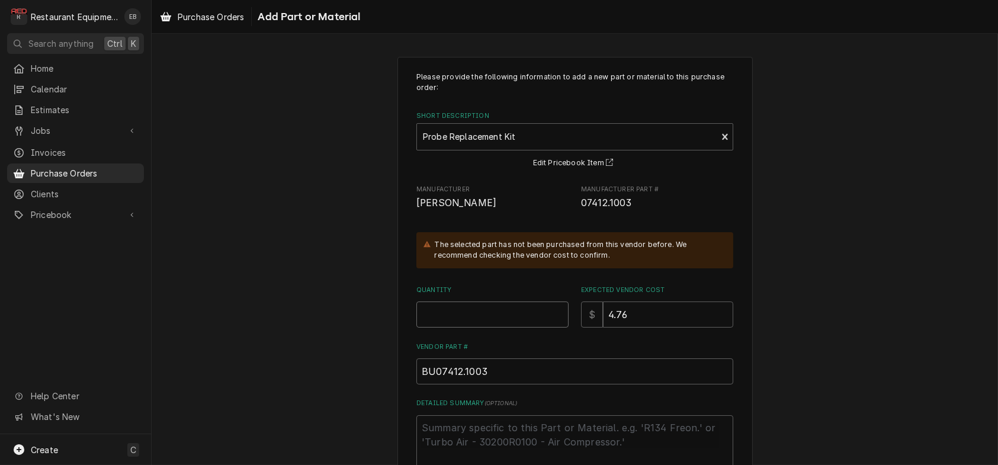
click at [471, 328] on input "Quantity" at bounding box center [492, 314] width 152 height 26
click at [450, 328] on input "Quantity" at bounding box center [492, 314] width 152 height 26
type textarea "x"
type input "2"
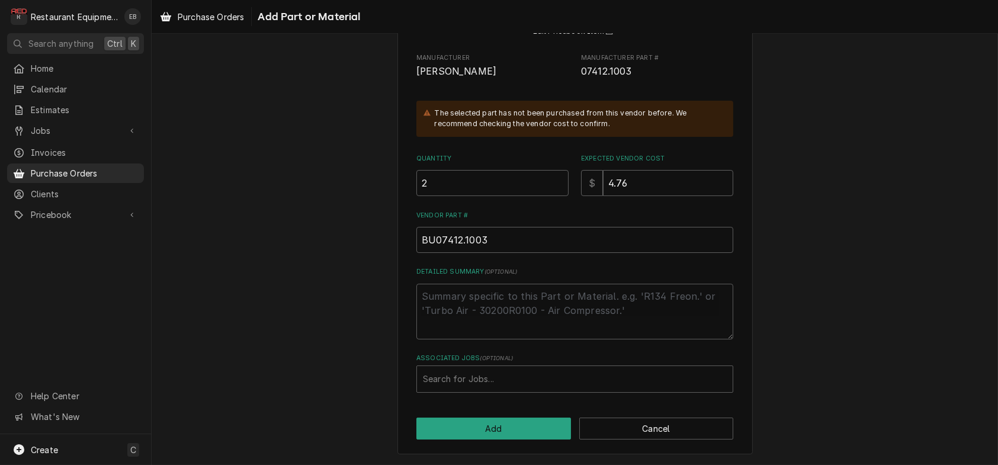
scroll to position [192, 0]
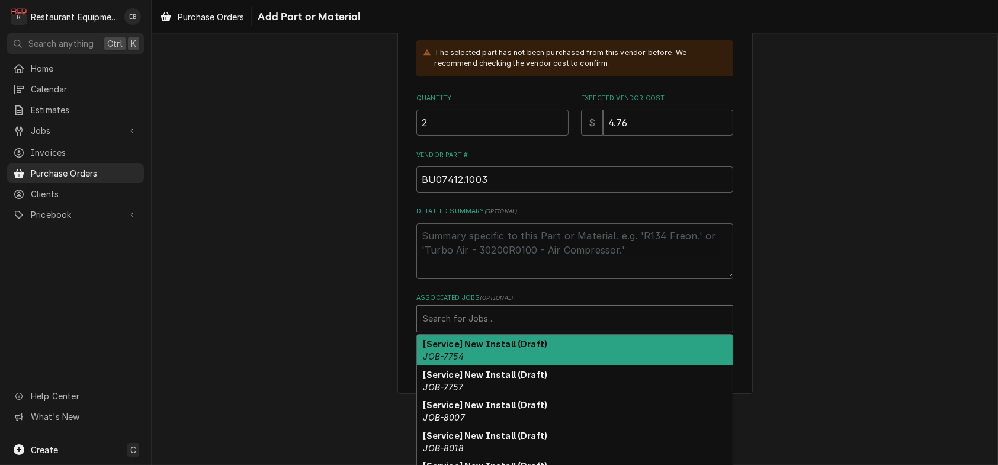
click at [495, 329] on div "Associated Jobs" at bounding box center [575, 318] width 304 height 21
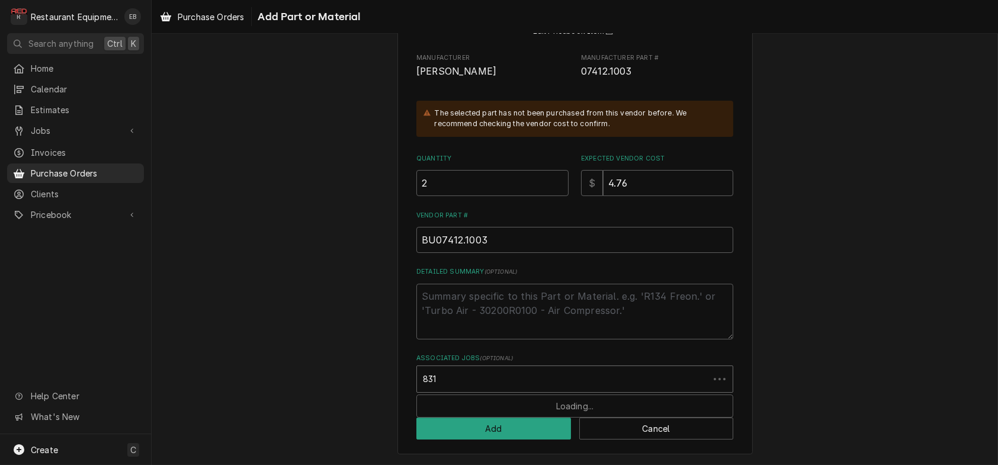
type input "8317"
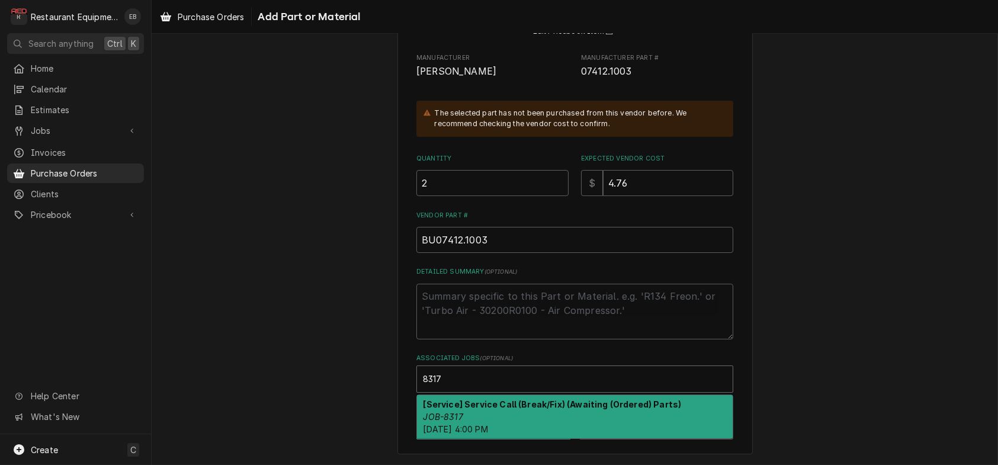
click at [493, 410] on div "[Service] Service Call (Break/Fix) (Awaiting (Ordered) Parts) JOB-8317 Wed, Aug…" at bounding box center [575, 416] width 316 height 43
type textarea "x"
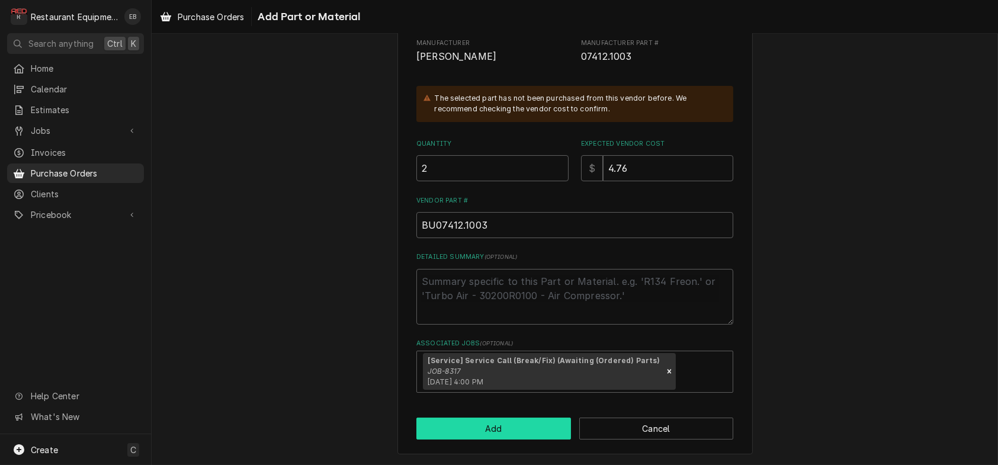
click at [488, 440] on button "Add" at bounding box center [493, 429] width 155 height 22
type textarea "x"
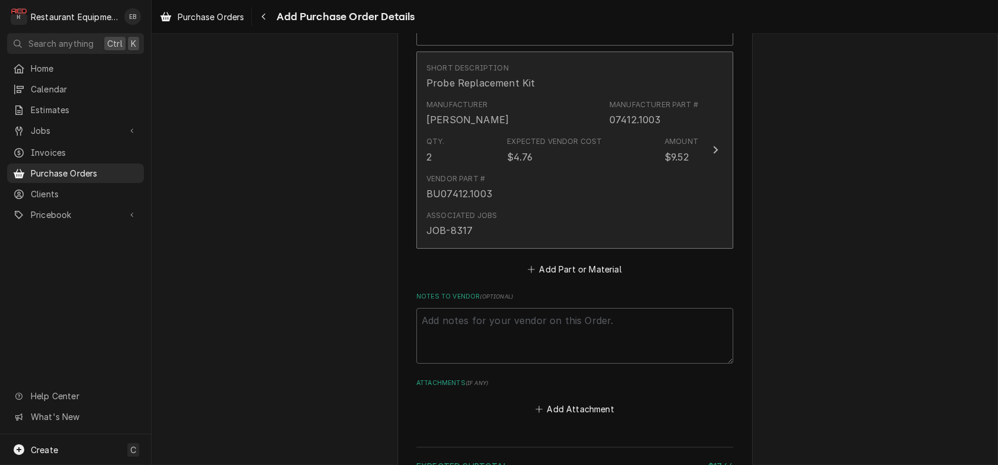
scroll to position [734, 0]
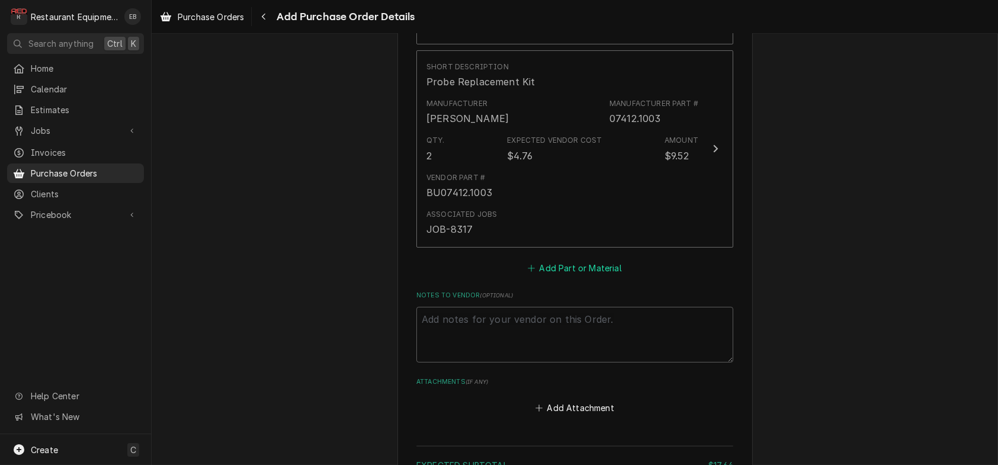
click at [588, 276] on button "Add Part or Material" at bounding box center [575, 267] width 98 height 17
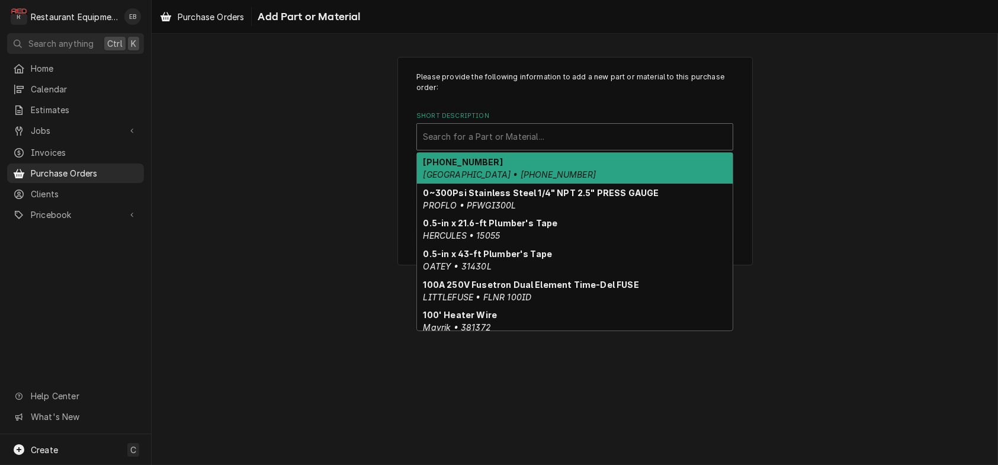
click at [516, 147] on div "Short Description" at bounding box center [575, 136] width 304 height 21
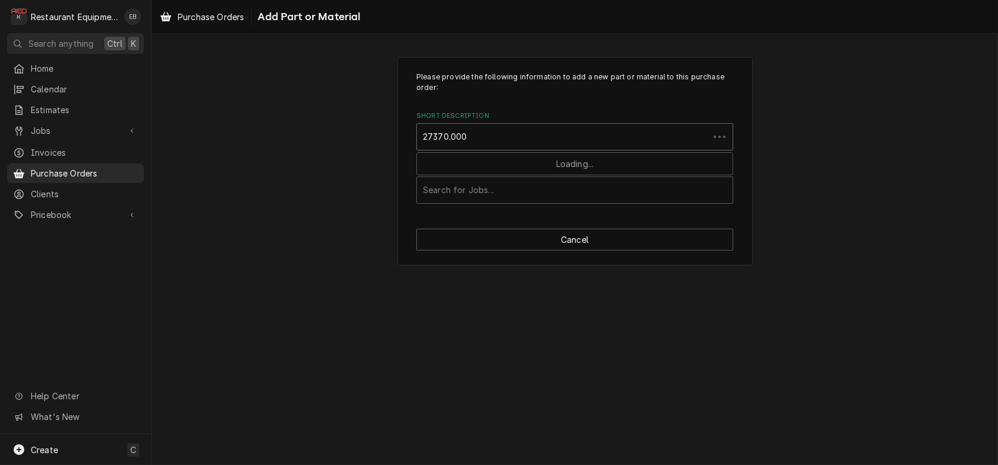
type input "27370.0007"
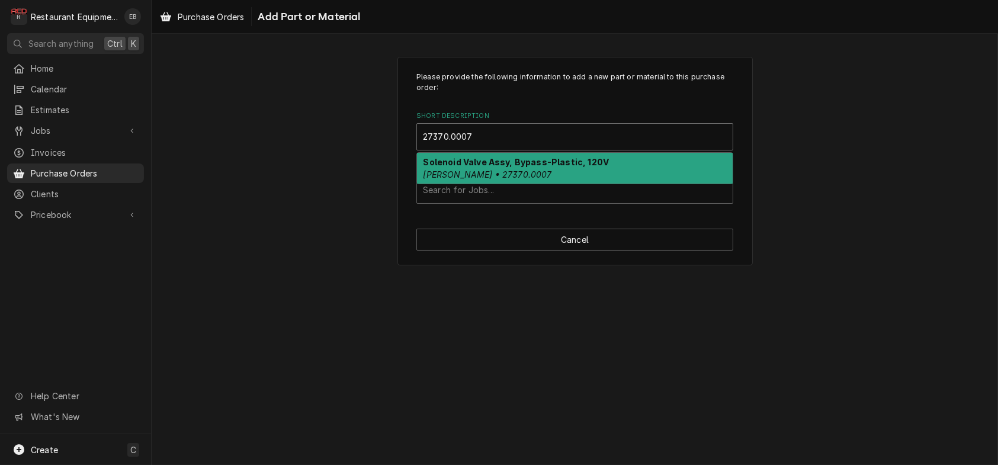
click at [523, 167] on strong "Solenoid Valve Assy, Bypass-Plastic, 120V" at bounding box center [517, 162] width 186 height 10
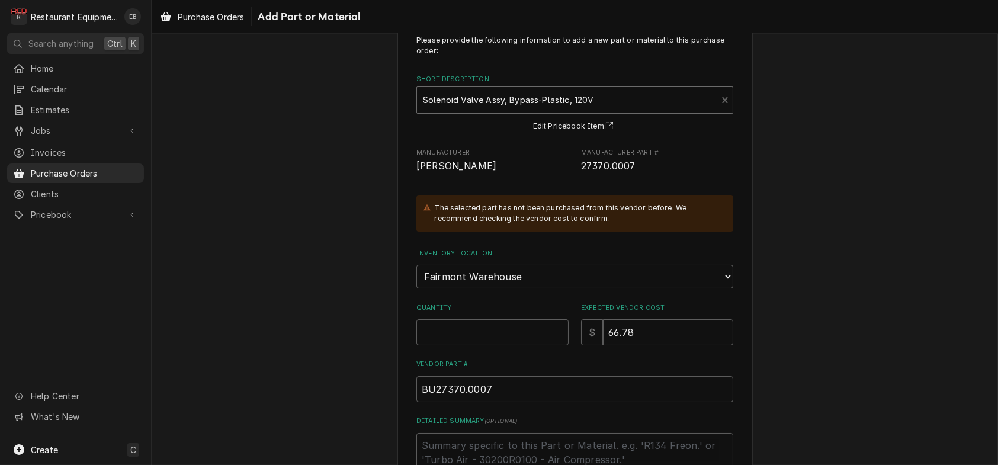
scroll to position [39, 0]
click at [469, 343] on input "Quantity" at bounding box center [492, 330] width 152 height 26
drag, startPoint x: 584, startPoint y: 189, endPoint x: 628, endPoint y: 186, distance: 43.9
click at [646, 171] on span "27370.0007" at bounding box center [657, 164] width 152 height 14
copy span "27370.0007"
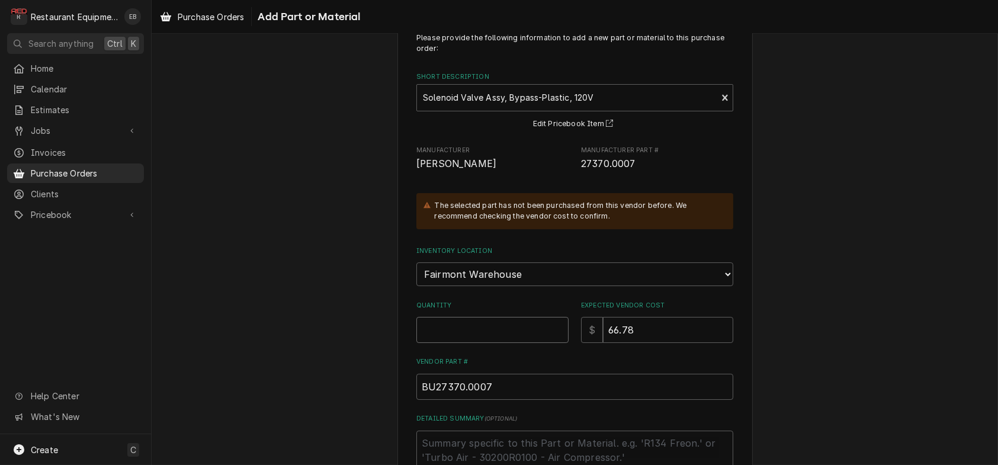
click at [486, 343] on input "Quantity" at bounding box center [492, 330] width 152 height 26
type textarea "x"
type input "2"
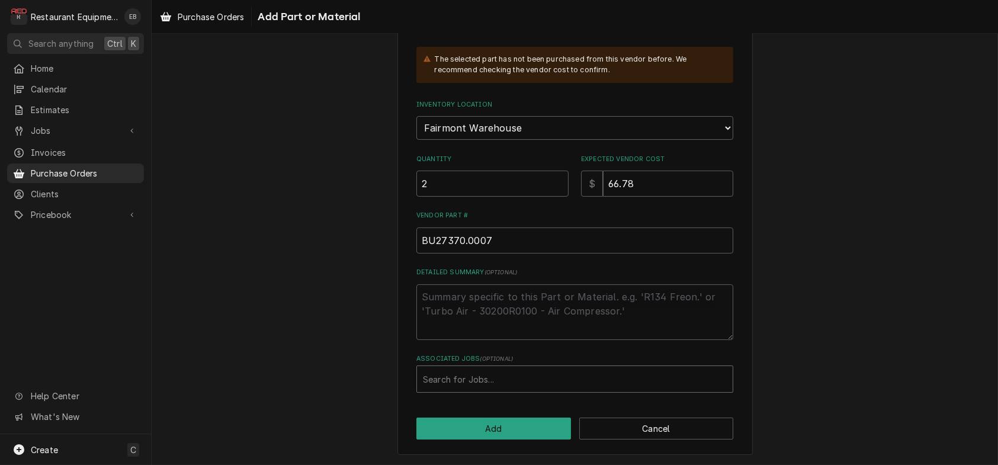
scroll to position [253, 0]
click at [477, 377] on div "Associated Jobs" at bounding box center [575, 378] width 304 height 21
type input "8317"
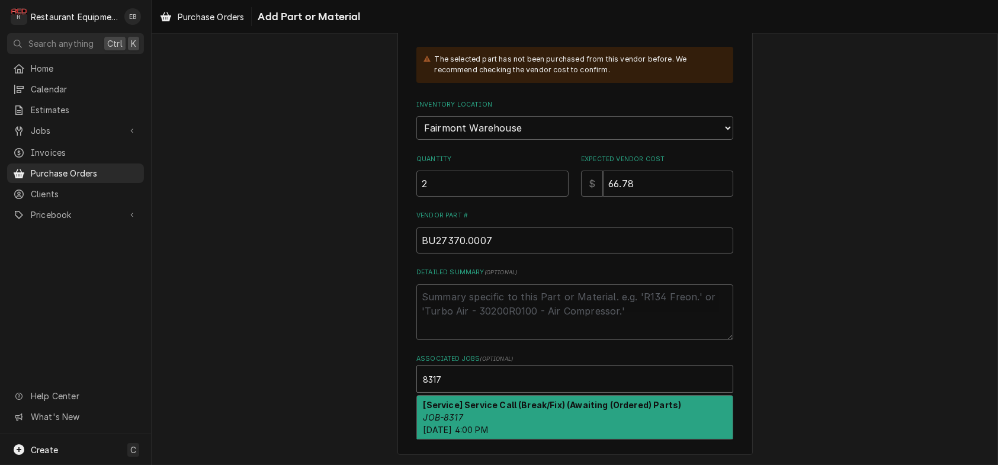
click at [490, 400] on strong "[Service] Service Call (Break/Fix) (Awaiting (Ordered) Parts)" at bounding box center [553, 405] width 258 height 10
type textarea "x"
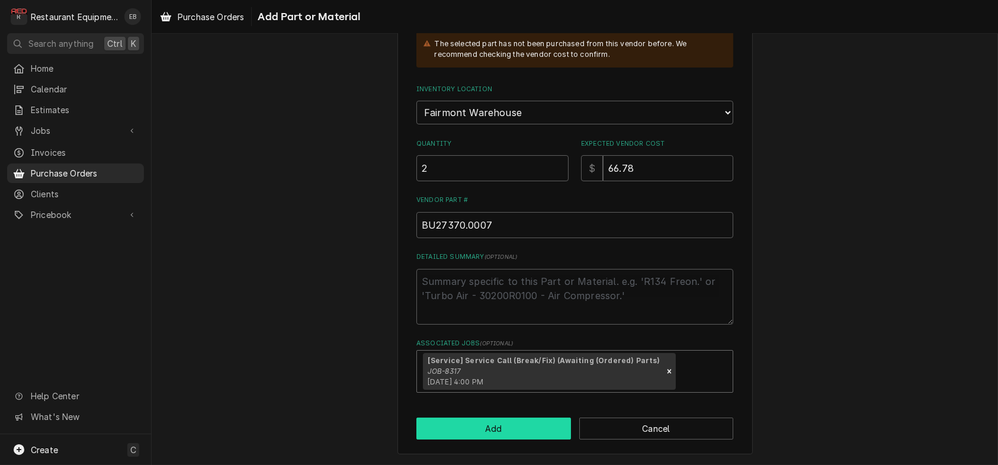
click at [493, 440] on button "Add" at bounding box center [493, 429] width 155 height 22
type textarea "x"
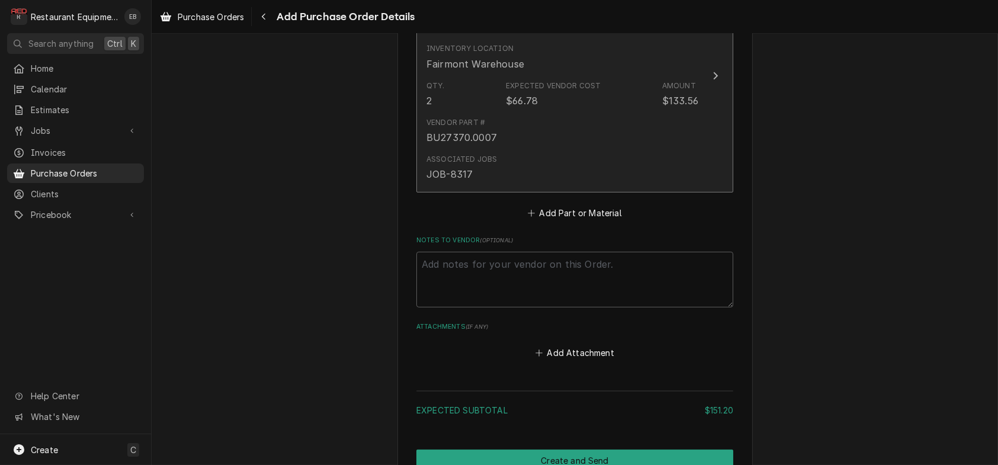
scroll to position [1034, 0]
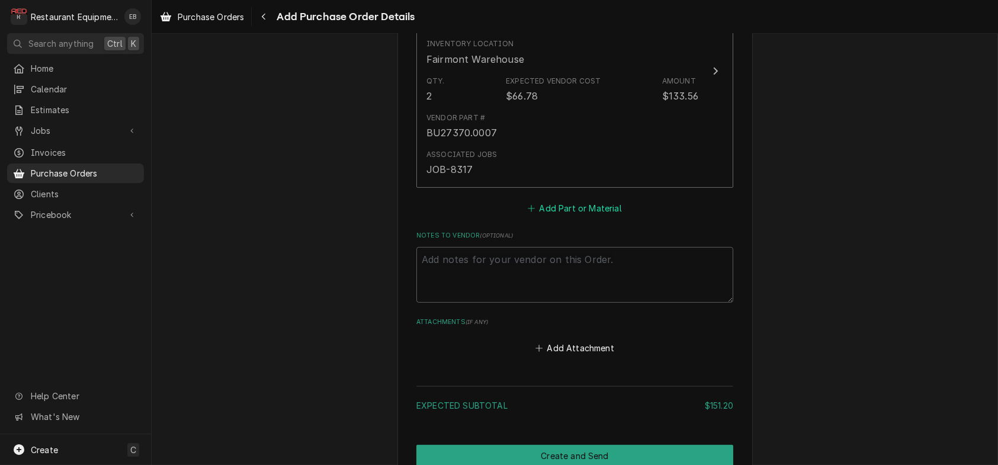
click at [576, 217] on button "Add Part or Material" at bounding box center [575, 208] width 98 height 17
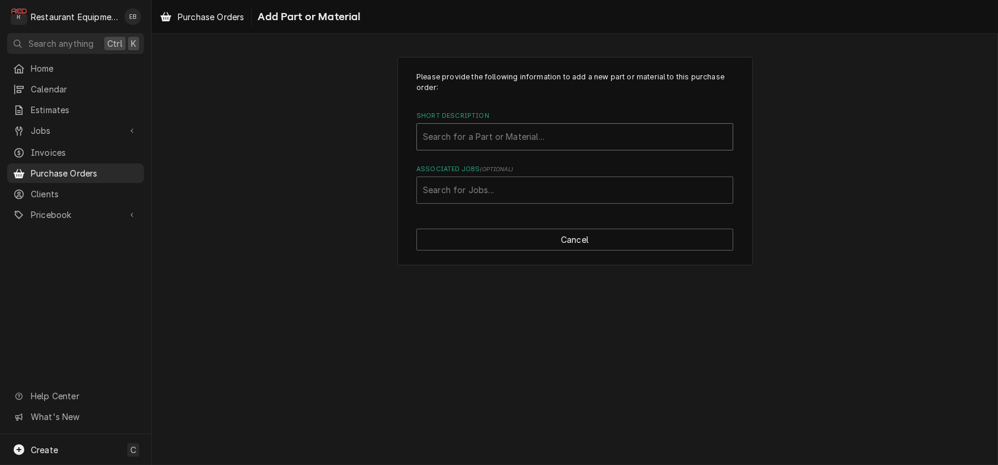
click at [551, 147] on div "Short Description" at bounding box center [575, 136] width 304 height 21
type input "00-713930"
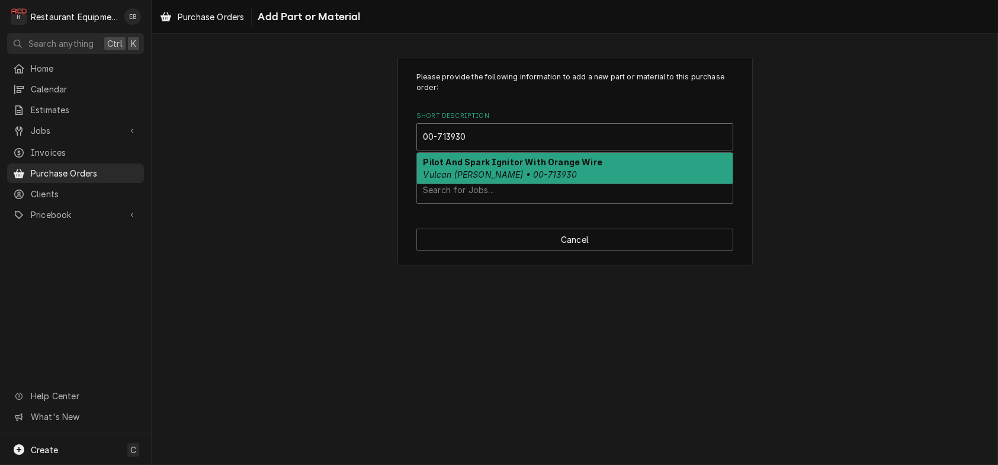
click at [533, 167] on strong "Pilot And Spark Ignitor With Orange Wire" at bounding box center [513, 162] width 179 height 10
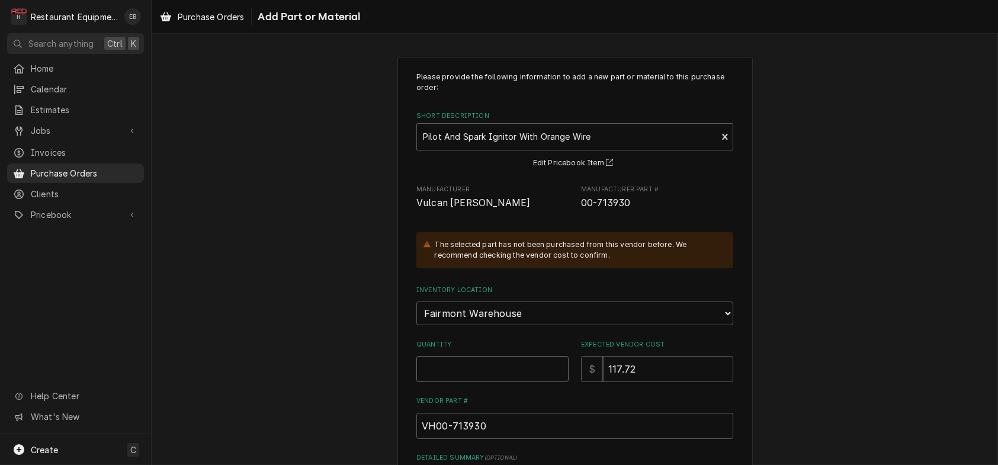
click at [489, 382] on input "Quantity" at bounding box center [492, 369] width 152 height 26
drag, startPoint x: 638, startPoint y: 223, endPoint x: 561, endPoint y: 239, distance: 78.6
click at [561, 239] on div "Please provide the following information to add a new part or material to this …" at bounding box center [574, 325] width 317 height 506
click at [553, 210] on span "Vulcan Hart" at bounding box center [492, 203] width 152 height 14
drag, startPoint x: 578, startPoint y: 229, endPoint x: 643, endPoint y: 220, distance: 65.8
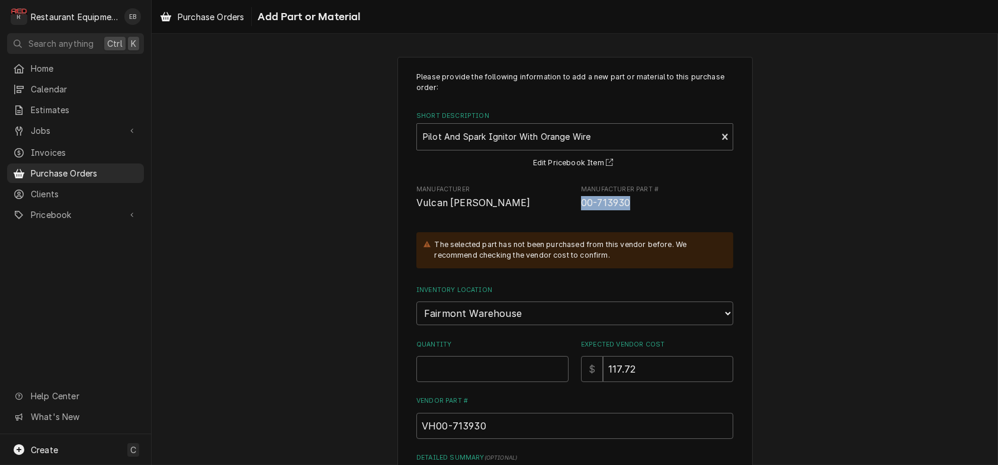
click at [643, 210] on div "Manufacturer Vulcan Hart Manufacturer Part # 00-713930" at bounding box center [574, 197] width 317 height 25
copy span "00-713930"
click at [470, 382] on input "Quantity" at bounding box center [492, 369] width 152 height 26
type textarea "x"
type input "1"
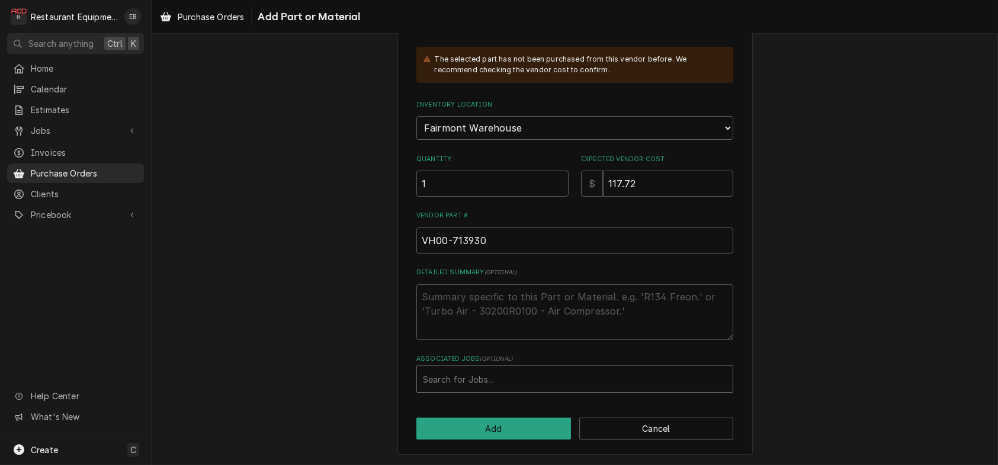
scroll to position [253, 0]
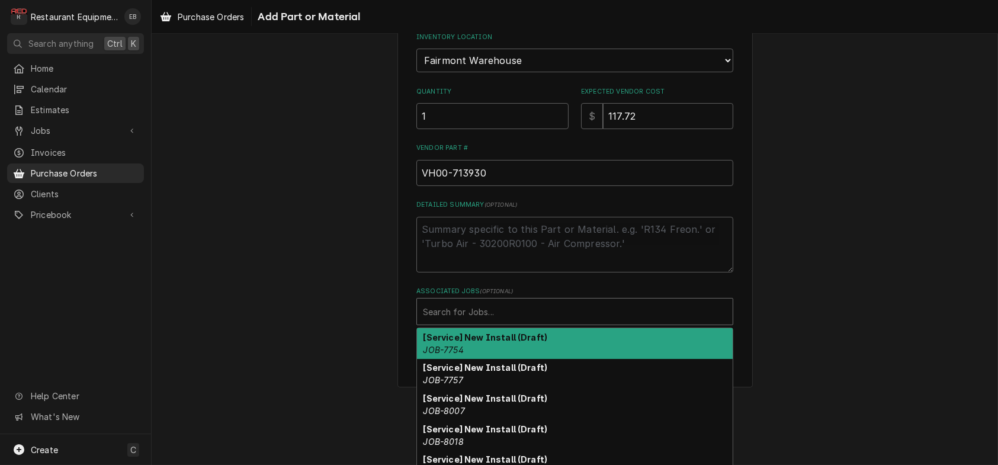
click at [519, 322] on div "Associated Jobs" at bounding box center [575, 311] width 304 height 21
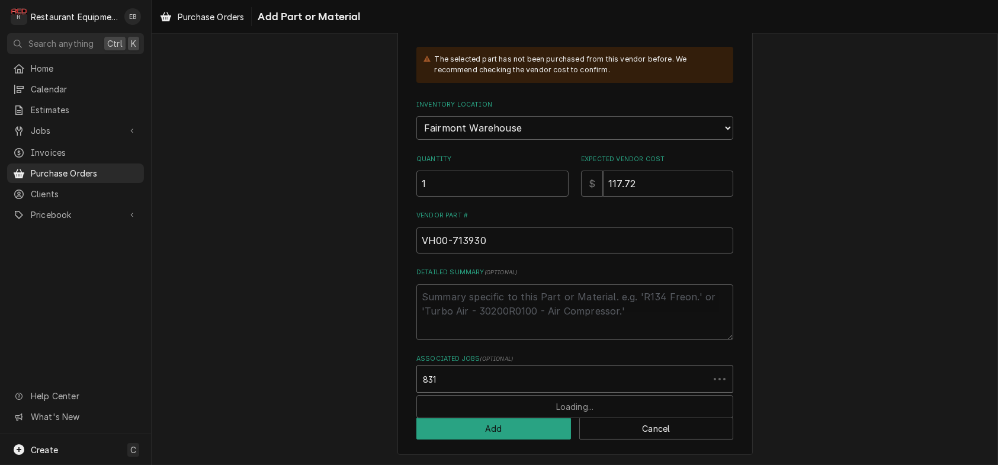
type input "8317"
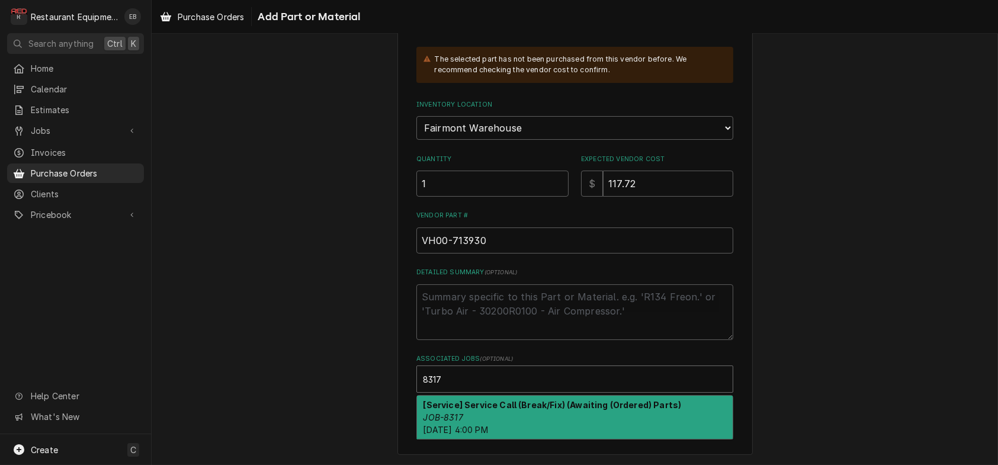
click at [473, 401] on strong "[Service] Service Call (Break/Fix) (Awaiting (Ordered) Parts)" at bounding box center [553, 405] width 258 height 10
type textarea "x"
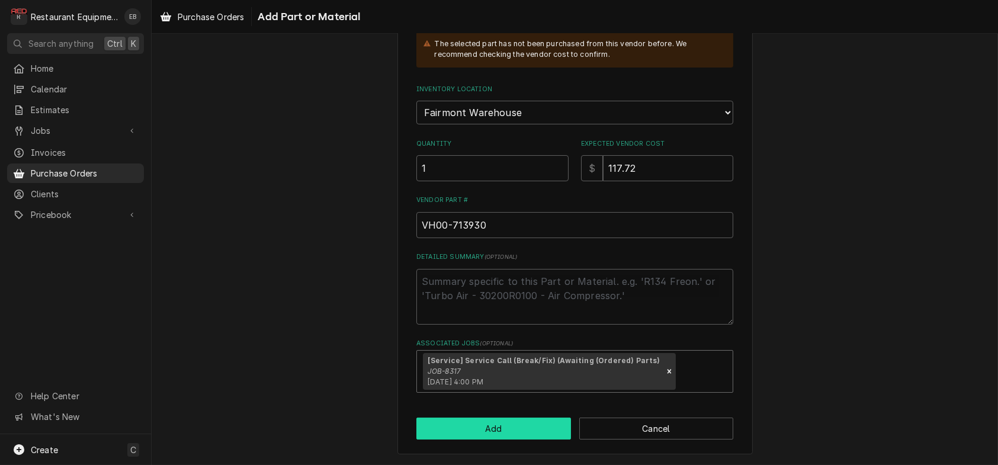
click at [482, 438] on button "Add" at bounding box center [493, 429] width 155 height 22
type textarea "x"
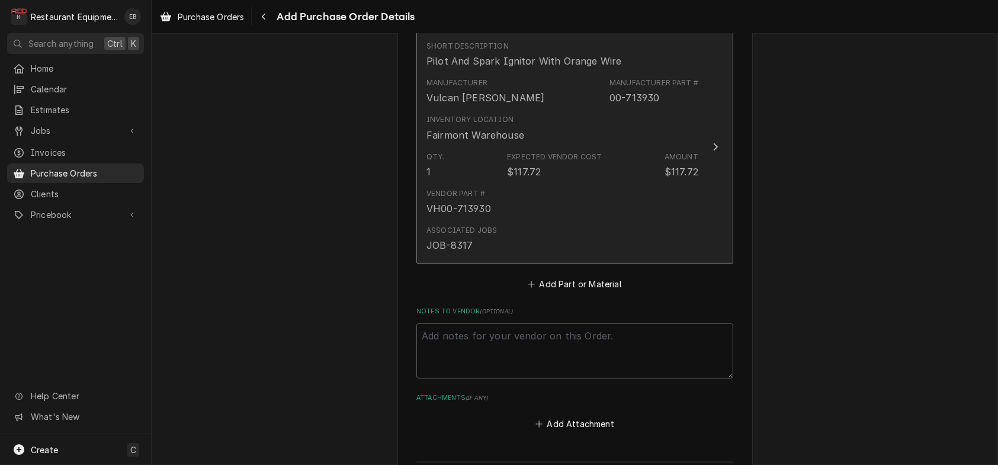
scroll to position [1294, 0]
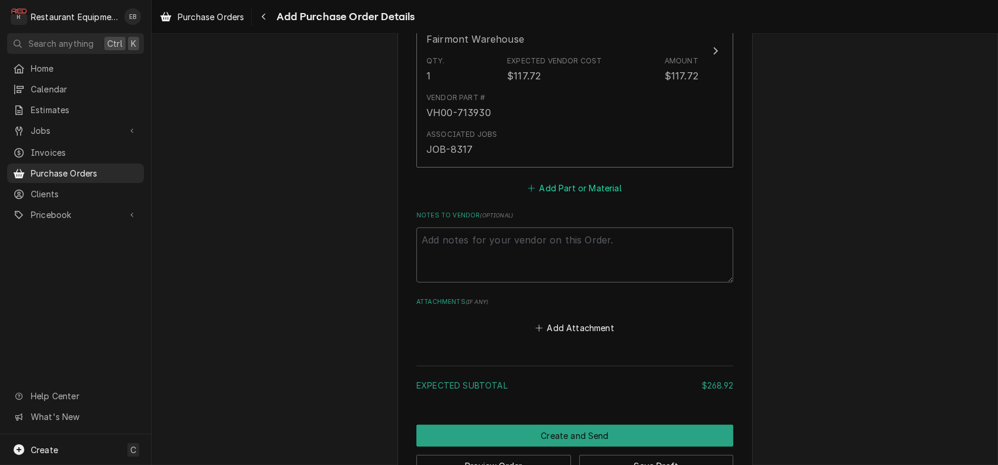
click at [591, 197] on button "Add Part or Material" at bounding box center [575, 188] width 98 height 17
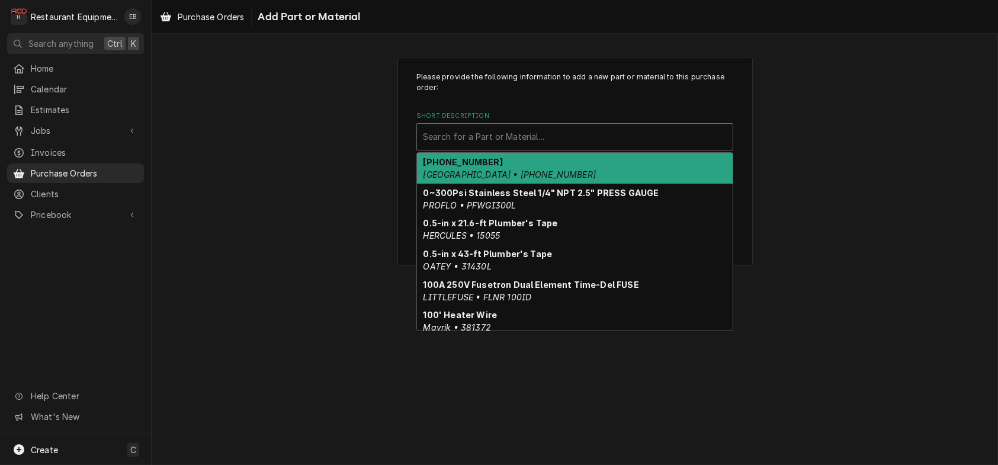
click at [520, 146] on div "Short Description" at bounding box center [575, 136] width 304 height 21
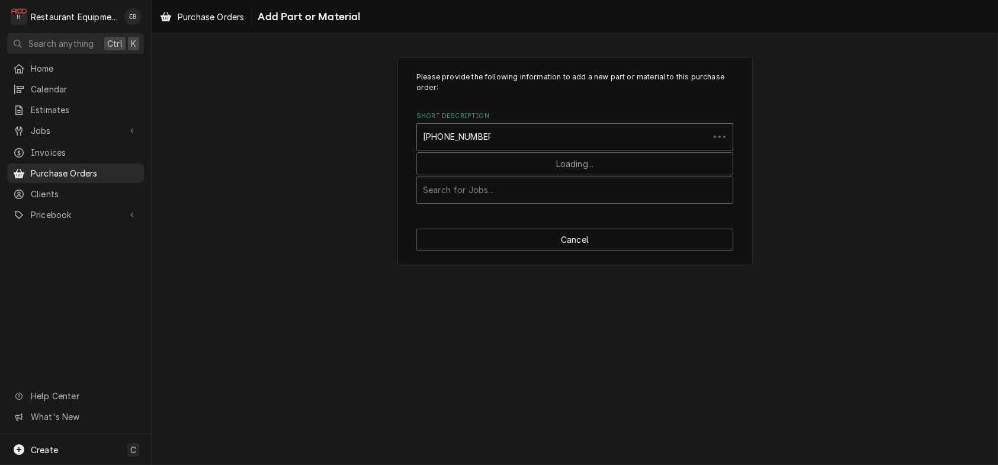
type input "00-913102-00509"
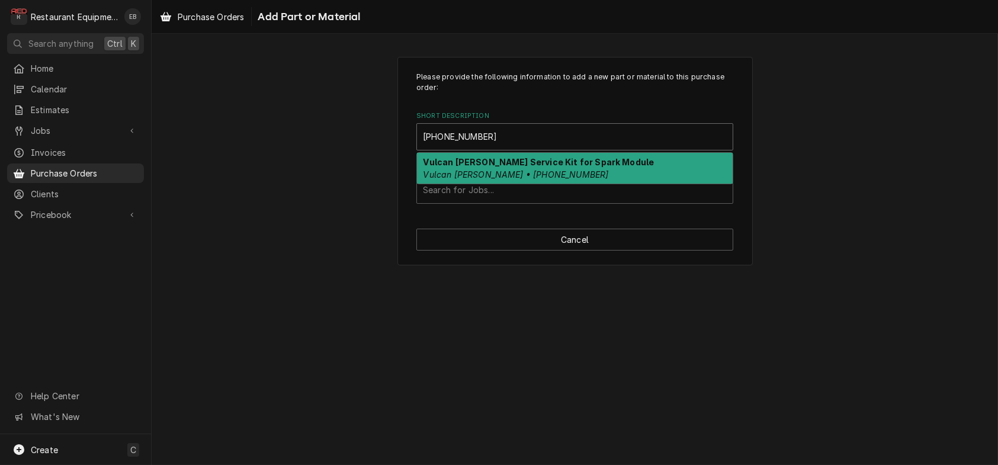
click at [497, 167] on strong "Vulcan Hart Service Kit for Spark Module" at bounding box center [539, 162] width 231 height 10
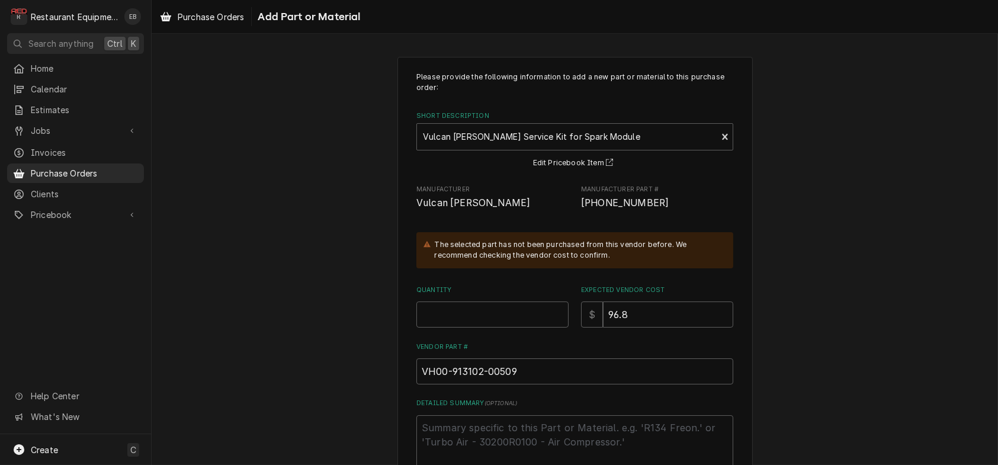
drag, startPoint x: 580, startPoint y: 225, endPoint x: 698, endPoint y: 219, distance: 118.1
click at [701, 210] on div "Manufacturer Vulcan Hart Manufacturer Part # 00-913102-00509" at bounding box center [574, 197] width 317 height 25
click at [574, 210] on div "Manufacturer Vulcan Hart Manufacturer Part # 00-913102-00509" at bounding box center [574, 197] width 317 height 25
drag, startPoint x: 583, startPoint y: 225, endPoint x: 674, endPoint y: 236, distance: 91.3
click at [674, 236] on div "Please provide the following information to add a new part or material to this …" at bounding box center [574, 298] width 317 height 453
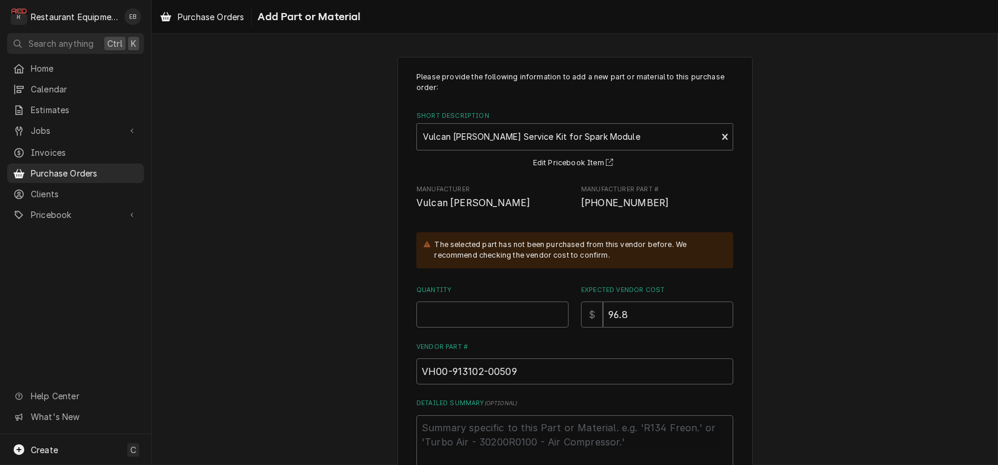
copy span "00-913102-00509"
click at [496, 328] on input "Quantity" at bounding box center [492, 314] width 152 height 26
type textarea "x"
type input "1"
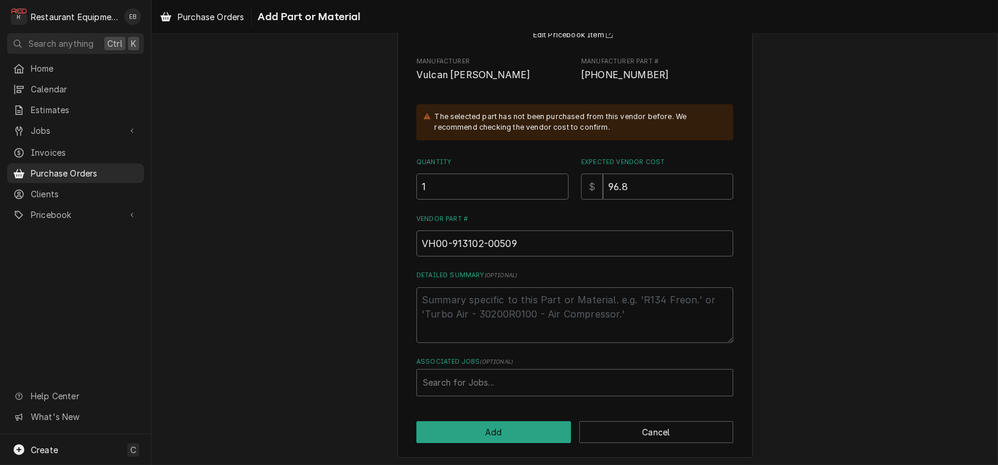
scroll to position [192, 0]
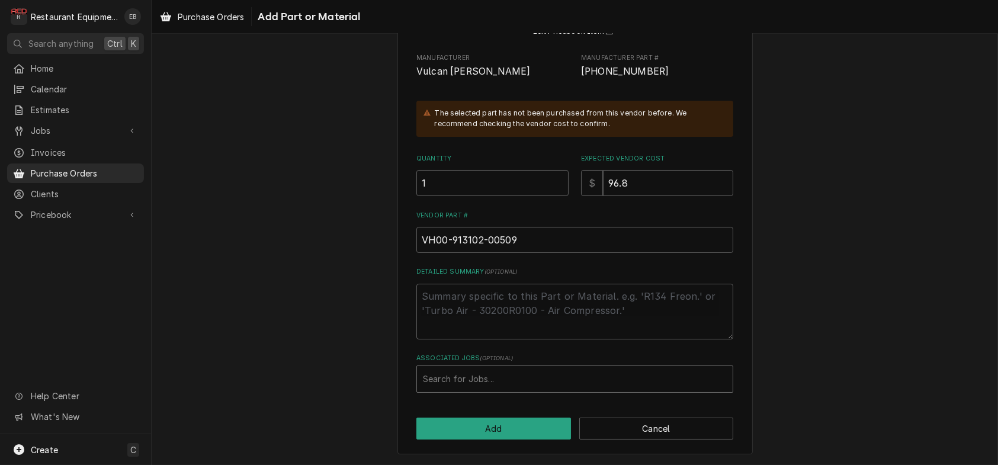
click at [525, 371] on div "Associated Jobs" at bounding box center [575, 378] width 304 height 21
type input "8317"
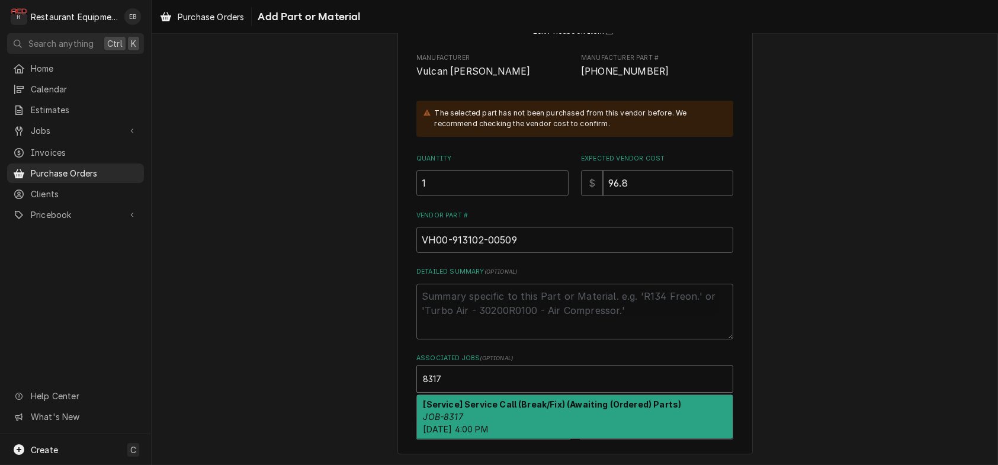
click at [559, 406] on div "[Service] Service Call (Break/Fix) (Awaiting (Ordered) Parts) JOB-8317 Wed, Aug…" at bounding box center [575, 416] width 316 height 43
type textarea "x"
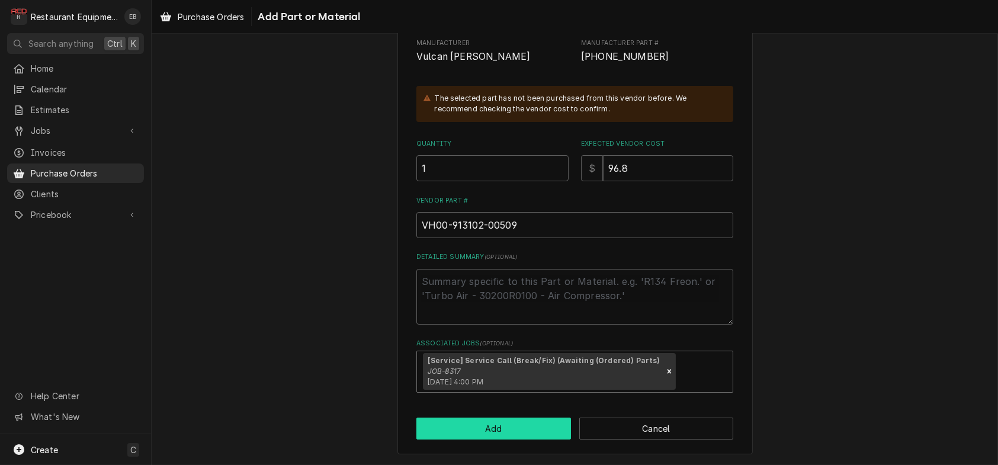
click at [524, 440] on button "Add" at bounding box center [493, 429] width 155 height 22
type textarea "x"
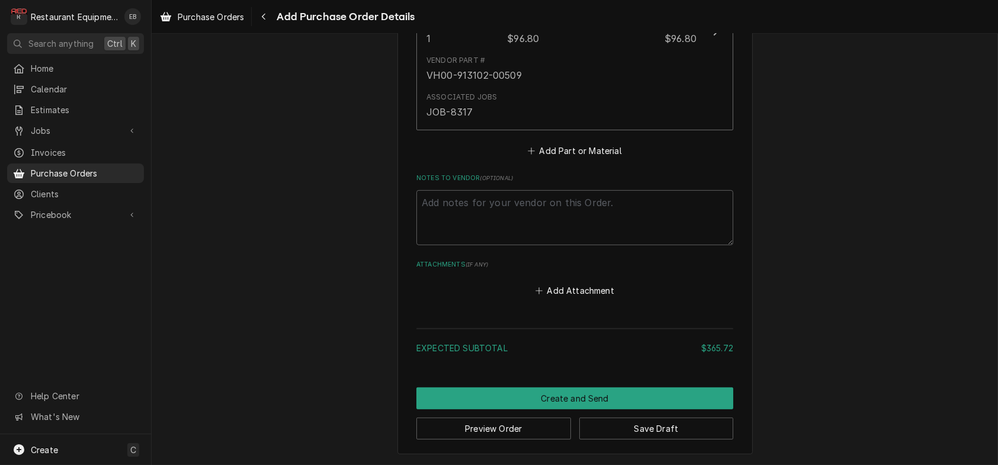
scroll to position [1555, 0]
click at [588, 159] on button "Add Part or Material" at bounding box center [575, 151] width 98 height 17
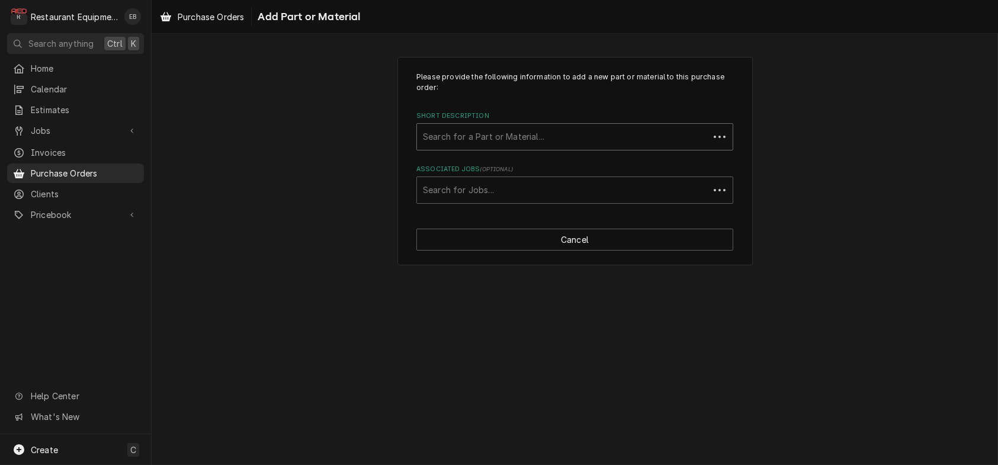
click at [524, 146] on div "Short Description" at bounding box center [563, 136] width 280 height 21
type input "00-720017"
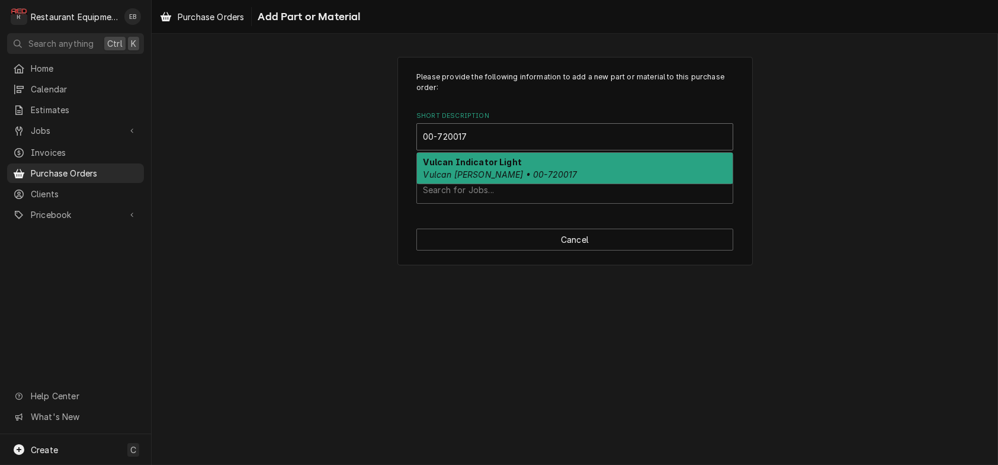
click at [519, 183] on div "Vulcan Indicator Light Vulcan Hart • 00-720017" at bounding box center [575, 168] width 316 height 31
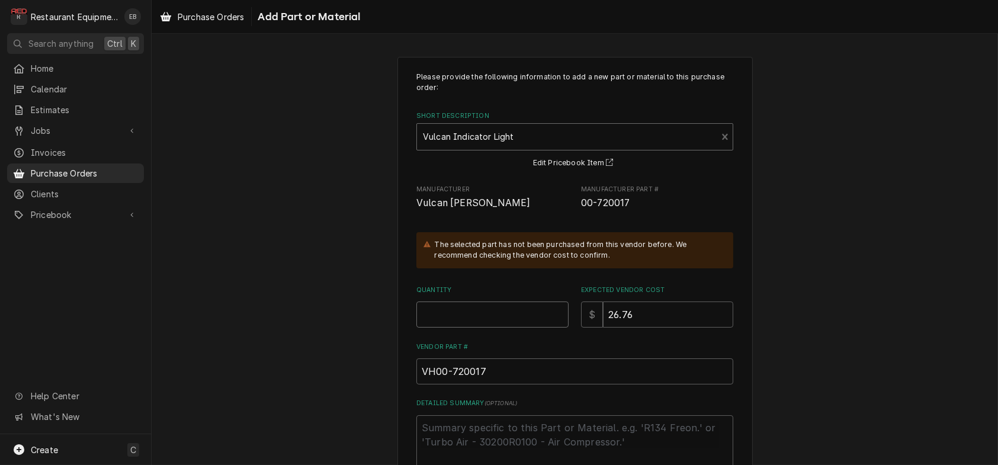
click at [481, 328] on input "Quantity" at bounding box center [492, 314] width 152 height 26
type textarea "x"
type input "2"
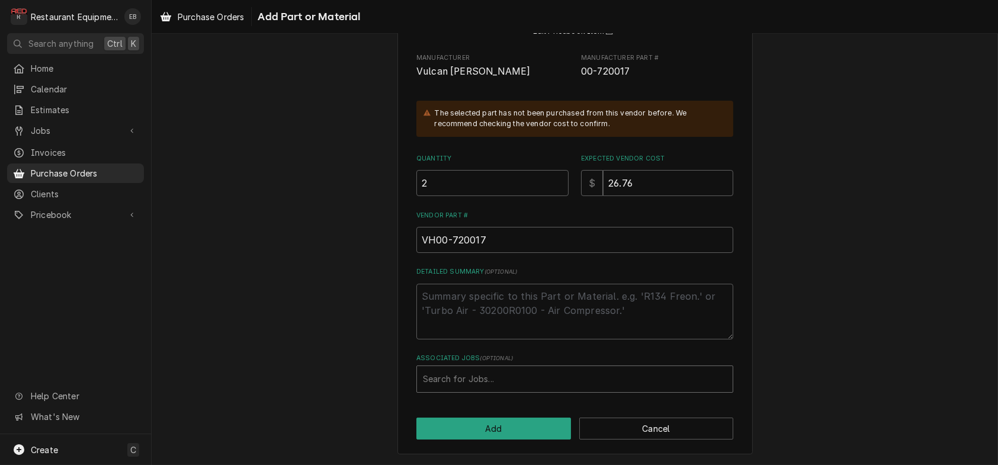
scroll to position [192, 0]
click at [490, 376] on div "Associated Jobs" at bounding box center [575, 378] width 304 height 21
type input "8660"
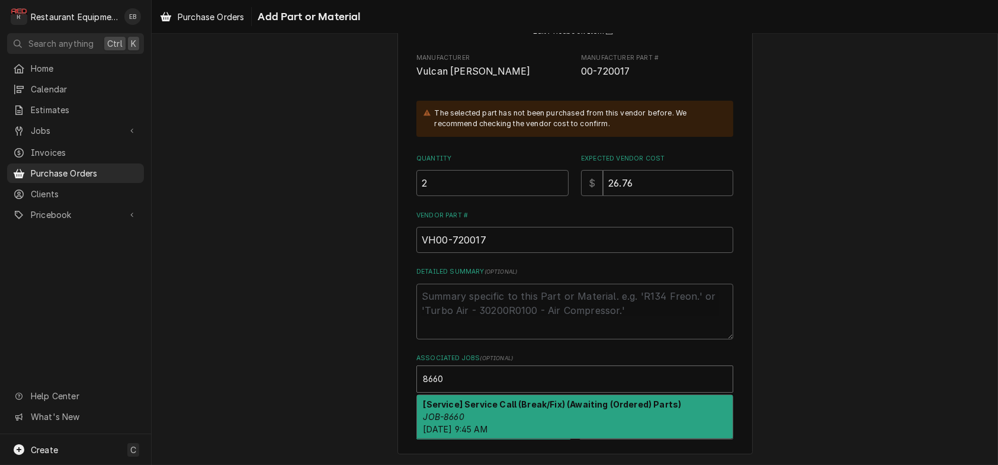
click at [511, 406] on div "[Service] Service Call (Break/Fix) (Awaiting (Ordered) Parts) JOB-8660 Fri, Aug…" at bounding box center [575, 416] width 316 height 43
type textarea "x"
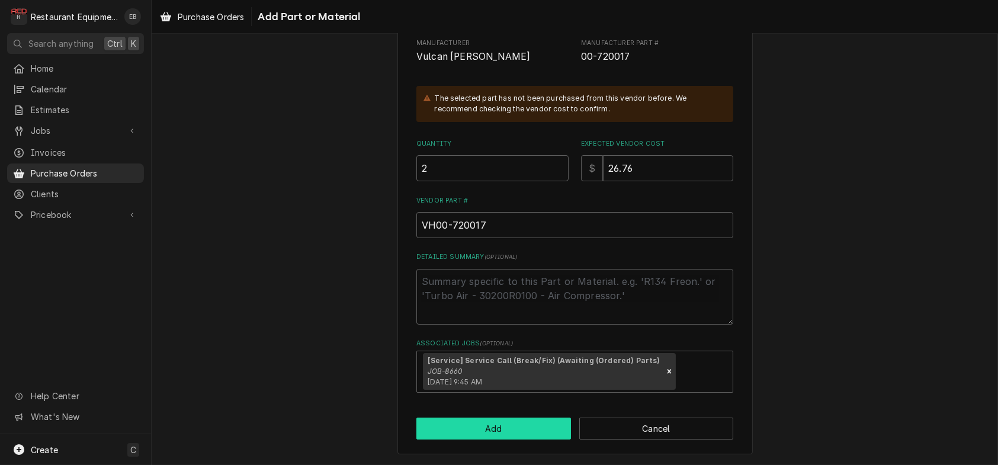
click at [503, 418] on button "Add" at bounding box center [493, 429] width 155 height 22
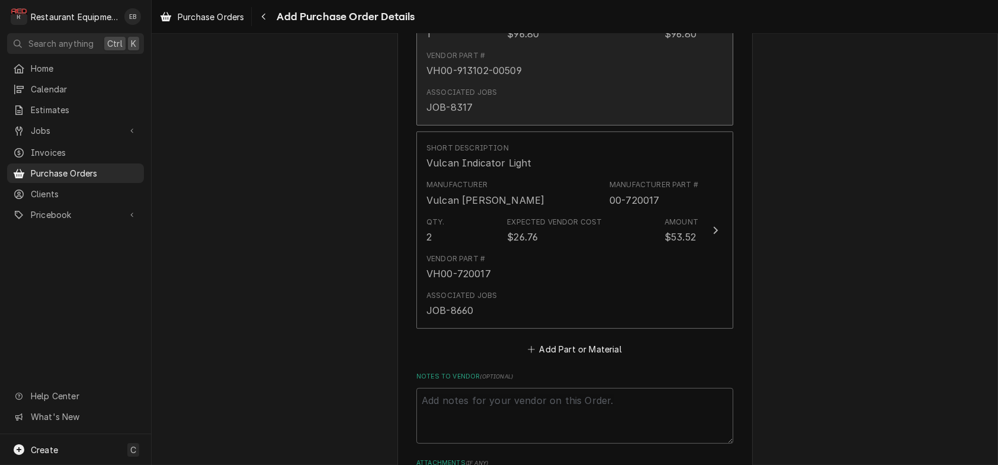
click at [612, 82] on div "Vendor Part # VH00-913102-00509" at bounding box center [562, 64] width 272 height 37
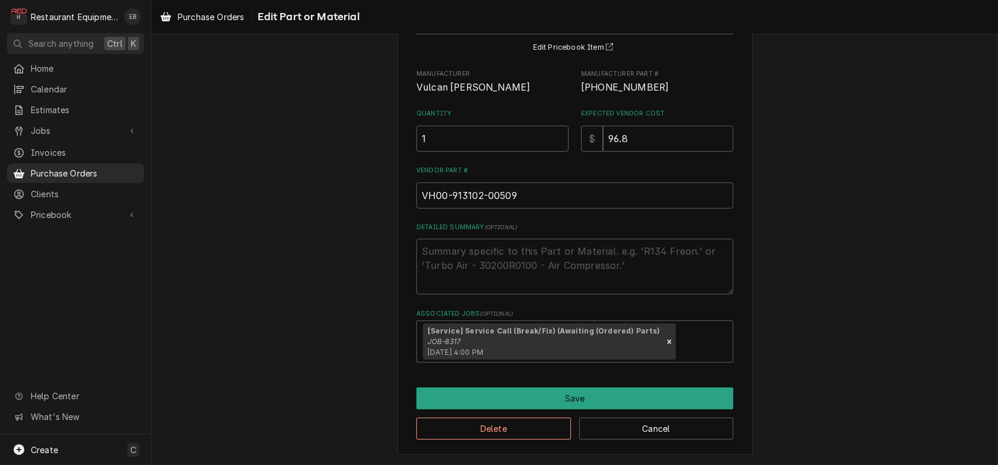
scroll to position [165, 0]
click at [676, 329] on div "Remove [object Object]" at bounding box center [669, 341] width 13 height 37
type textarea "x"
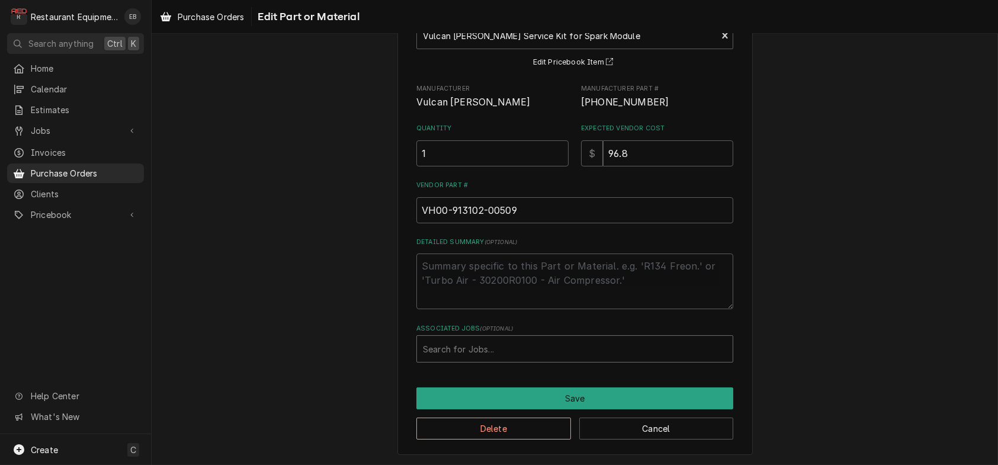
click at [634, 344] on div "option , selected. Select is focused ,type to refine list, press Down to open t…" at bounding box center [574, 348] width 317 height 27
type input "8660"
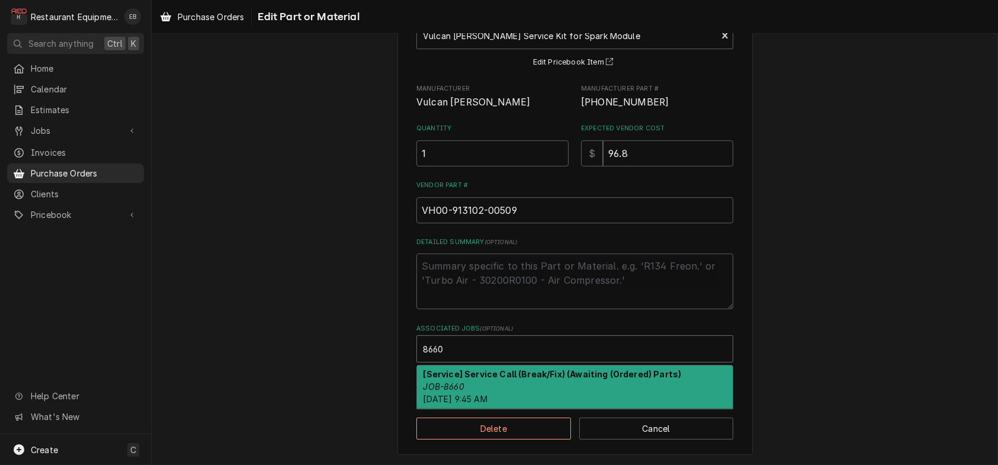
click at [541, 377] on div "[Service] Service Call (Break/Fix) (Awaiting (Ordered) Parts) JOB-8660 Fri, Aug…" at bounding box center [575, 386] width 316 height 43
type textarea "x"
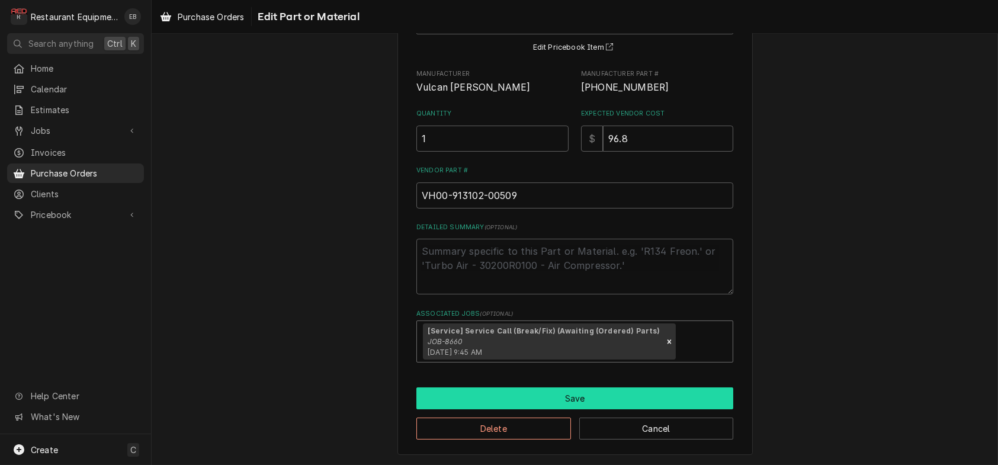
click at [501, 392] on button "Save" at bounding box center [574, 398] width 317 height 22
type textarea "x"
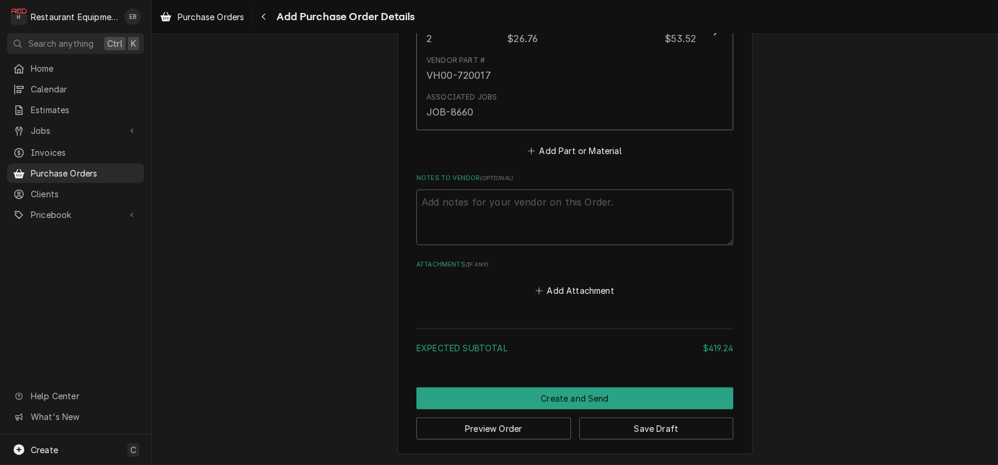
scroll to position [1760, 0]
click at [555, 159] on button "Add Part or Material" at bounding box center [575, 151] width 98 height 17
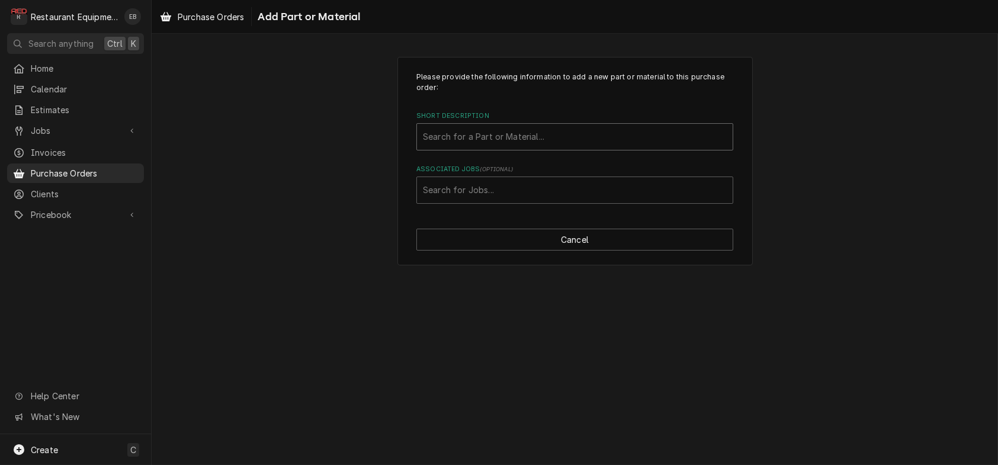
click at [566, 147] on div "Short Description" at bounding box center [575, 136] width 304 height 21
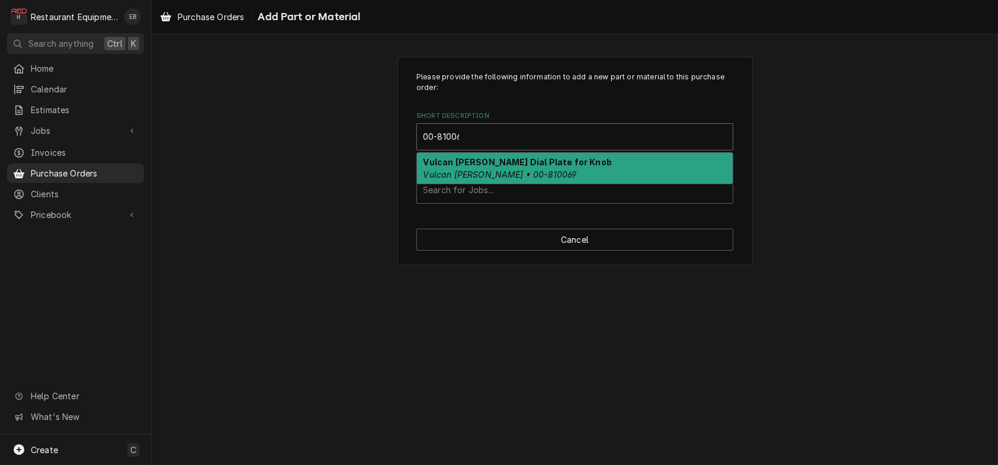
type input "00-810069"
click at [542, 184] on div "Vulcan Hart Dial Plate for Knob Vulcan Hart • 00-810069" at bounding box center [575, 168] width 316 height 31
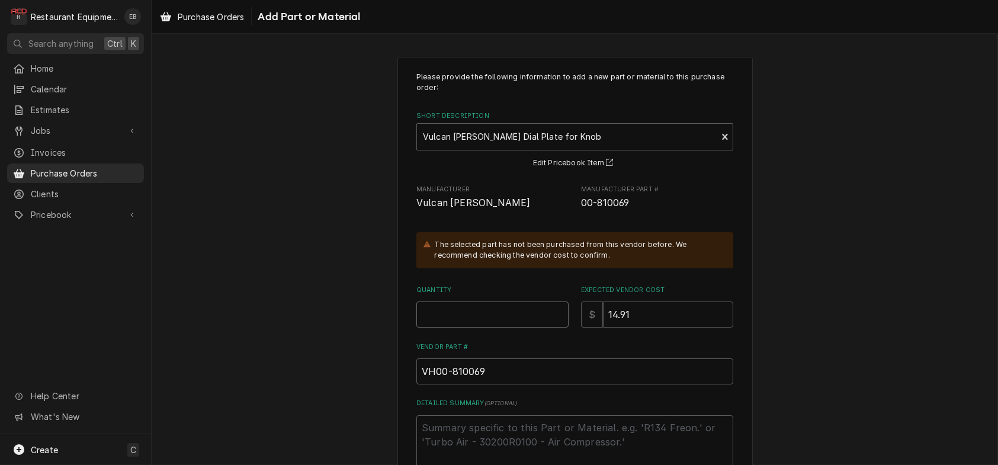
click at [487, 328] on input "Quantity" at bounding box center [492, 314] width 152 height 26
type textarea "x"
type input "2"
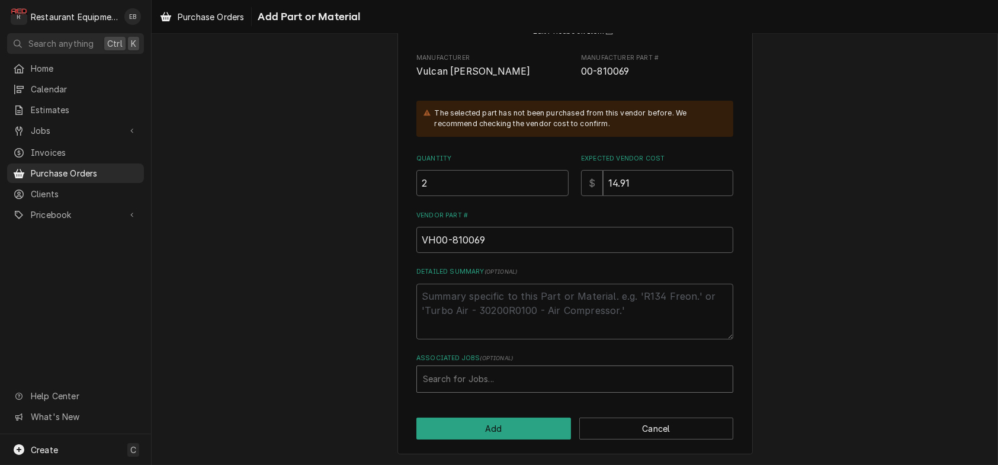
scroll to position [192, 0]
click at [495, 368] on div "Associated Jobs" at bounding box center [575, 378] width 304 height 21
type input "8660"
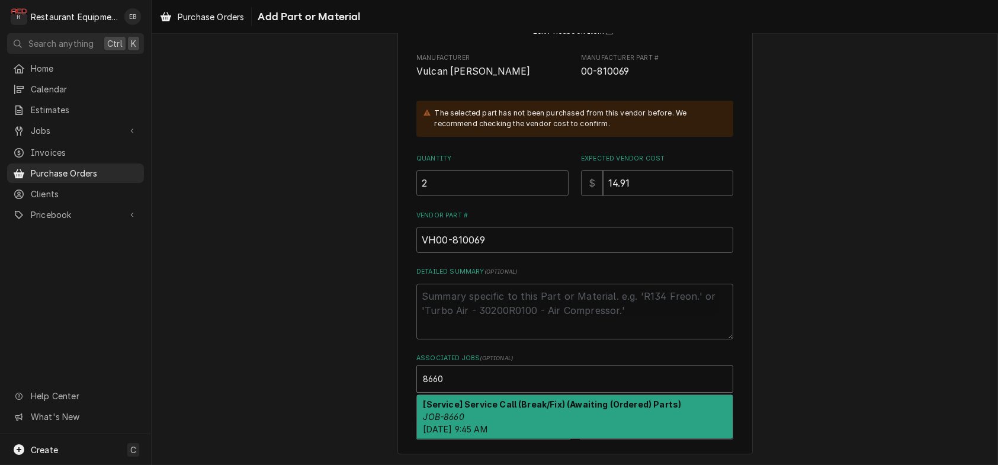
click at [570, 410] on div "[Service] Service Call (Break/Fix) (Awaiting (Ordered) Parts) JOB-8660 Fri, Aug…" at bounding box center [575, 416] width 316 height 43
type textarea "x"
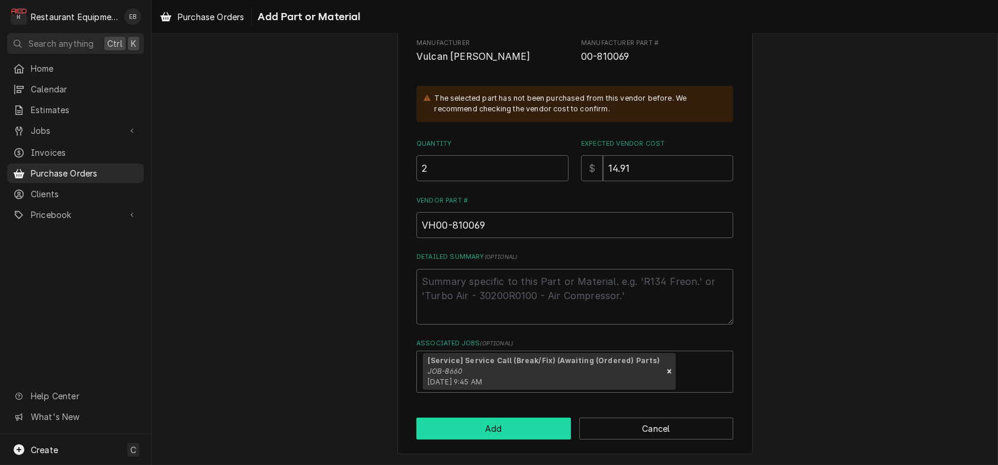
click at [514, 440] on button "Add" at bounding box center [493, 429] width 155 height 22
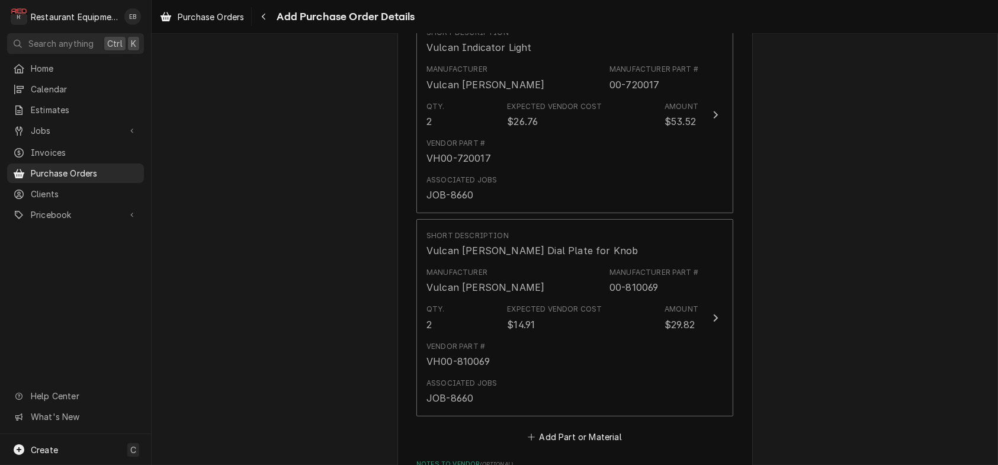
scroll to position [1665, 0]
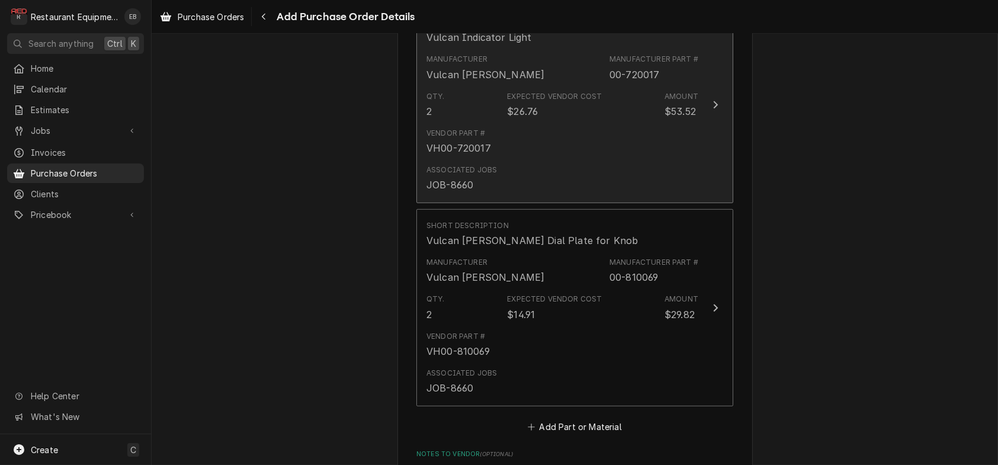
click at [610, 82] on div "00-720017" at bounding box center [635, 75] width 50 height 14
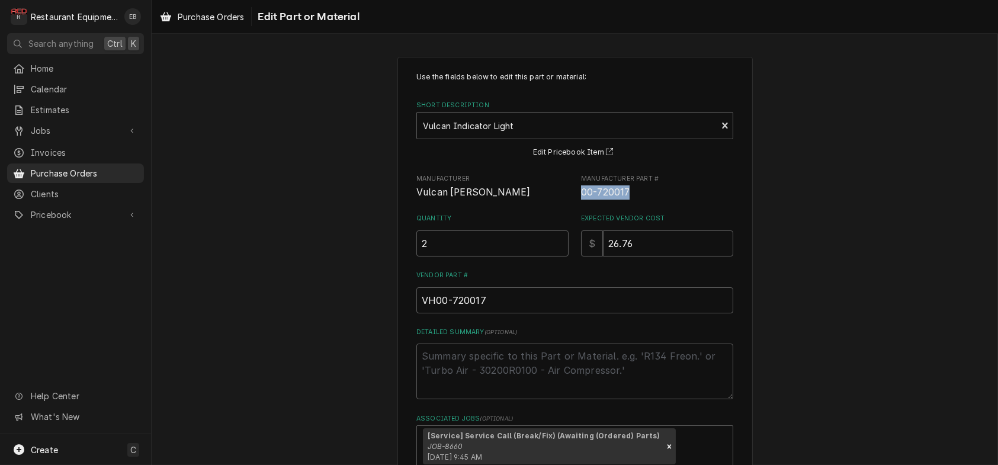
drag, startPoint x: 581, startPoint y: 211, endPoint x: 634, endPoint y: 213, distance: 53.3
click at [646, 200] on div "Manufacturer Vulcan Hart Manufacturer Part # 00-720017" at bounding box center [574, 186] width 317 height 25
copy span "00-720017"
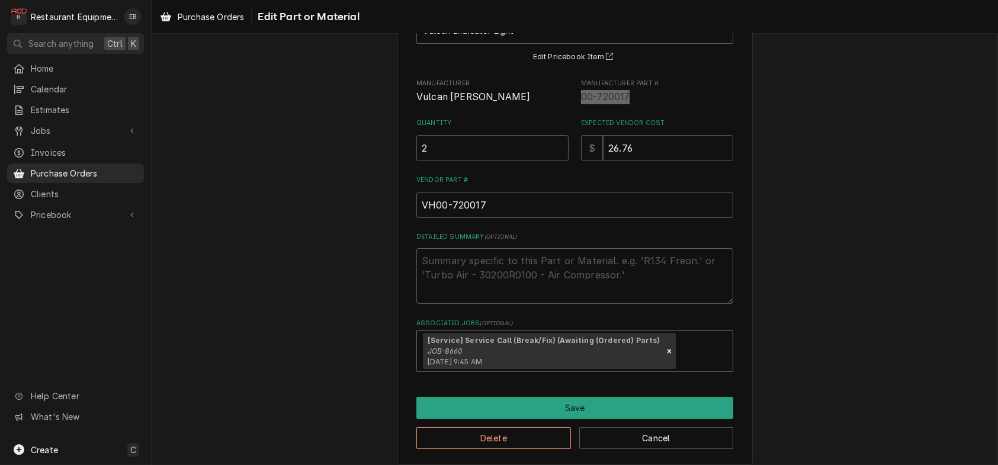
scroll to position [165, 0]
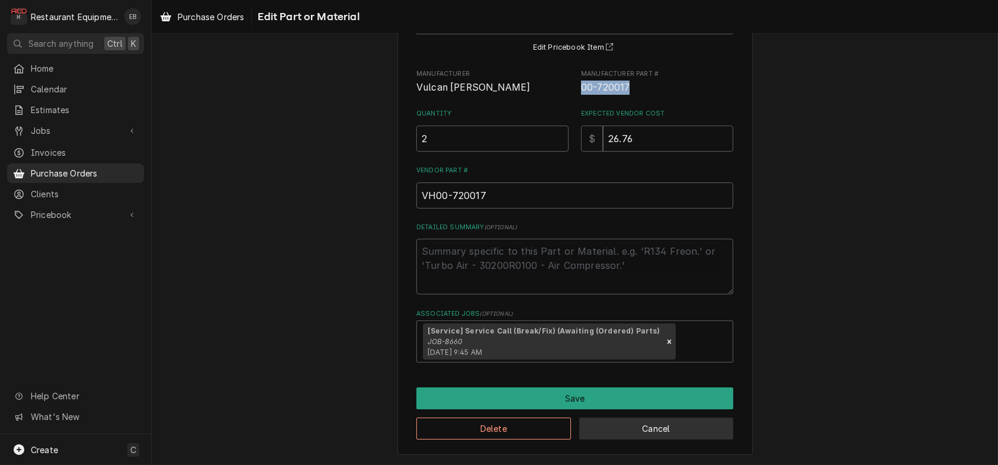
click at [621, 422] on button "Cancel" at bounding box center [656, 429] width 155 height 22
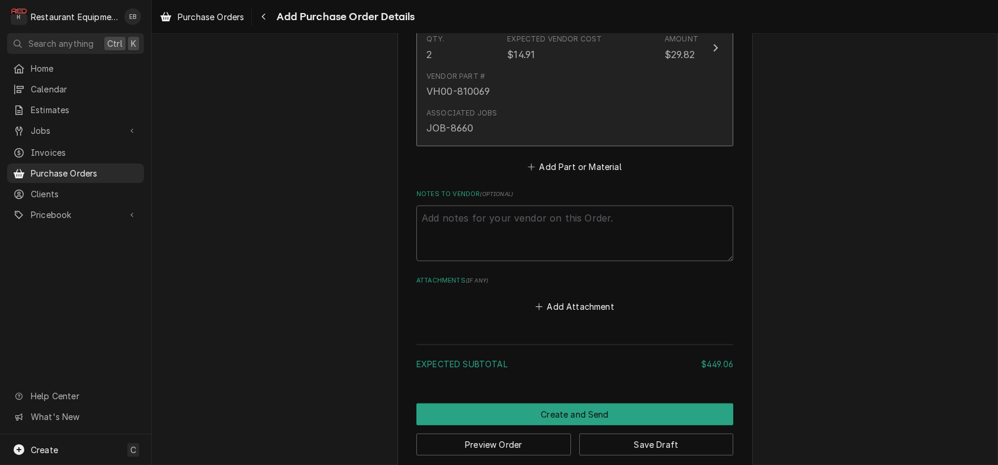
click at [631, 66] on div "Qty. 2 Expected Vendor Cost $14.91 Amount $29.82" at bounding box center [562, 47] width 272 height 37
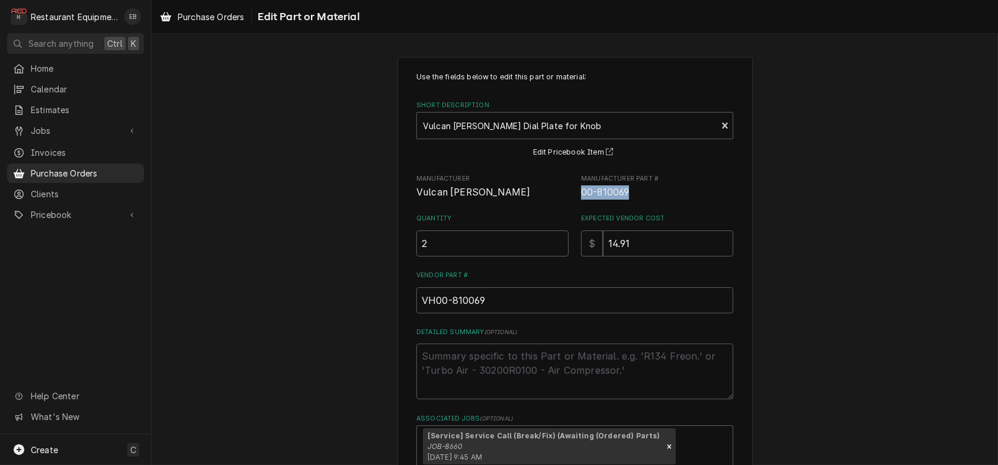
drag, startPoint x: 582, startPoint y: 216, endPoint x: 640, endPoint y: 216, distance: 58.0
click at [640, 200] on span "00-810069" at bounding box center [657, 192] width 152 height 14
copy span "00-810069"
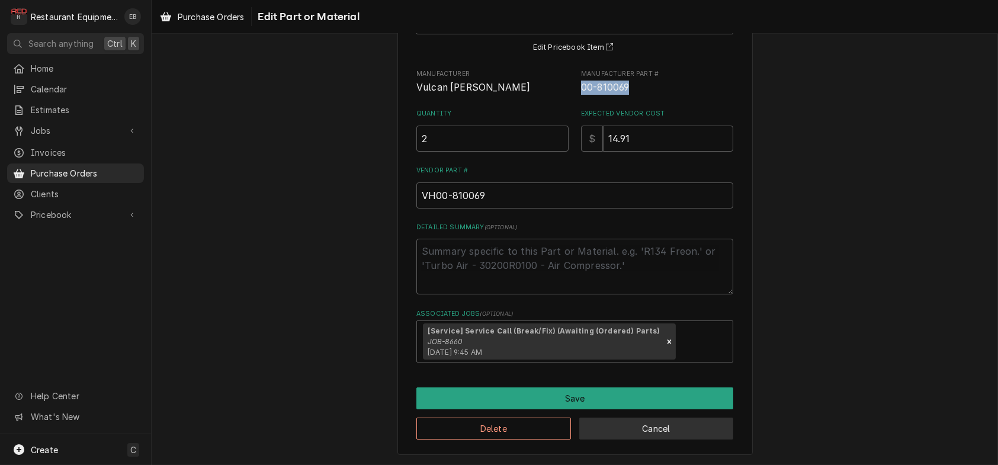
click at [596, 425] on button "Cancel" at bounding box center [656, 429] width 155 height 22
type textarea "x"
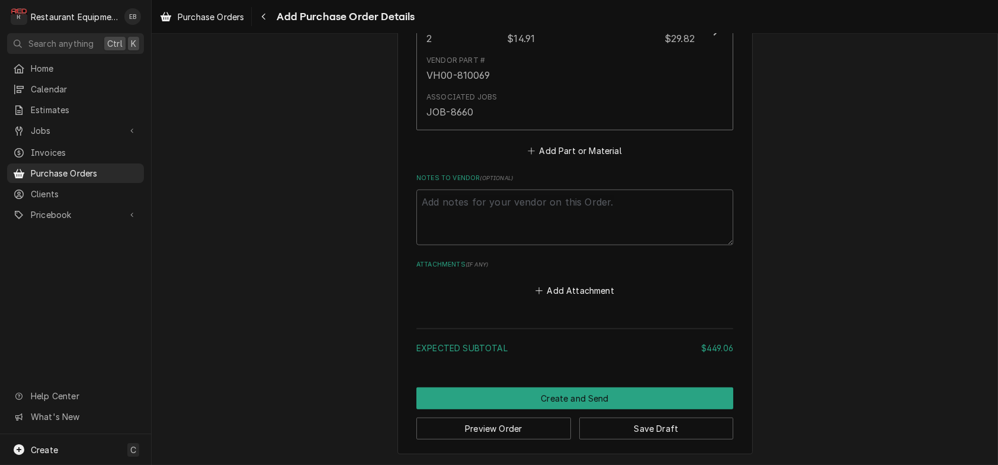
scroll to position [2028, 0]
click at [570, 159] on button "Add Part or Material" at bounding box center [575, 151] width 98 height 17
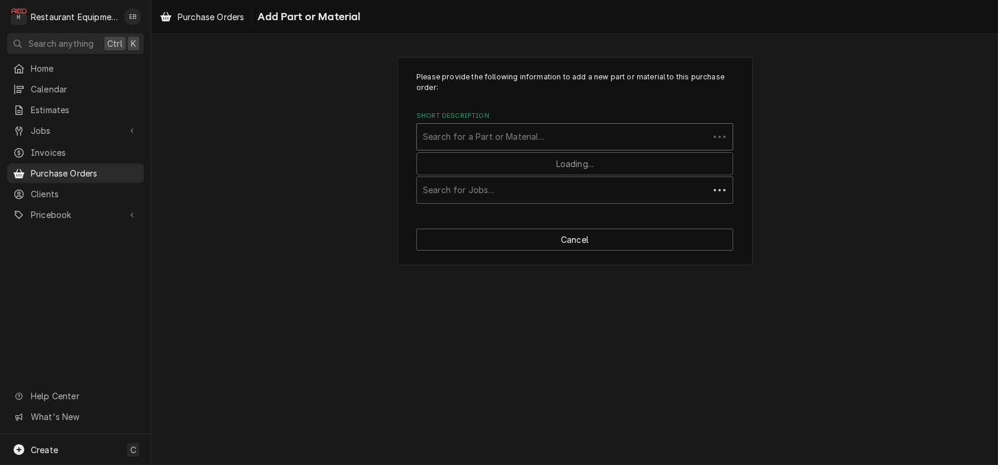
click at [548, 147] on div "Short Description" at bounding box center [563, 136] width 280 height 21
type input "00-498041-00012"
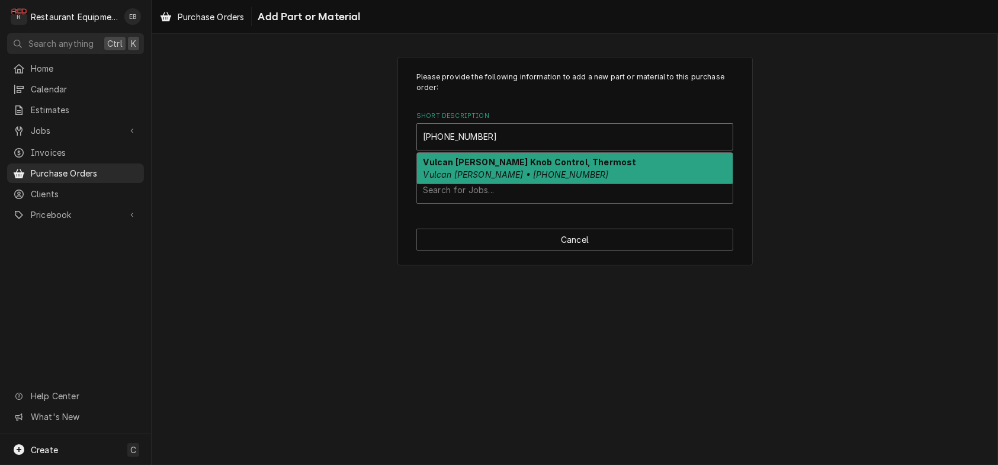
click at [510, 179] on em "Vulcan Hart • 00-498041-00012" at bounding box center [516, 174] width 185 height 10
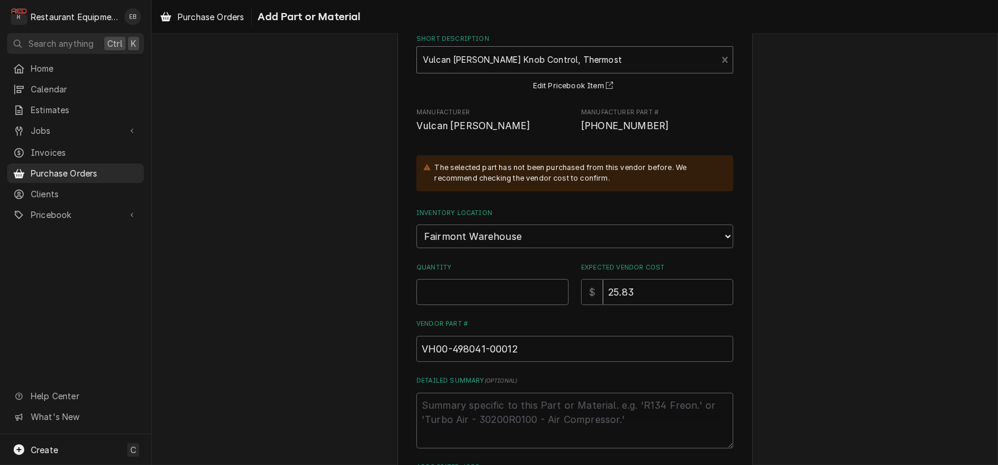
scroll to position [158, 0]
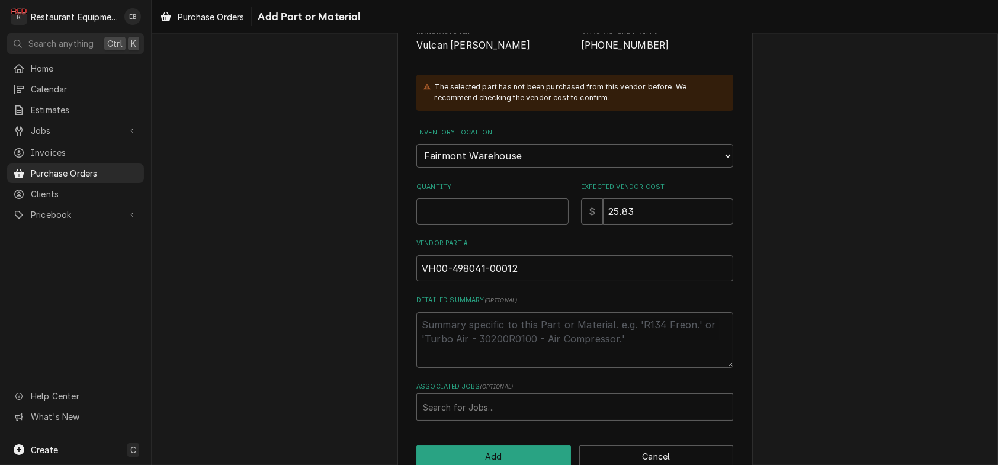
drag, startPoint x: 597, startPoint y: 68, endPoint x: 694, endPoint y: 70, distance: 96.6
click at [694, 53] on span "00-498041-00012" at bounding box center [657, 46] width 152 height 14
copy span "00-498041-00012"
click at [474, 224] on input "Quantity" at bounding box center [492, 211] width 152 height 26
type textarea "x"
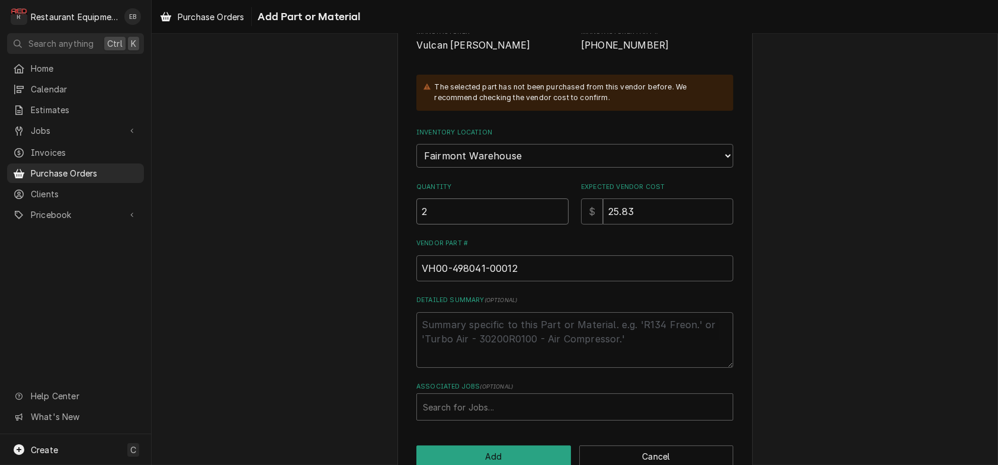
type input "2"
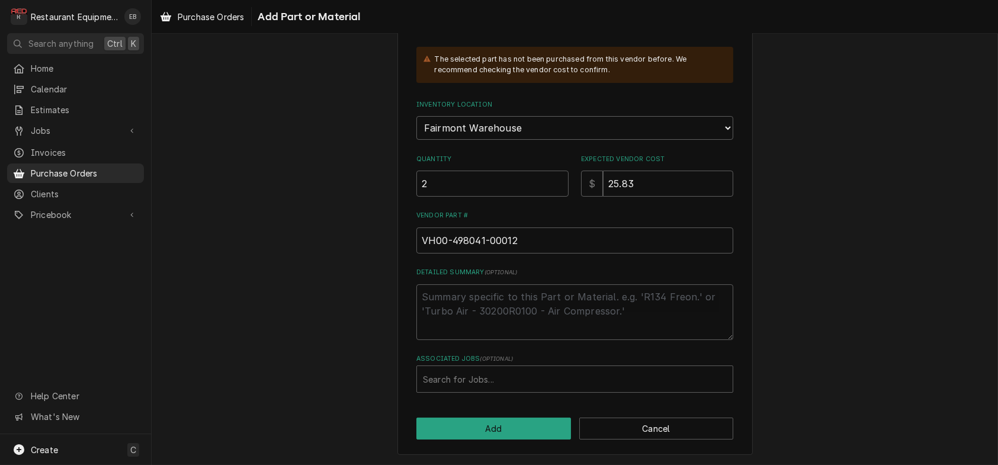
scroll to position [253, 0]
click at [502, 373] on div "Associated Jobs" at bounding box center [575, 378] width 304 height 21
type input "8660"
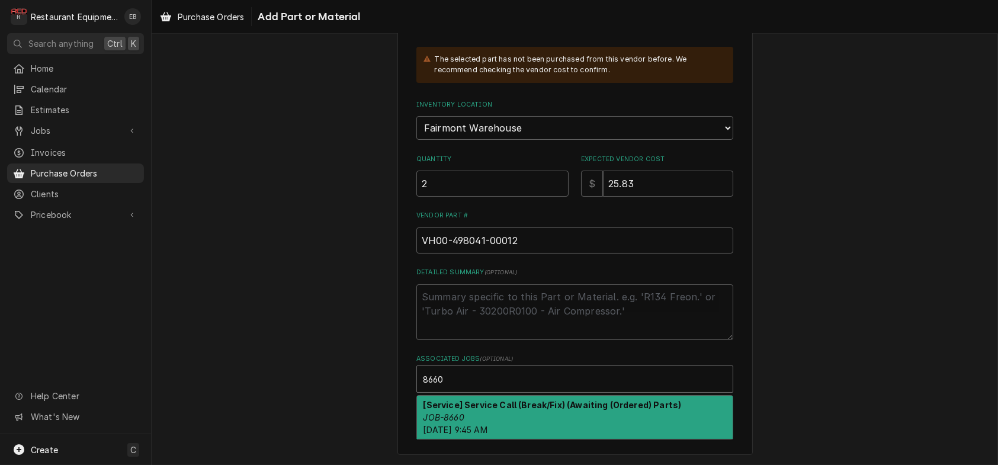
click at [490, 406] on div "[Service] Service Call (Break/Fix) (Awaiting (Ordered) Parts) JOB-8660 Fri, Aug…" at bounding box center [575, 417] width 316 height 43
type textarea "x"
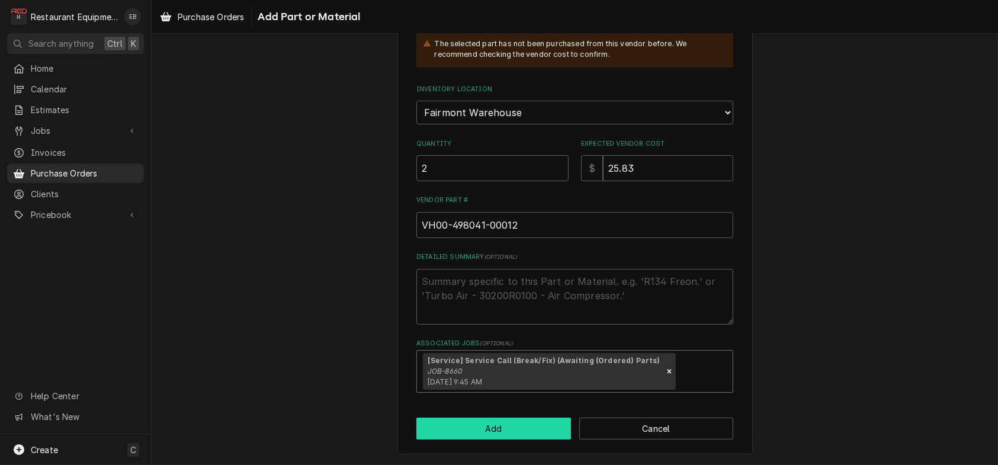
click at [490, 440] on button "Add" at bounding box center [493, 429] width 155 height 22
type textarea "x"
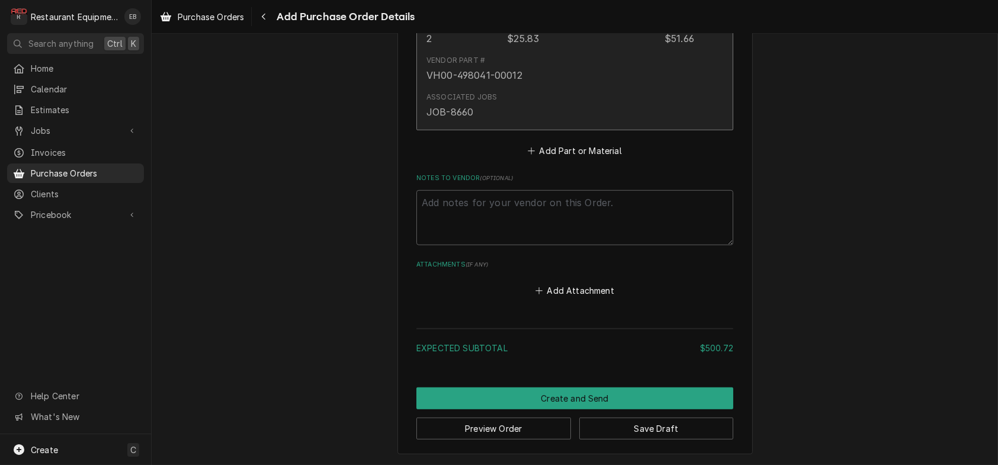
scroll to position [2328, 0]
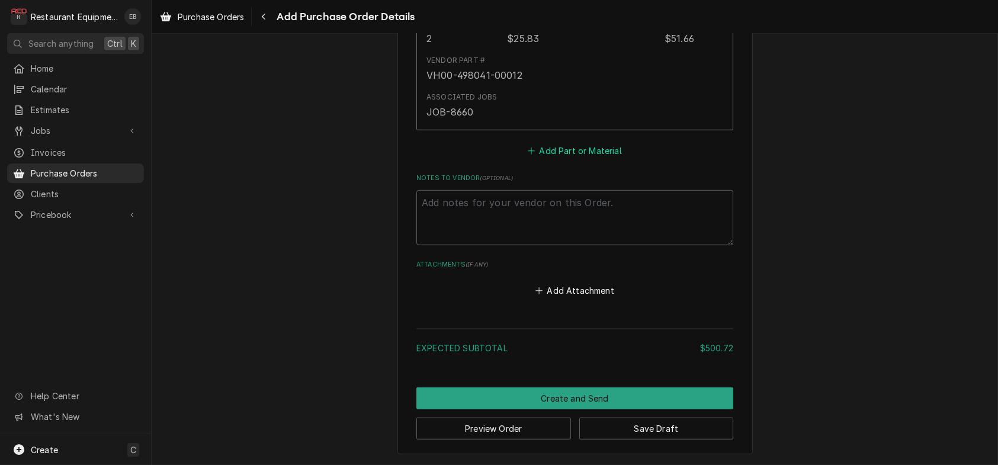
click at [554, 159] on button "Add Part or Material" at bounding box center [575, 151] width 98 height 17
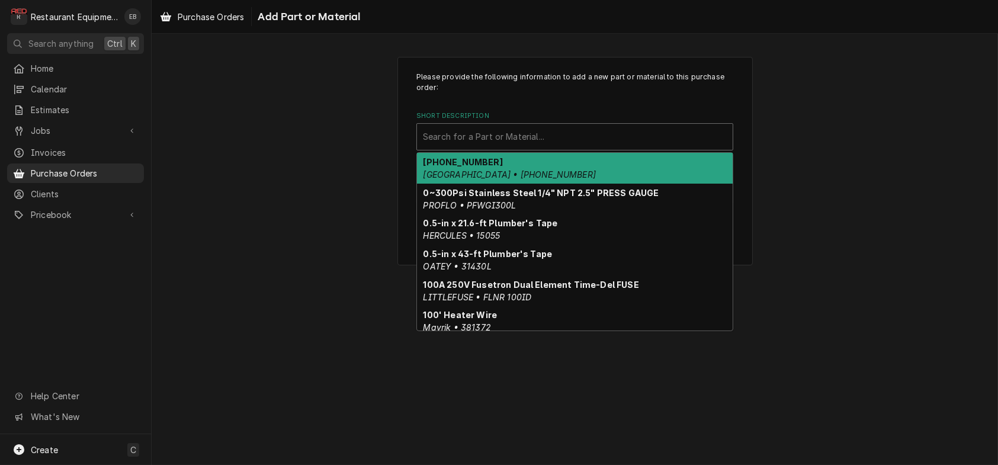
click at [512, 147] on div "Short Description" at bounding box center [575, 136] width 304 height 21
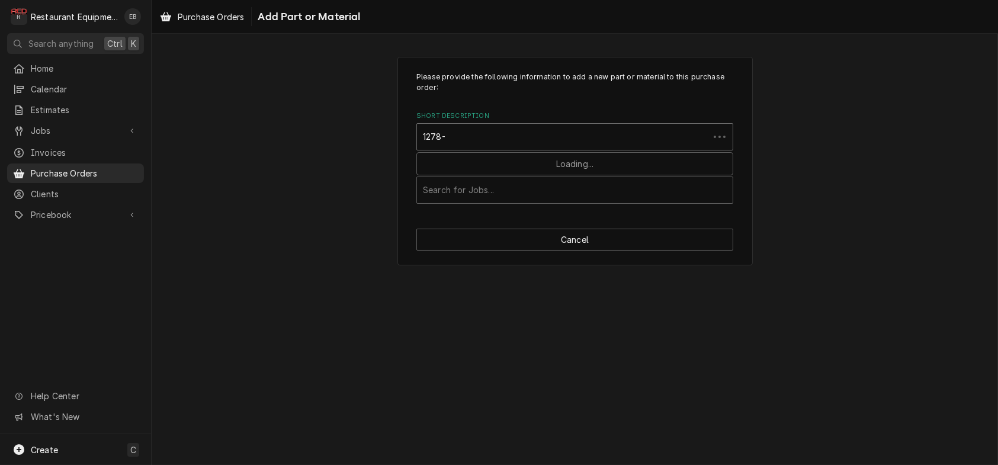
type input "1278-A"
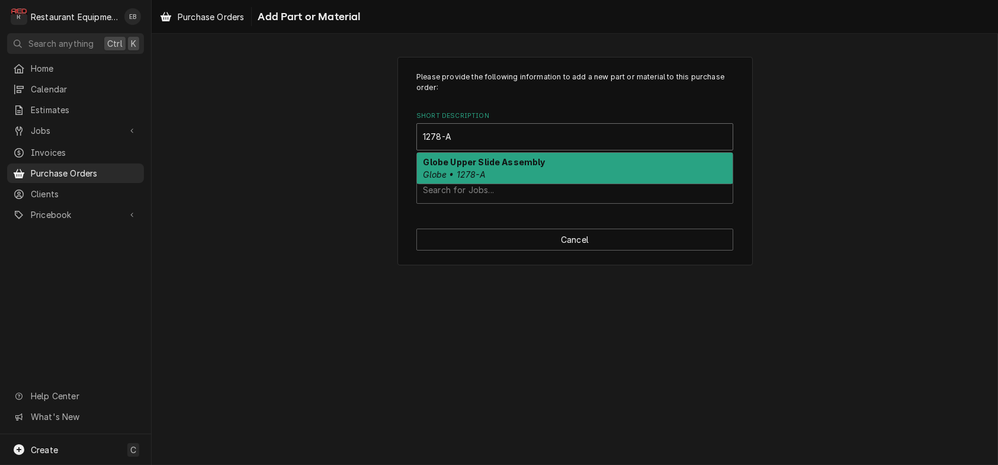
click at [515, 184] on div "Globe Upper Slide Assembly Globe • 1278-A" at bounding box center [575, 168] width 316 height 31
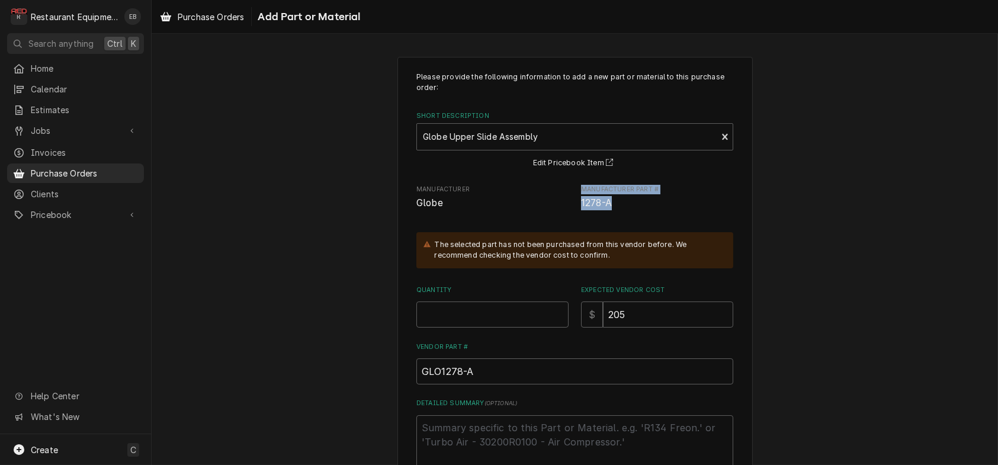
drag, startPoint x: 622, startPoint y: 226, endPoint x: 559, endPoint y: 236, distance: 63.7
click at [557, 236] on div "Please provide the following information to add a new part or material to this …" at bounding box center [574, 298] width 317 height 453
click at [626, 210] on span "1278-A" at bounding box center [657, 203] width 152 height 14
drag, startPoint x: 596, startPoint y: 230, endPoint x: 575, endPoint y: 233, distance: 22.2
click at [575, 210] on div "Manufacturer Globe Manufacturer Part # 1278-A" at bounding box center [574, 197] width 317 height 25
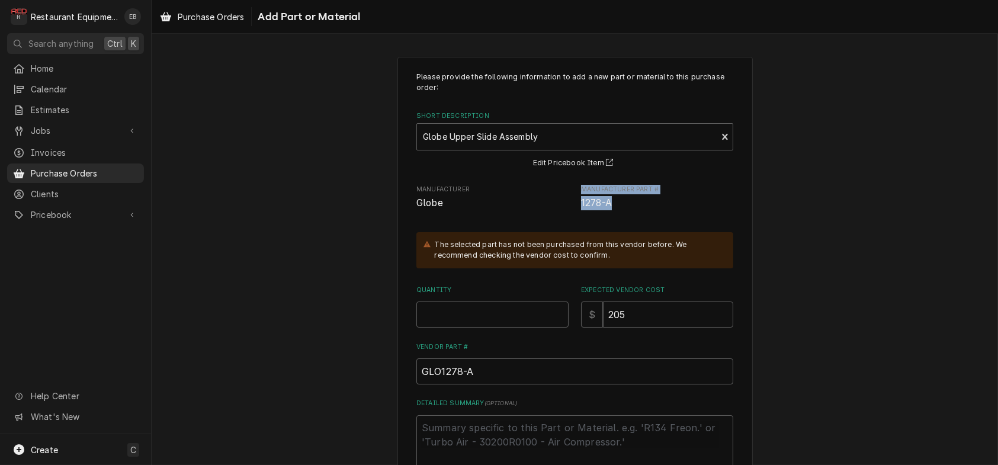
click at [559, 242] on div "Please provide the following information to add a new part or material to this …" at bounding box center [574, 298] width 317 height 453
drag, startPoint x: 618, startPoint y: 224, endPoint x: 684, endPoint y: 225, distance: 65.8
click at [684, 210] on div "Manufacturer Globe Manufacturer Part # 1278-A" at bounding box center [574, 197] width 317 height 25
click at [573, 210] on div "Manufacturer Globe Manufacturer Part # 1278-A" at bounding box center [574, 197] width 317 height 25
drag, startPoint x: 582, startPoint y: 227, endPoint x: 626, endPoint y: 231, distance: 44.0
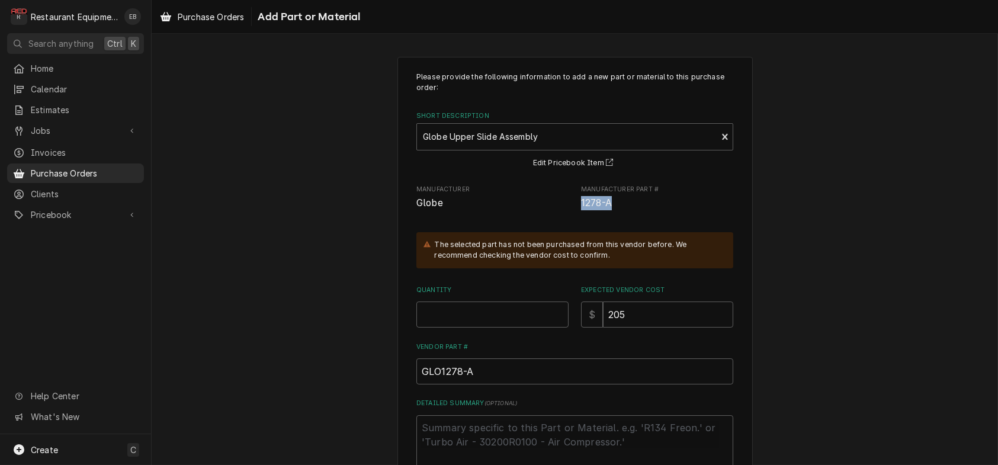
click at [628, 210] on span "1278-A" at bounding box center [657, 203] width 152 height 14
copy span "1278-A"
click at [448, 328] on input "Quantity" at bounding box center [492, 314] width 152 height 26
type textarea "x"
type input "1"
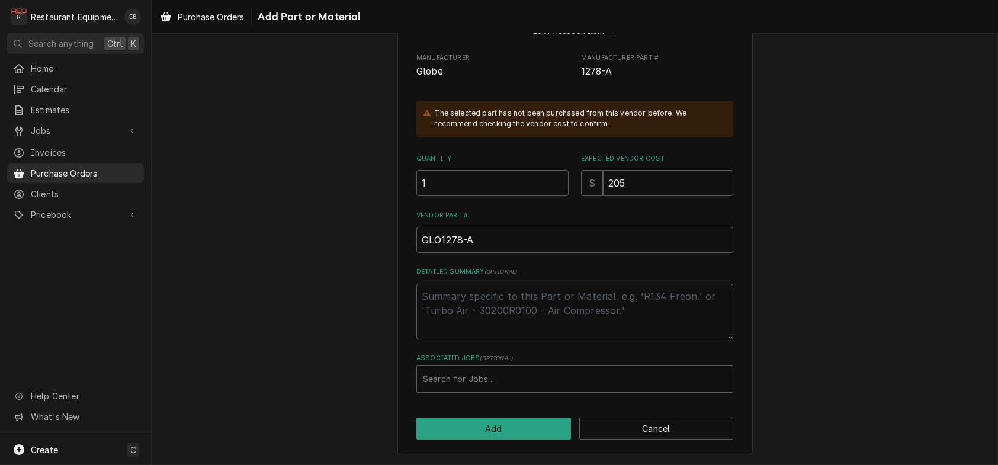
scroll to position [192, 0]
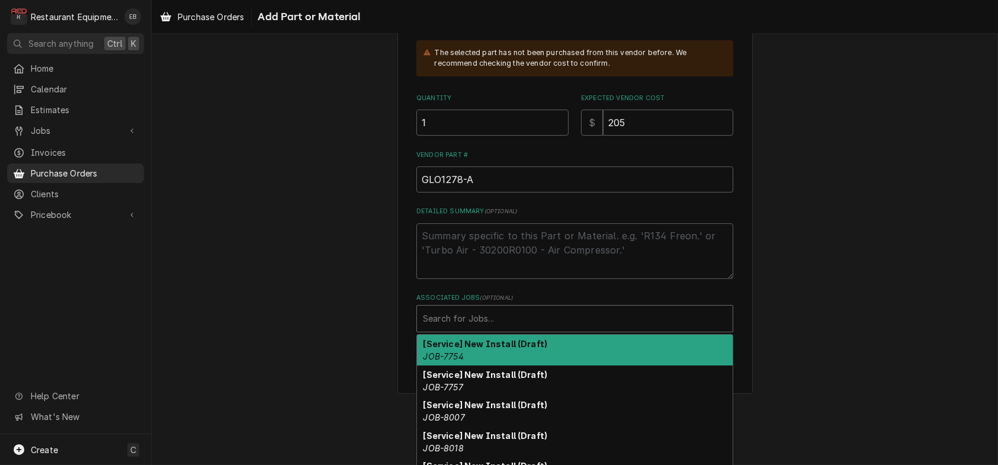
click at [531, 329] on div "Associated Jobs" at bounding box center [575, 318] width 304 height 21
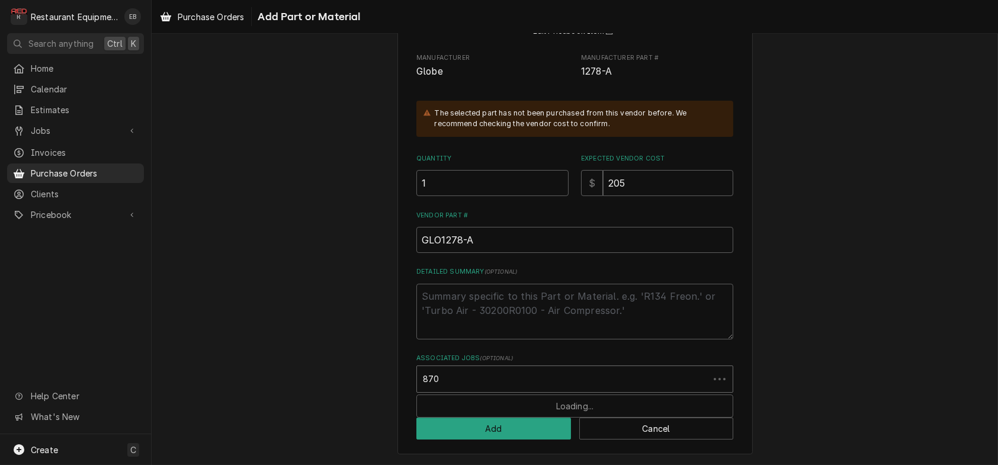
type input "8708"
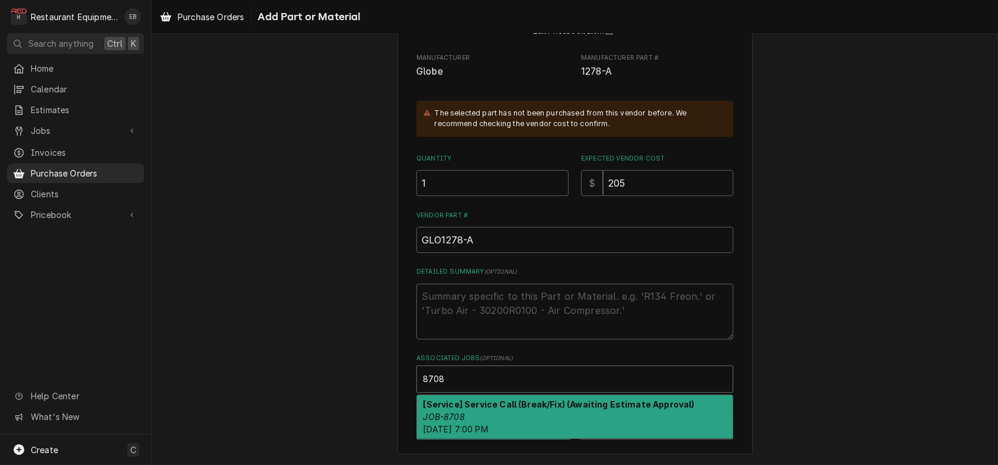
click at [519, 406] on div "[Service] Service Call (Break/Fix) (Awaiting Estimate Approval) JOB-8708 Tue, A…" at bounding box center [575, 416] width 316 height 43
type textarea "x"
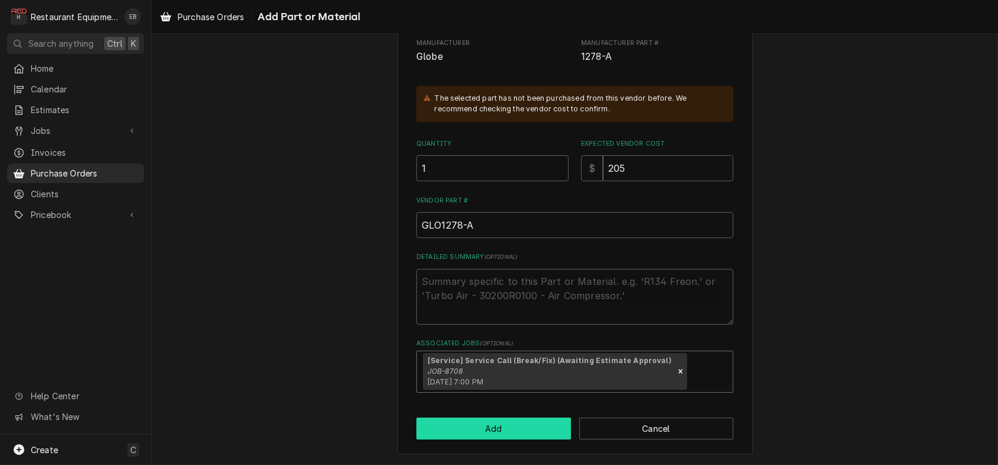
click at [513, 438] on button "Add" at bounding box center [493, 429] width 155 height 22
type textarea "x"
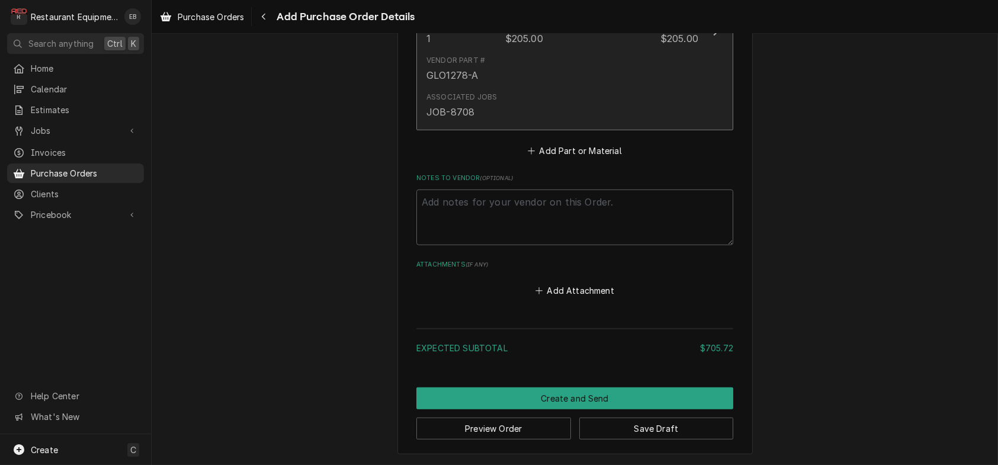
scroll to position [2510, 0]
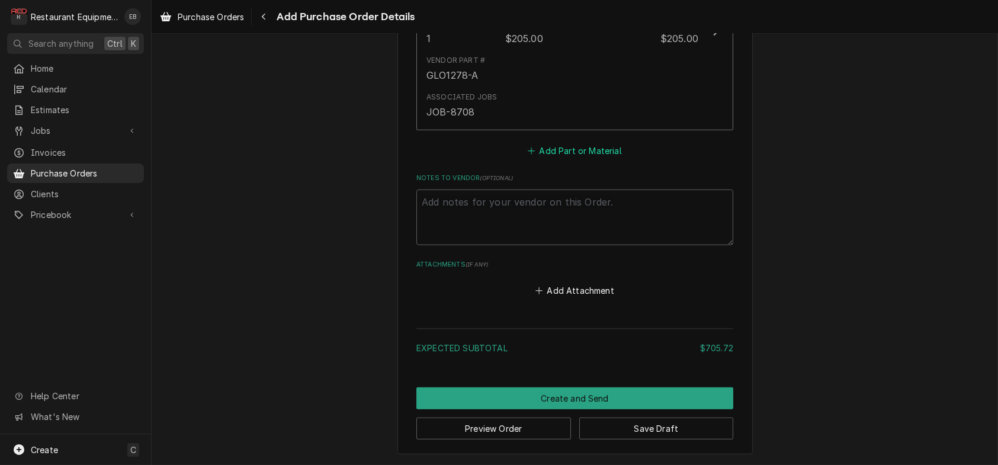
click at [578, 159] on button "Add Part or Material" at bounding box center [575, 151] width 98 height 17
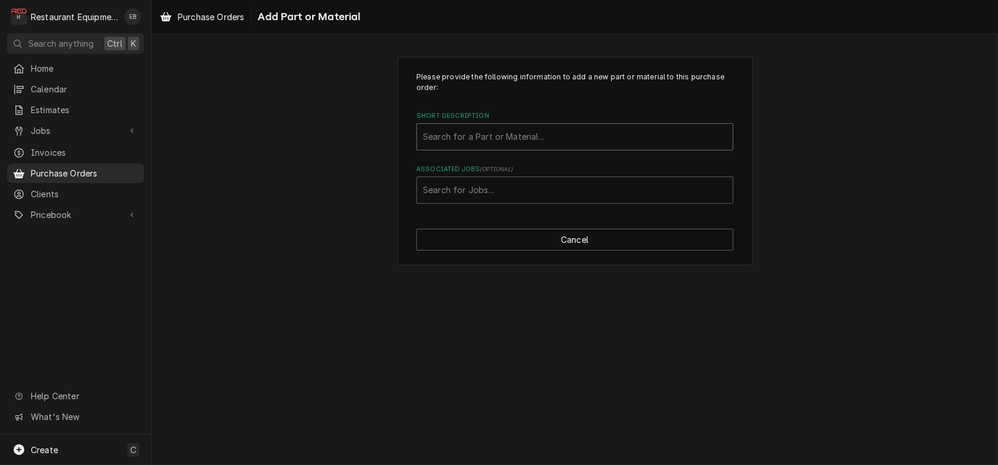
click at [537, 147] on div "Short Description" at bounding box center [575, 136] width 304 height 21
type input "460039"
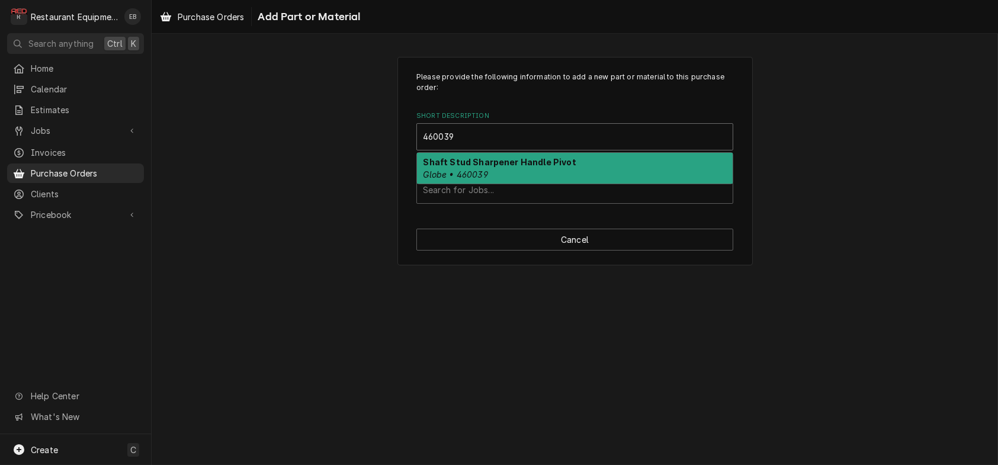
click at [538, 167] on strong "Shaft Stud Sharpener Handle Pivot" at bounding box center [500, 162] width 153 height 10
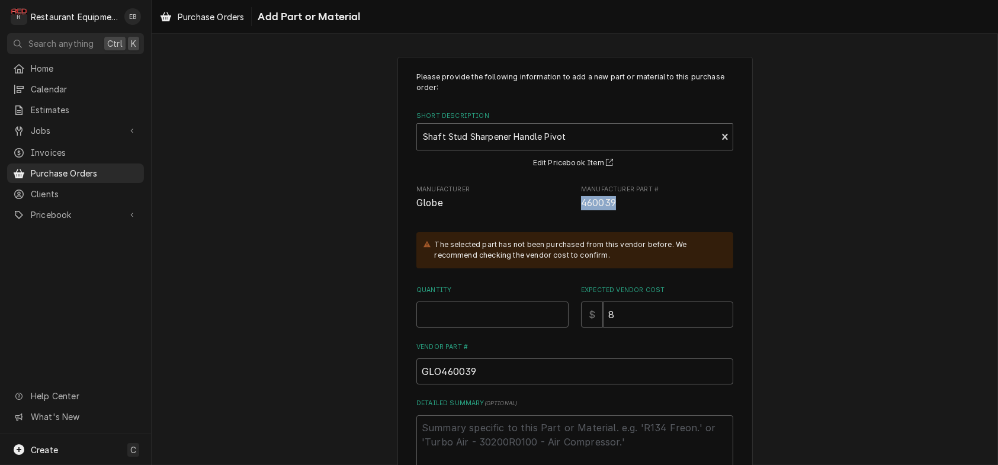
drag, startPoint x: 580, startPoint y: 229, endPoint x: 605, endPoint y: 226, distance: 25.6
click at [619, 210] on div "Manufacturer Globe Manufacturer Part # 460039" at bounding box center [574, 197] width 317 height 25
copy span "460039"
click at [431, 328] on input "Quantity" at bounding box center [492, 314] width 152 height 26
type textarea "x"
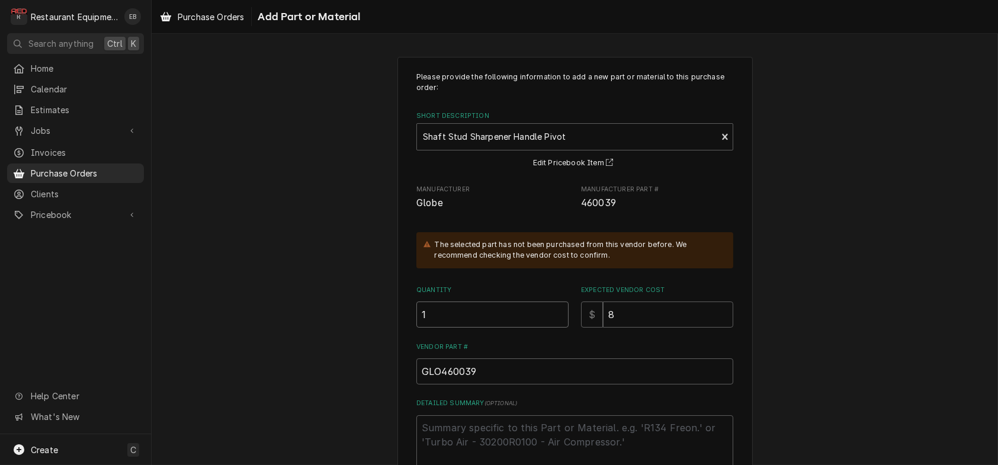
type input "1"
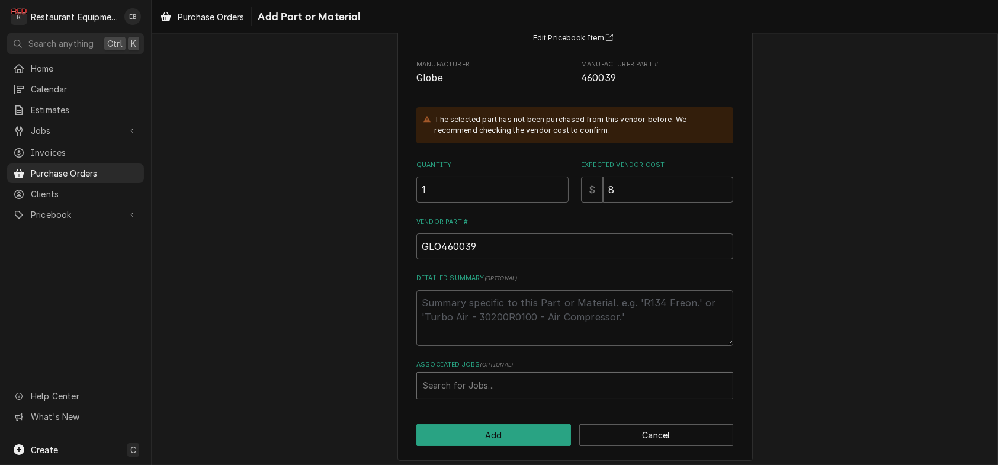
scroll to position [192, 0]
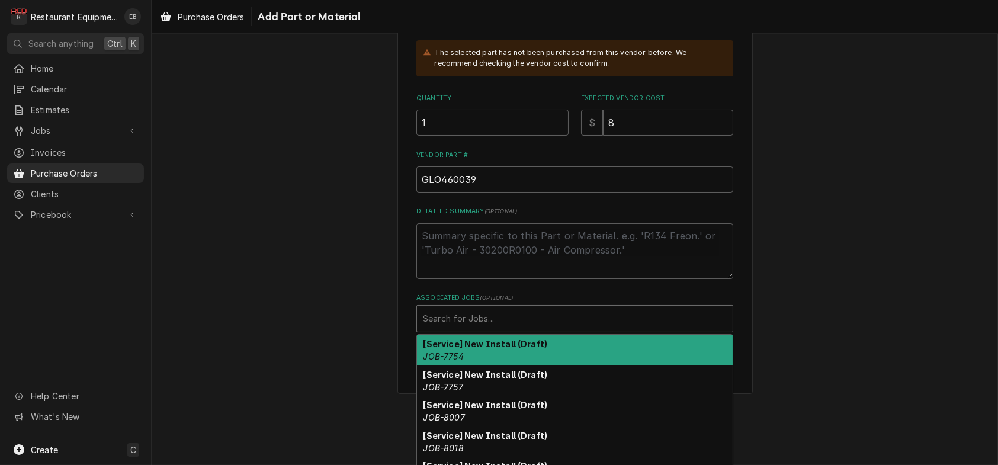
click at [498, 329] on div "Associated Jobs" at bounding box center [575, 318] width 304 height 21
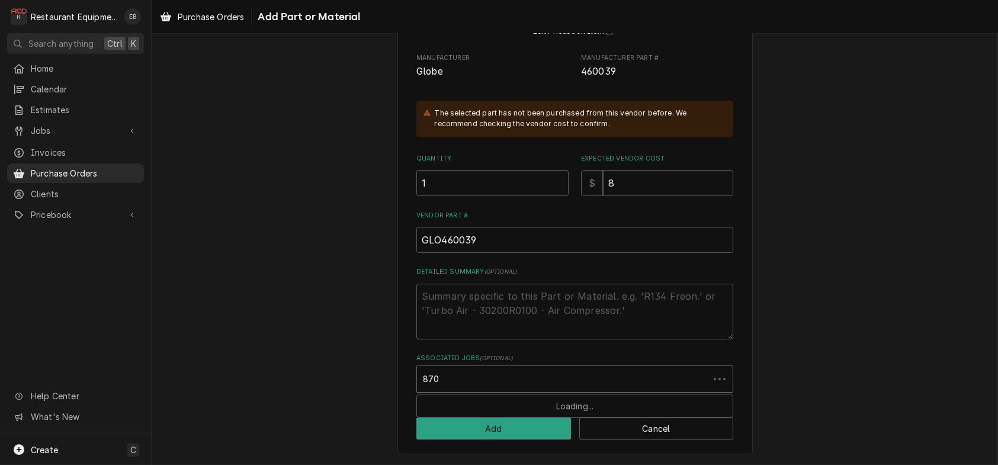
type input "8708"
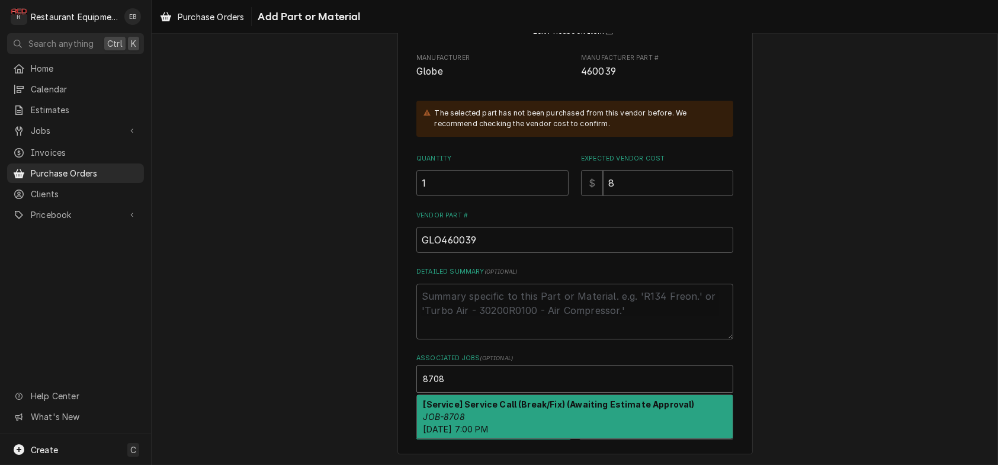
click at [524, 405] on strong "[Service] Service Call (Break/Fix) (Awaiting Estimate Approval)" at bounding box center [559, 404] width 271 height 10
type textarea "x"
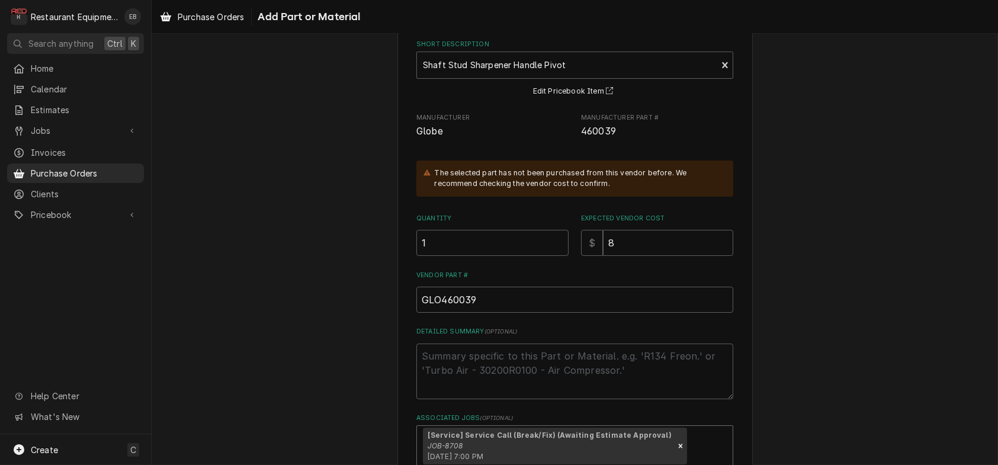
scroll to position [0, 0]
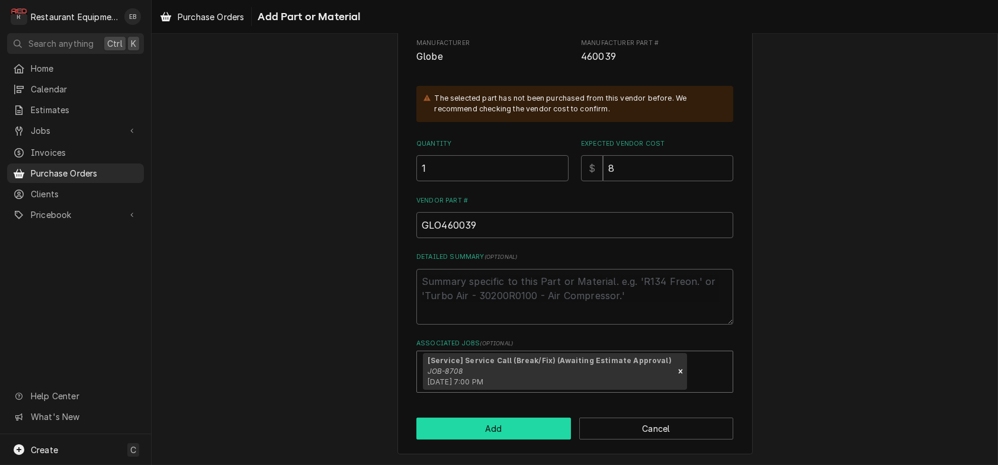
click at [514, 427] on button "Add" at bounding box center [493, 429] width 155 height 22
type textarea "x"
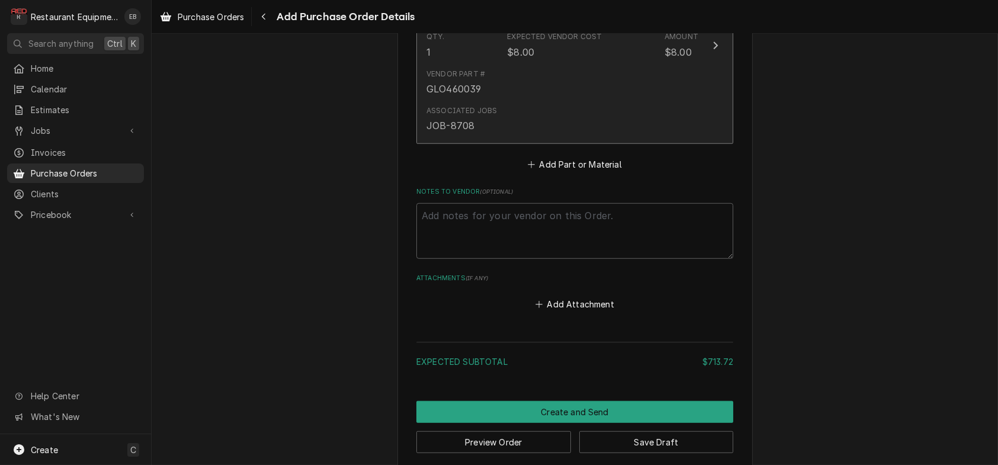
scroll to position [2652, 0]
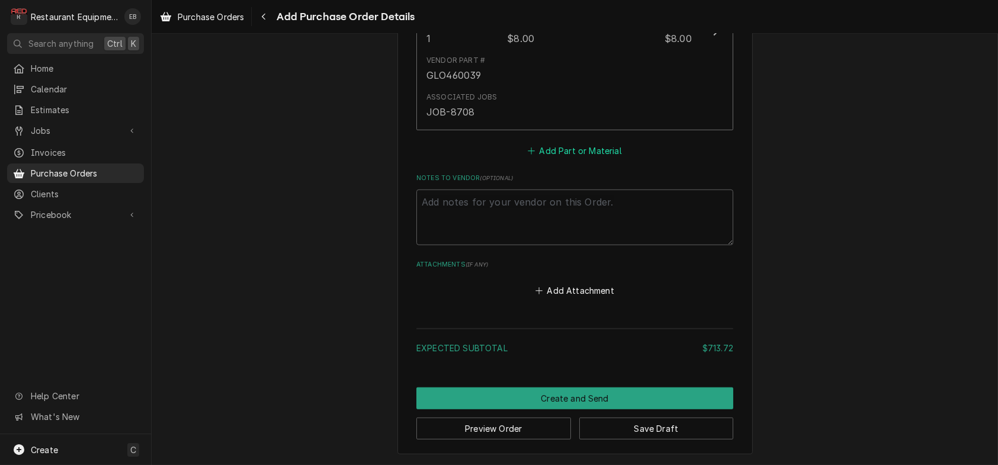
click at [559, 159] on button "Add Part or Material" at bounding box center [575, 151] width 98 height 17
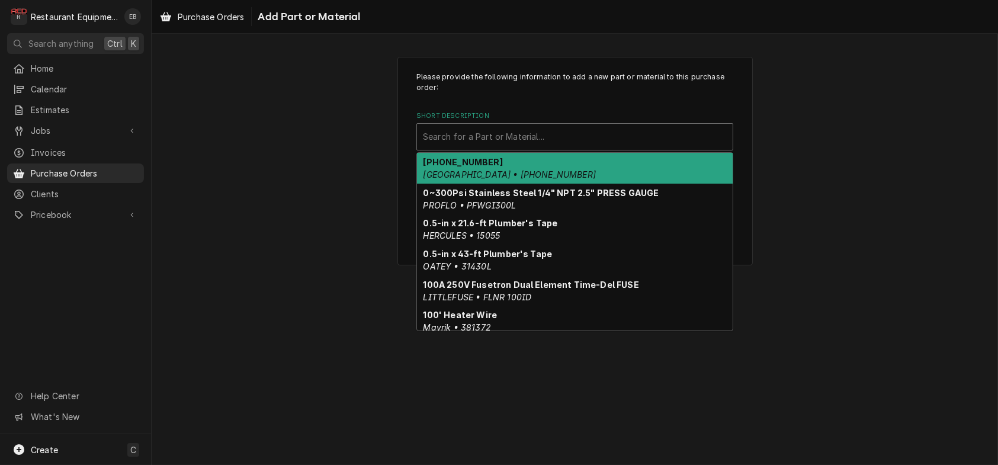
click at [551, 147] on div "Short Description" at bounding box center [575, 136] width 304 height 21
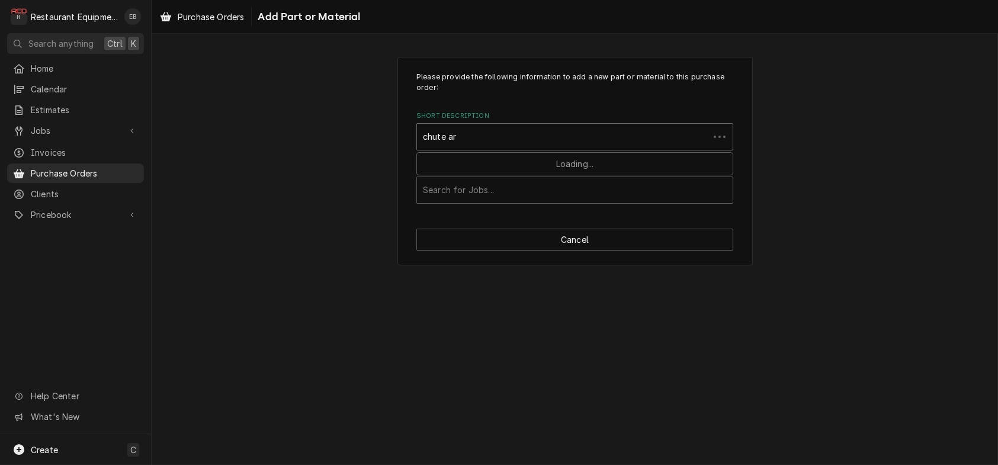
type input "chute arm"
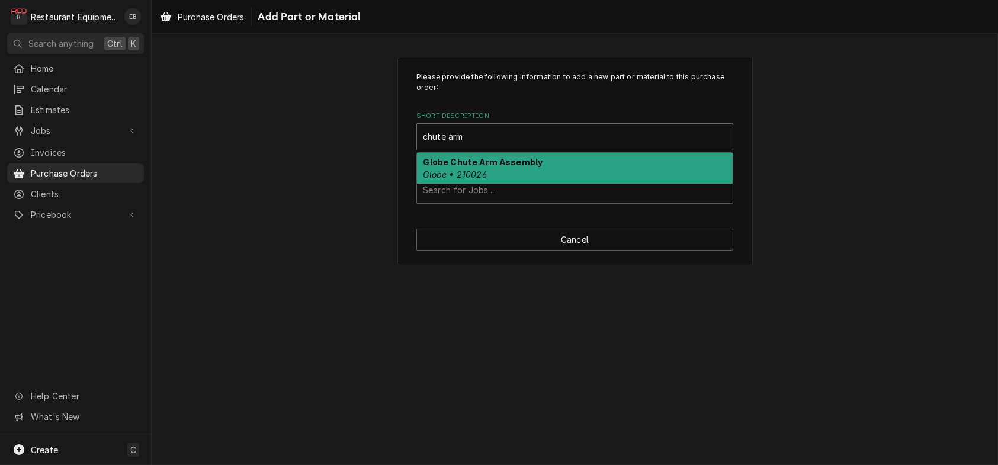
click at [528, 167] on strong "Globe Chute Arm Assembly" at bounding box center [484, 162] width 120 height 10
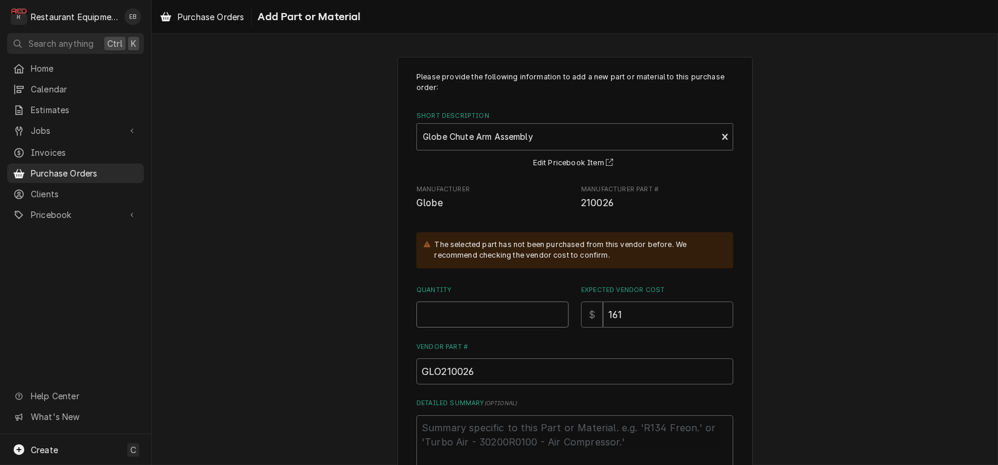
click at [501, 328] on input "Quantity" at bounding box center [492, 314] width 152 height 26
type textarea "x"
type input "1"
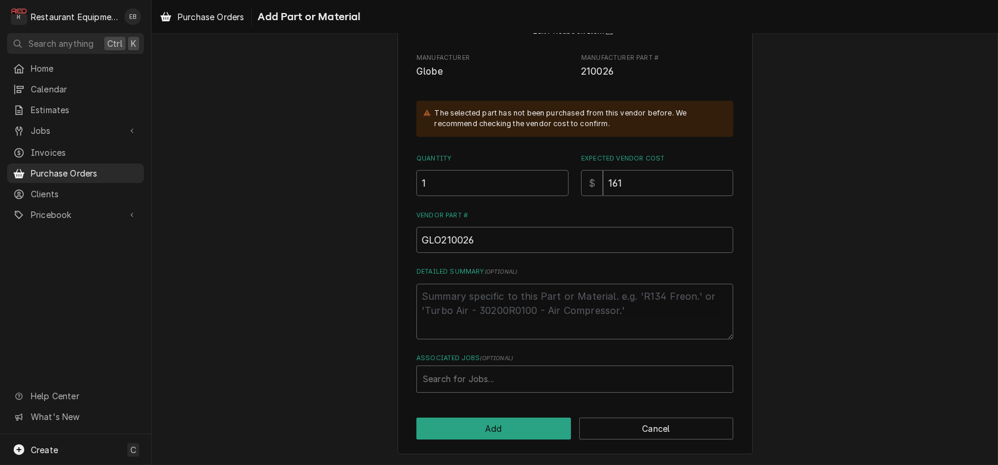
scroll to position [192, 0]
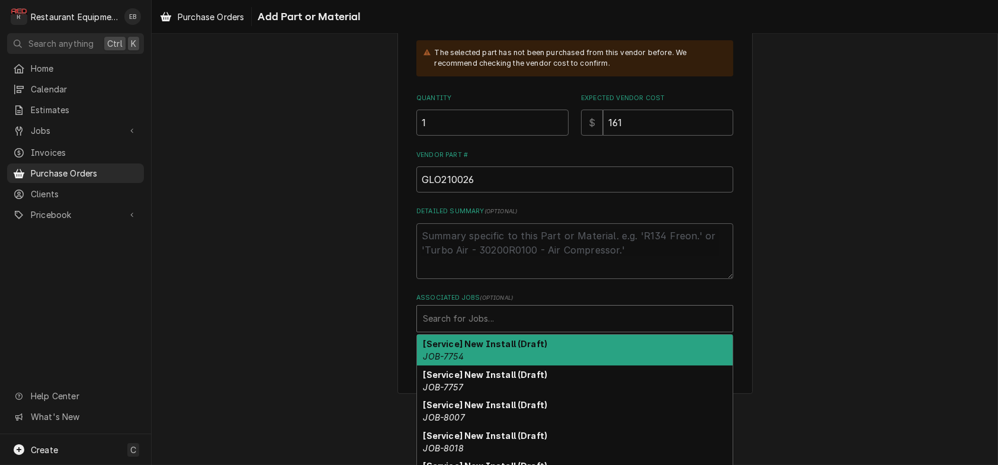
click at [497, 329] on div "Associated Jobs" at bounding box center [575, 318] width 304 height 21
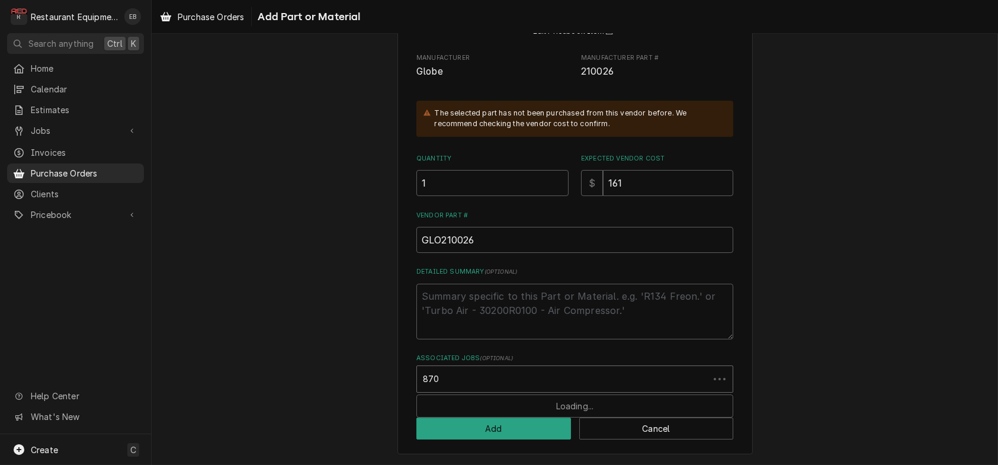
type input "8708"
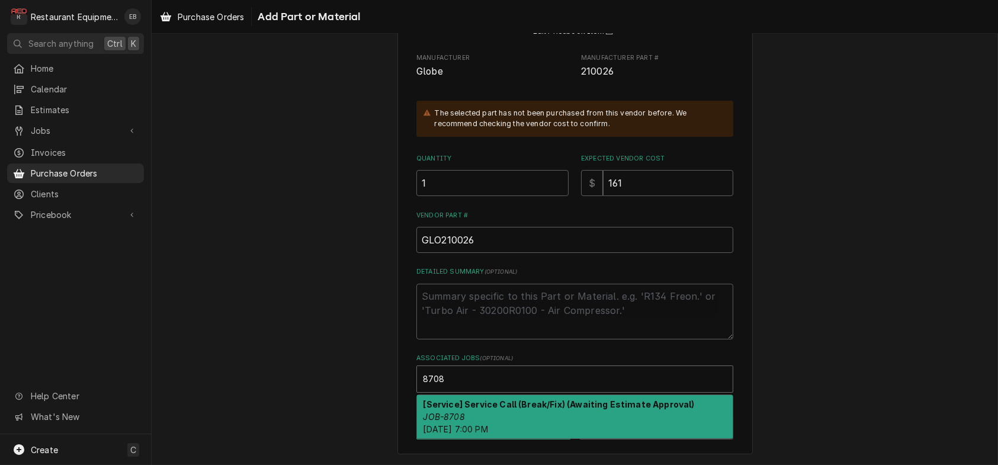
click at [495, 403] on strong "[Service] Service Call (Break/Fix) (Awaiting Estimate Approval)" at bounding box center [559, 404] width 271 height 10
type textarea "x"
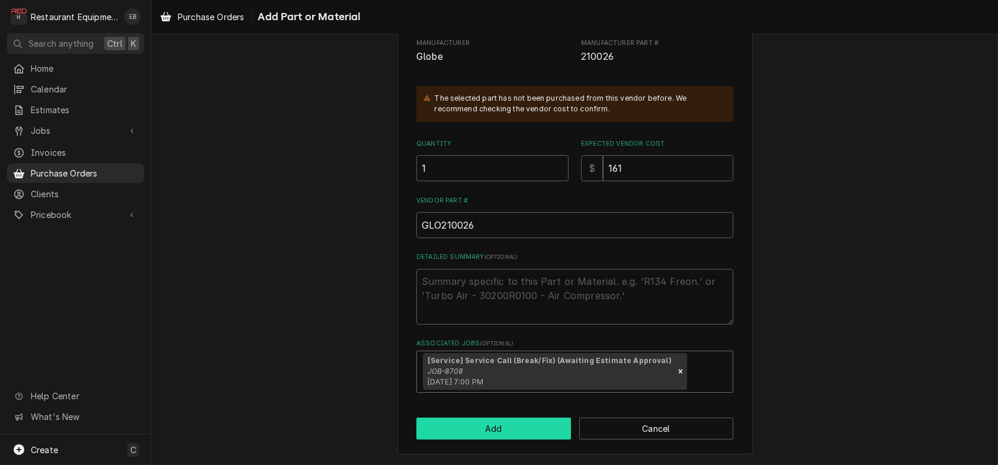
click at [490, 440] on button "Add" at bounding box center [493, 429] width 155 height 22
type textarea "x"
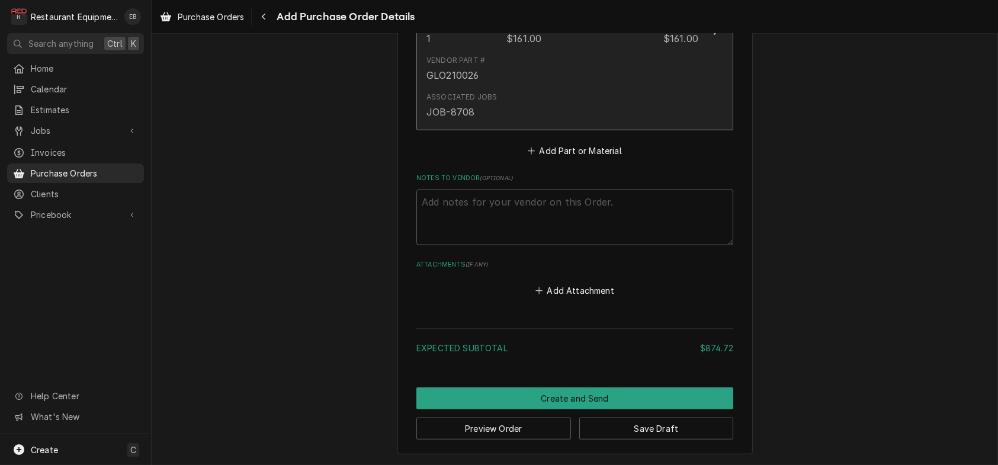
scroll to position [2913, 0]
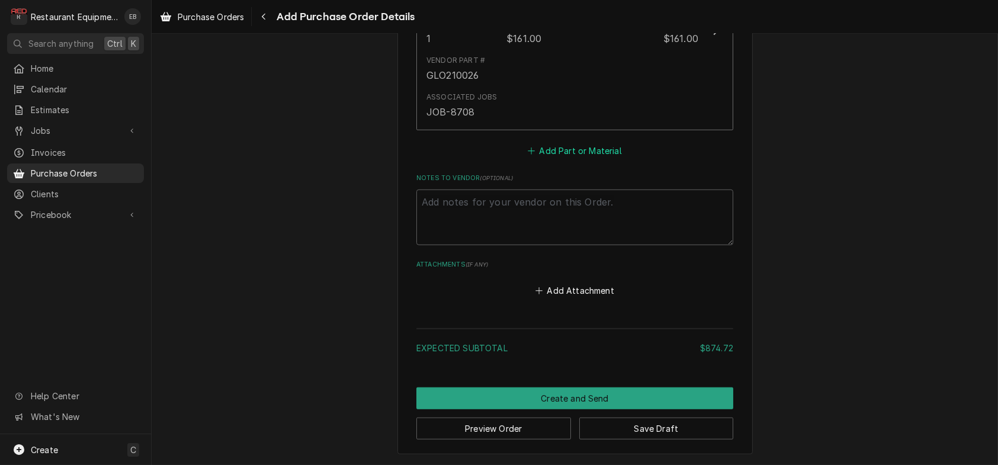
click at [608, 159] on button "Add Part or Material" at bounding box center [575, 150] width 98 height 17
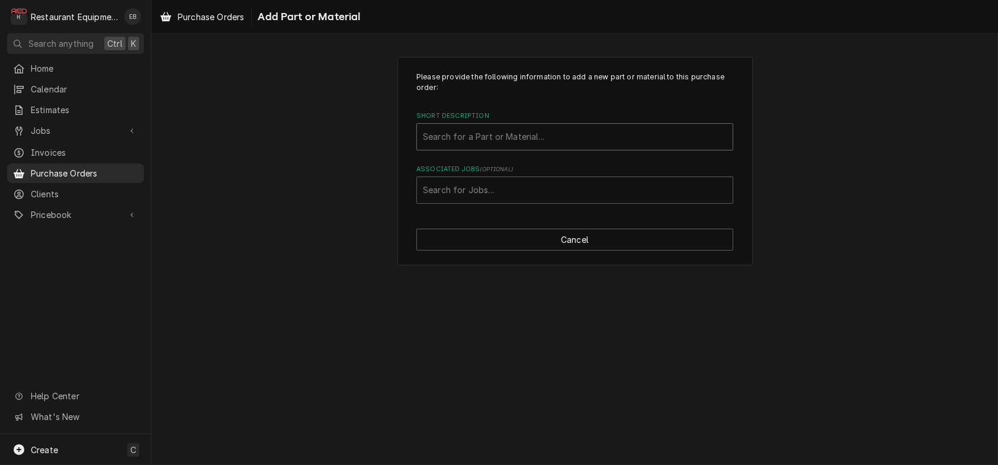
click at [560, 147] on div "Short Description" at bounding box center [575, 136] width 304 height 21
type input "p"
click at [498, 147] on div "Short Description" at bounding box center [575, 136] width 304 height 21
type input "psr270"
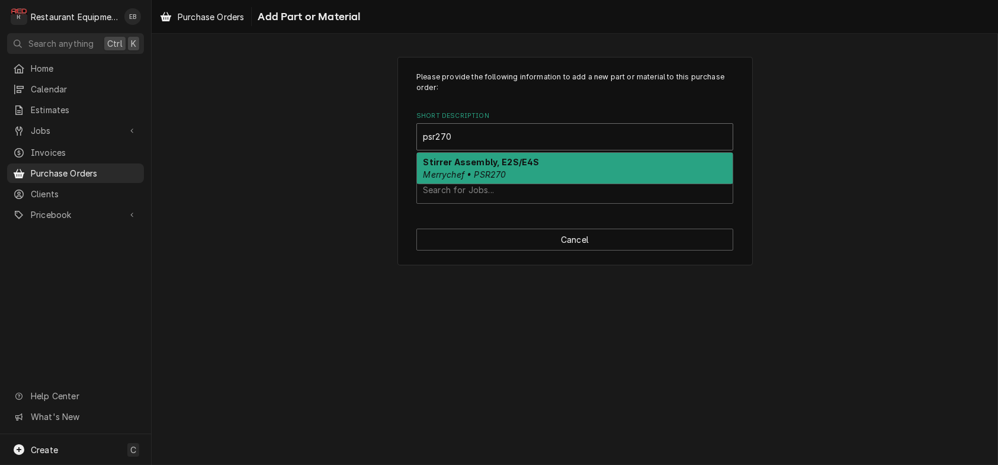
click at [601, 182] on div "Stirrer Assembly, E2S/E4S Merrychef • PSR270" at bounding box center [575, 168] width 316 height 31
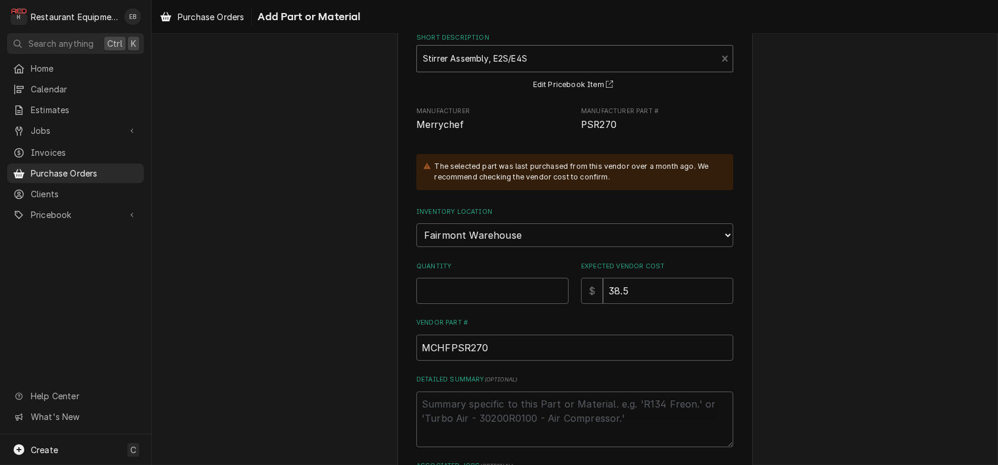
scroll to position [79, 0]
click at [510, 303] on input "Quantity" at bounding box center [492, 290] width 152 height 26
type textarea "x"
type input "1"
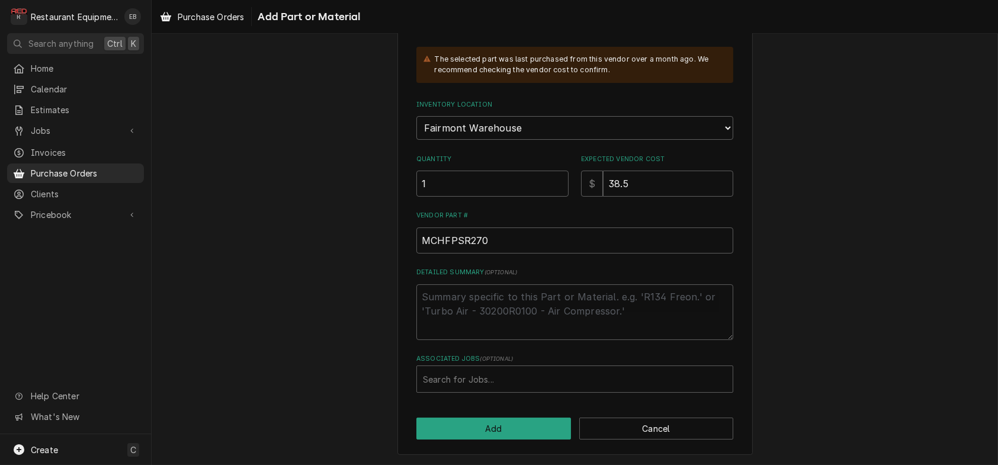
scroll to position [253, 0]
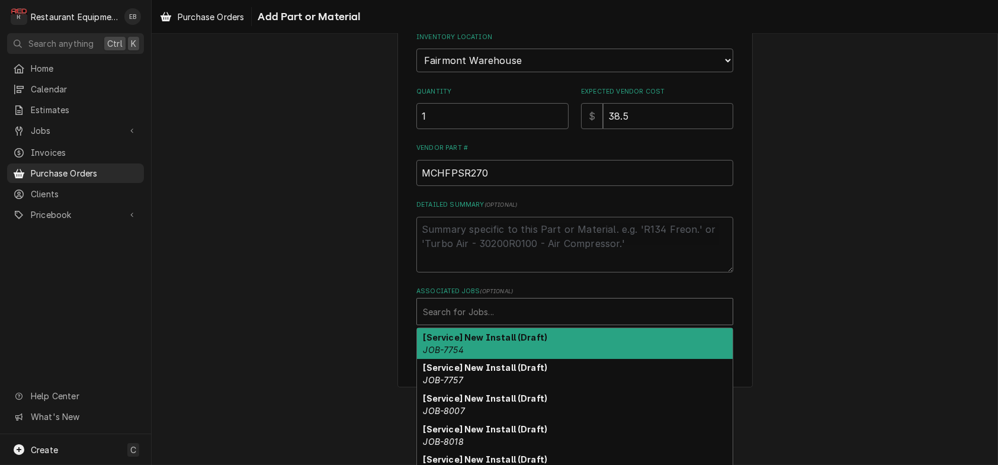
click at [524, 322] on div "Associated Jobs" at bounding box center [575, 311] width 304 height 21
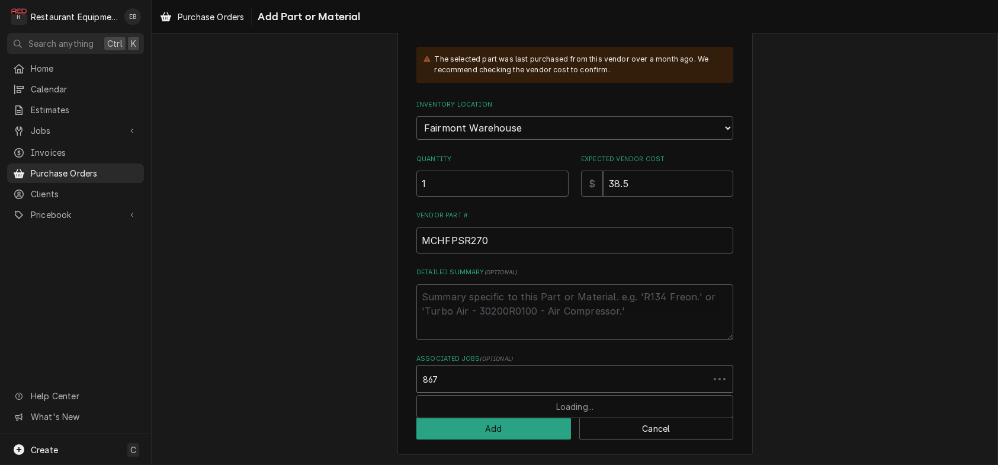
type input "8674"
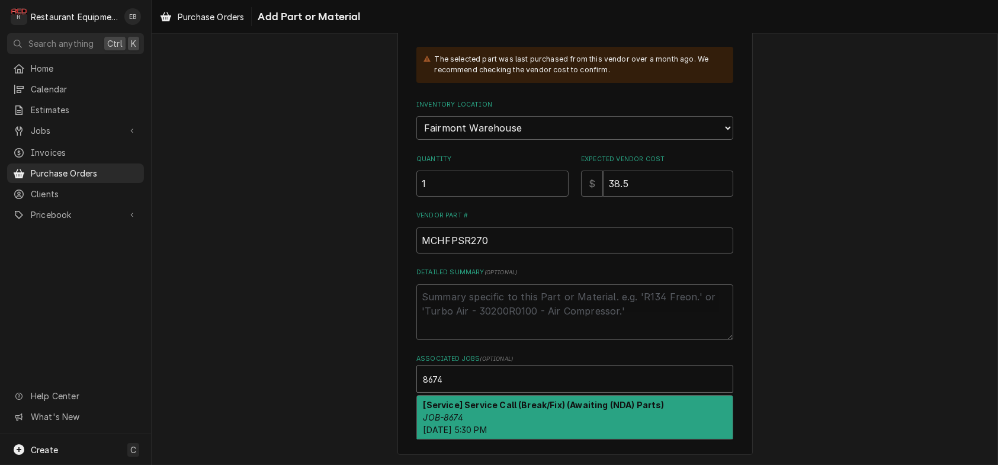
click at [689, 401] on div "[Service] Service Call (Break/Fix) (Awaiting (NDA) Parts) JOB-8674 Sat, Aug 23r…" at bounding box center [575, 417] width 316 height 43
type textarea "x"
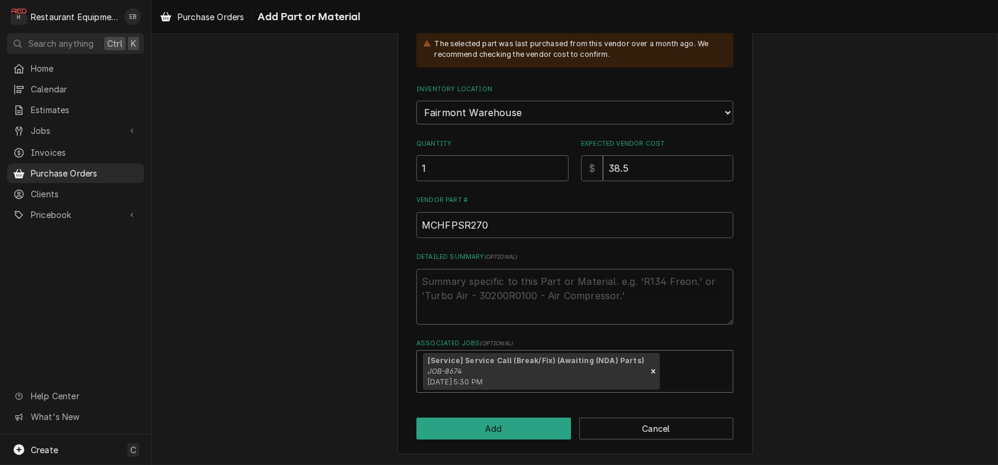
scroll to position [275, 0]
click at [528, 424] on button "Add" at bounding box center [493, 429] width 155 height 22
type textarea "x"
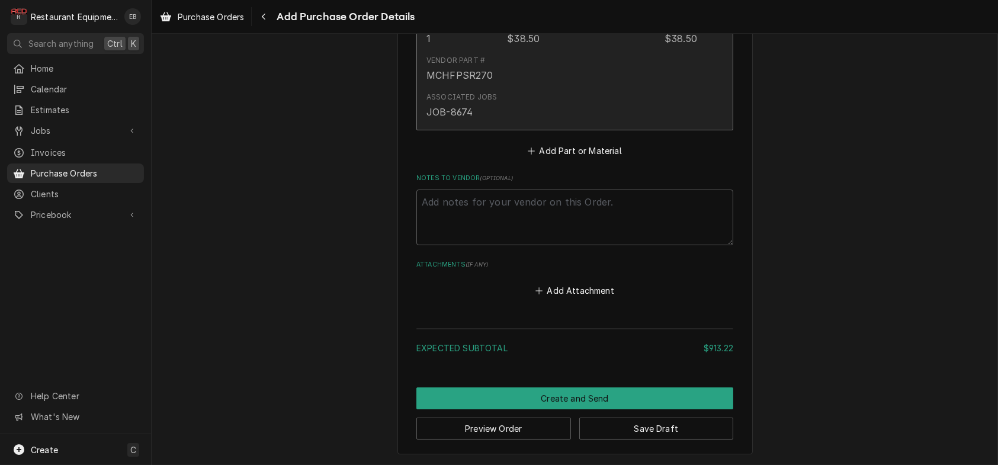
scroll to position [3245, 0]
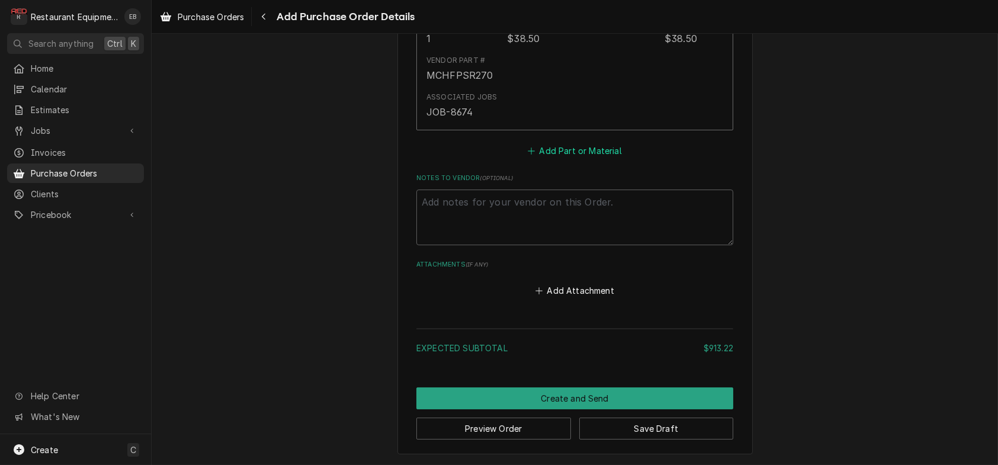
click at [591, 159] on button "Add Part or Material" at bounding box center [575, 151] width 98 height 17
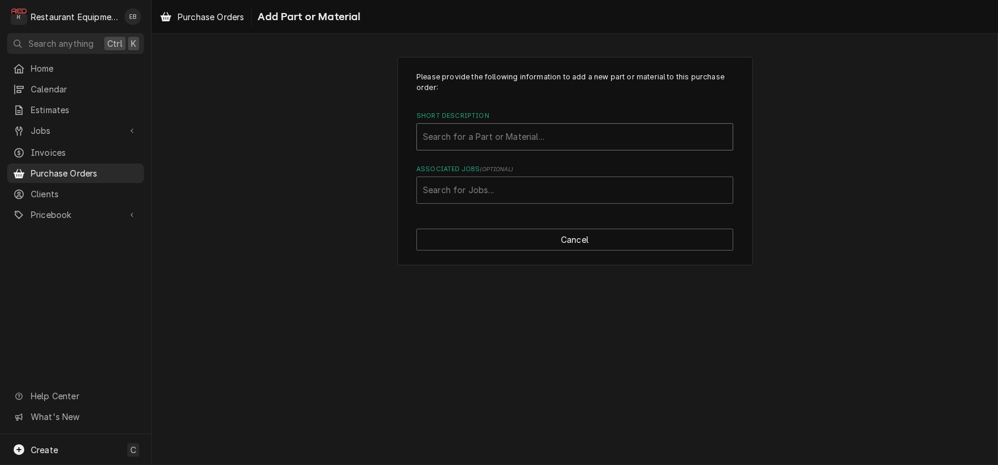
click at [475, 147] on div "Short Description" at bounding box center [575, 136] width 304 height 21
type input "m"
type input "501865"
drag, startPoint x: 454, startPoint y: 148, endPoint x: 407, endPoint y: 151, distance: 47.5
click at [407, 151] on div "Please provide the following information to add a new part or material to this …" at bounding box center [574, 161] width 355 height 209
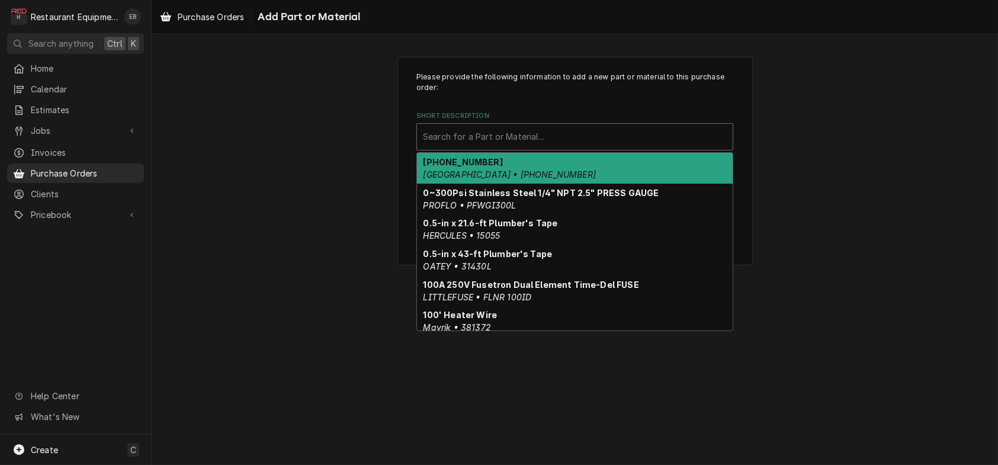
click at [453, 144] on div "Short Description" at bounding box center [575, 136] width 304 height 21
click at [480, 146] on div "Short Description" at bounding box center [575, 136] width 304 height 21
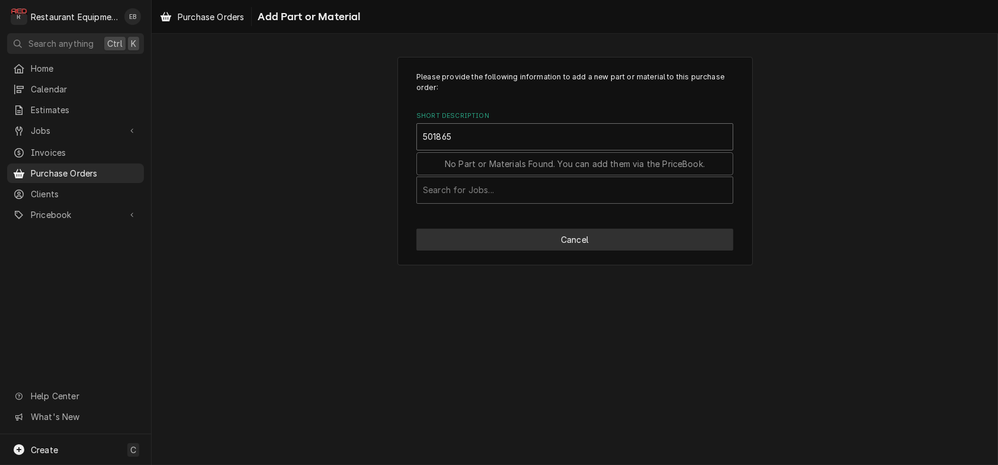
type input "501865"
click at [525, 251] on button "Cancel" at bounding box center [574, 240] width 317 height 22
type textarea "x"
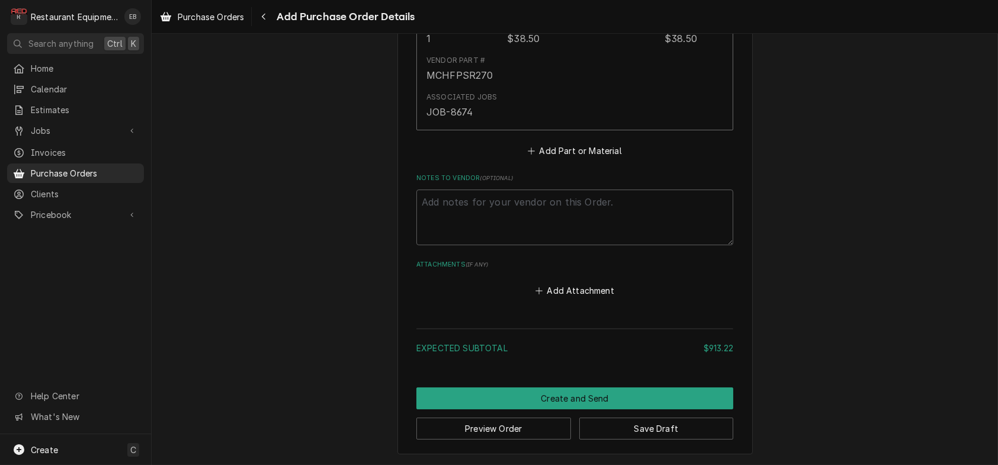
scroll to position [3230, 0]
click at [563, 159] on button "Add Part or Material" at bounding box center [575, 151] width 98 height 17
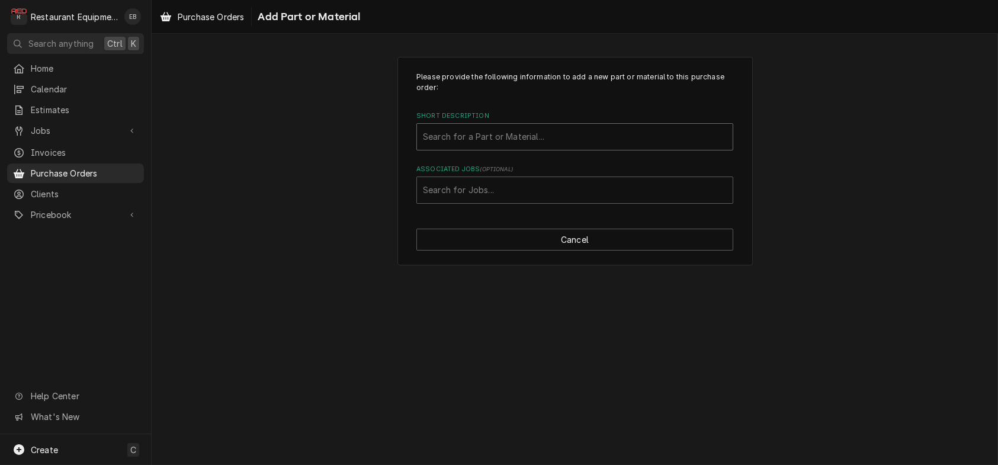
click at [540, 147] on div "Short Description" at bounding box center [575, 136] width 304 height 21
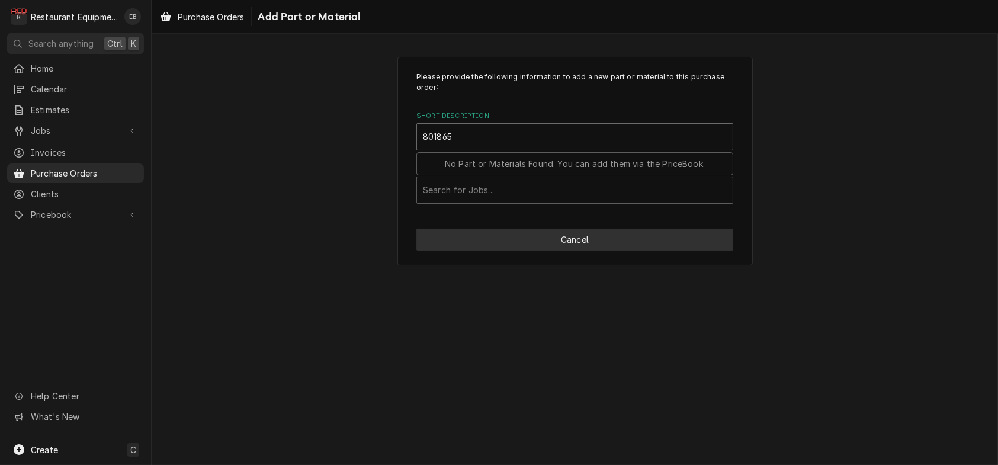
type input "801865"
click at [524, 251] on button "Cancel" at bounding box center [574, 240] width 317 height 22
type textarea "x"
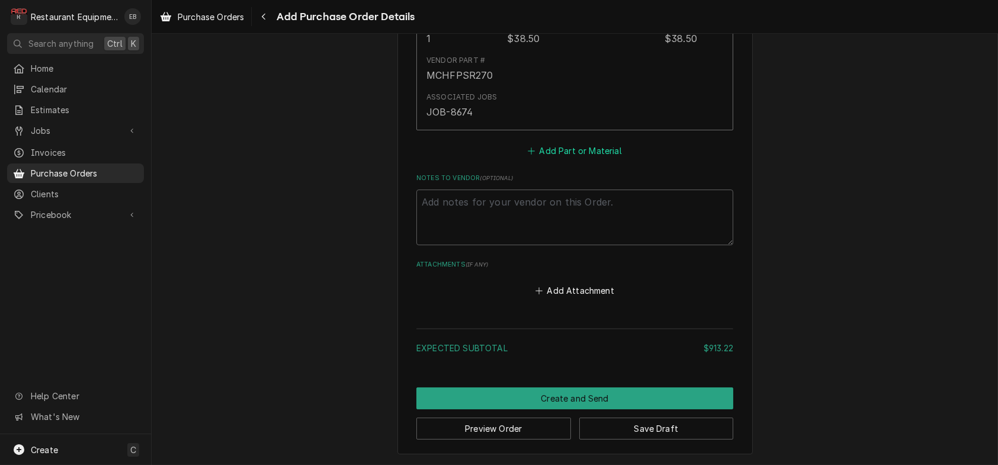
click at [566, 159] on button "Add Part or Material" at bounding box center [575, 151] width 98 height 17
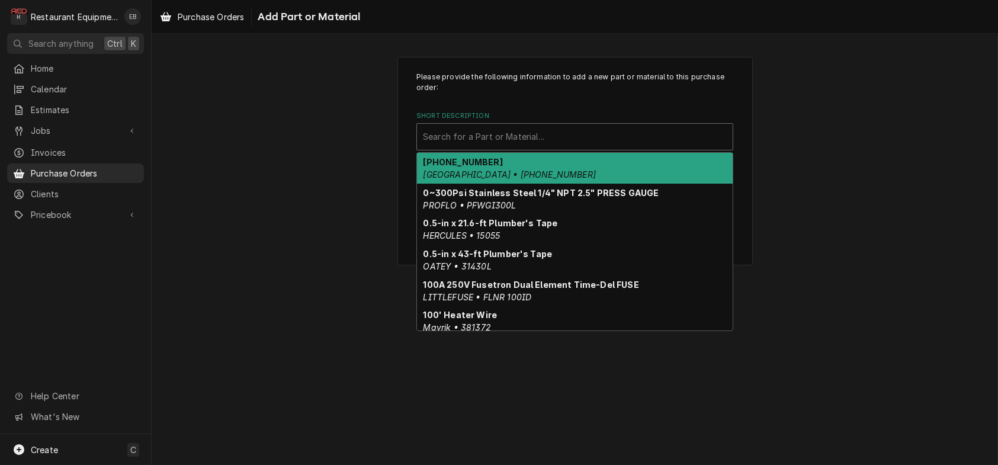
click at [513, 147] on div "Short Description" at bounding box center [575, 136] width 304 height 21
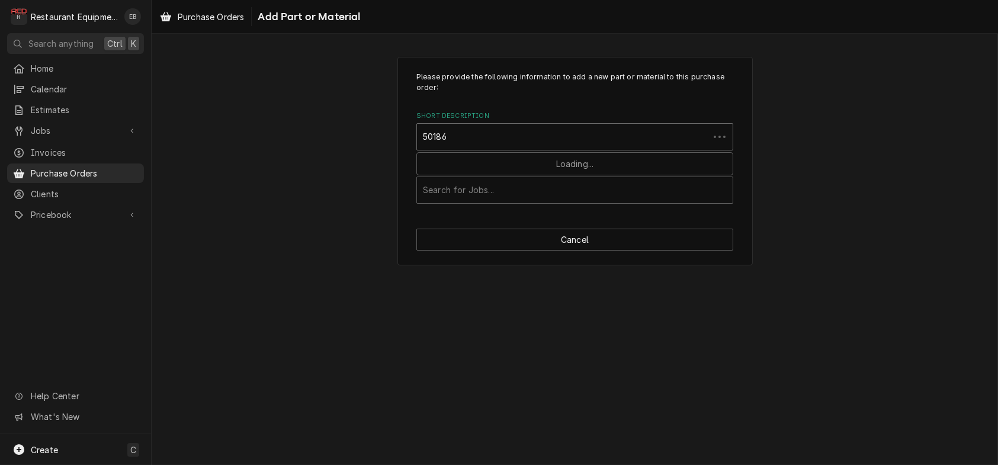
type input "501865"
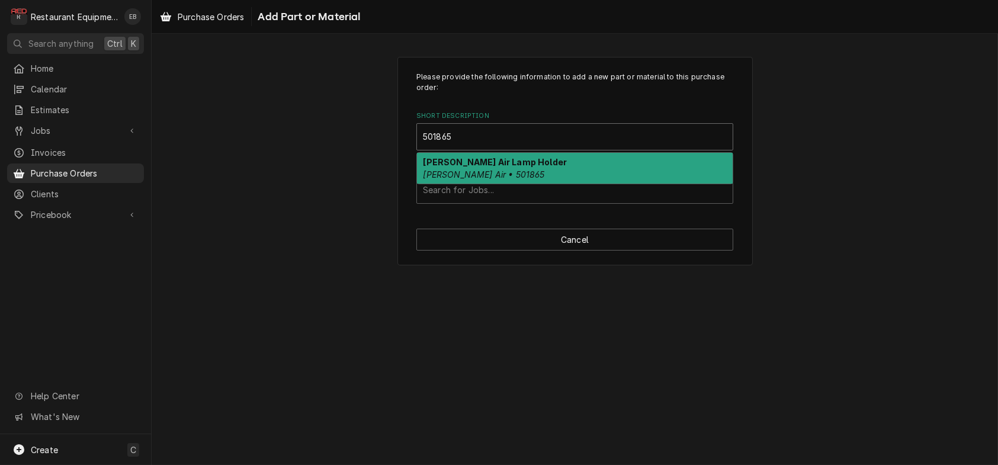
click at [515, 184] on div "Marshall Air Lamp Holder Marshall Air • 501865" at bounding box center [575, 168] width 316 height 31
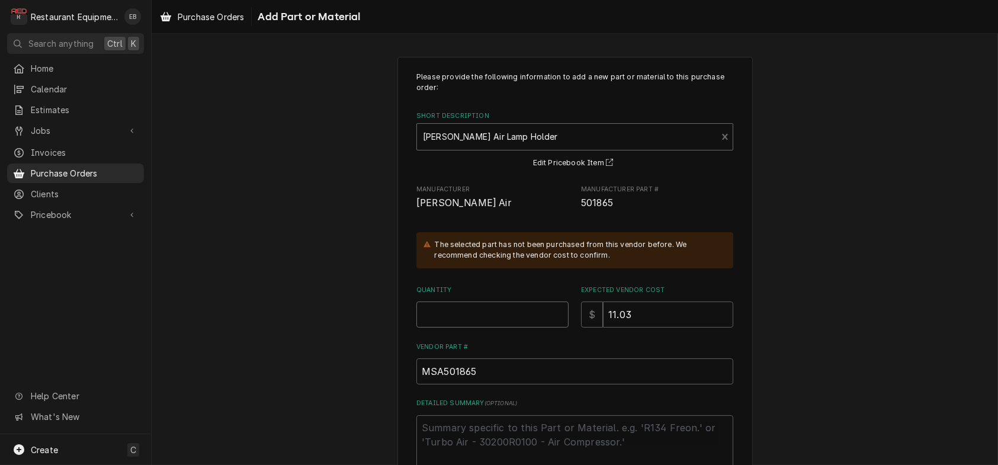
click at [476, 328] on input "Quantity" at bounding box center [492, 314] width 152 height 26
type textarea "x"
type input "1"
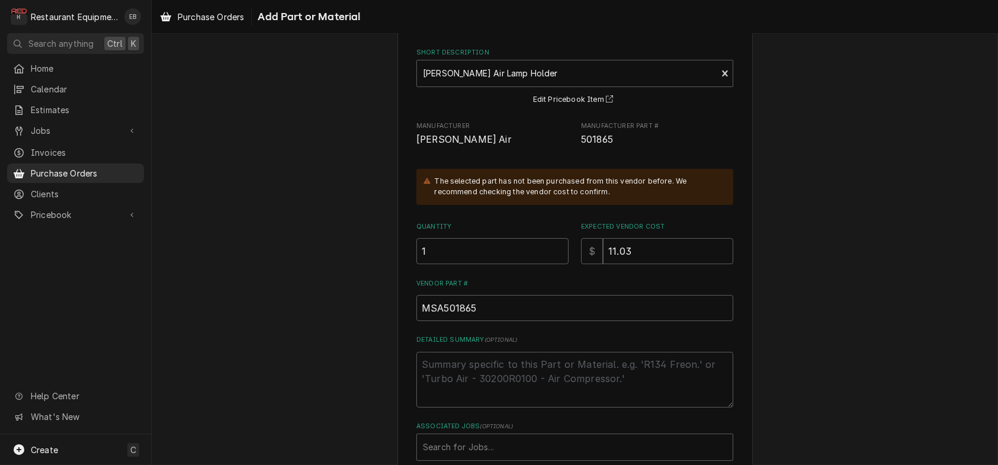
scroll to position [192, 0]
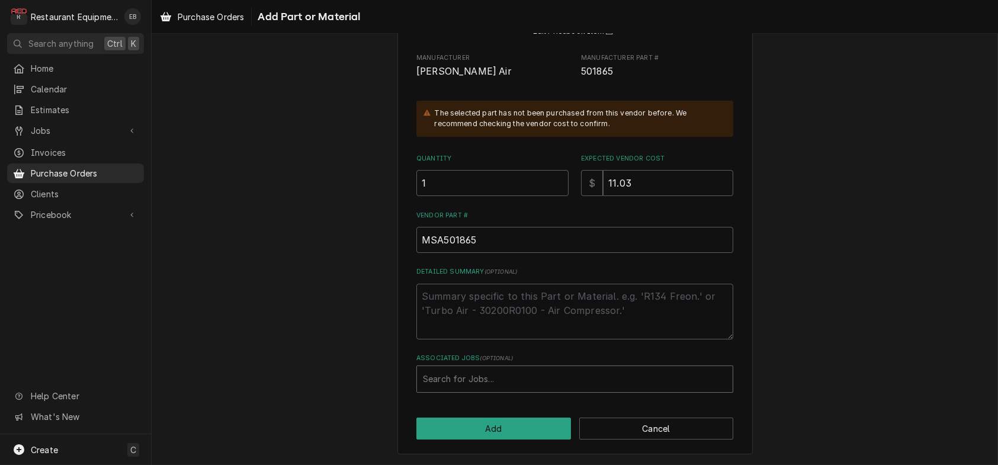
click at [489, 372] on div "Associated Jobs" at bounding box center [575, 378] width 304 height 21
type input "8767"
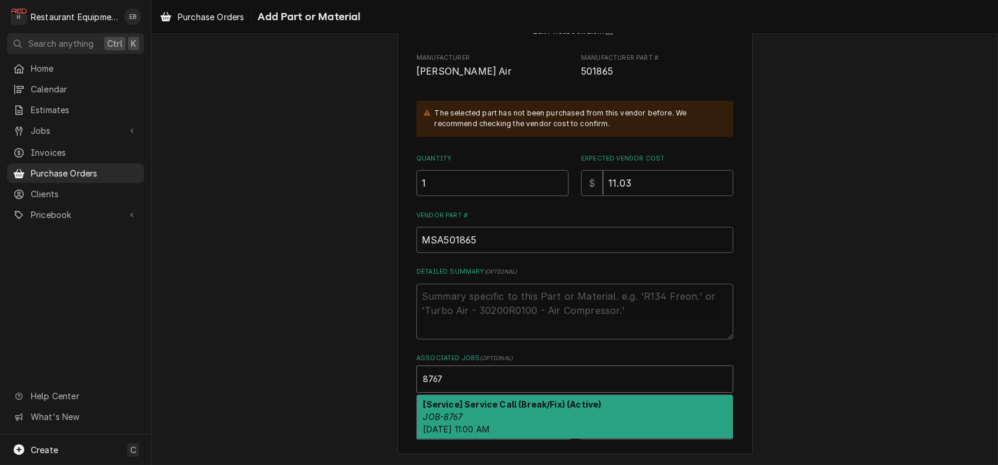
click at [496, 408] on div "[Service] Service Call (Break/Fix) (Active) JOB-8767 Tue, Sep 2nd, 2025 - 11:00…" at bounding box center [575, 416] width 316 height 43
type textarea "x"
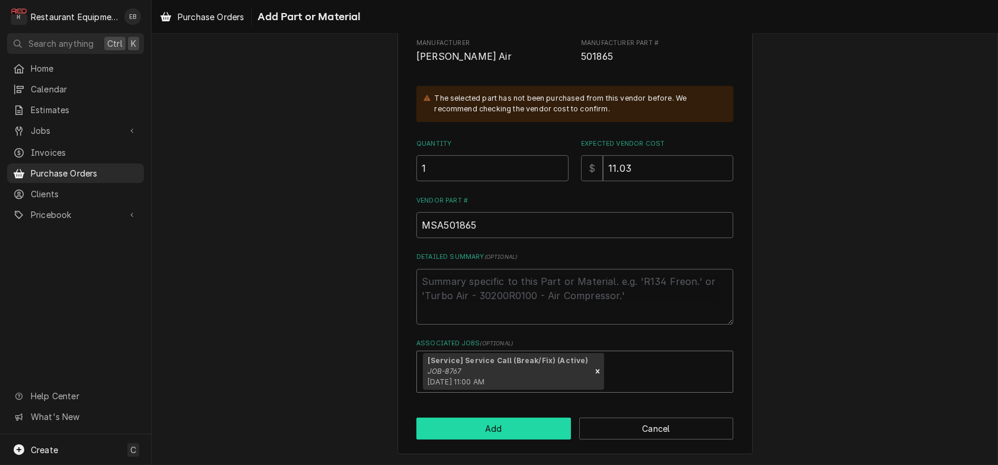
click at [477, 440] on button "Add" at bounding box center [493, 429] width 155 height 22
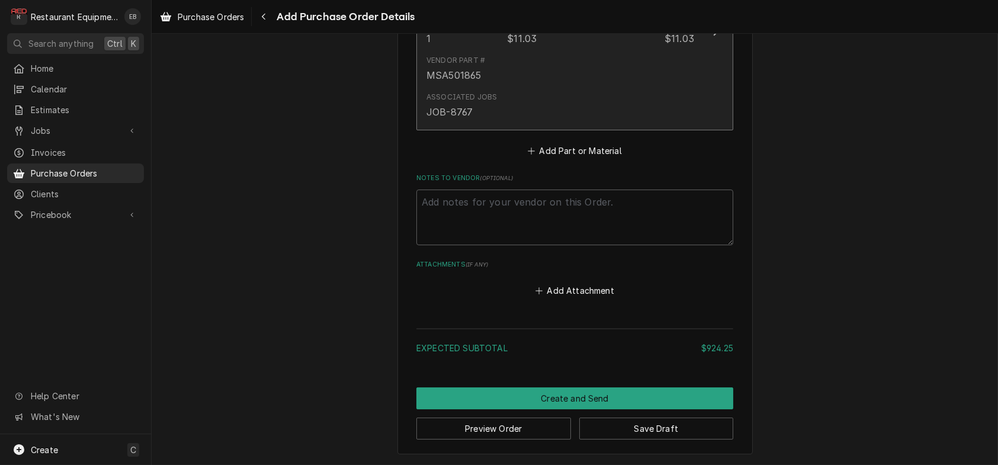
scroll to position [3317, 0]
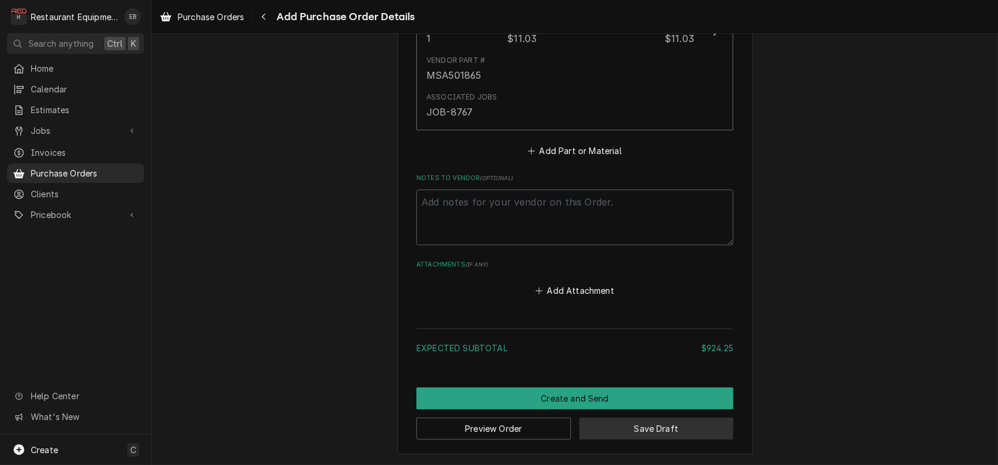
click at [664, 432] on button "Save Draft" at bounding box center [656, 429] width 155 height 22
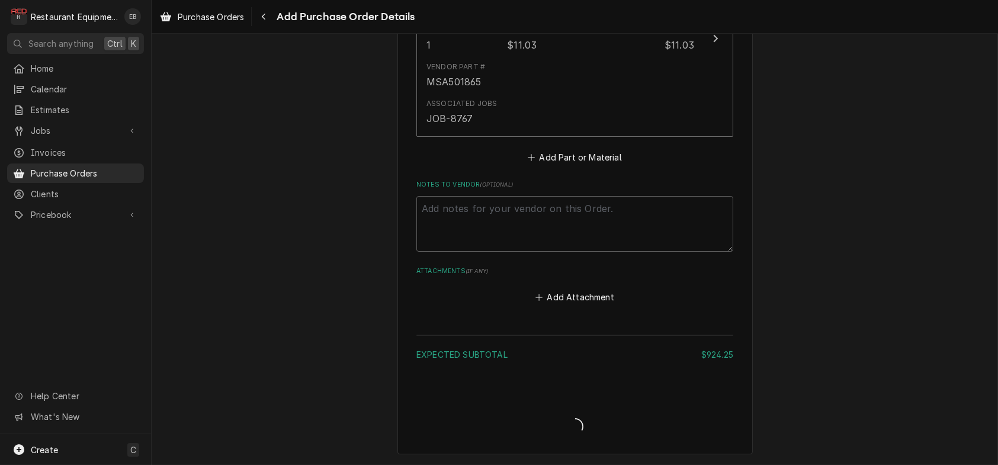
type textarea "x"
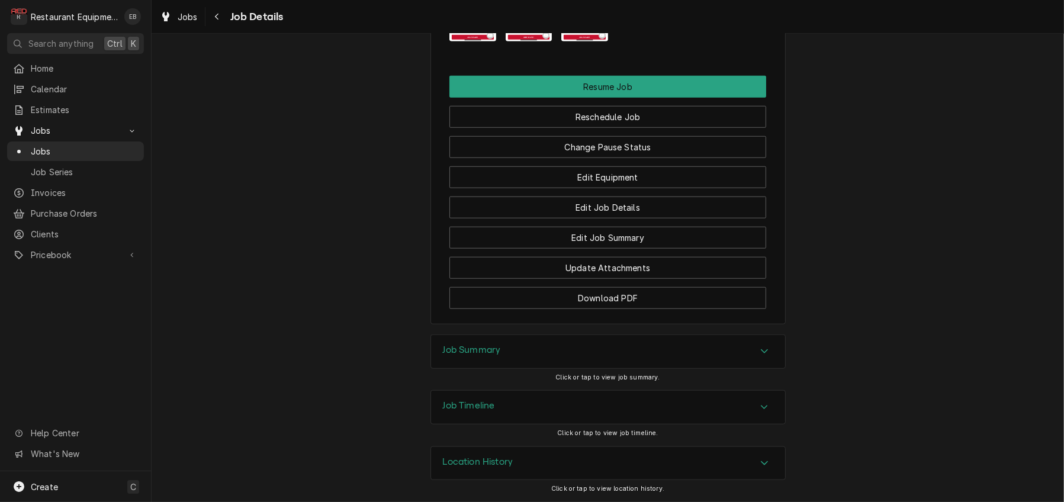
scroll to position [1540, 0]
click at [617, 158] on button "Change Pause Status" at bounding box center [608, 147] width 317 height 22
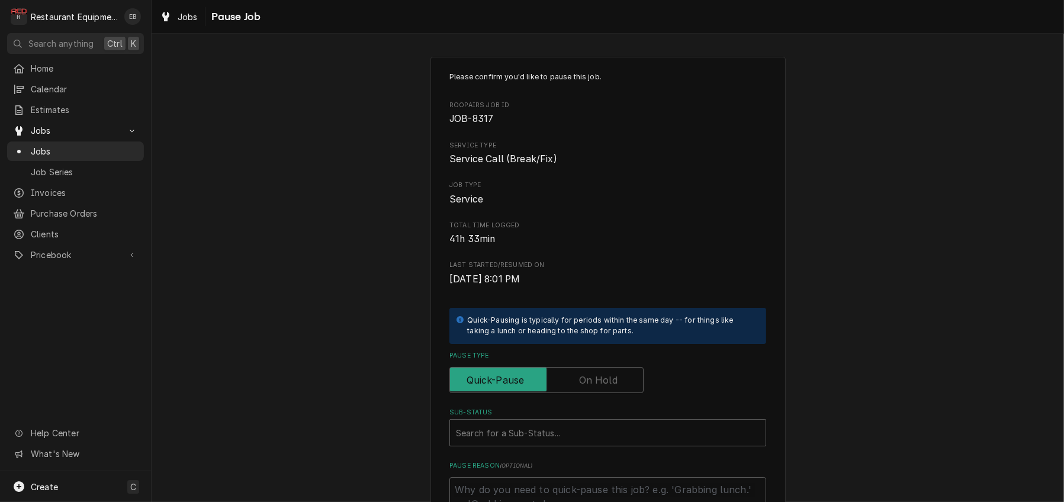
click at [580, 393] on label "Pause Type" at bounding box center [547, 380] width 194 height 26
click at [580, 393] on input "Pause Type" at bounding box center [547, 380] width 184 height 26
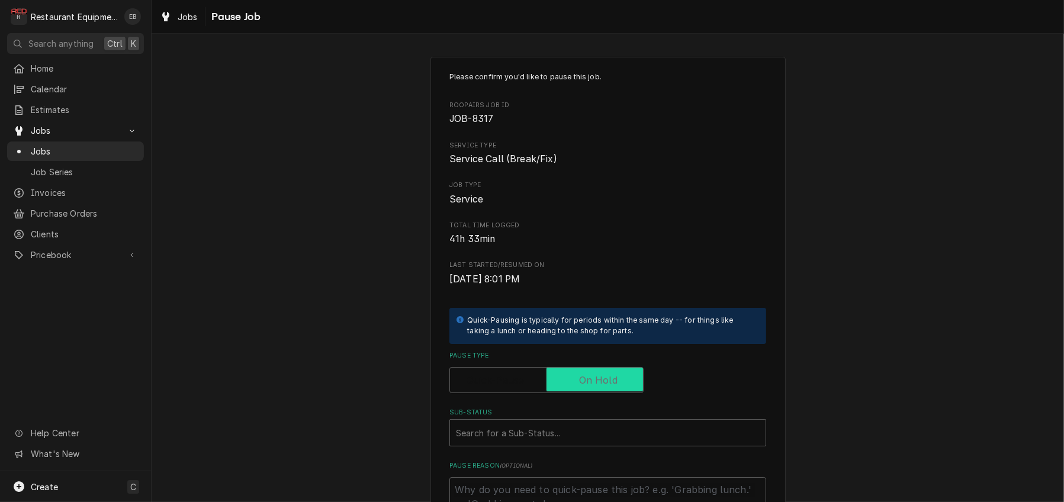
checkbox input "true"
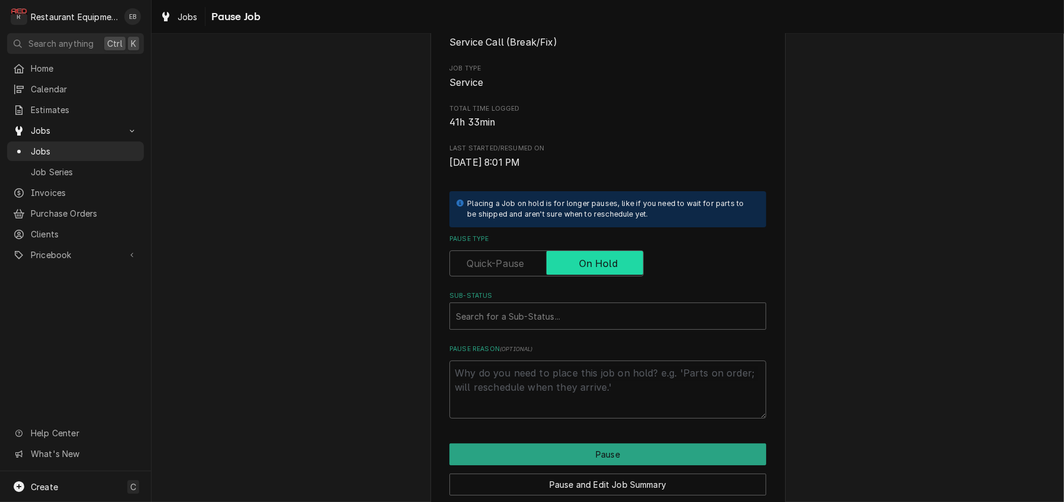
scroll to position [158, 0]
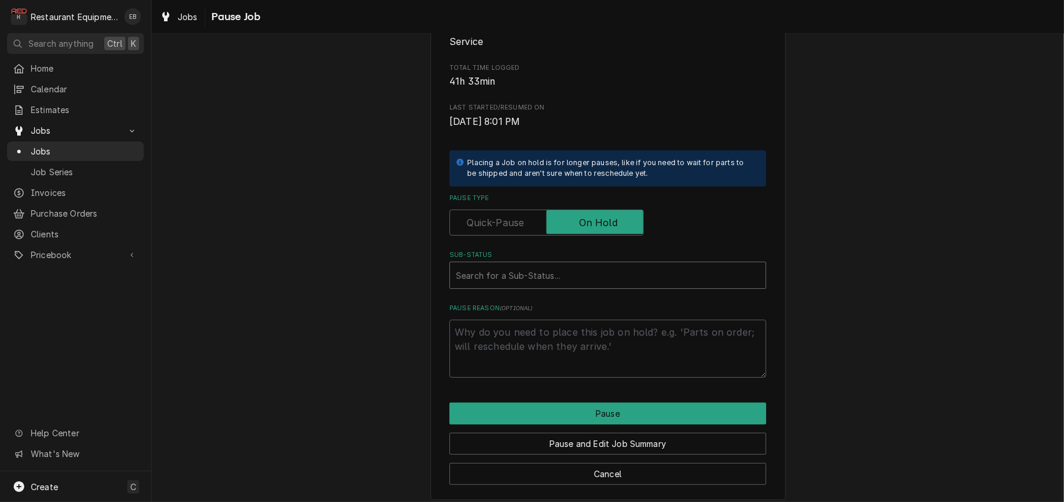
click at [549, 286] on div "Sub-Status" at bounding box center [608, 275] width 304 height 21
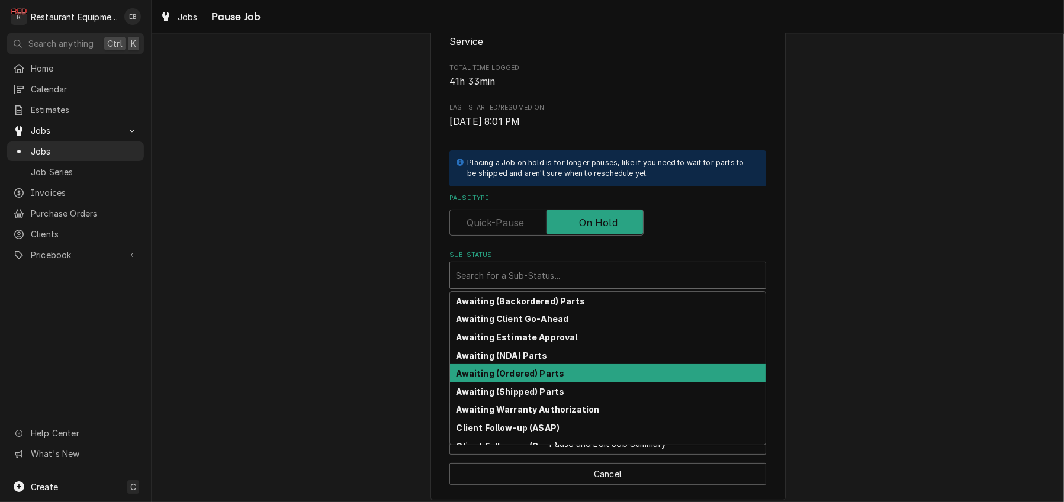
click at [544, 379] on strong "Awaiting (Ordered) Parts" at bounding box center [511, 373] width 108 height 10
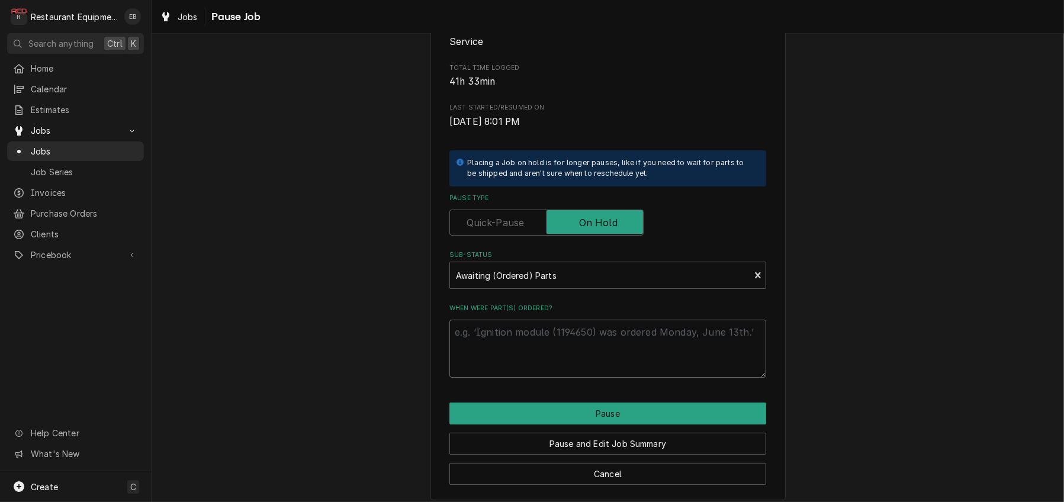
click at [559, 378] on textarea "When were part(s) ordered?" at bounding box center [608, 349] width 317 height 58
type textarea "x"
type textarea "o"
type textarea "x"
type textarea "or"
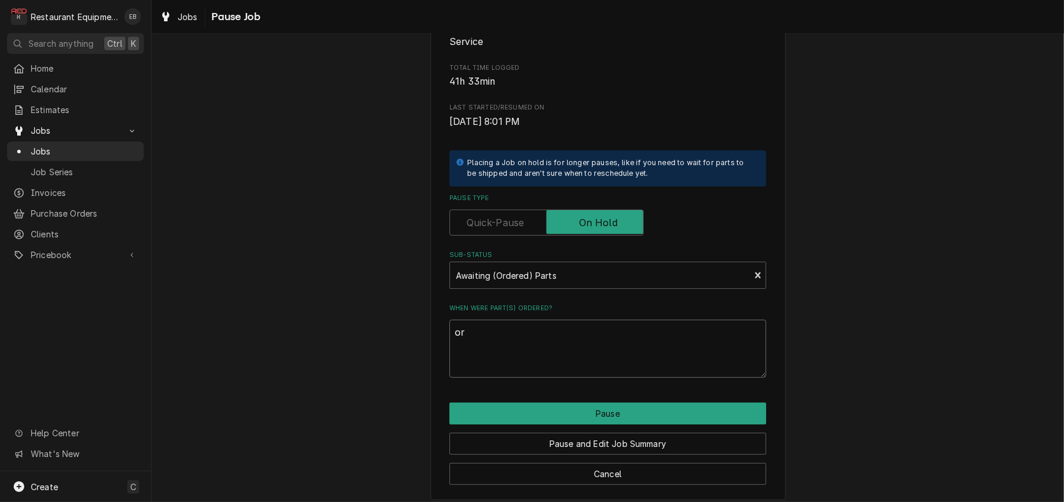
type textarea "x"
type textarea "ord"
type textarea "x"
type textarea "orde"
type textarea "x"
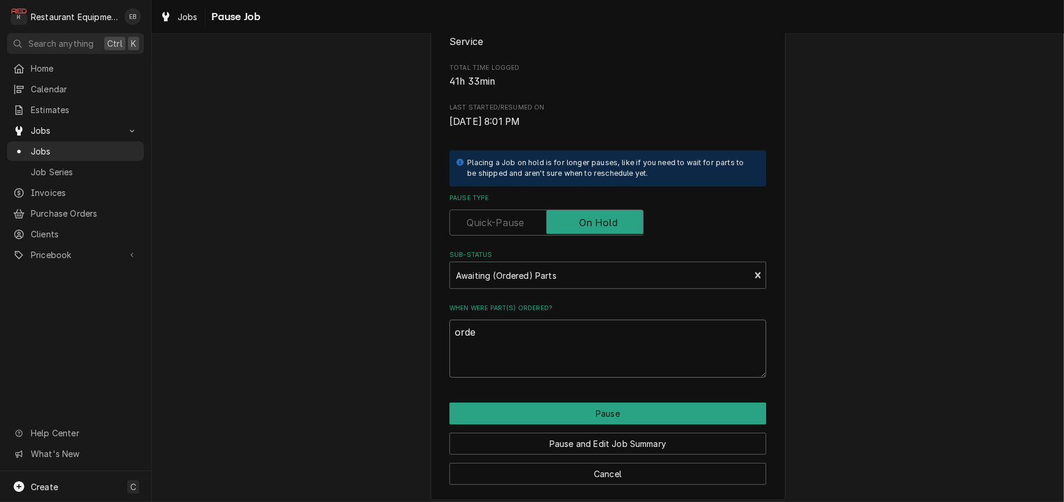
type textarea "order"
type textarea "x"
type textarea "ordere"
type textarea "x"
type textarea "ordered"
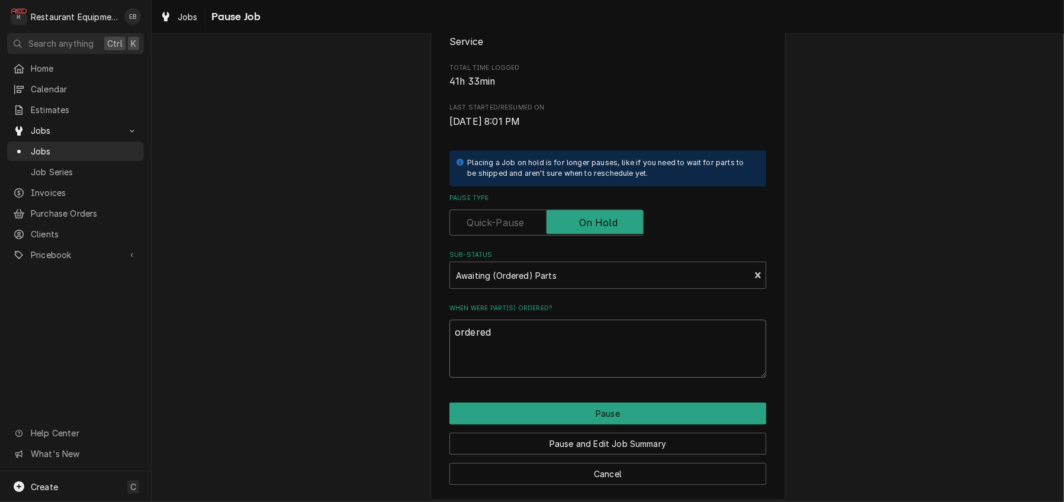
type textarea "x"
type textarea "ordered"
type textarea "x"
type textarea "ordered 8"
type textarea "x"
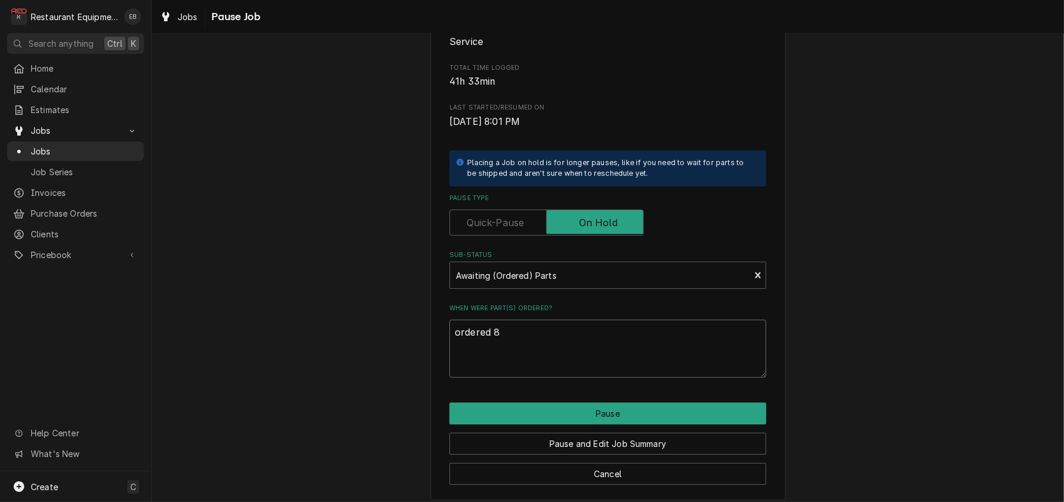
type textarea "ordered 8/"
type textarea "x"
type textarea "ordered 8"
type textarea "x"
type textarea "ordered"
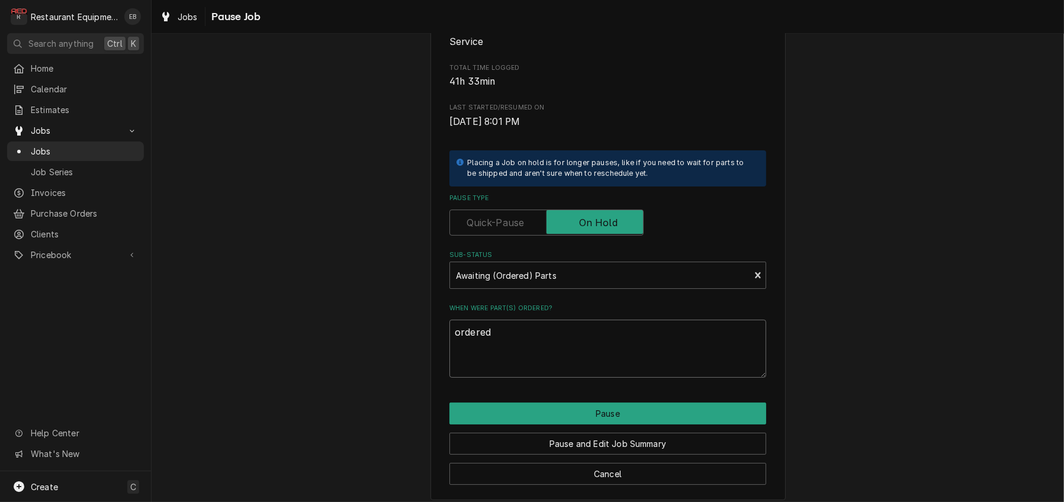
type textarea "x"
type textarea "ordered 9"
type textarea "x"
type textarea "ordered 9/"
type textarea "x"
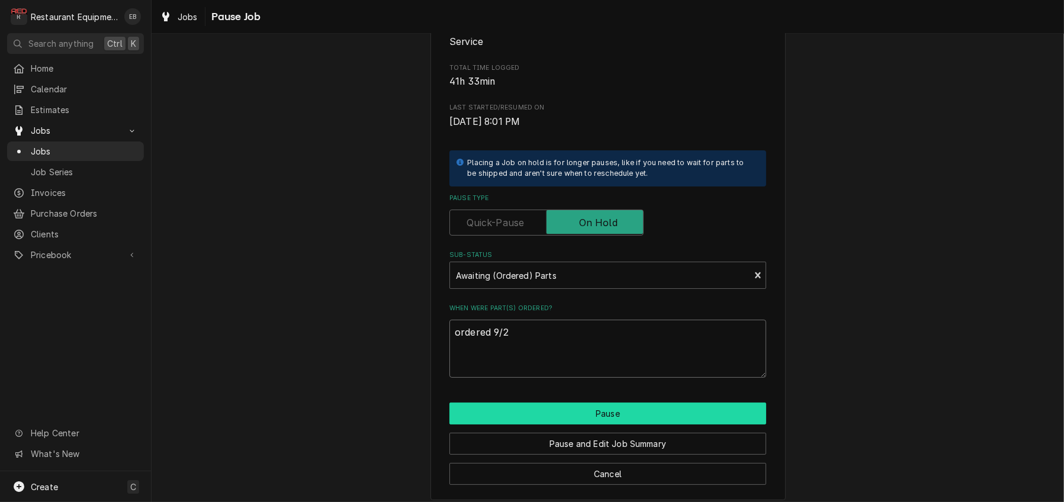
type textarea "ordered 9/2"
click at [592, 425] on button "Pause" at bounding box center [608, 414] width 317 height 22
type textarea "x"
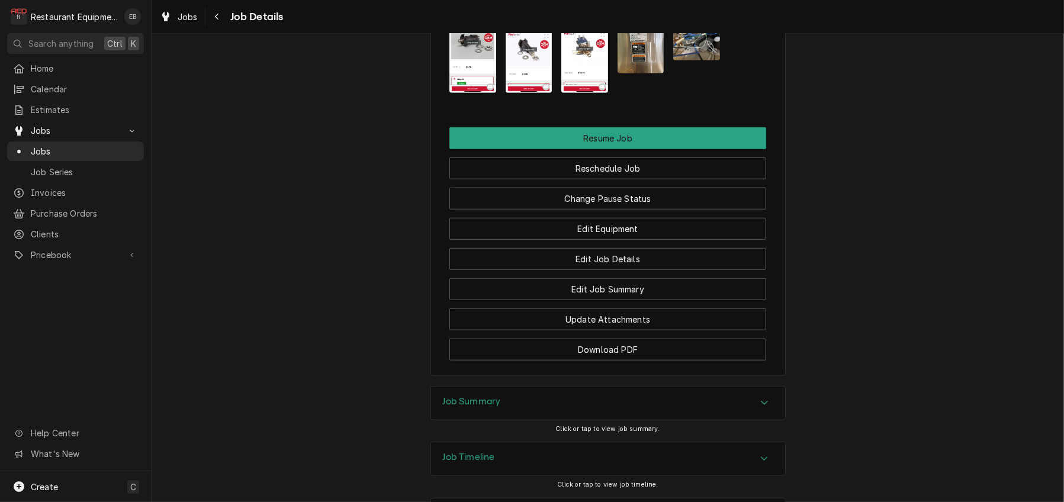
scroll to position [1224, 0]
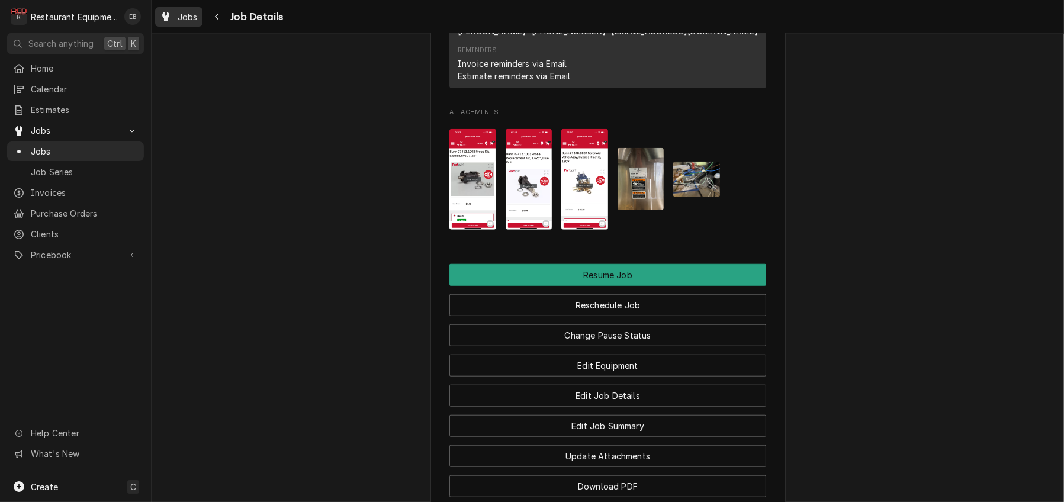
click at [195, 12] on span "Jobs" at bounding box center [188, 17] width 20 height 12
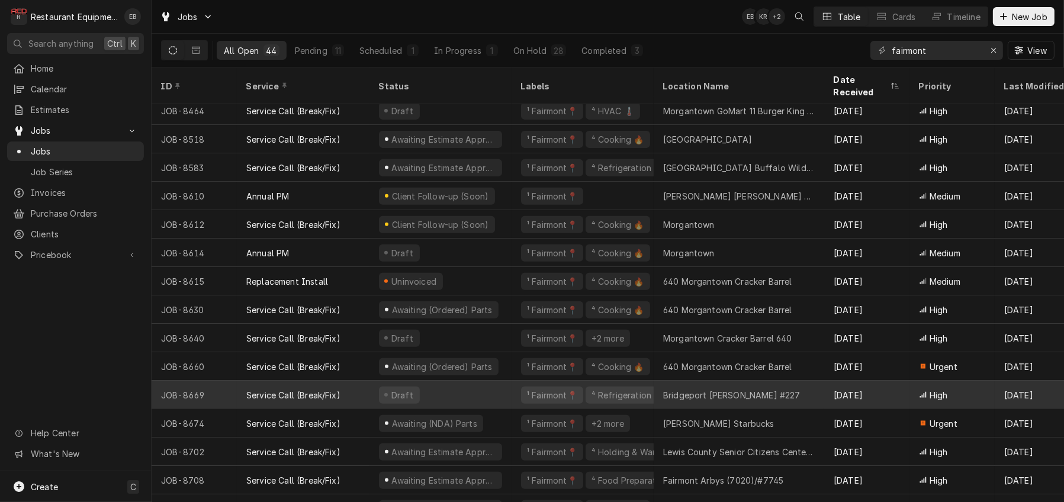
scroll to position [605, 0]
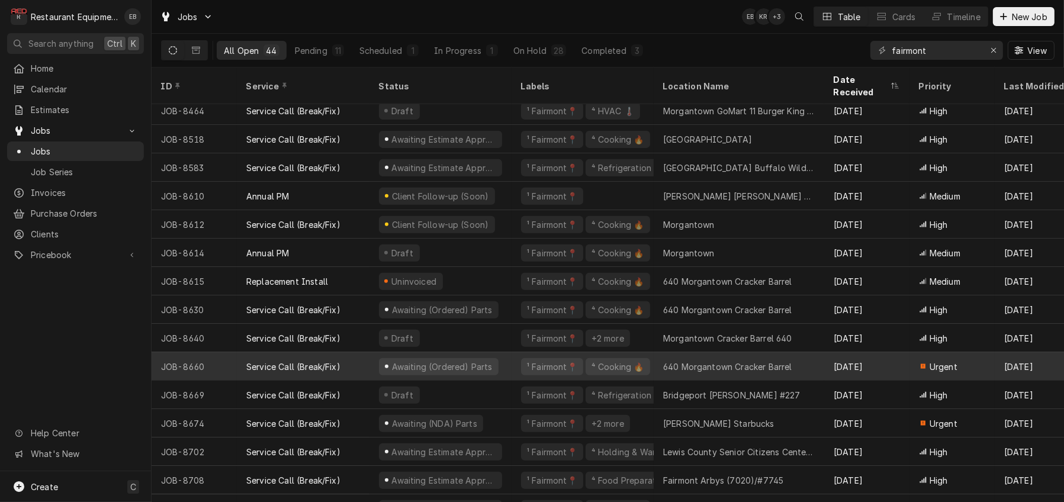
click at [370, 365] on div "Service Call (Break/Fix)" at bounding box center [303, 366] width 133 height 28
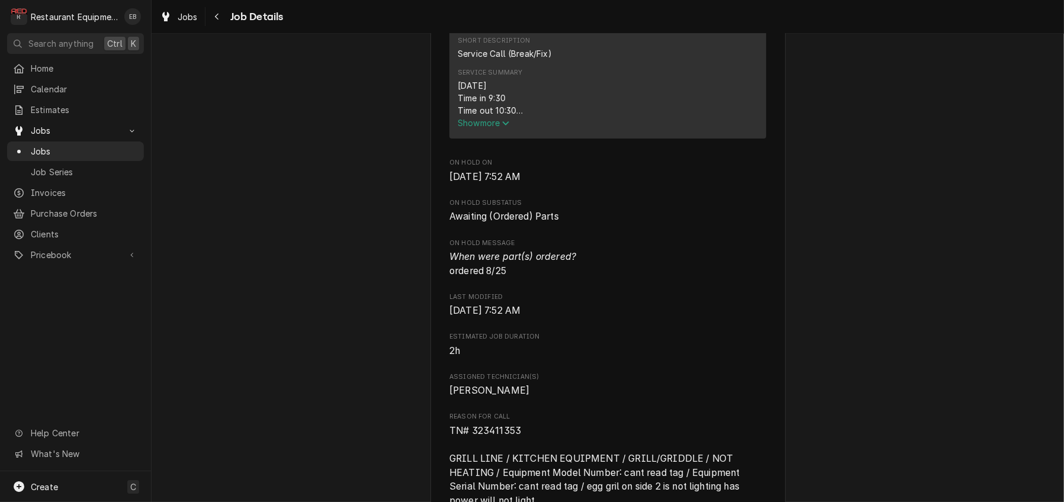
scroll to position [513, 0]
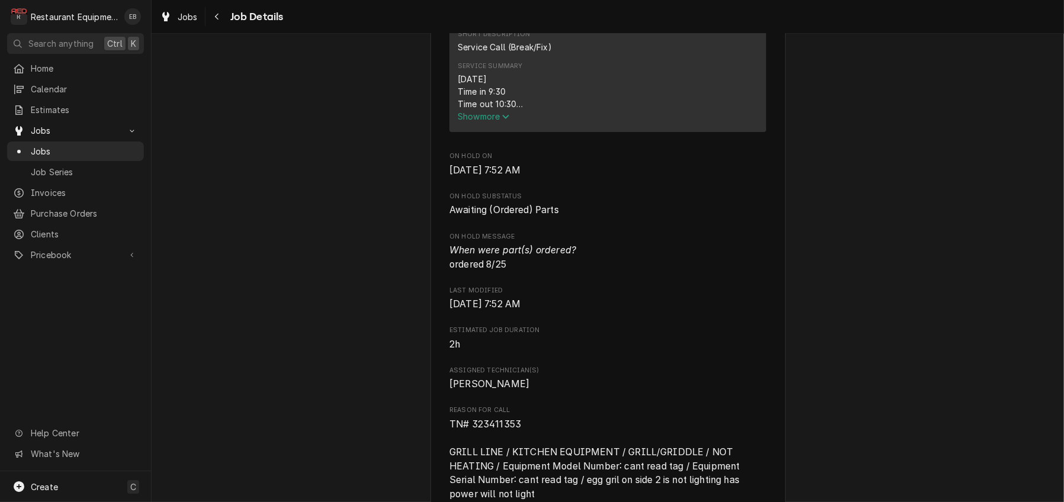
click at [482, 121] on span "Show more" at bounding box center [484, 116] width 52 height 10
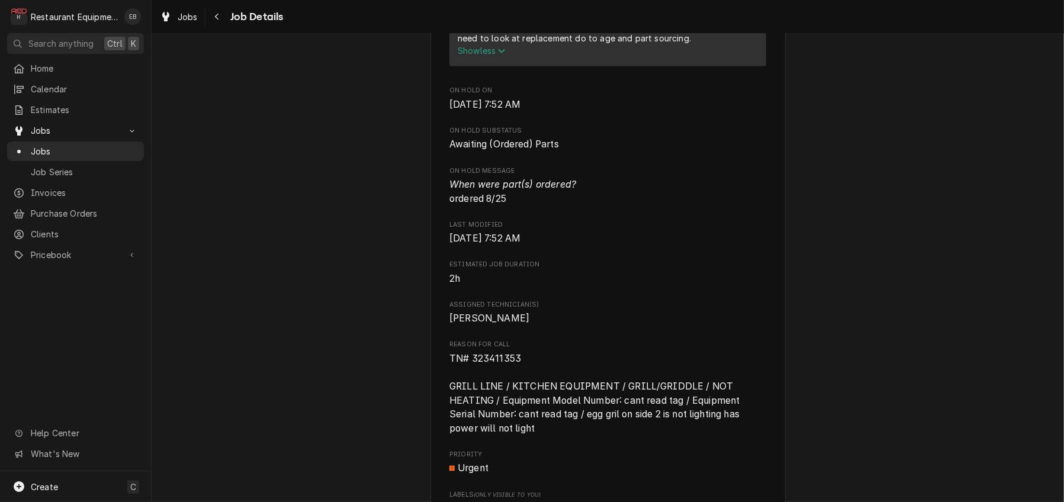
scroll to position [790, 0]
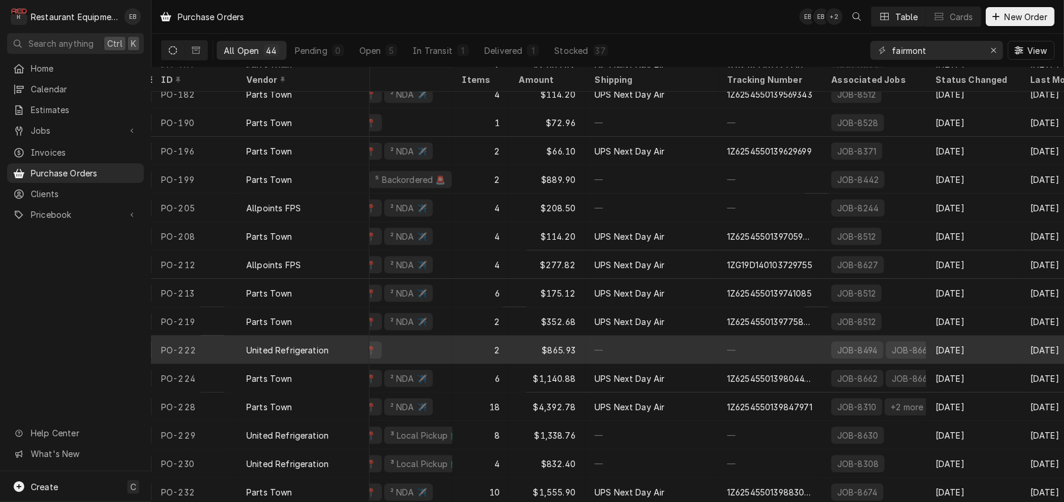
scroll to position [772, 230]
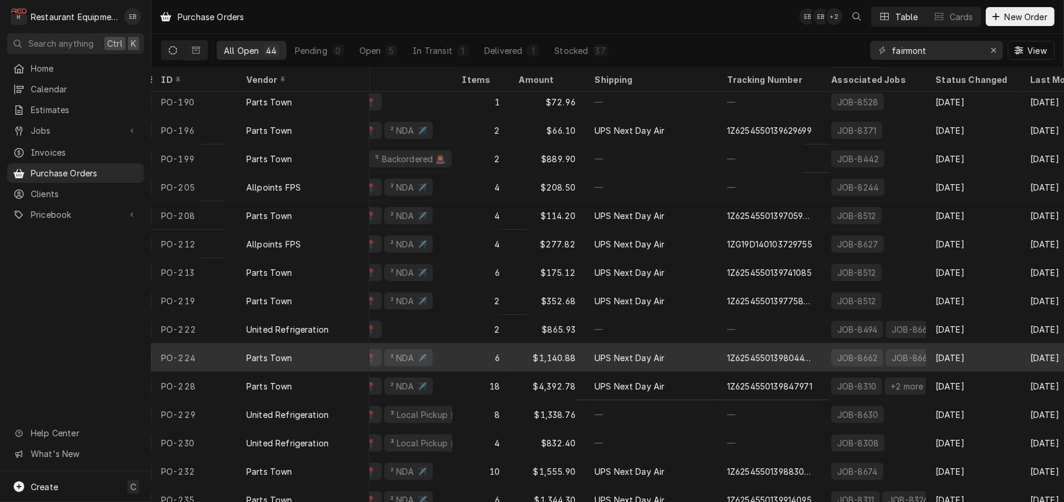
click at [807, 357] on div "1Z6254550139804490" at bounding box center [769, 358] width 85 height 12
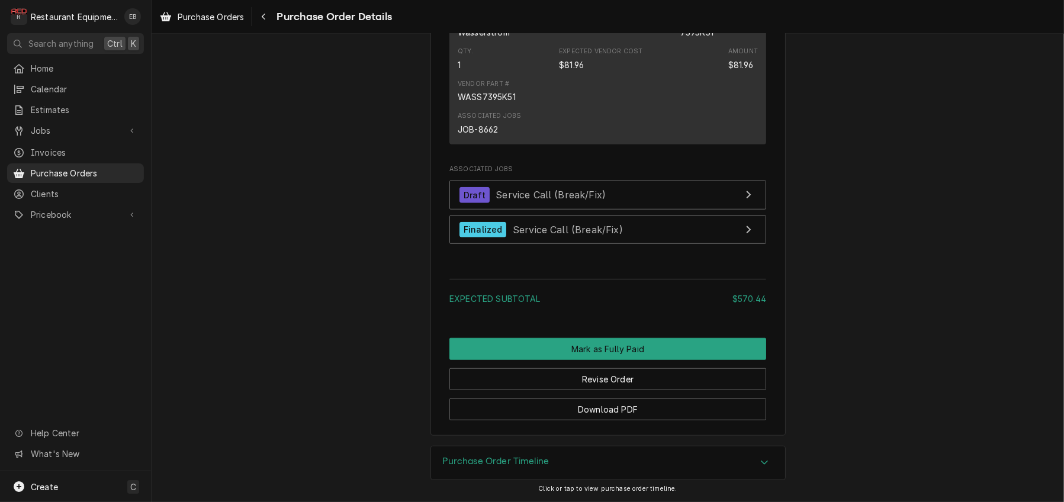
scroll to position [1382, 0]
click at [273, 25] on button "Navigate back" at bounding box center [263, 16] width 19 height 19
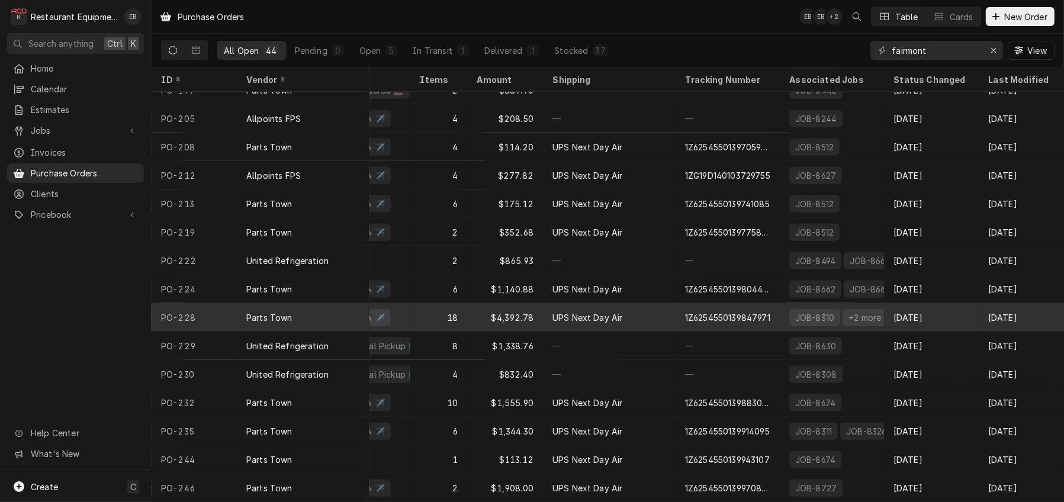
scroll to position [851, 290]
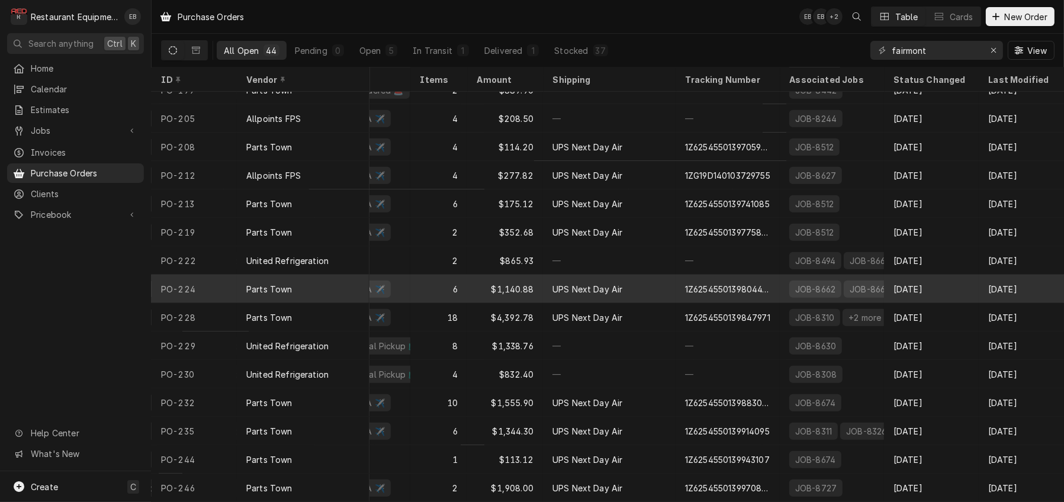
click at [951, 279] on div "[DATE]" at bounding box center [931, 289] width 95 height 28
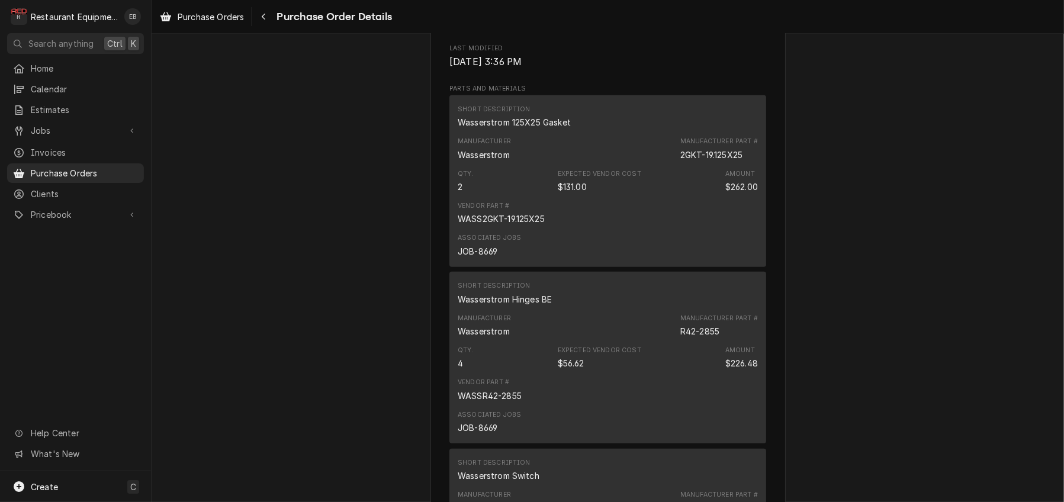
scroll to position [711, 0]
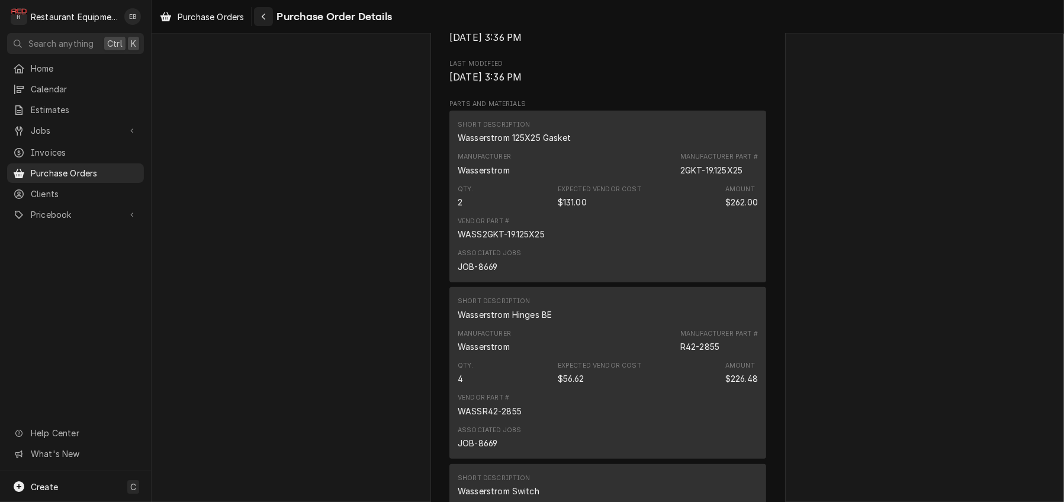
click at [267, 20] on icon "Navigate back" at bounding box center [263, 16] width 5 height 8
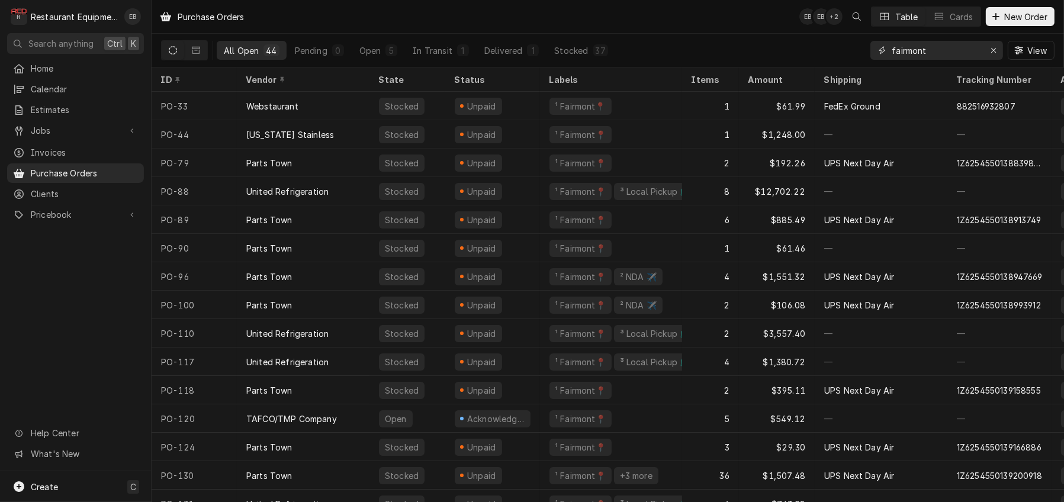
click at [951, 52] on input "fairmont" at bounding box center [936, 50] width 89 height 19
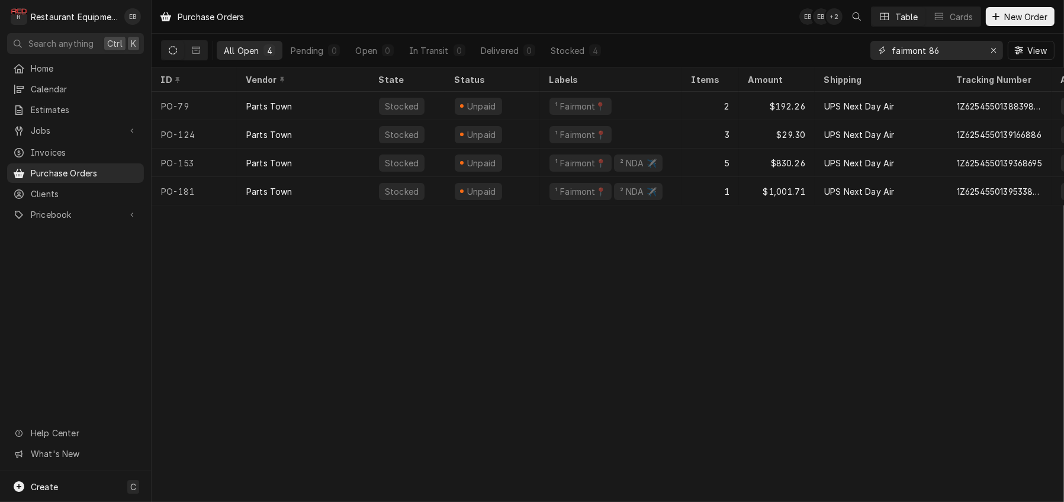
type input "fairmont 86"
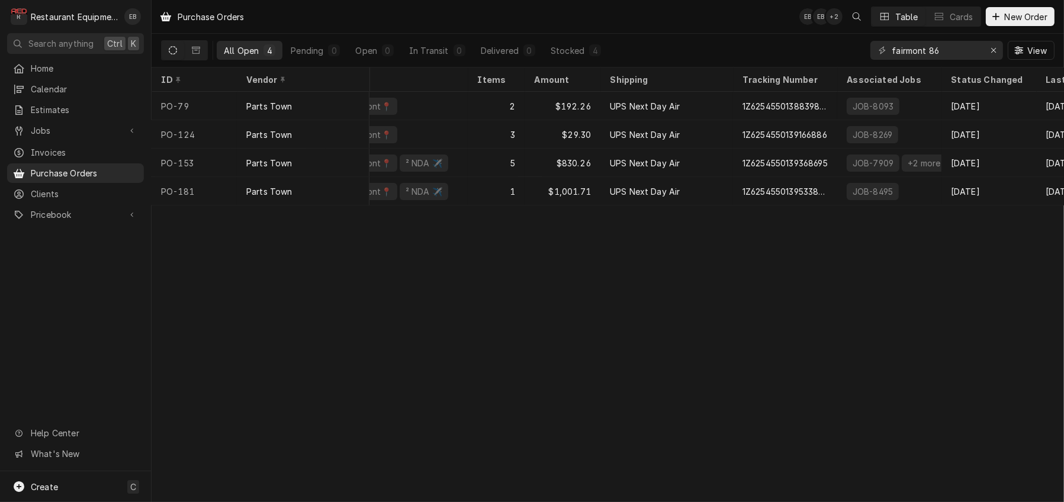
scroll to position [0, 214]
click at [989, 56] on div "Erase input" at bounding box center [994, 50] width 12 height 12
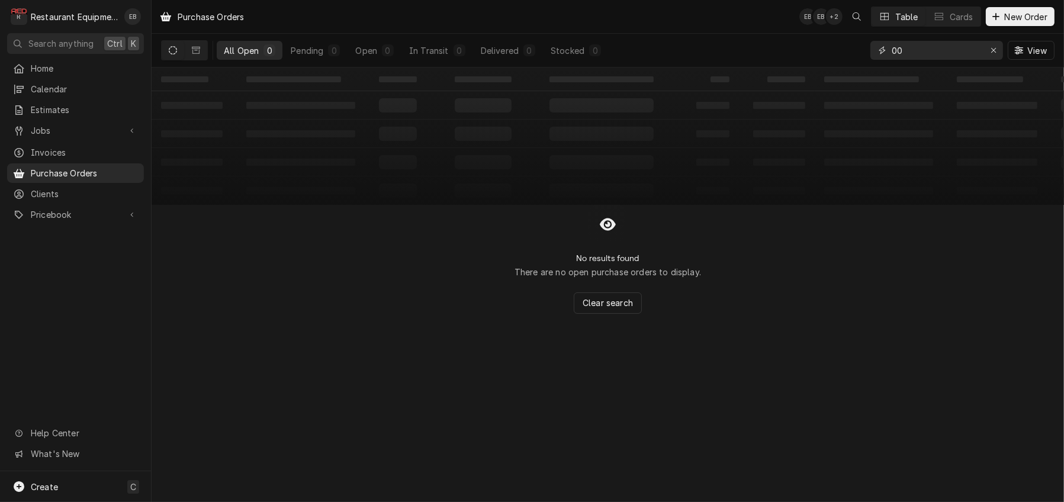
type input "0"
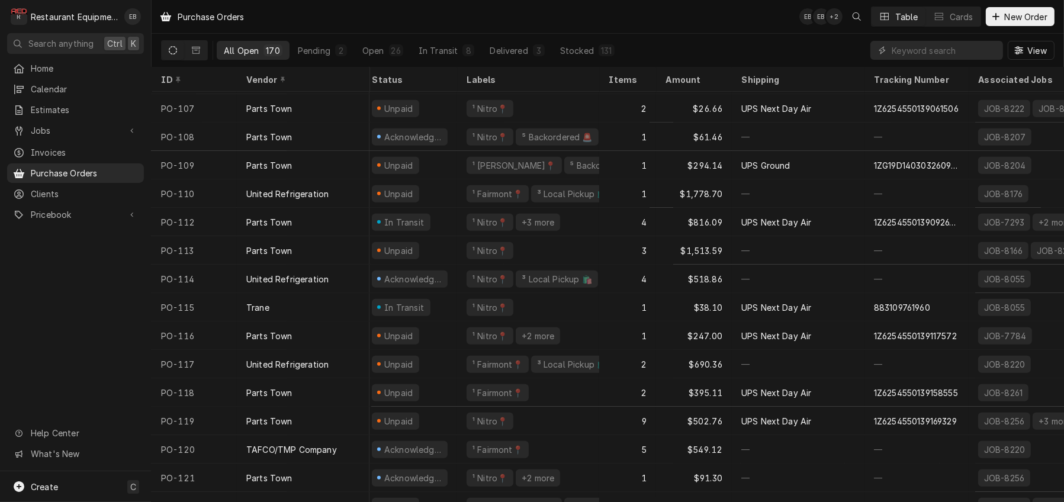
scroll to position [964, 0]
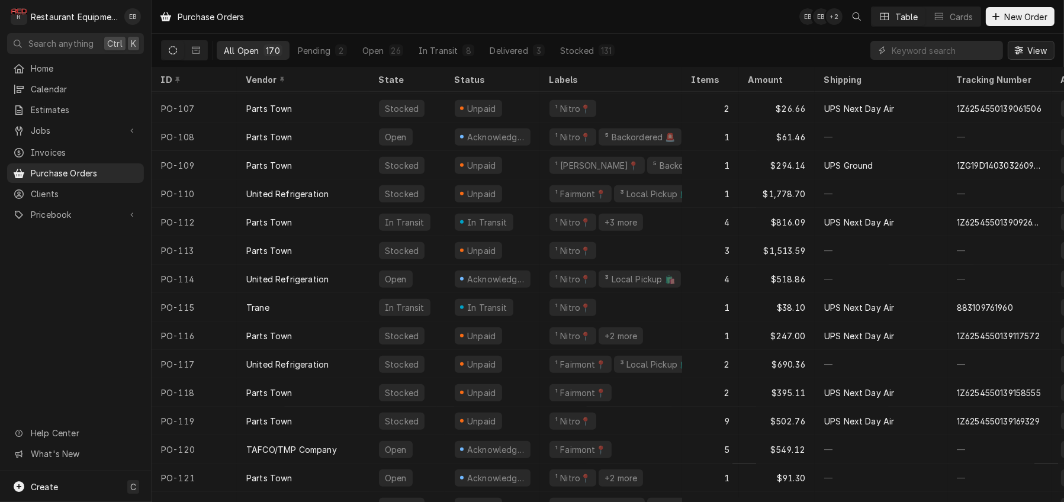
click at [1031, 57] on span "View" at bounding box center [1037, 50] width 24 height 12
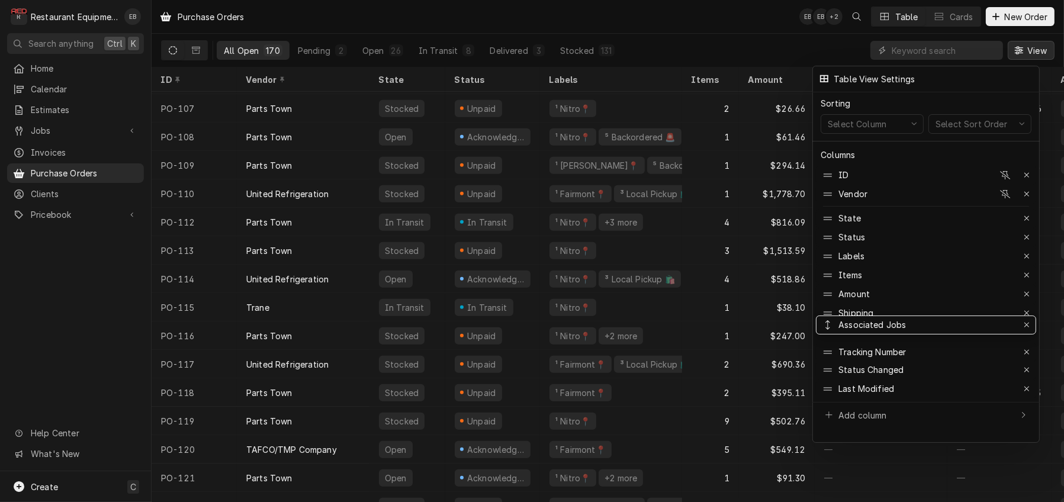
drag, startPoint x: 825, startPoint y: 356, endPoint x: 827, endPoint y: 334, distance: 22.1
click at [1037, 52] on div at bounding box center [532, 251] width 1064 height 502
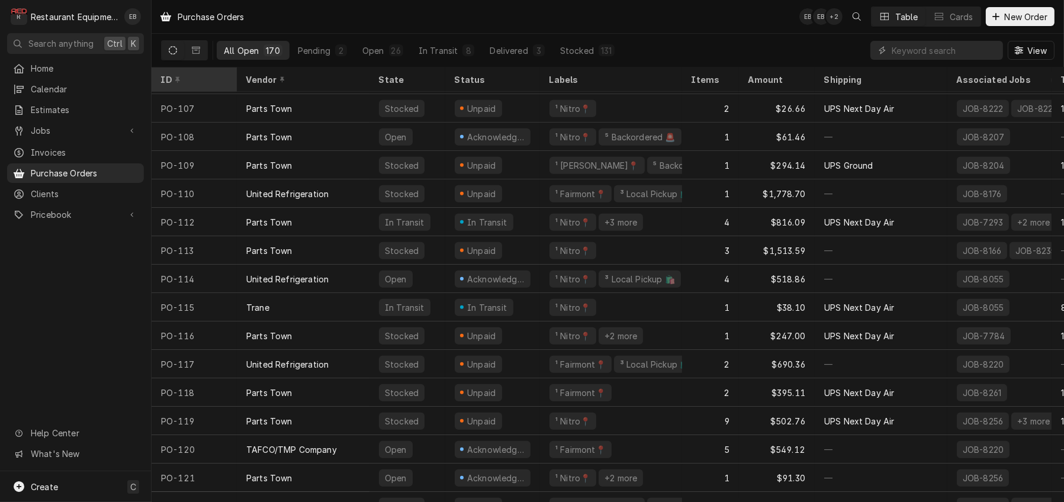
click at [216, 86] on div "ID" at bounding box center [193, 79] width 64 height 12
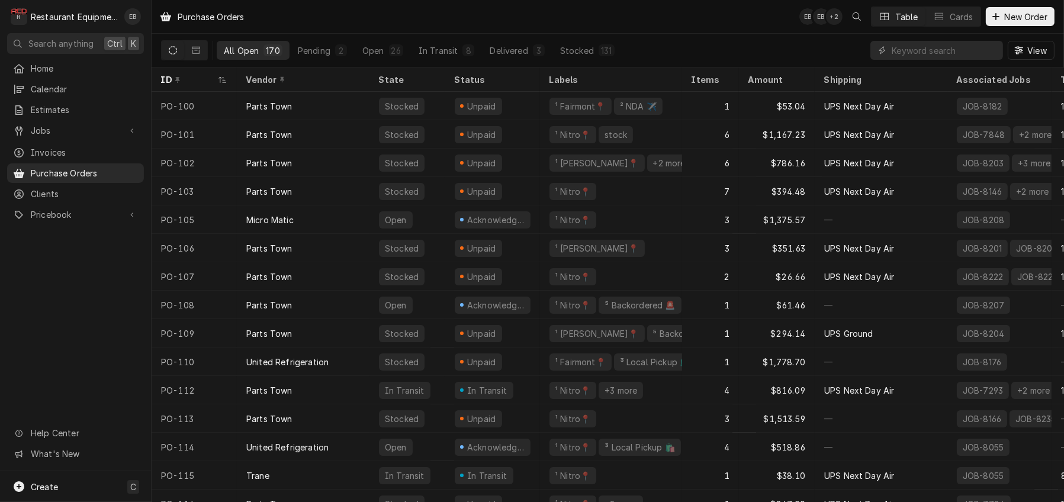
click at [216, 85] on div "ID" at bounding box center [188, 79] width 54 height 12
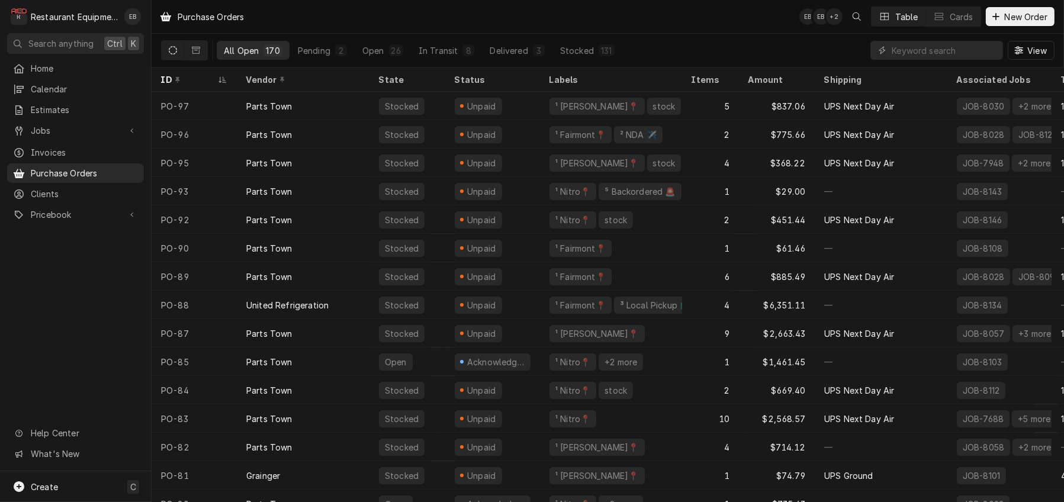
click at [216, 85] on div "ID" at bounding box center [188, 79] width 54 height 12
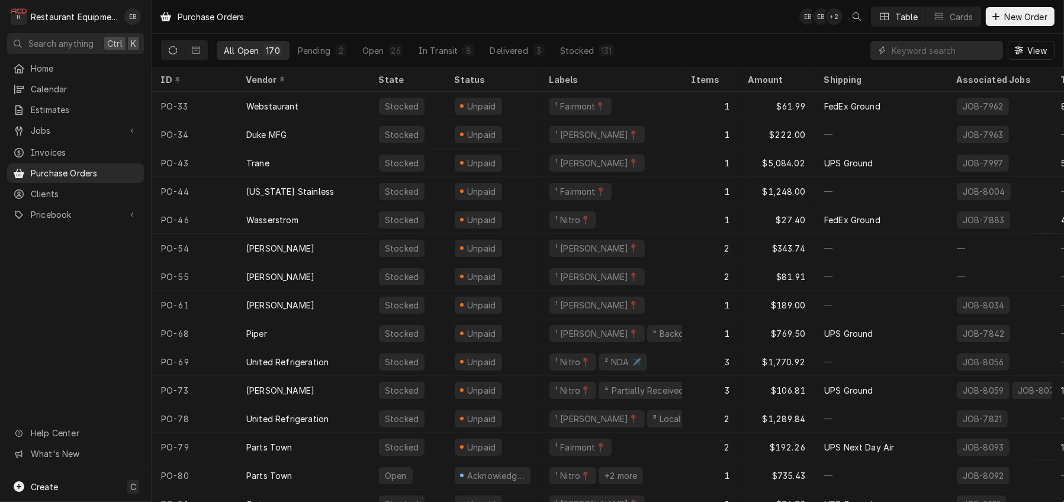
click at [216, 85] on div "ID" at bounding box center [193, 79] width 64 height 12
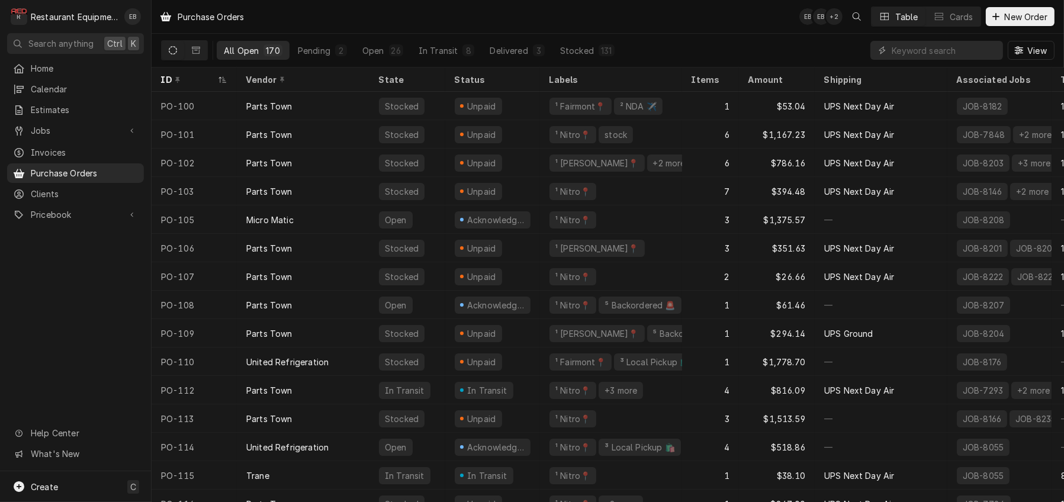
click at [216, 85] on div "ID" at bounding box center [188, 79] width 54 height 12
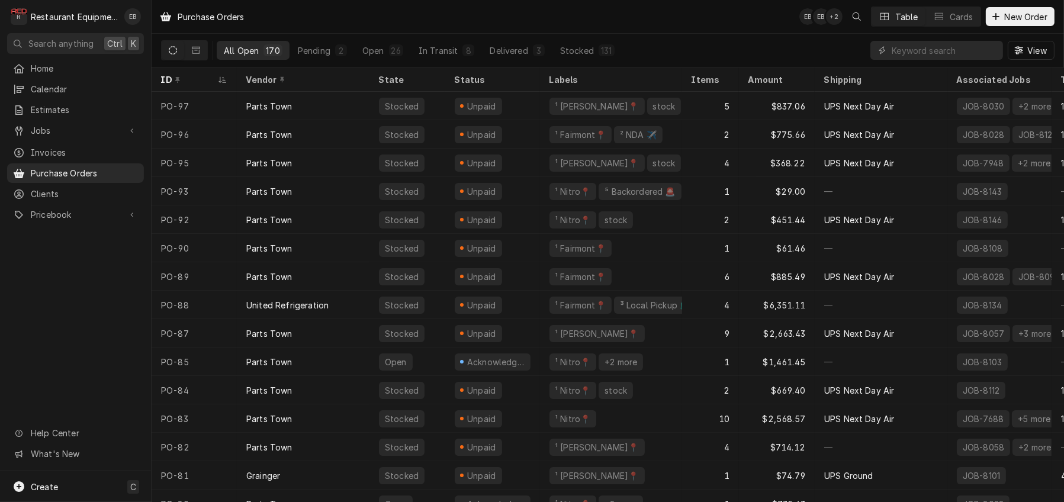
click at [216, 85] on div "ID" at bounding box center [188, 79] width 54 height 12
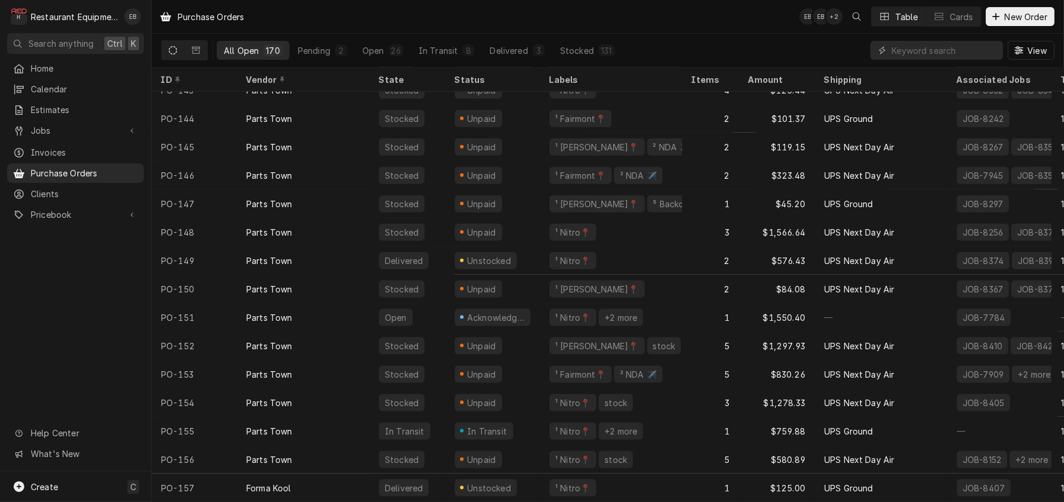
scroll to position [1797, 0]
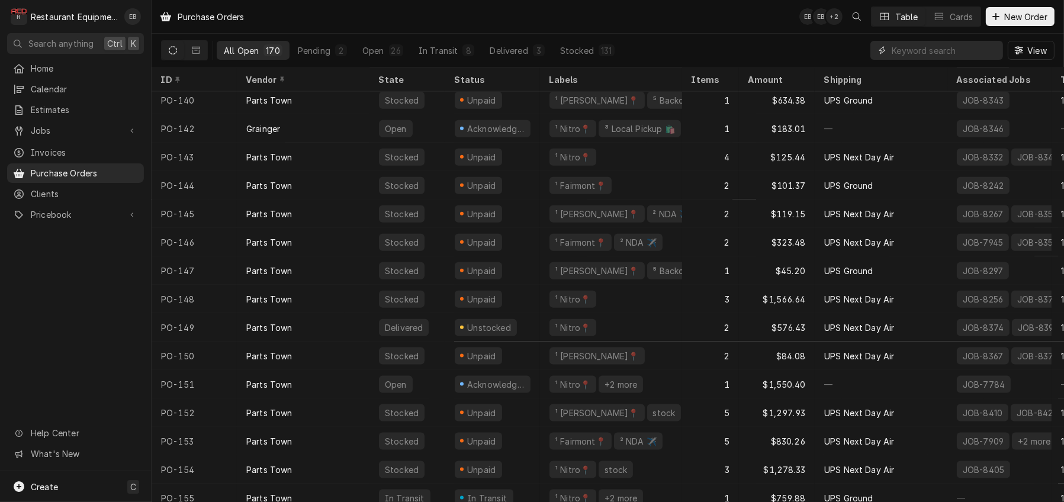
click at [896, 57] on input "Dynamic Content Wrapper" at bounding box center [944, 50] width 105 height 19
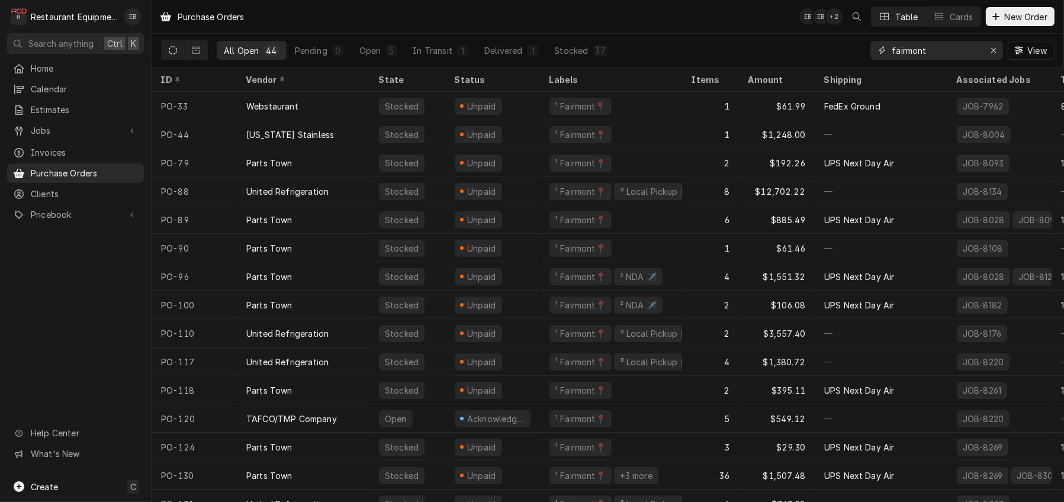
type input "fairmont"
click at [798, 55] on div "All Open 44 Pending 0 Open 5 In Transit 1 Delivered 1 Stocked 37 fairmont View" at bounding box center [608, 50] width 894 height 33
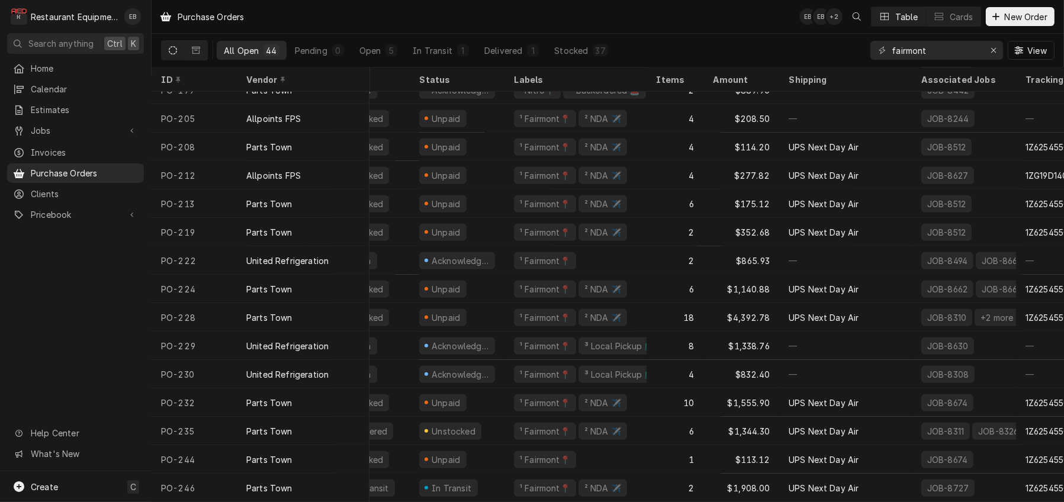
scroll to position [851, 0]
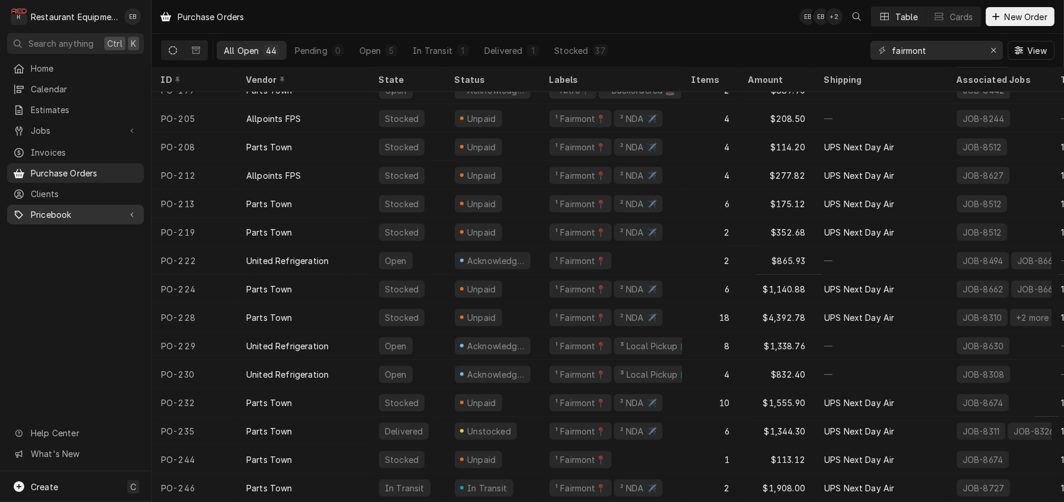
click at [100, 218] on span "Pricebook" at bounding box center [75, 215] width 89 height 12
click at [105, 258] on span "Parts & Materials" at bounding box center [84, 256] width 107 height 12
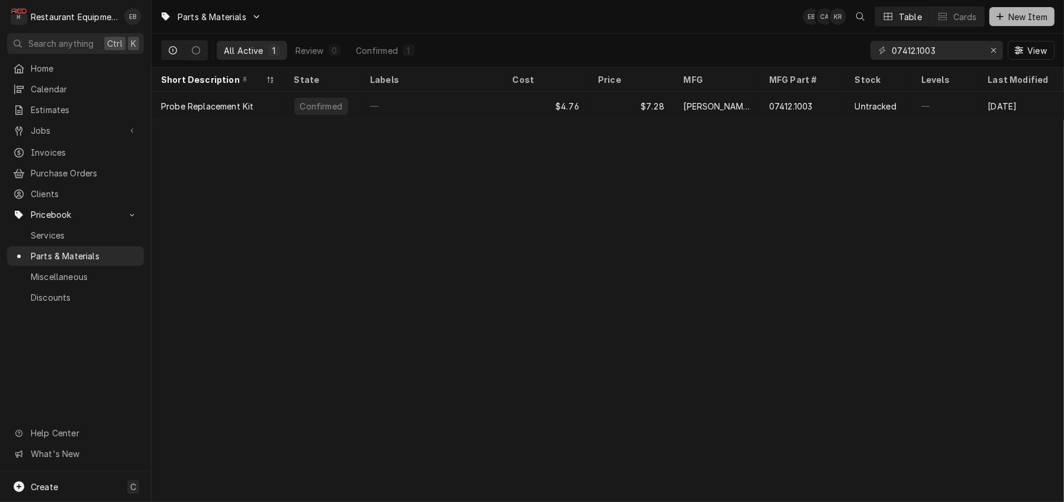
click at [1037, 18] on span "New Item" at bounding box center [1028, 17] width 44 height 12
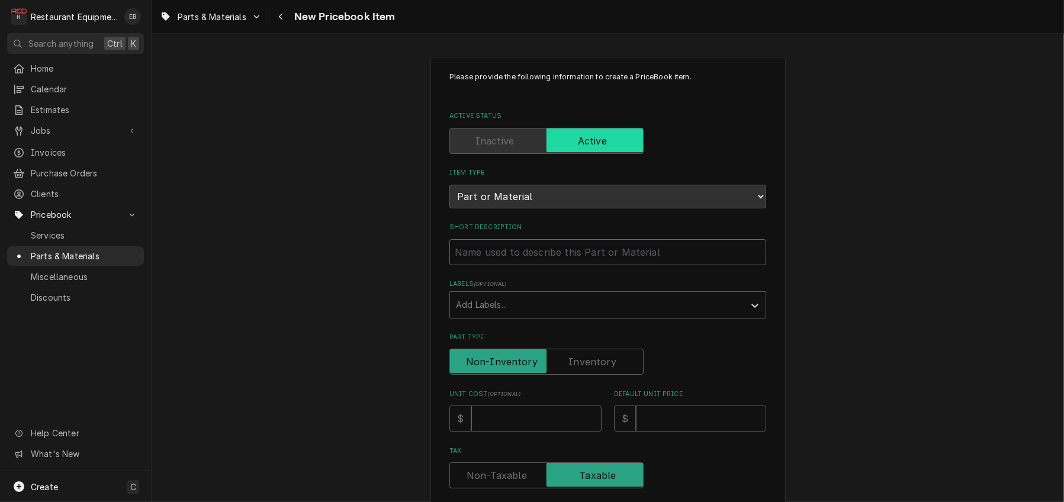
click at [533, 265] on input "Short Description" at bounding box center [608, 252] width 317 height 26
type textarea "x"
type input "L"
type textarea "x"
type input "La"
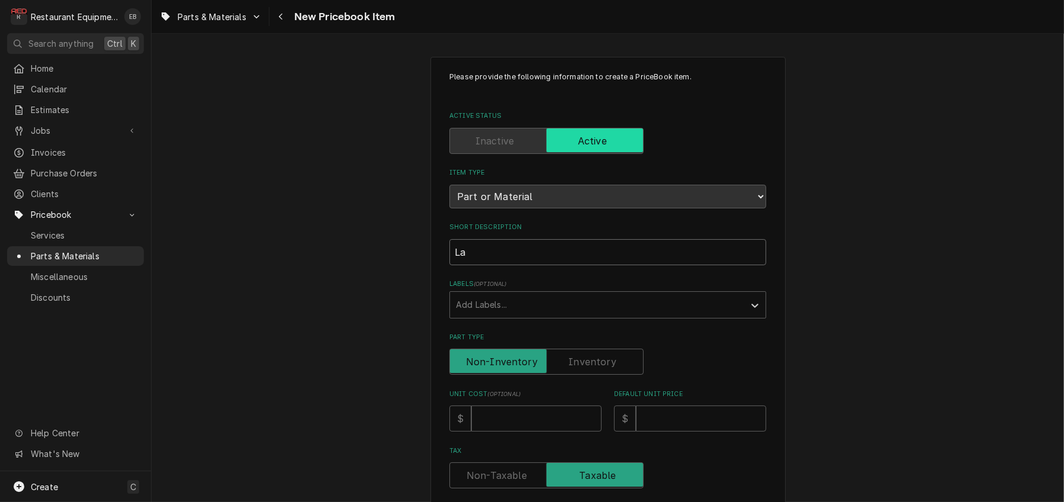
type textarea "x"
type input "[PERSON_NAME]"
type textarea "x"
type input "Lamp"
type textarea "x"
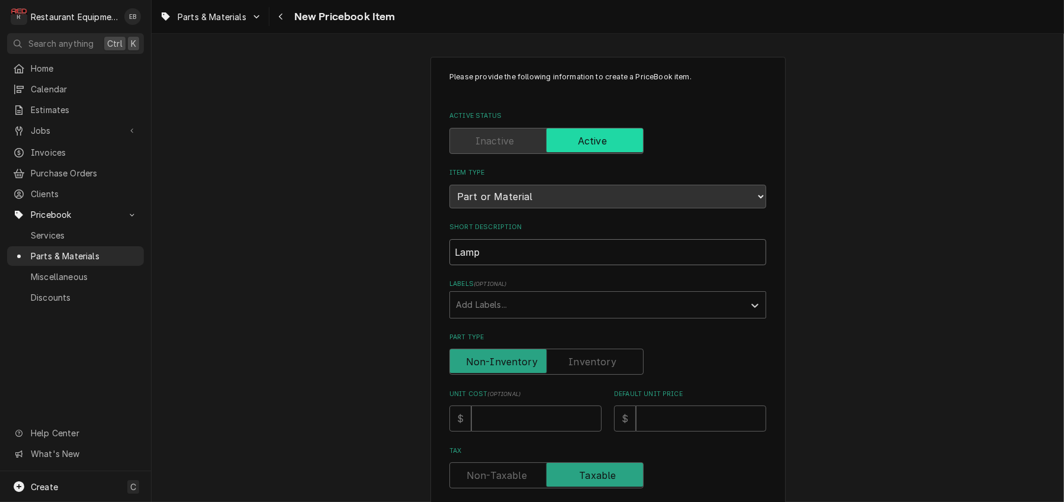
type input "Lamp"
type textarea "x"
type input "Lamp H"
type textarea "x"
type input "Lamp Ho"
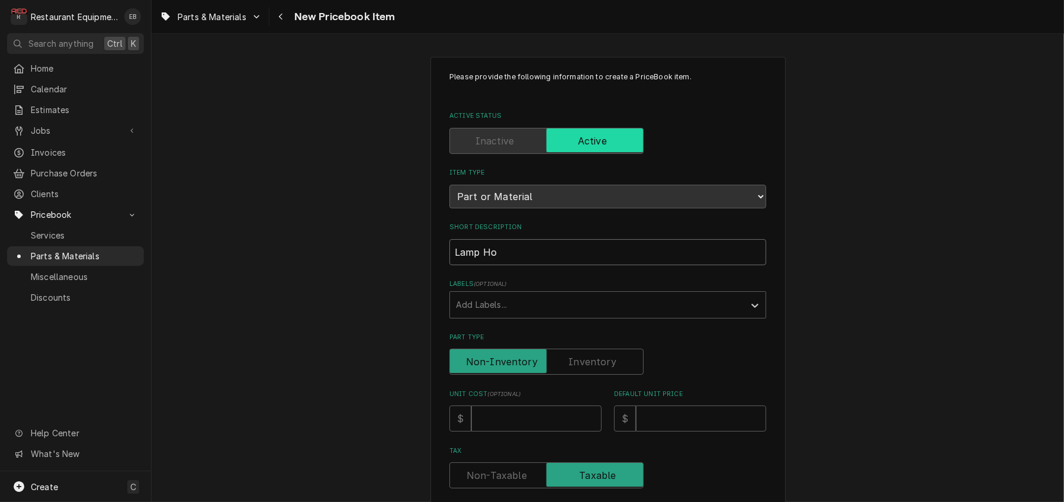
type textarea "x"
type input "Lamp Hol"
type textarea "x"
type input "Lamp Hold"
type textarea "x"
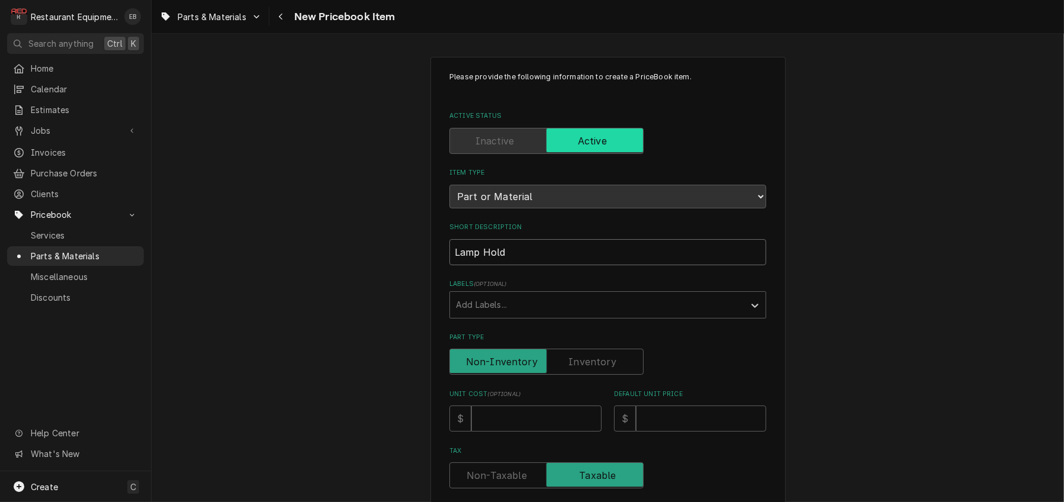
type input "Lamp Holde"
type textarea "x"
type input "Lamp Holder"
type textarea "x"
type input "MLamp Holder"
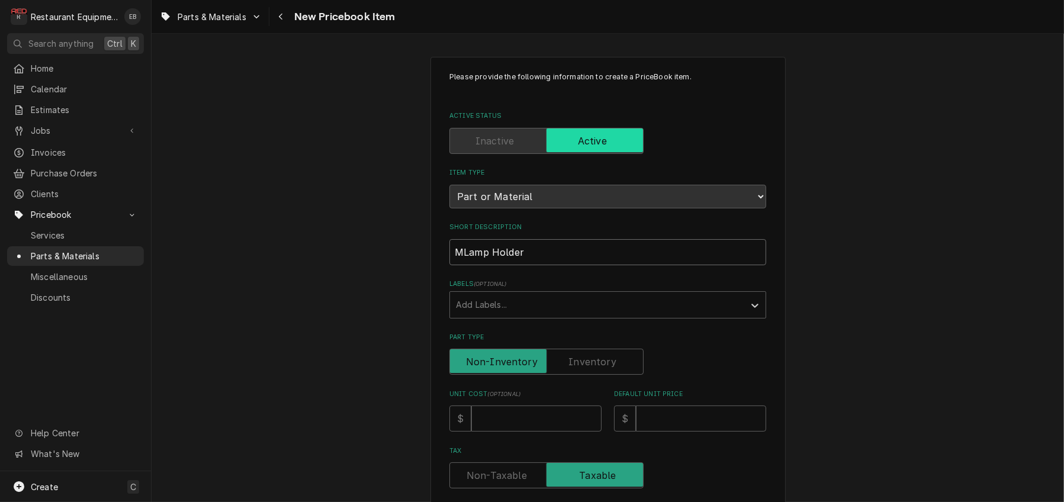
type textarea "x"
type input "MaLamp Holder"
type textarea "x"
type input "MarLamp Holder"
type textarea "x"
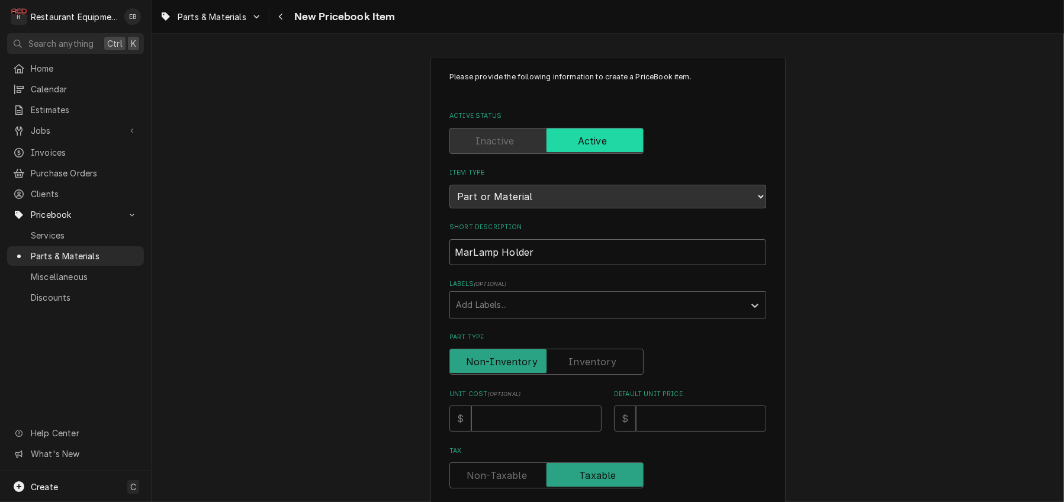
type input "MarsLamp Holder"
type textarea "x"
type input "MarshLamp Holder"
type textarea "x"
type input "MarshaLamp Holder"
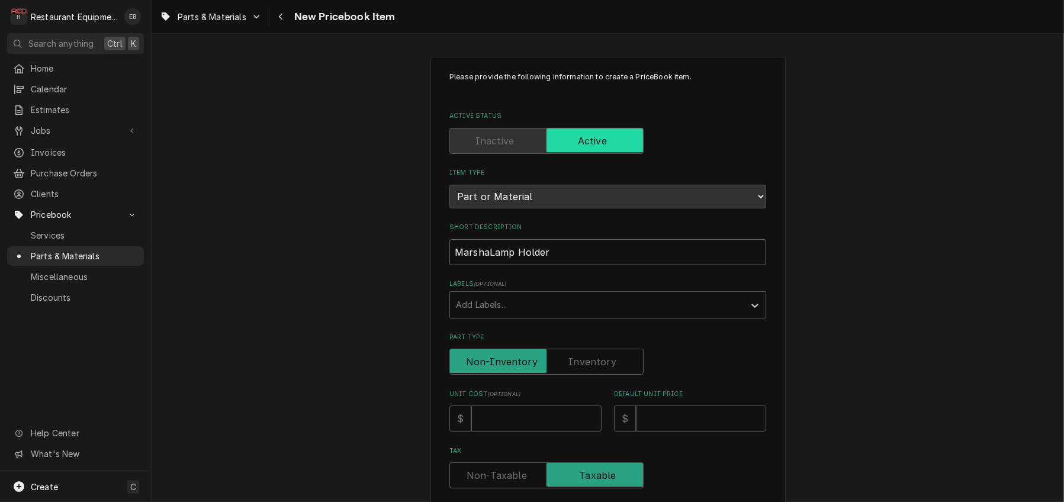
type textarea "x"
type input "MarshalLamp Holder"
type textarea "x"
type input "MarshallLamp Holder"
type textarea "x"
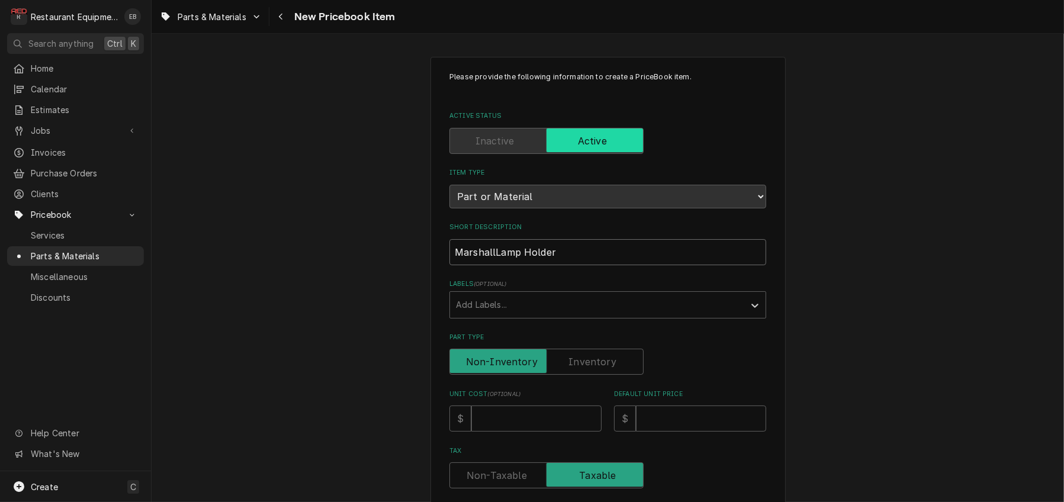
type input "[PERSON_NAME] Holder"
type textarea "x"
type input "[PERSON_NAME] ALamp Holder"
type textarea "x"
type input "[PERSON_NAME] AILamp Holder"
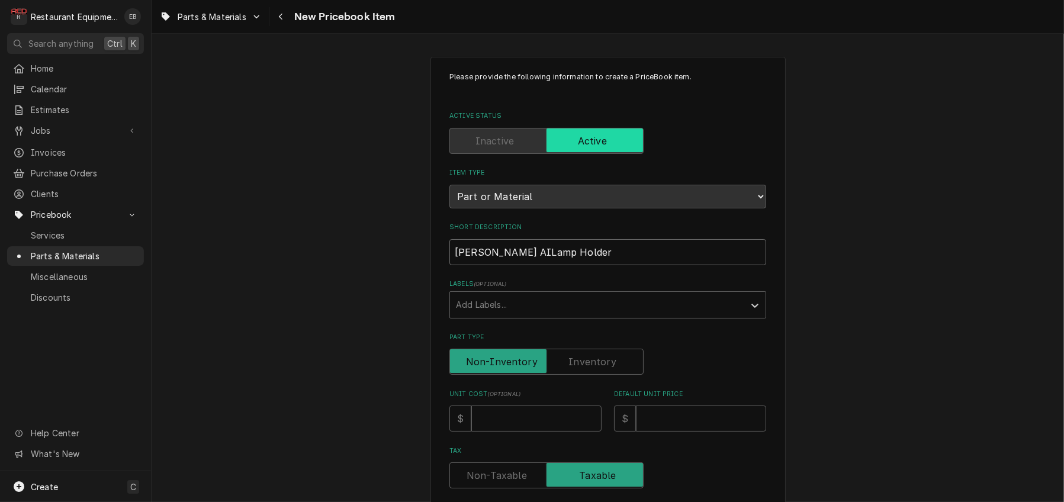
type textarea "x"
type input "[PERSON_NAME] AIRLamp Holder"
type textarea "x"
type input "[PERSON_NAME] AILamp Holder"
type textarea "x"
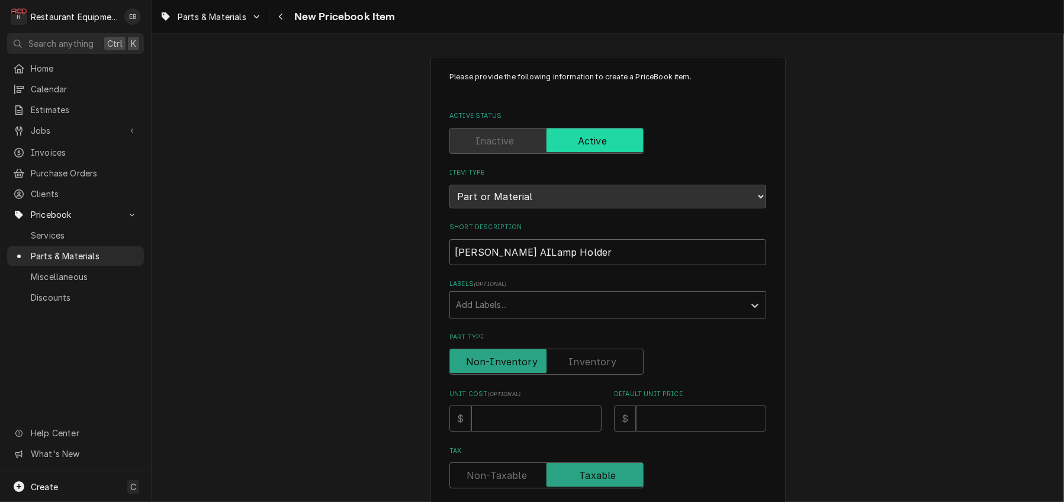
type input "[PERSON_NAME] ALamp Holder"
type textarea "x"
type input "[PERSON_NAME] Holder"
type textarea "x"
type input "[PERSON_NAME] AirLamp Holder"
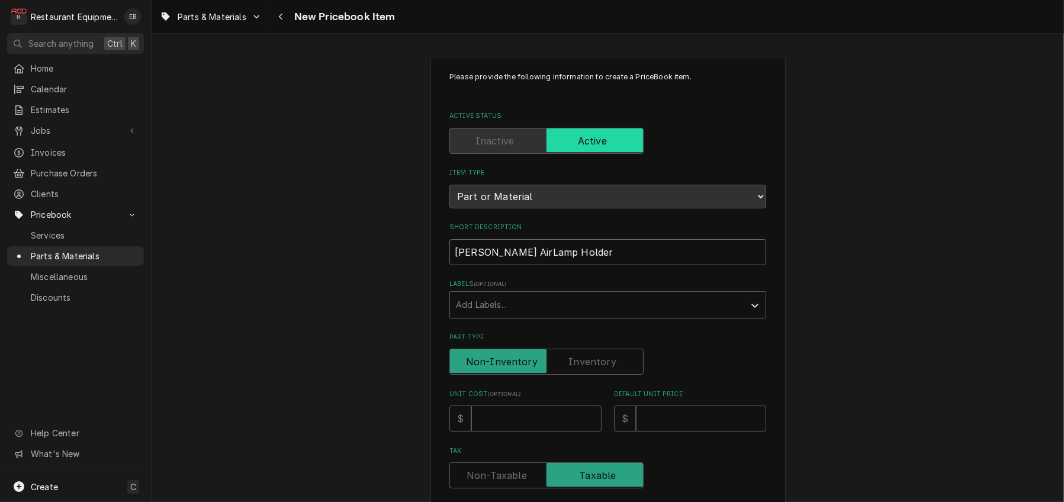
type textarea "x"
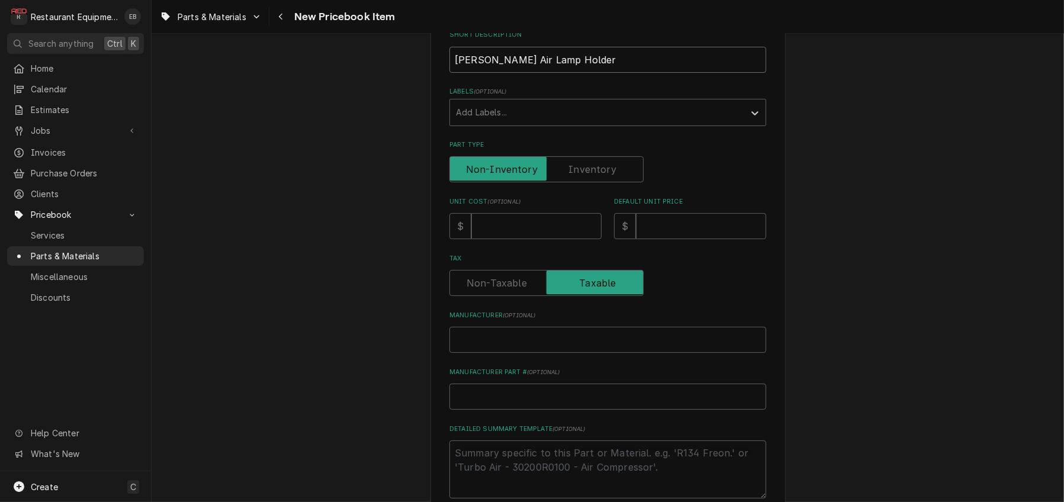
scroll to position [197, 0]
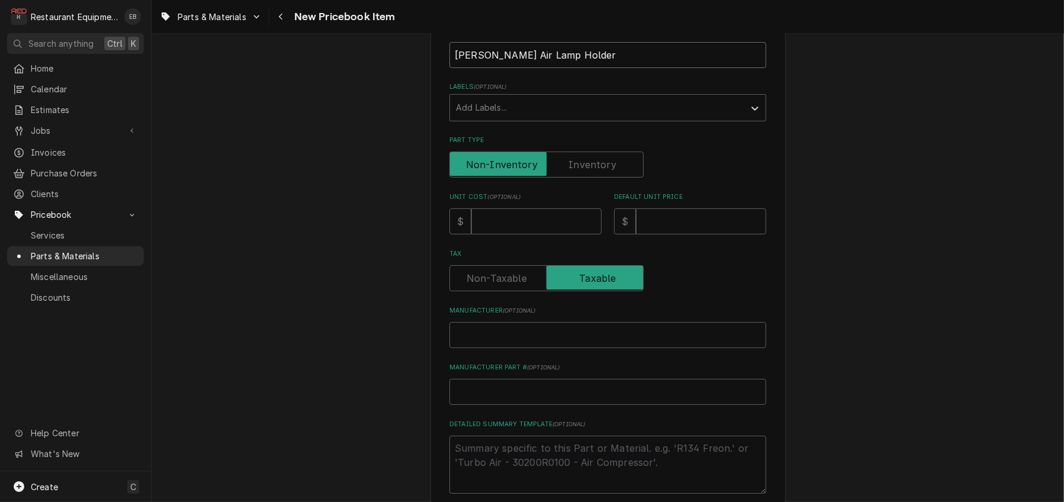
type input "[PERSON_NAME] Air Lamp Holder"
click at [528, 235] on input "Unit Cost ( optional )" at bounding box center [536, 222] width 130 height 26
type textarea "x"
type input "1"
type textarea "x"
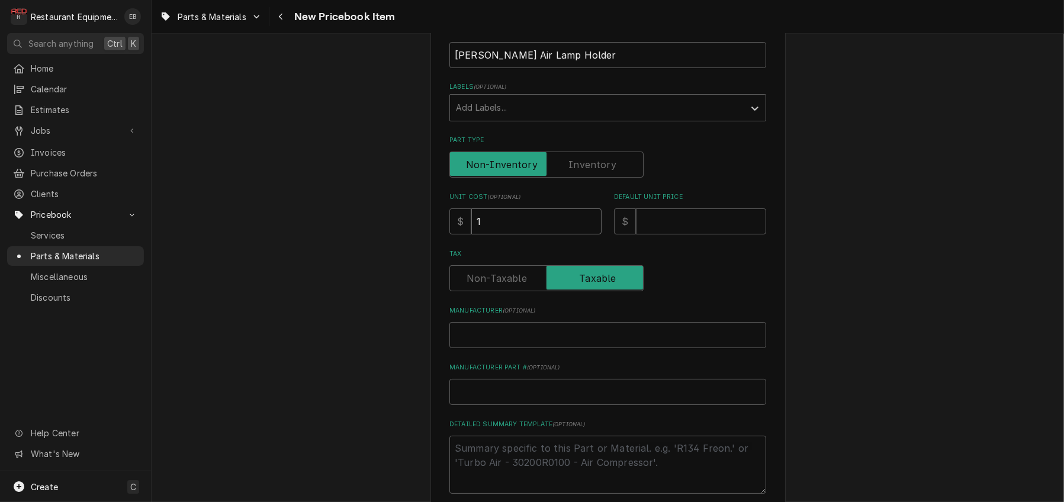
type input "11"
type textarea "x"
type input "11.0"
type textarea "x"
type input "11.03"
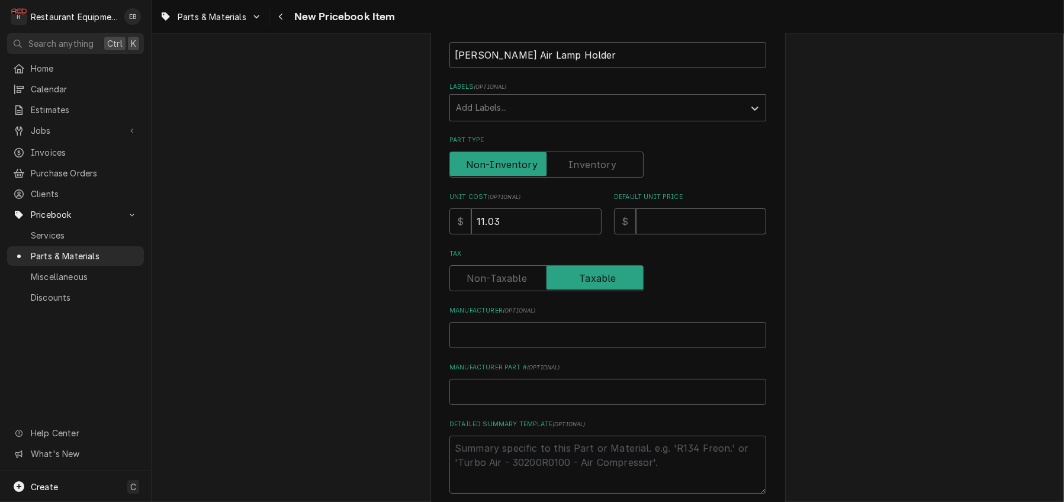
click at [711, 235] on input "Default Unit Price" at bounding box center [701, 222] width 130 height 26
click at [929, 193] on div "Please provide the following information to create a PriceBook item. Active Sta…" at bounding box center [608, 278] width 913 height 859
click at [674, 235] on input "Default Unit Price" at bounding box center [701, 222] width 130 height 26
type textarea "x"
type input "1"
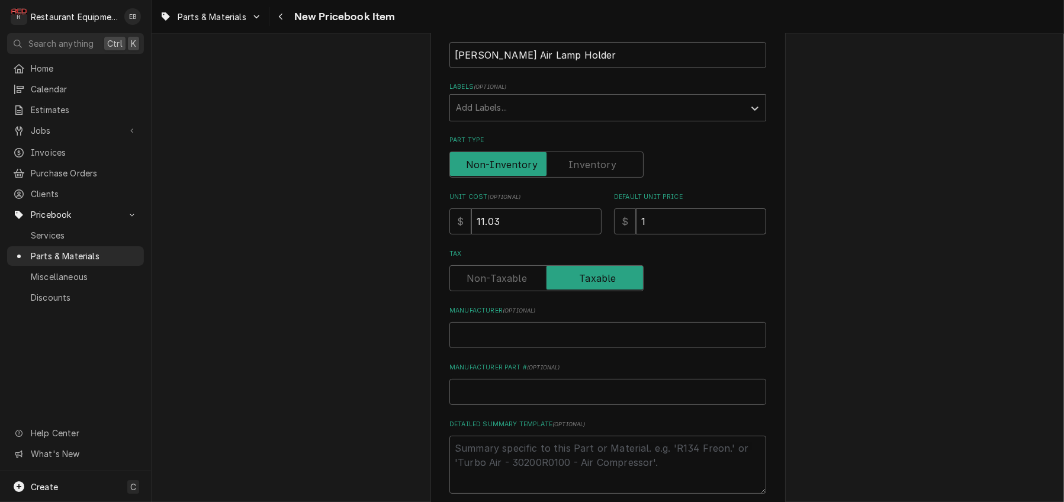
type textarea "x"
type input "16"
type textarea "x"
type input "16.8"
type textarea "x"
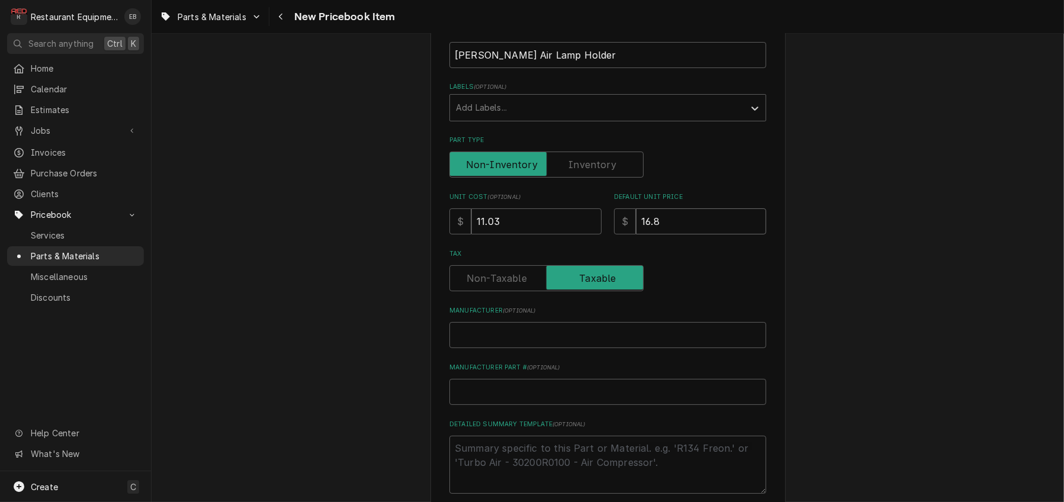
type input "16.86"
type textarea "x"
type input "16.8"
type textarea "x"
type input "16.87"
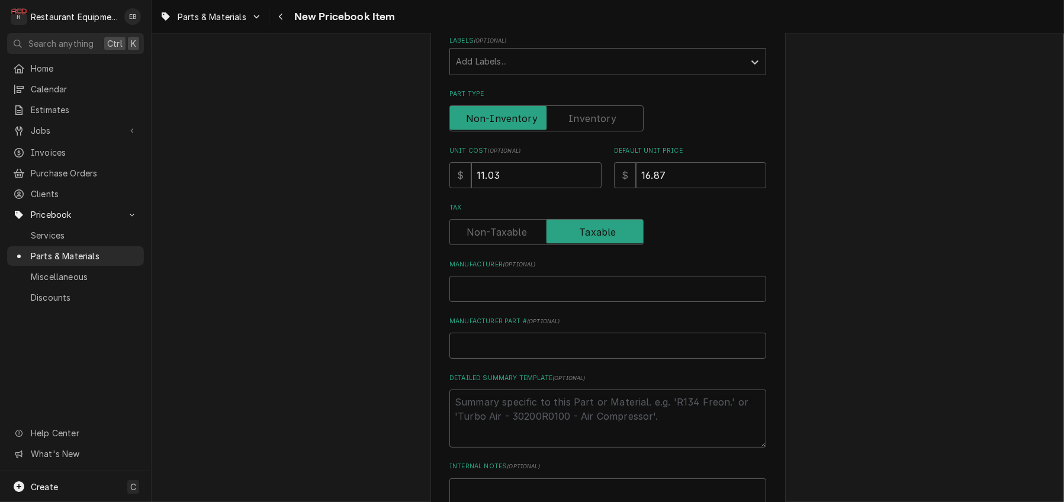
scroll to position [316, 0]
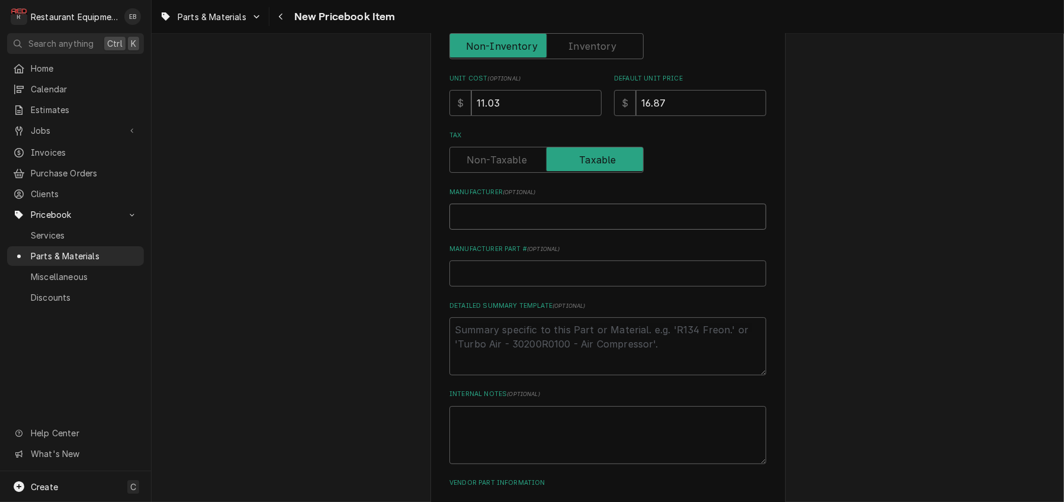
click at [517, 230] on input "Manufacturer ( optional )" at bounding box center [608, 217] width 317 height 26
type textarea "x"
type input "M"
type textarea "x"
type input "Ma"
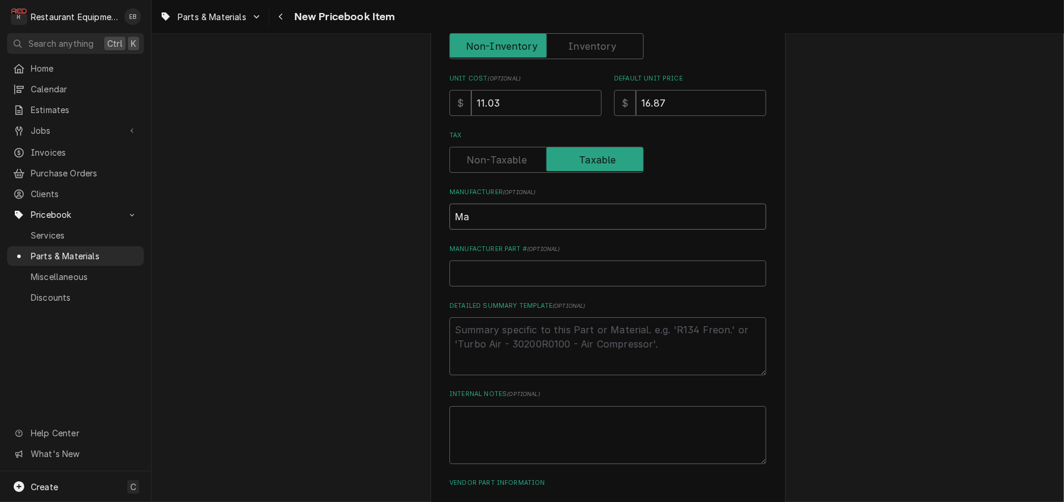
type textarea "x"
type input "Mar"
type textarea "x"
type input "Mars"
type textarea "x"
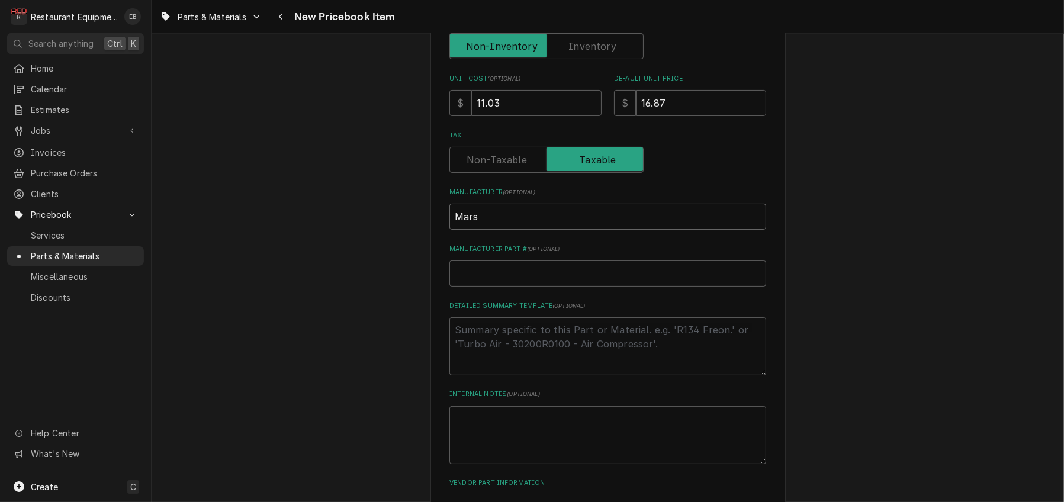
type input "Marsh"
type textarea "x"
type input "Marsha"
type textarea "x"
type input "Marshal"
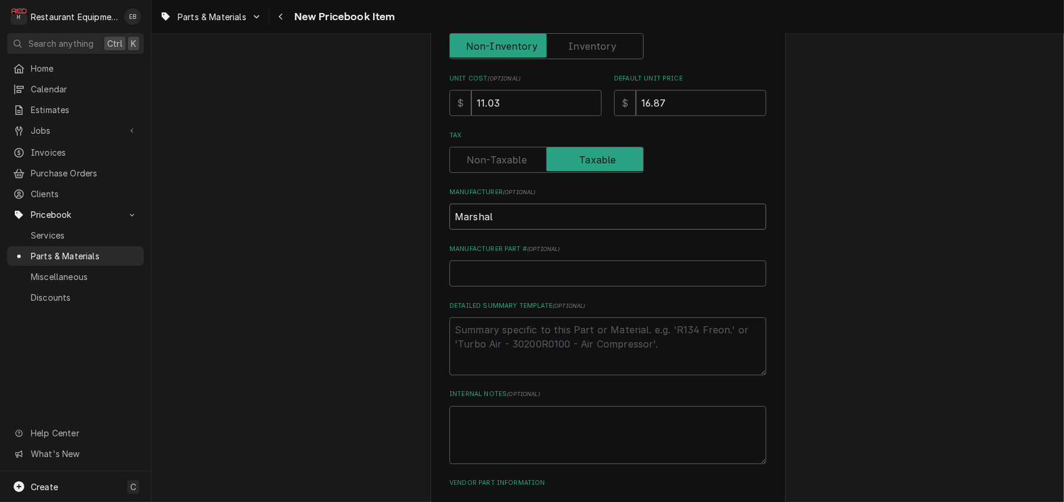
type textarea "x"
type input "Marshall"
type textarea "x"
type input "Marshall"
type textarea "x"
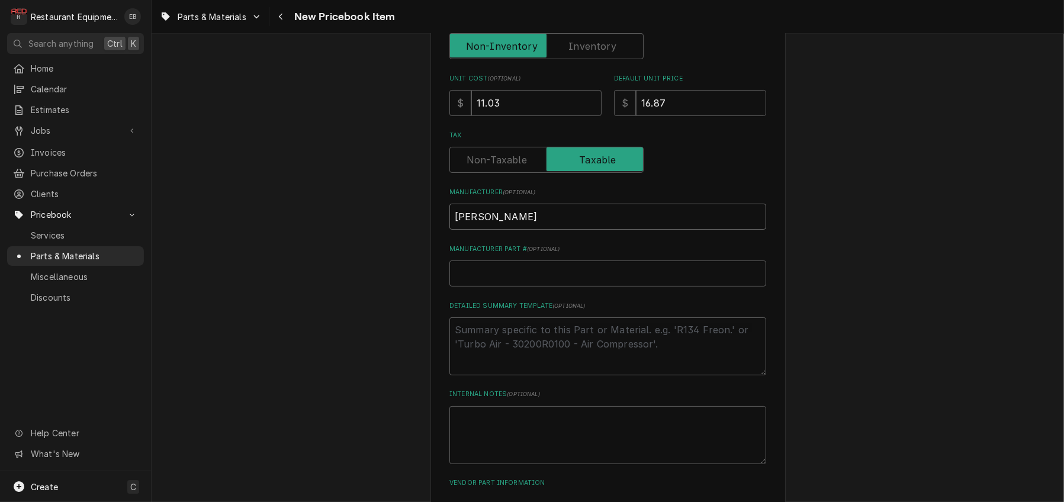
type input "Marshall A"
type textarea "x"
type input "Marshall Ai"
type textarea "x"
type input "Marshall Air"
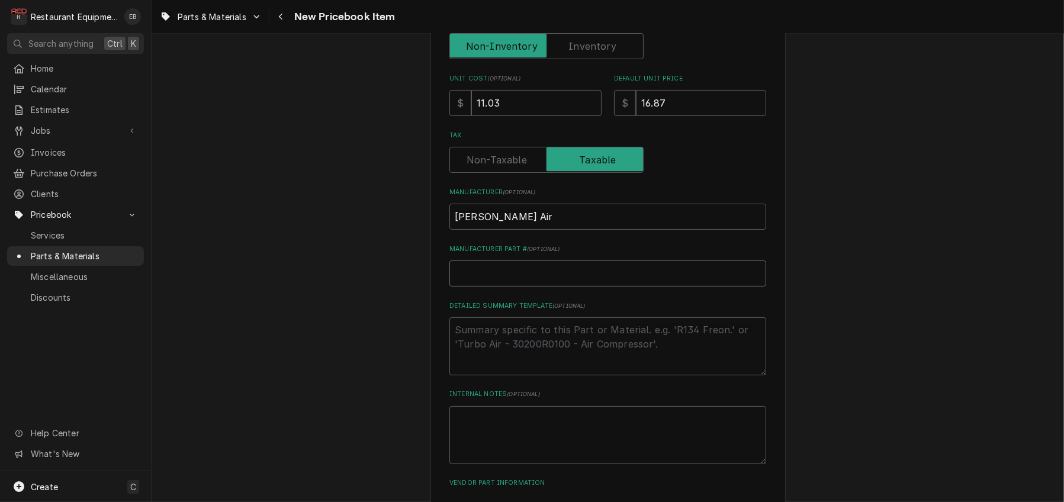
click at [549, 287] on input "Manufacturer Part # ( optional )" at bounding box center [608, 274] width 317 height 26
paste input "MSA501865"
type textarea "x"
type input "MSA501865"
drag, startPoint x: 474, startPoint y: 347, endPoint x: 424, endPoint y: 355, distance: 50.4
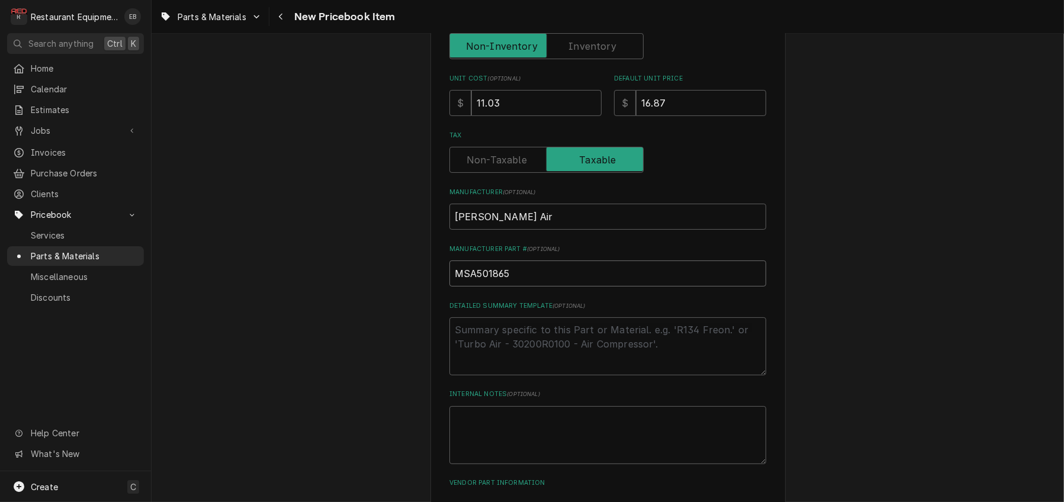
click at [431, 355] on div "Please provide the following information to create a PriceBook item. Active Sta…" at bounding box center [608, 160] width 355 height 839
type textarea "x"
type input "01865"
type textarea "x"
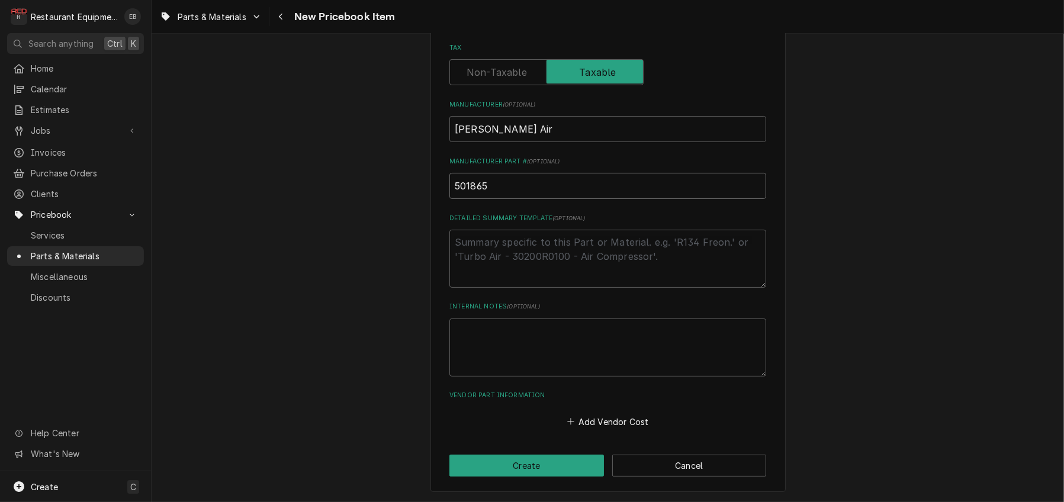
scroll to position [496, 0]
type input "501865"
click at [602, 421] on button "Add Vendor Cost" at bounding box center [608, 421] width 86 height 17
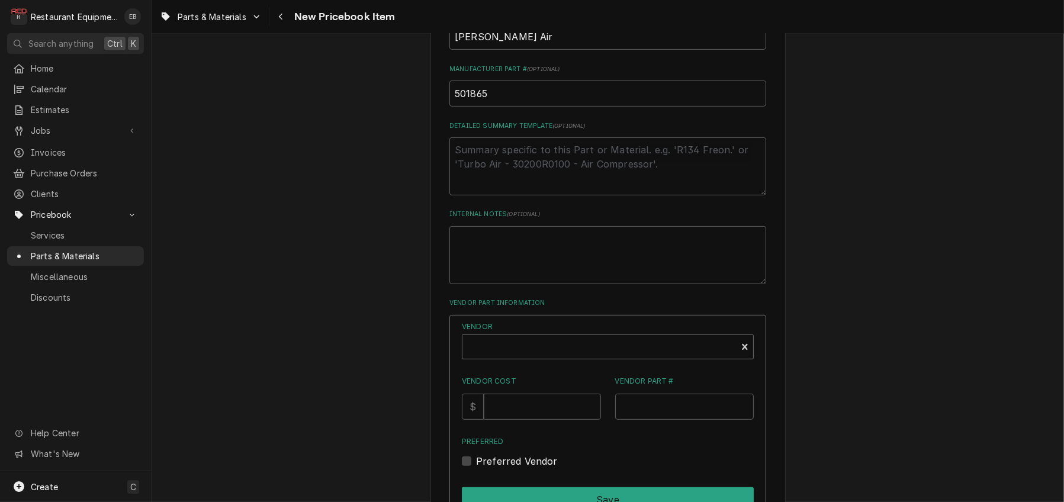
type textarea "x"
click at [563, 363] on div "Vendor" at bounding box center [600, 348] width 262 height 28
type input "parts"
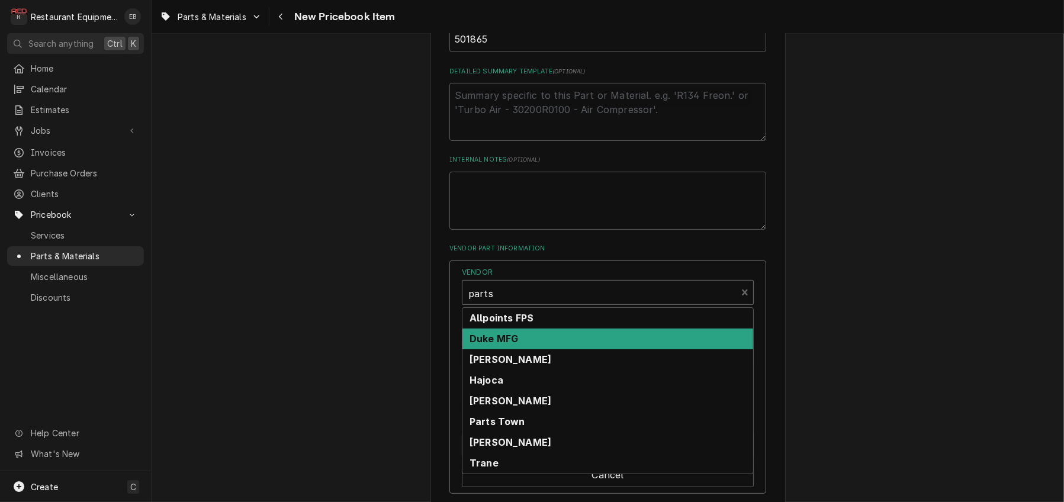
scroll to position [575, 0]
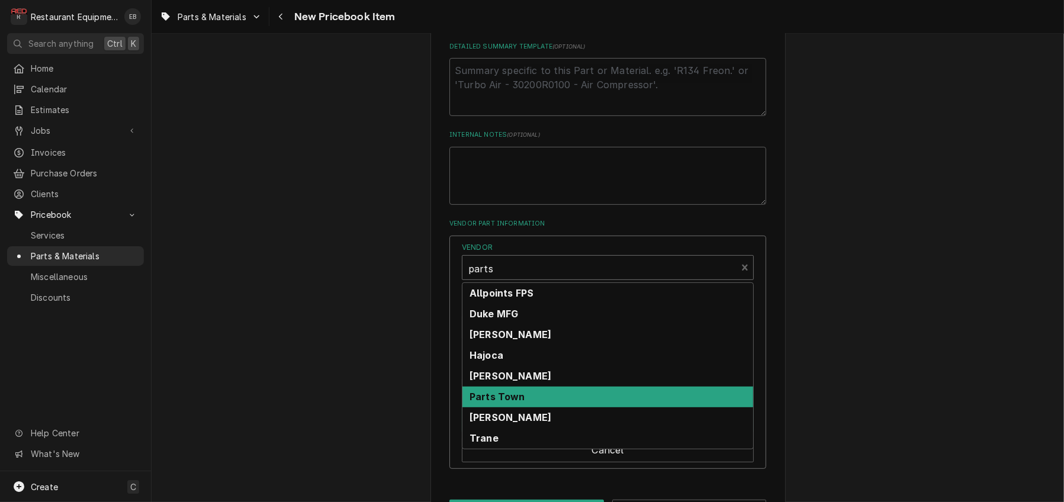
click at [538, 408] on div "Parts Town" at bounding box center [608, 397] width 291 height 21
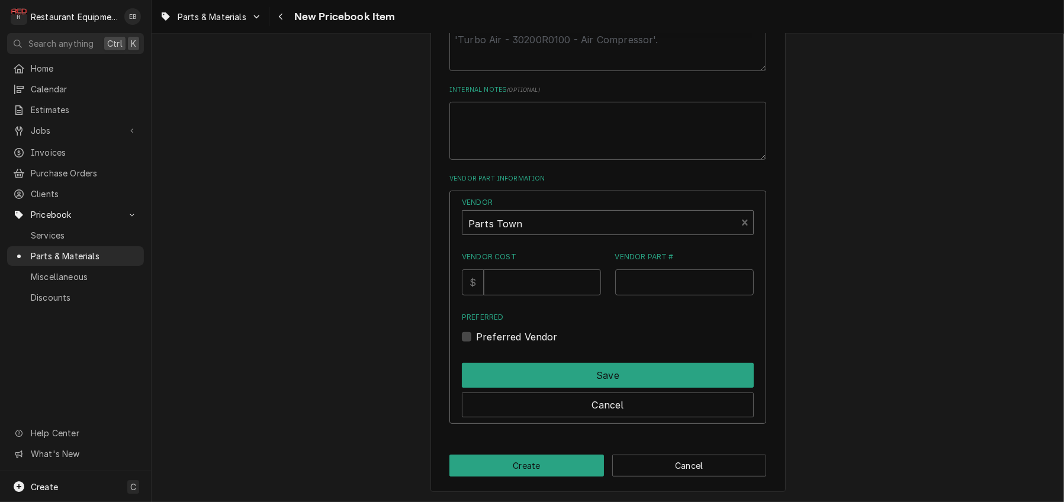
scroll to position [694, 0]
click at [534, 296] on input "Vendor Cost" at bounding box center [542, 283] width 117 height 26
type input "11.03"
click at [664, 296] on input "Vendor Part #" at bounding box center [684, 283] width 139 height 26
paste input "MSA501865"
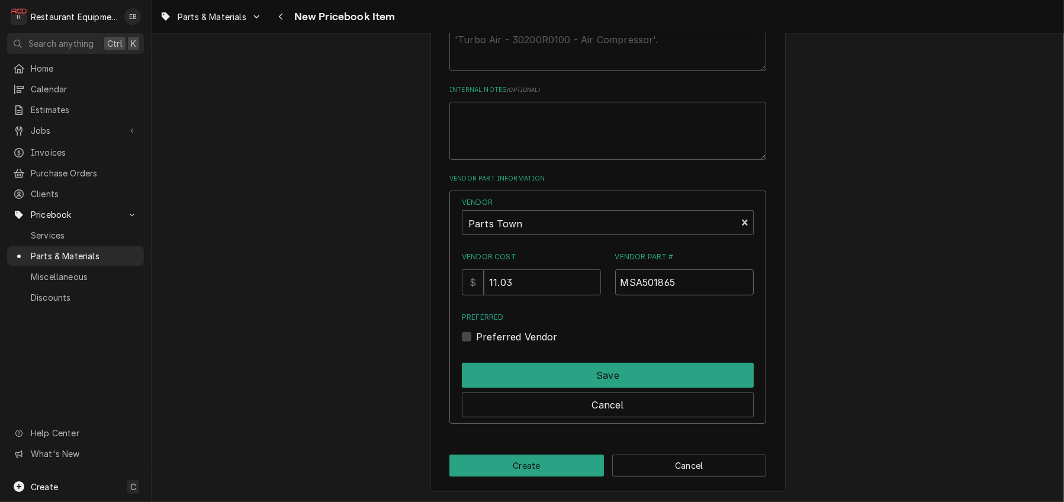
type input "MSA501865"
click at [476, 344] on label "Preferred Vendor" at bounding box center [517, 337] width 82 height 14
click at [476, 356] on input "Preferred" at bounding box center [622, 343] width 292 height 26
checkbox input "true"
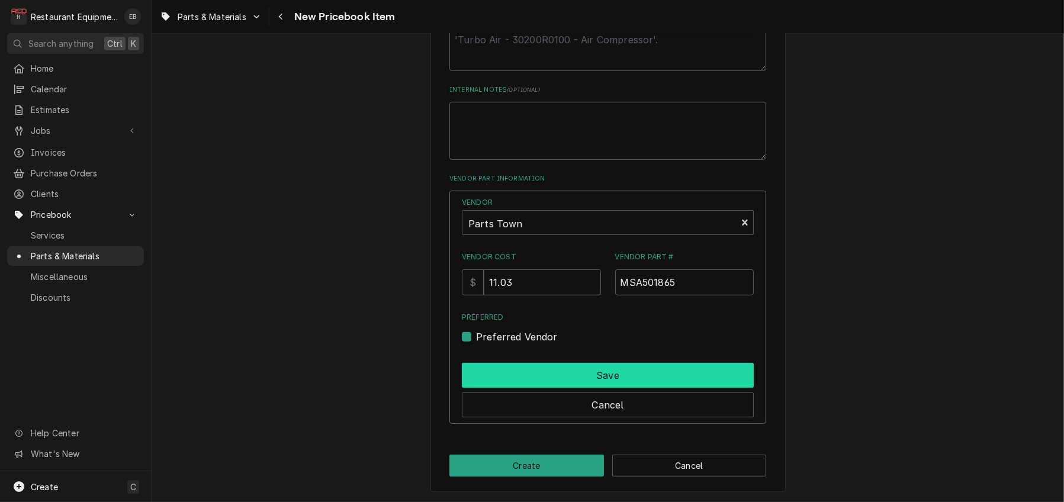
click at [495, 388] on button "Save" at bounding box center [608, 375] width 292 height 25
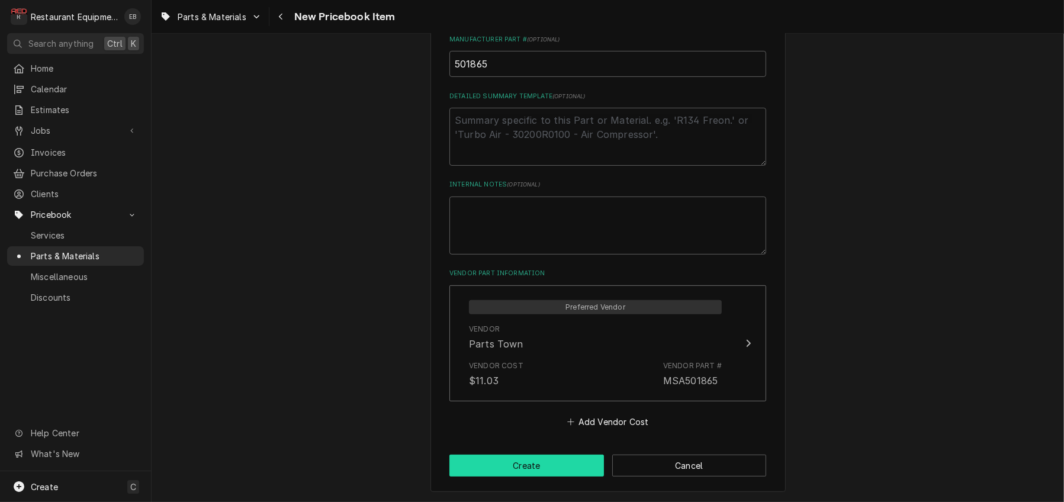
click at [537, 459] on button "Create" at bounding box center [527, 466] width 155 height 22
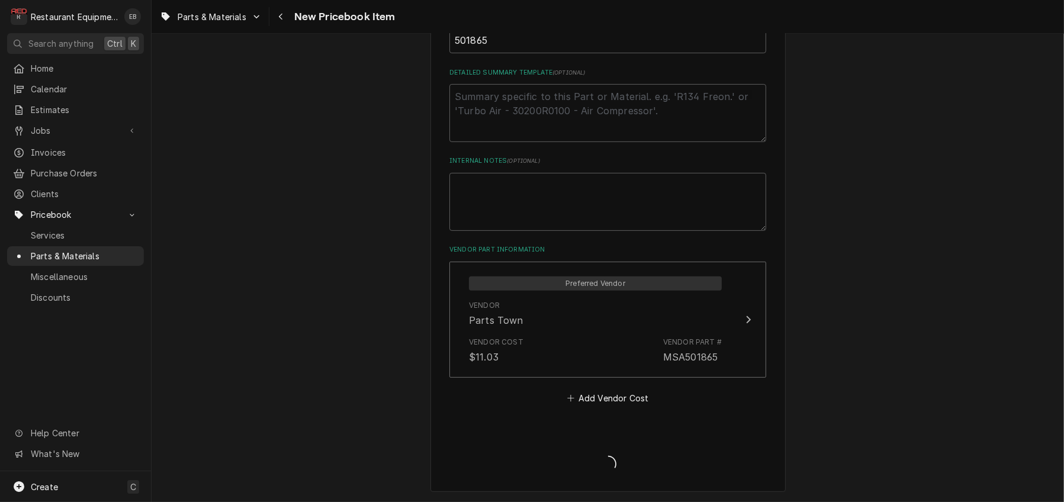
type textarea "x"
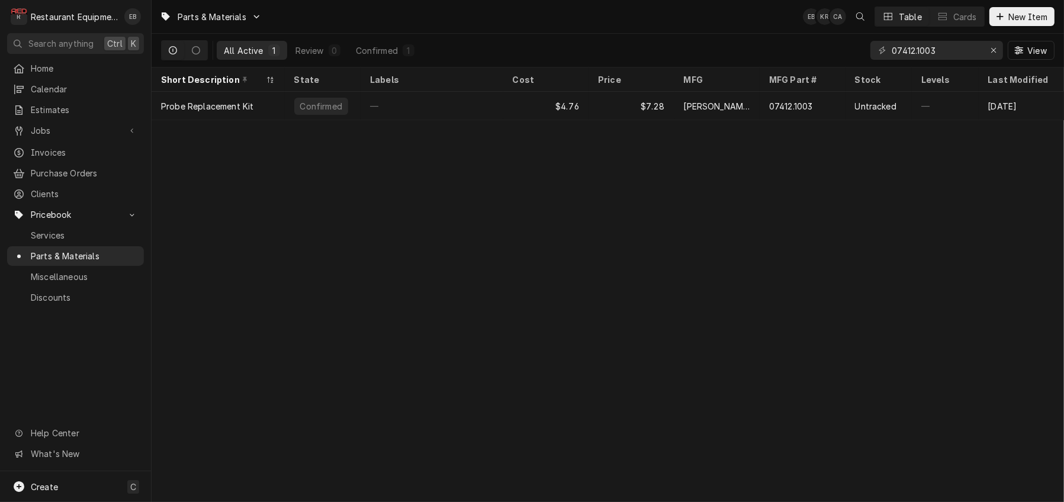
drag, startPoint x: 1063, startPoint y: 111, endPoint x: 578, endPoint y: 226, distance: 498.5
click at [578, 226] on div "Parts & Materials EB KR CA Table Cards New Item All Active 1 Review 0 Confirmed…" at bounding box center [608, 251] width 913 height 502
click at [37, 171] on div "Purchase Orders" at bounding box center [75, 173] width 132 height 15
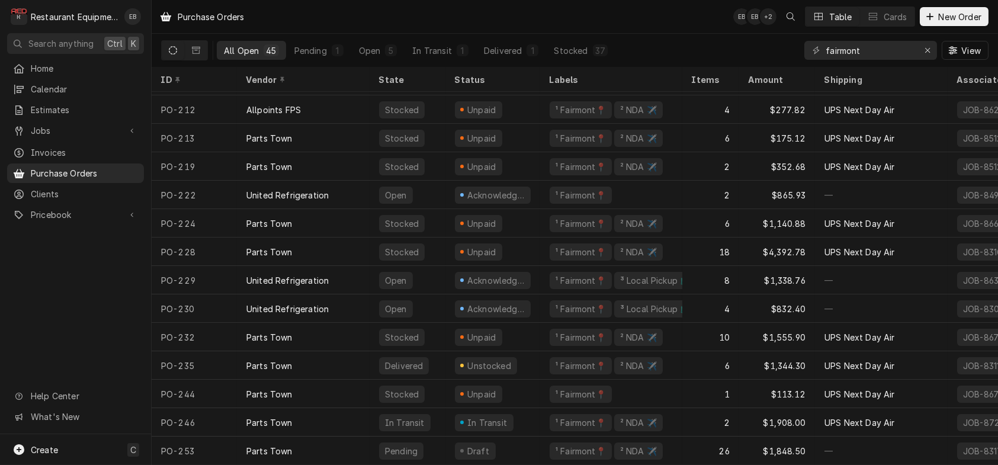
scroll to position [918, 0]
drag, startPoint x: 466, startPoint y: 249, endPoint x: 80, endPoint y: 317, distance: 392.3
drag, startPoint x: 80, startPoint y: 317, endPoint x: 60, endPoint y: 320, distance: 20.3
click at [60, 320] on div "Home Calendar Estimates Jobs Jobs Job Series Invoices Purchase Orders Clients P…" at bounding box center [75, 247] width 151 height 376
drag, startPoint x: 46, startPoint y: 315, endPoint x: 40, endPoint y: 322, distance: 9.6
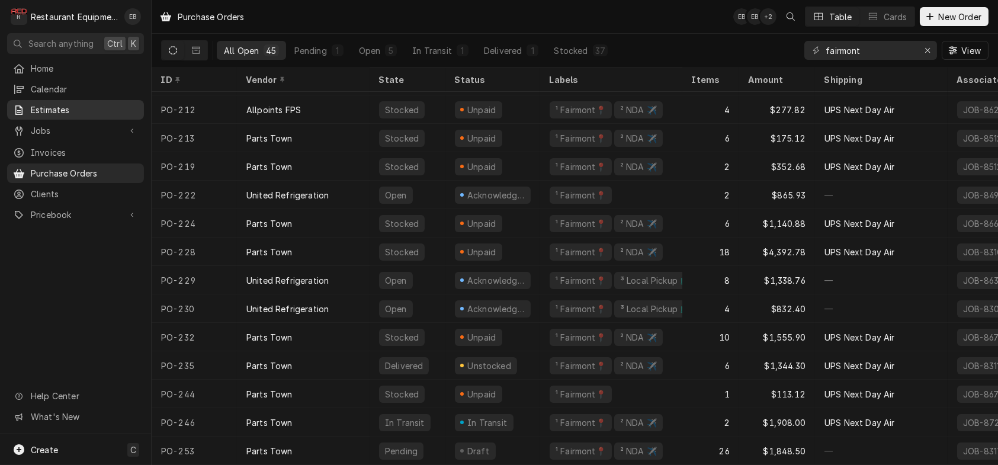
click at [68, 114] on span "Estimates" at bounding box center [84, 110] width 107 height 12
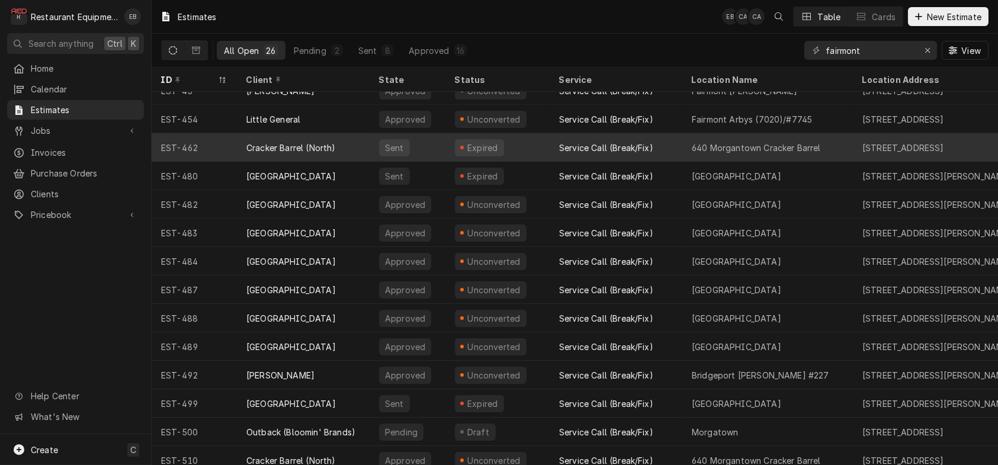
scroll to position [139, 0]
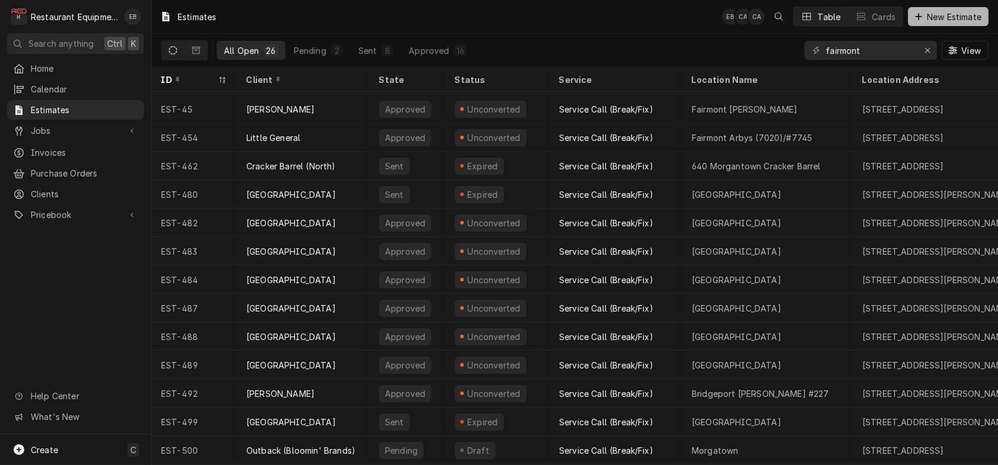
click at [960, 12] on span "New Estimate" at bounding box center [954, 17] width 59 height 12
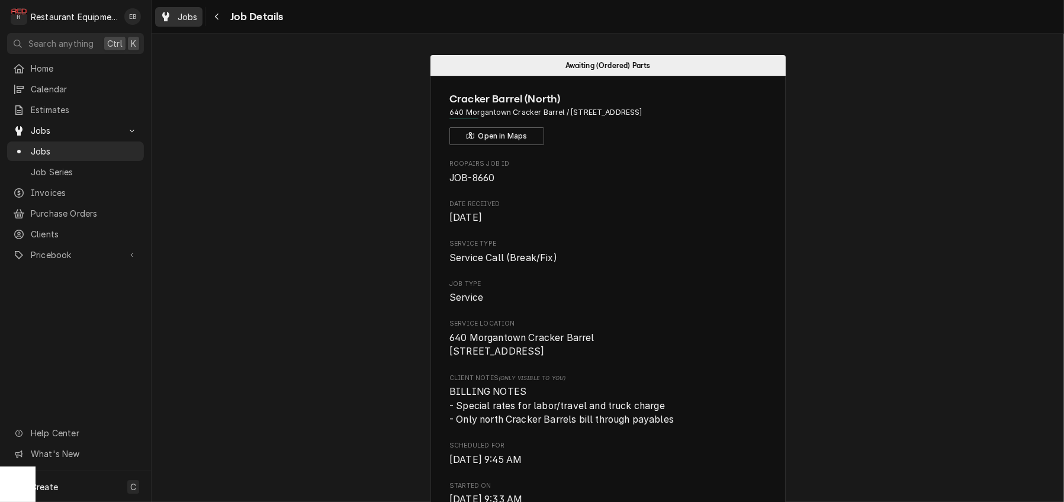
click at [169, 12] on icon "Dynamic Content Wrapper" at bounding box center [165, 16] width 7 height 9
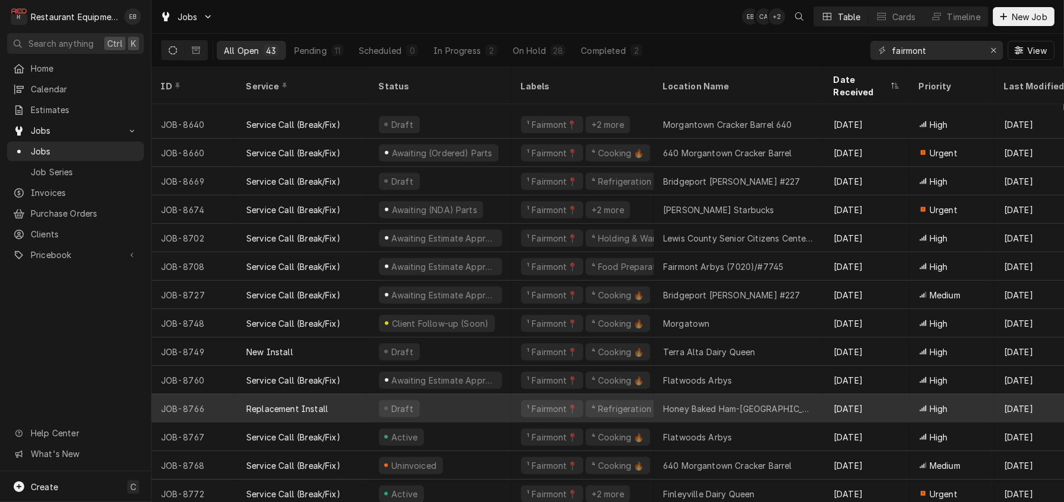
scroll to position [832, 0]
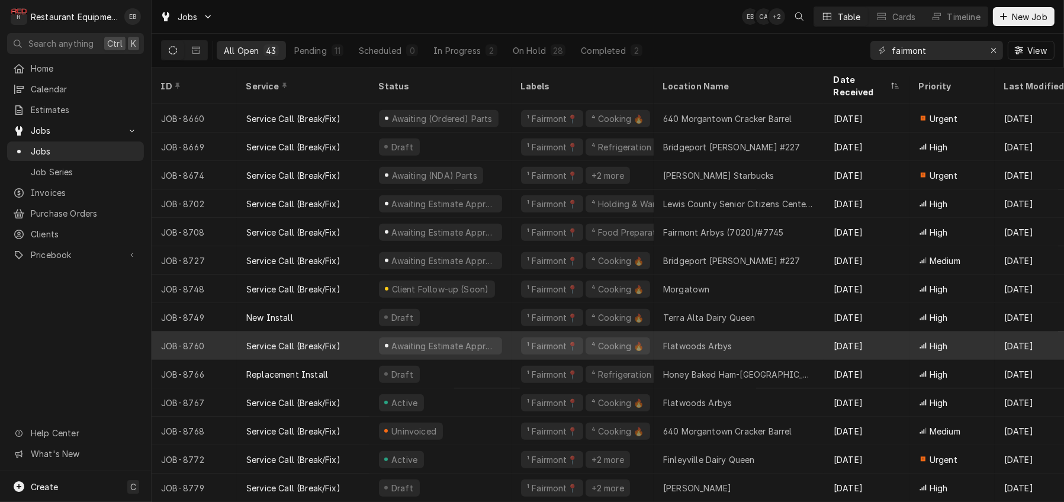
click at [370, 336] on div "Service Call (Break/Fix)" at bounding box center [303, 346] width 133 height 28
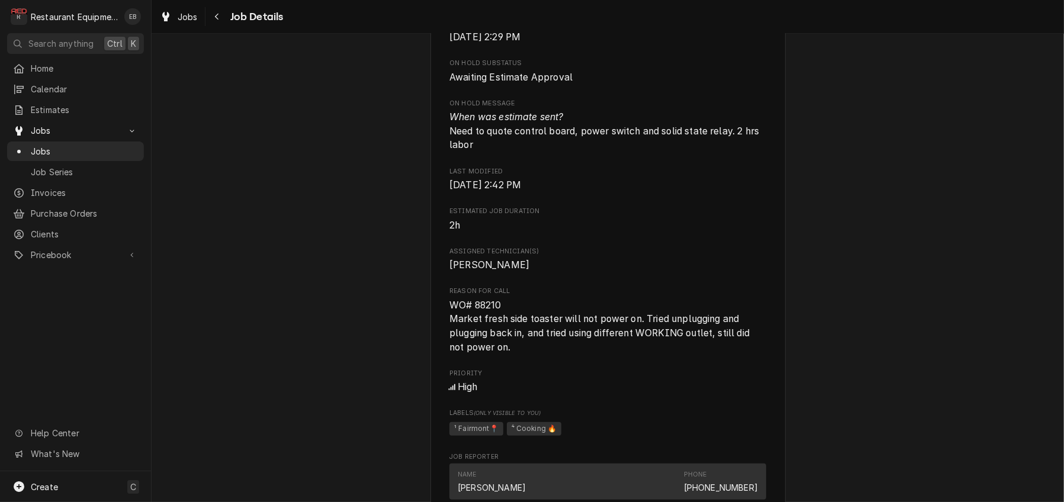
scroll to position [750, 0]
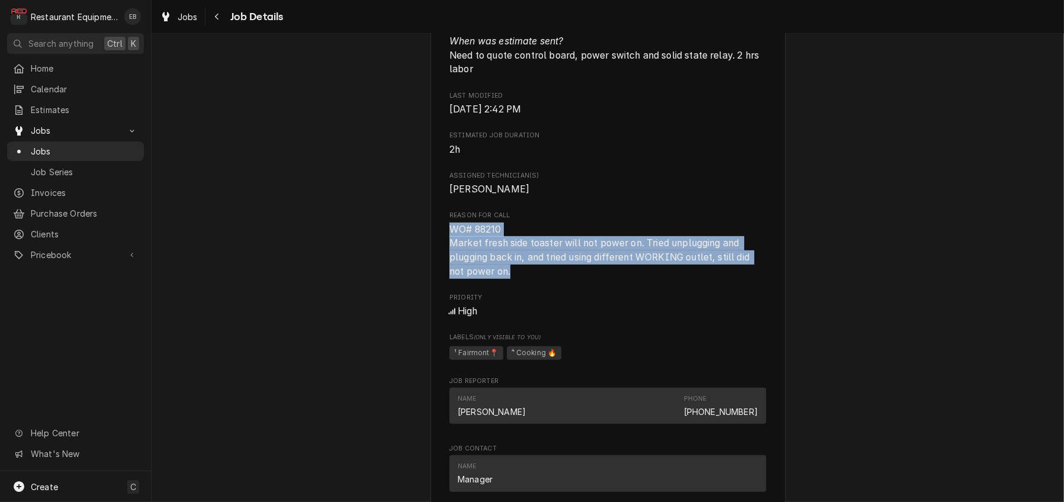
drag, startPoint x: 445, startPoint y: 371, endPoint x: 510, endPoint y: 416, distance: 78.4
click at [510, 279] on span "WO# 88210 Market fresh side toaster will not power on. Tried unplugging and plu…" at bounding box center [608, 251] width 317 height 56
copy span "WO# 88210 Market fresh side toaster will not power on. Tried unplugging and plu…"
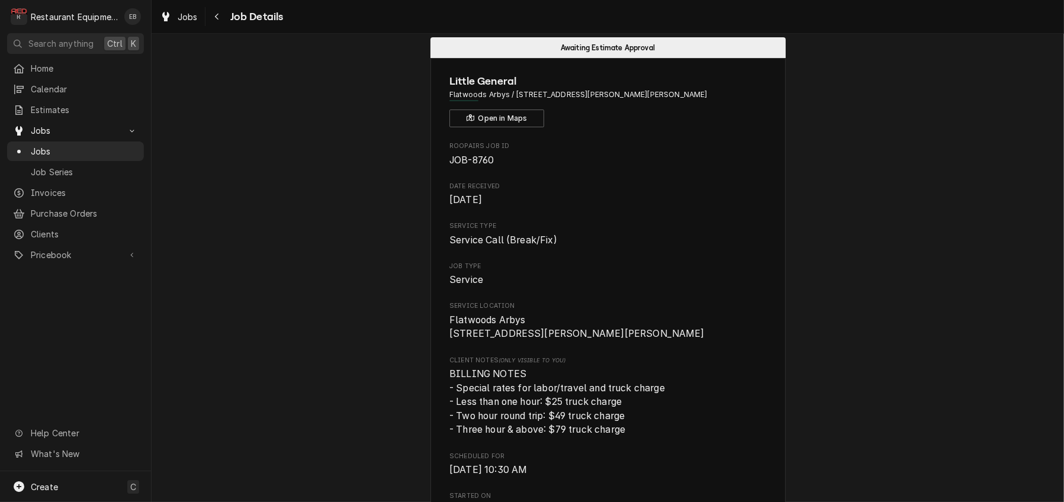
scroll to position [0, 0]
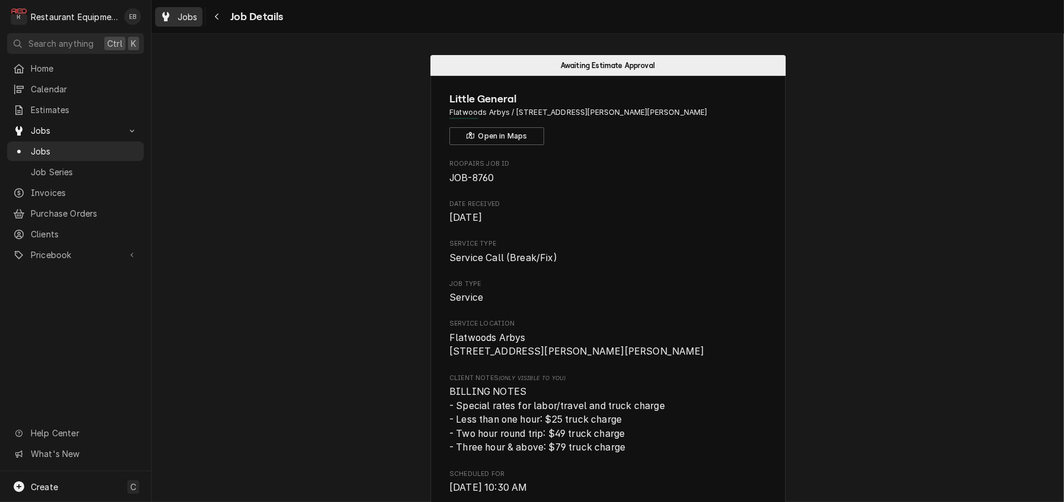
click at [190, 15] on span "Jobs" at bounding box center [188, 17] width 20 height 12
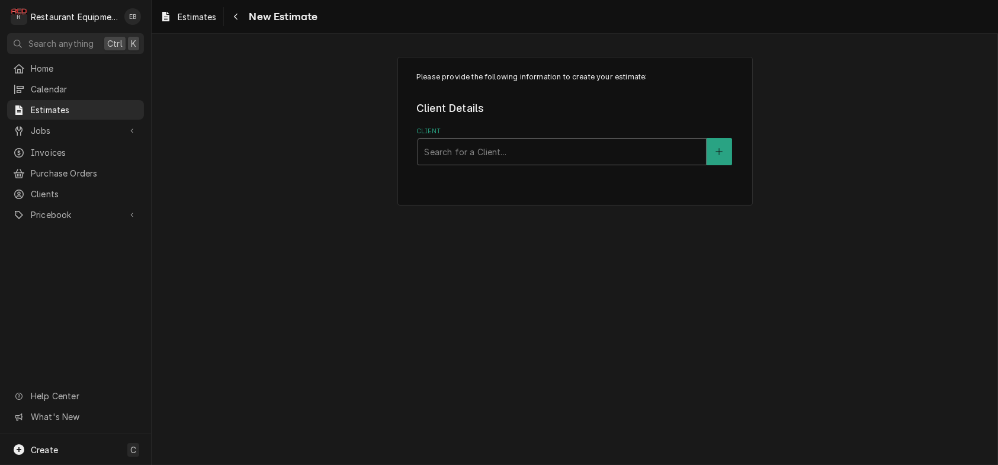
click at [489, 162] on div "Client" at bounding box center [562, 151] width 276 height 21
type input "litt"
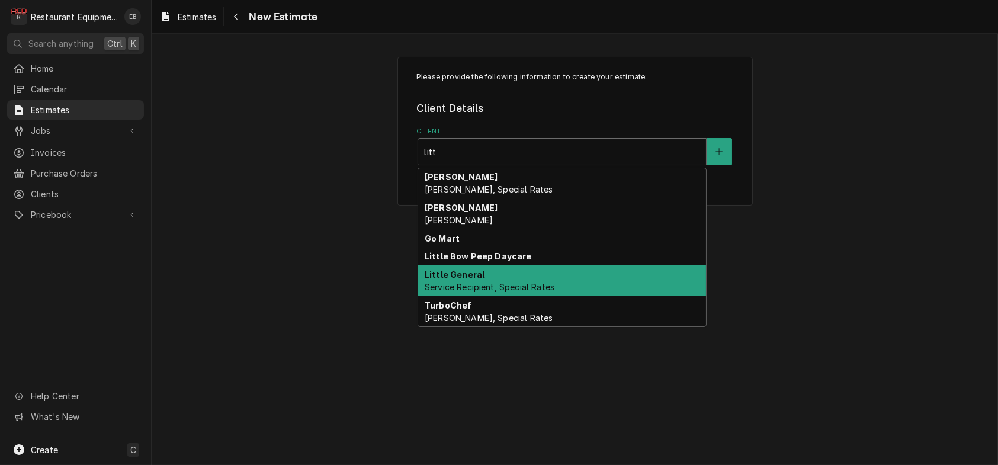
click at [483, 292] on span "Service Recipient, Special Rates" at bounding box center [490, 287] width 130 height 10
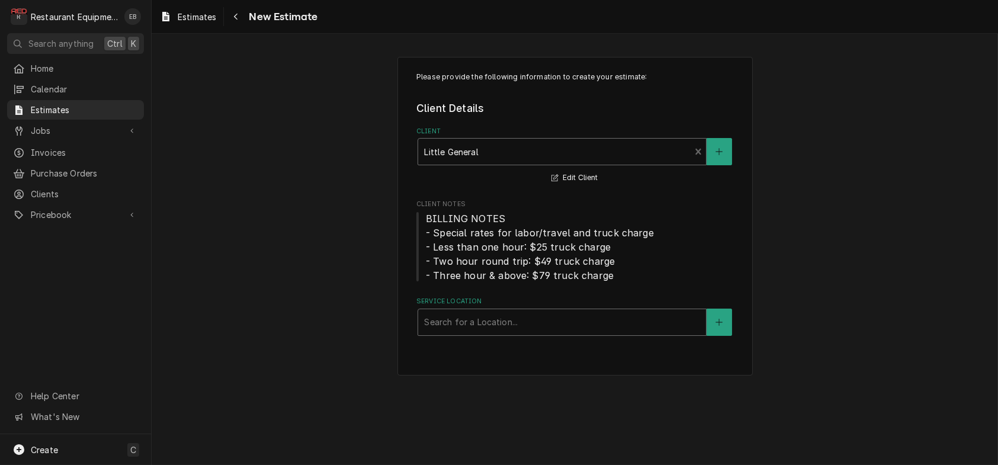
click at [490, 333] on div "Service Location" at bounding box center [562, 322] width 276 height 21
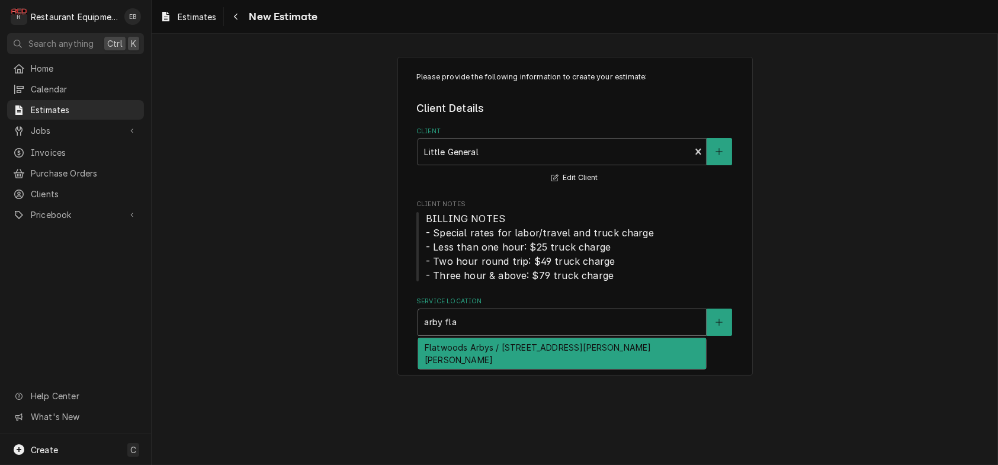
type input "arby flat"
click at [515, 369] on div "Flatwoods Arbys / 2001 Sutton Ln, Sutton, WV 26601" at bounding box center [562, 353] width 288 height 31
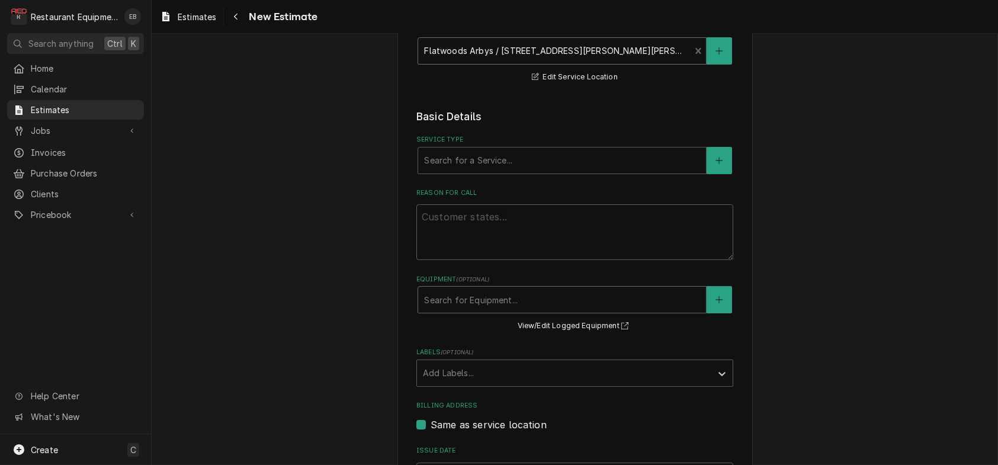
scroll to position [276, 0]
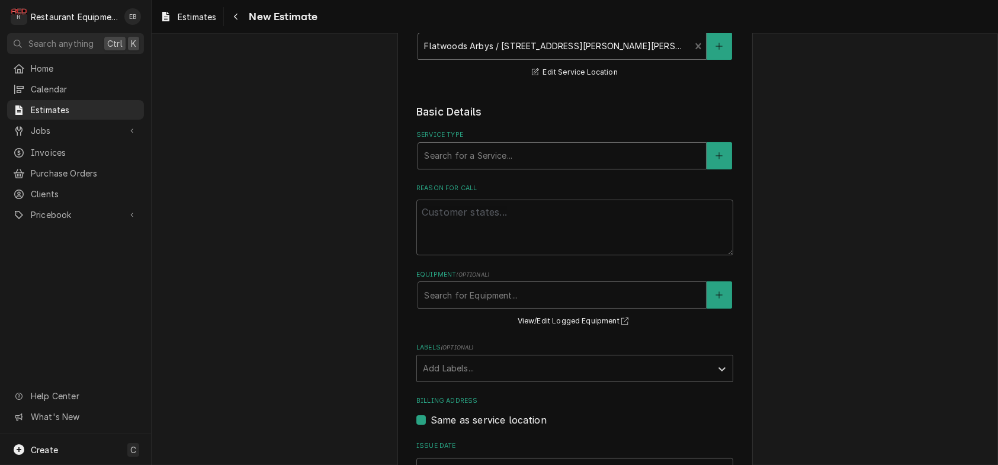
click at [486, 166] on div "Service Type" at bounding box center [562, 155] width 276 height 21
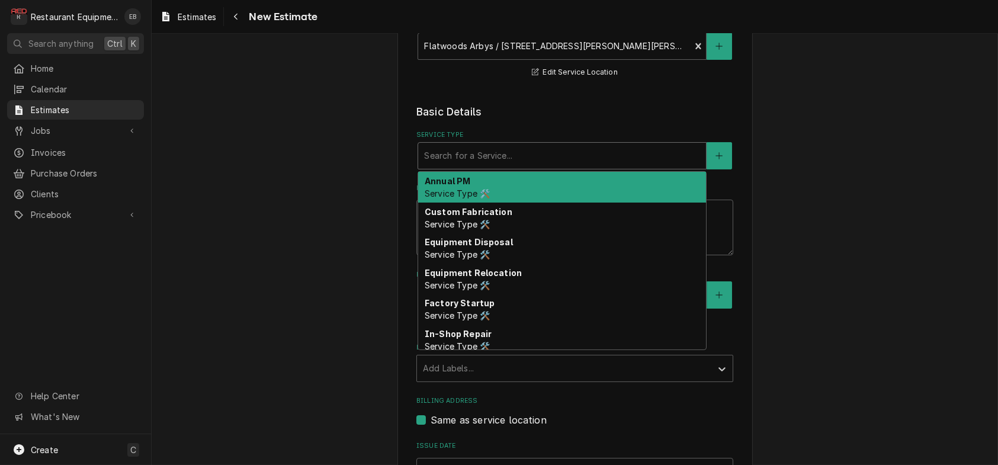
type textarea "x"
type input "b"
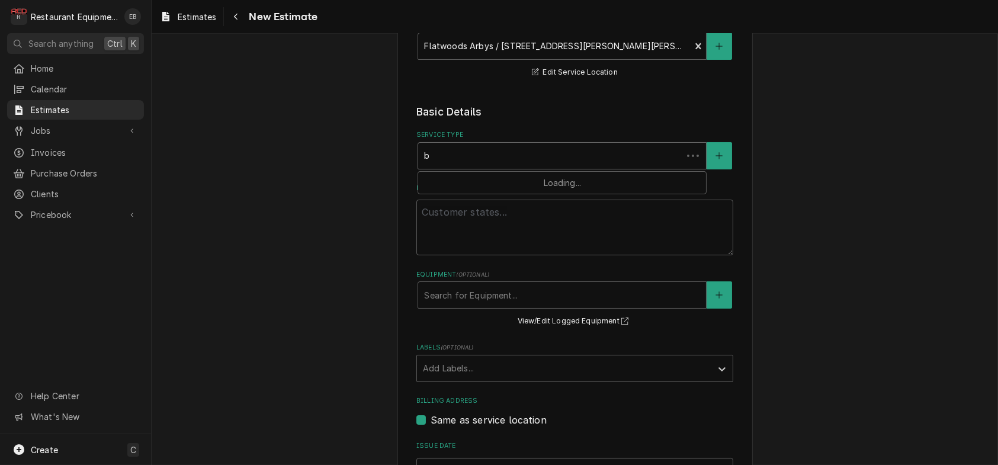
type textarea "x"
type input "br"
type textarea "x"
type input "bre"
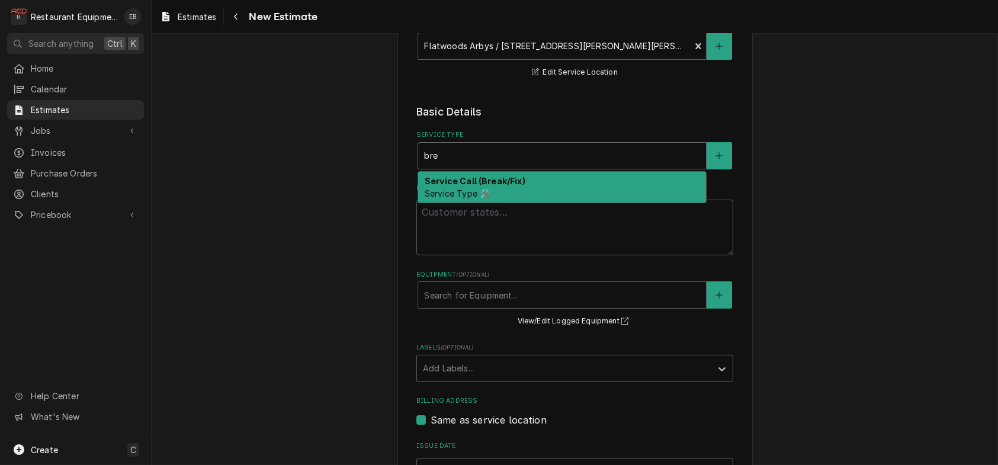
click at [499, 186] on strong "Service Call (Break/Fix)" at bounding box center [475, 181] width 101 height 10
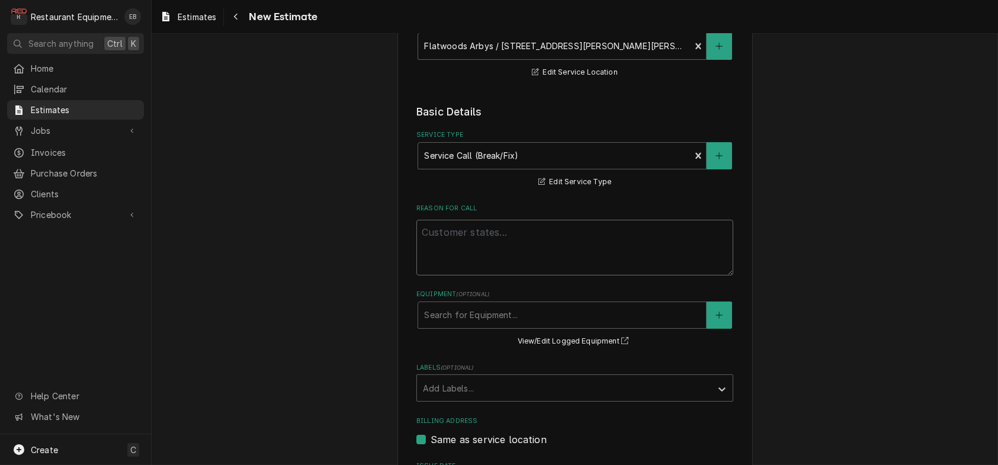
paste textarea "WO# 88210 Market fresh side toaster will not power on. Tried unplugging and plu…"
type textarea "x"
type textarea "WO# 88210 Market fresh side toaster will not power on. Tried unplugging and plu…"
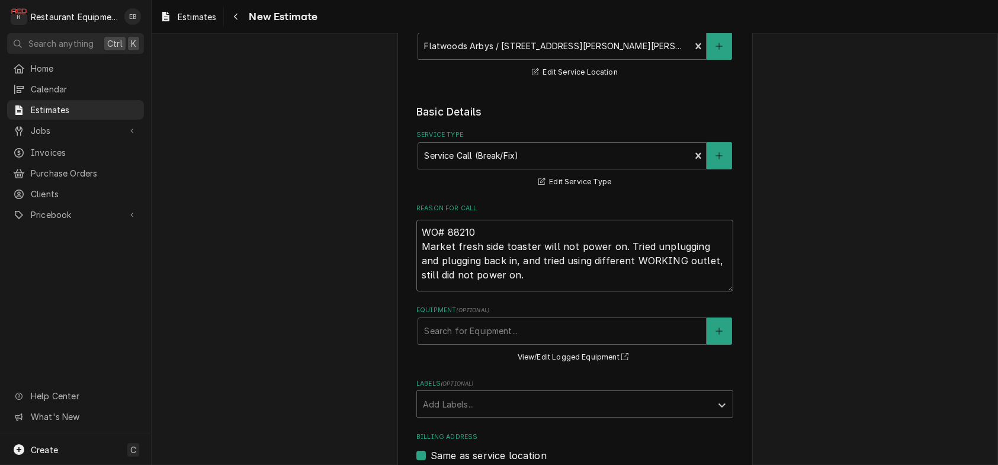
type textarea "x"
type textarea "WO# 88210 Market fresh side toaster will not power on. Tried unplugging and plu…"
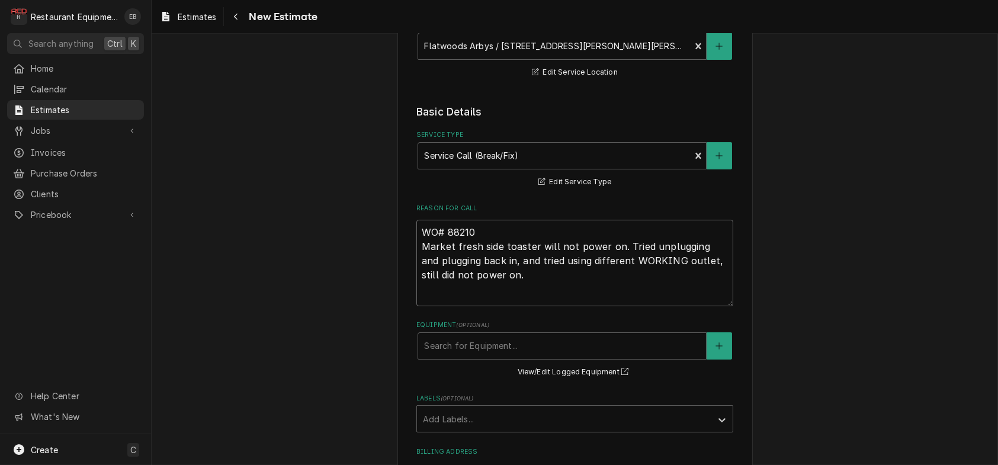
type textarea "x"
type textarea "WO# 88210 Market fresh side toaster will not power on. Tried unplugging and plu…"
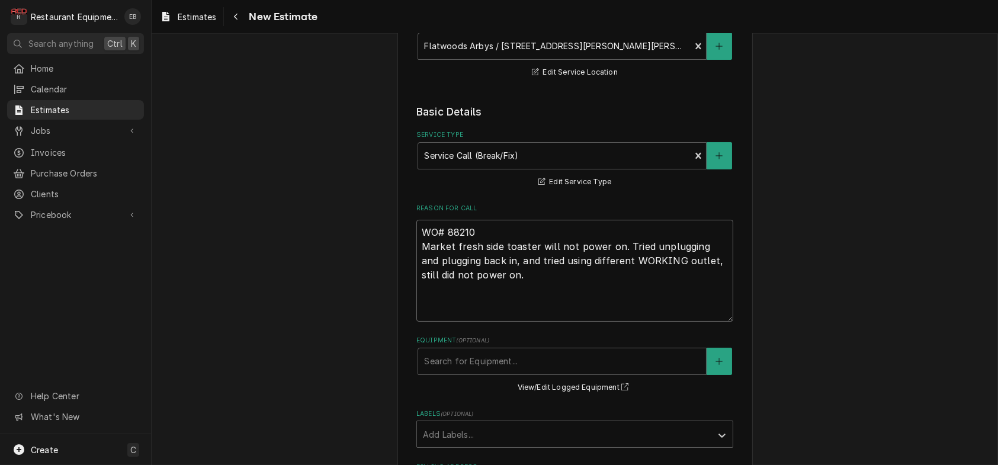
type textarea "x"
type textarea "WO# 88210 Market fresh side toaster will not power on. Tried unplugging and plu…"
type textarea "x"
type textarea "WO# 88210 Market fresh side toaster will not power on. Tried unplugging and plu…"
type textarea "x"
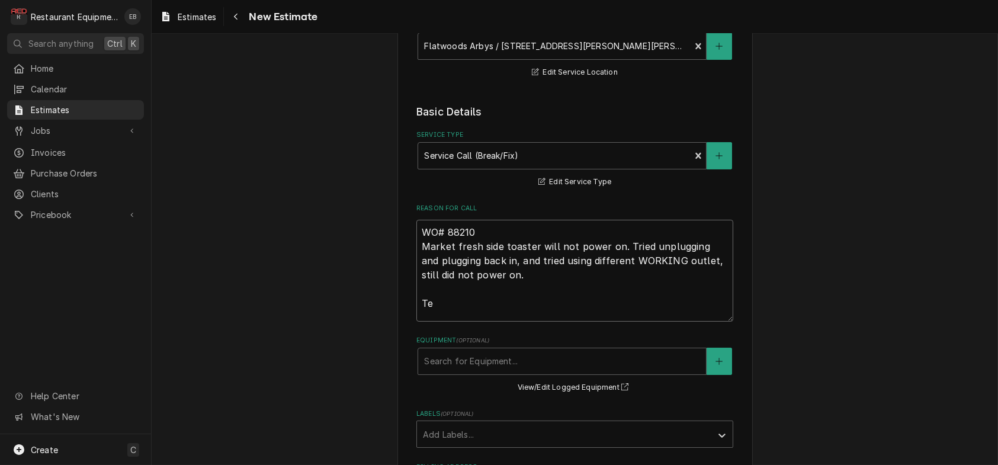
type textarea "WO# 88210 Market fresh side toaster will not power on. Tried unplugging and plu…"
type textarea "x"
type textarea "WO# 88210 Market fresh side toaster will not power on. Tried unplugging and plu…"
type textarea "x"
type textarea "WO# 88210 Market fresh side toaster will not power on. Tried unplugging and plu…"
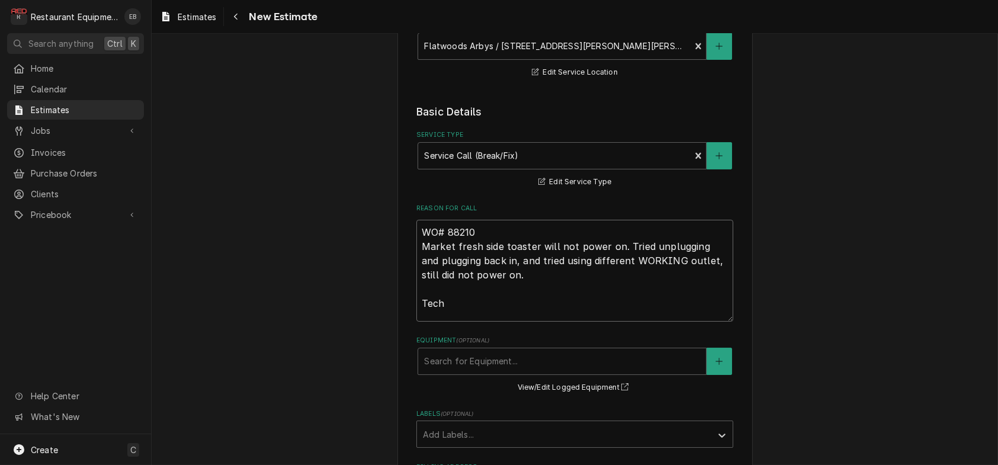
type textarea "x"
type textarea "WO# 88210 Market fresh side toaster will not power on. Tried unplugging and plu…"
type textarea "x"
type textarea "WO# 88210 Market fresh side toaster will not power on. Tried unplugging and plu…"
type textarea "x"
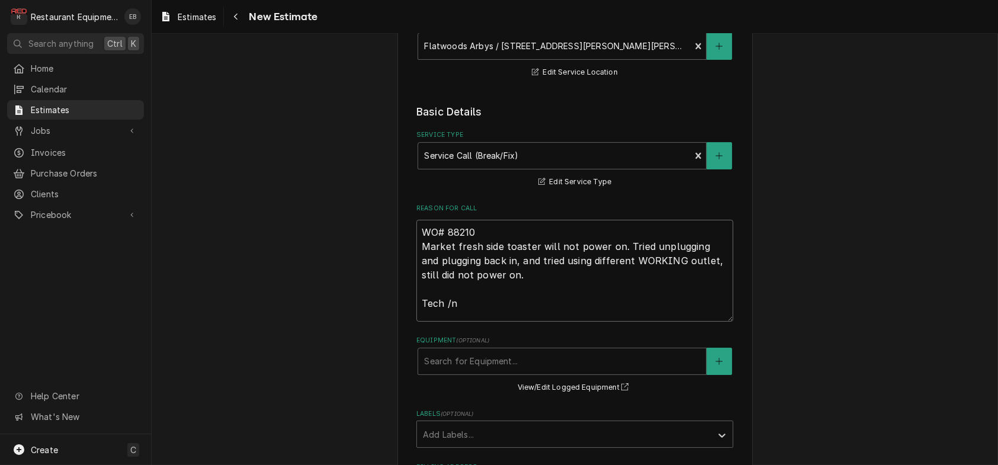
type textarea "WO# 88210 Market fresh side toaster will not power on. Tried unplugging and plu…"
type textarea "x"
type textarea "WO# 88210 Market fresh side toaster will not power on. Tried unplugging and plu…"
type textarea "x"
type textarea "WO# 88210 Market fresh side toaster will not power on. Tried unplugging and plu…"
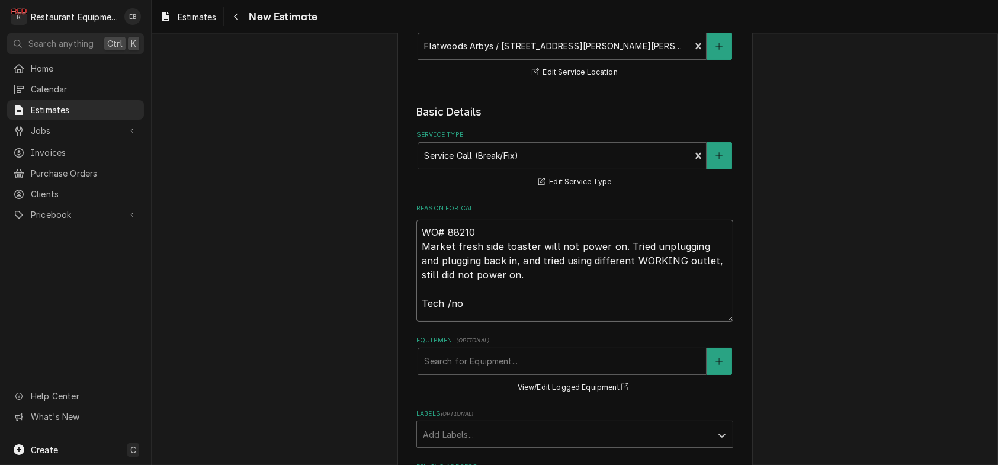
type textarea "x"
type textarea "WO# 88210 Market fresh side toaster will not power on. Tried unplugging and plu…"
type textarea "x"
type textarea "WO# 88210 Market fresh side toaster will not power on. Tried unplugging and plu…"
type textarea "x"
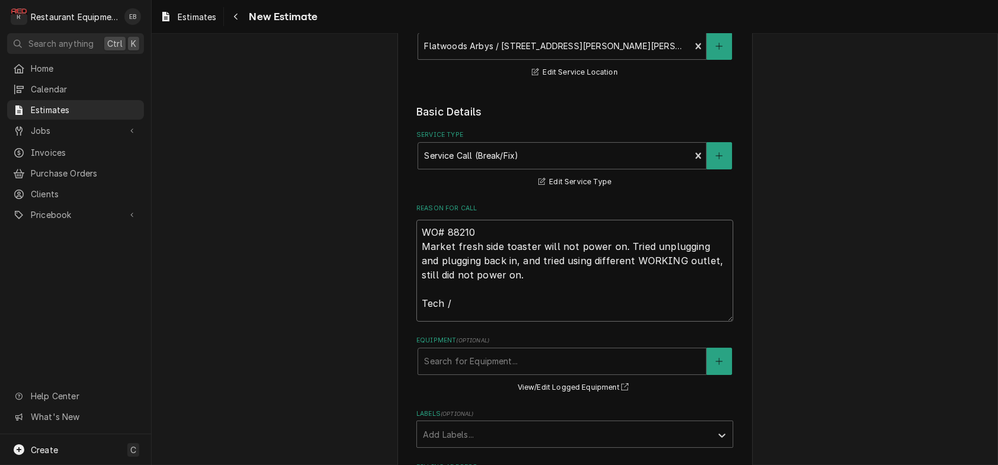
type textarea "WO# 88210 Market fresh side toaster will not power on. Tried unplugging and plu…"
type textarea "x"
type textarea "WO# 88210 Market fresh side toaster will not power on. Tried unplugging and plu…"
type textarea "x"
type textarea "WO# 88210 Market fresh side toaster will not power on. Tried unplugging and plu…"
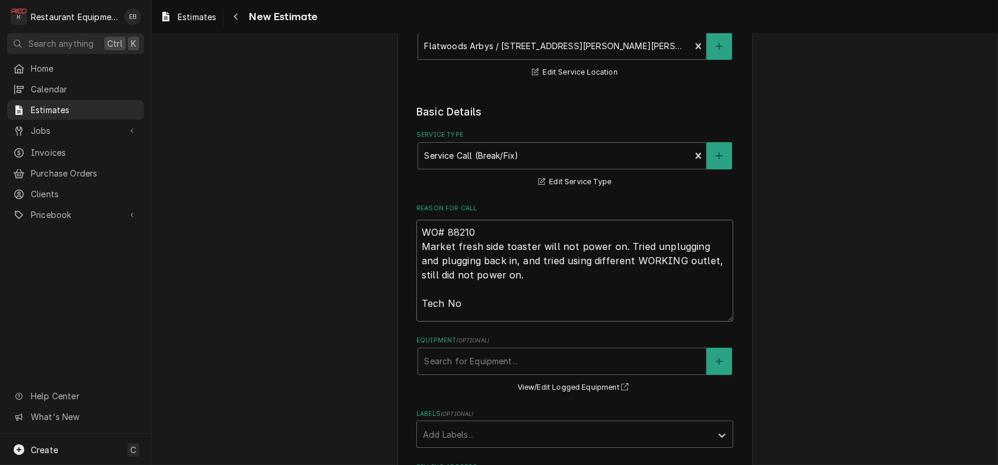
type textarea "x"
type textarea "WO# 88210 Market fresh side toaster will not power on. Tried unplugging and plu…"
type textarea "x"
type textarea "WO# 88210 Market fresh side toaster will not power on. Tried unplugging and plu…"
type textarea "x"
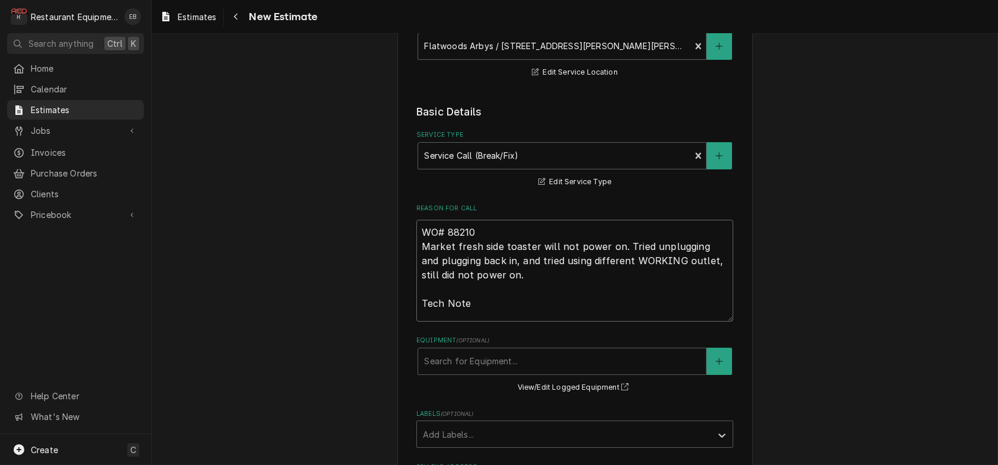
type textarea "WO# 88210 Market fresh side toaster will not power on. Tried unplugging and plu…"
type textarea "x"
type textarea "WO# 88210 Market fresh side toaster will not power on. Tried unplugging and plu…"
type textarea "x"
type textarea "WO# 88210 Market fresh side toaster will not power on. Tried unplugging and plu…"
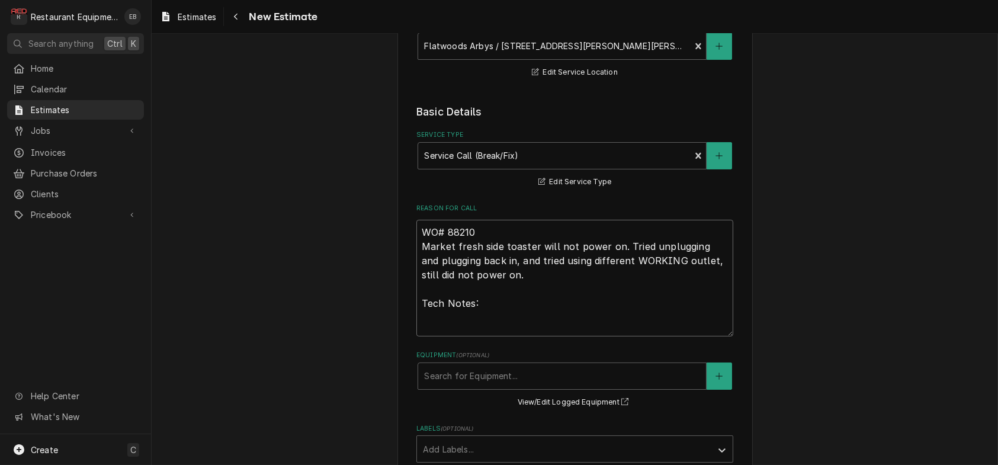
type textarea "x"
type textarea "WO# 88210 Market fresh side toaster will not power on. Tried unplugging and plu…"
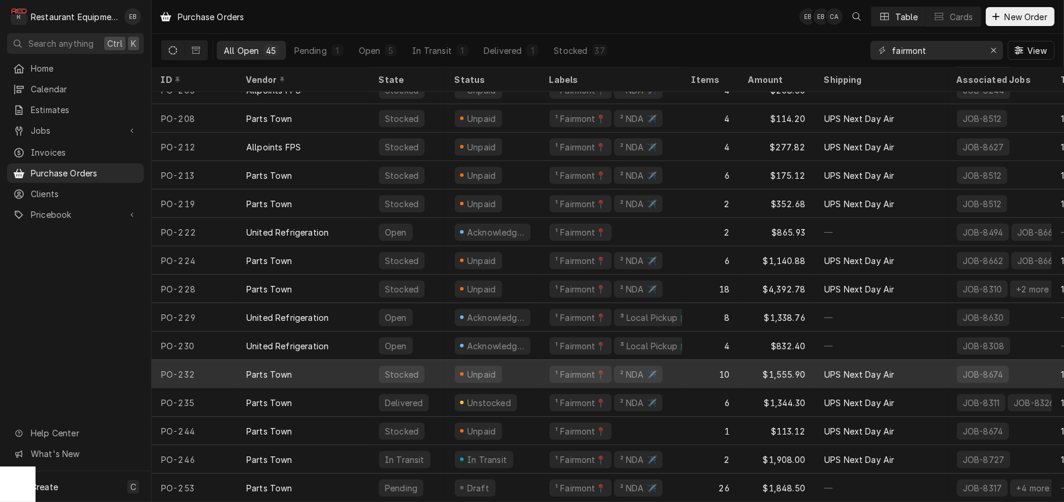
scroll to position [879, 0]
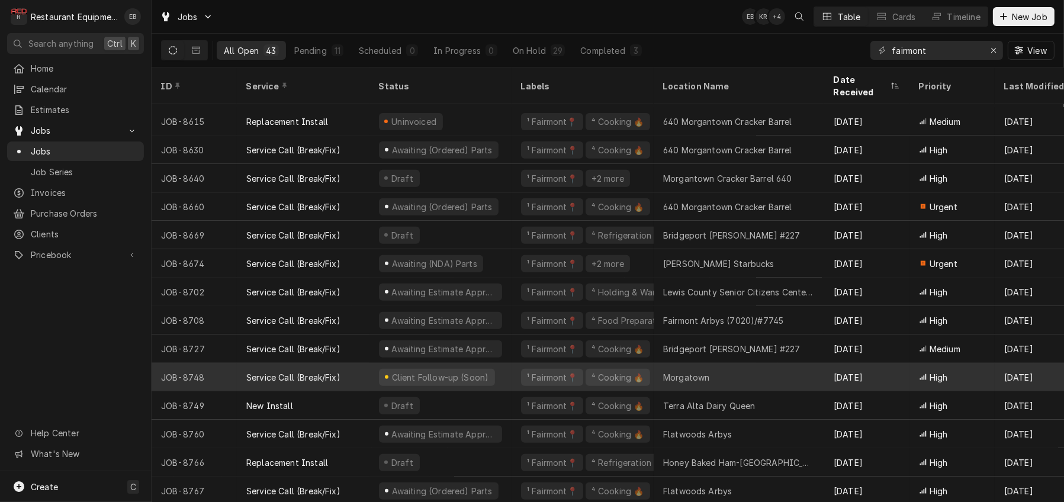
scroll to position [776, 0]
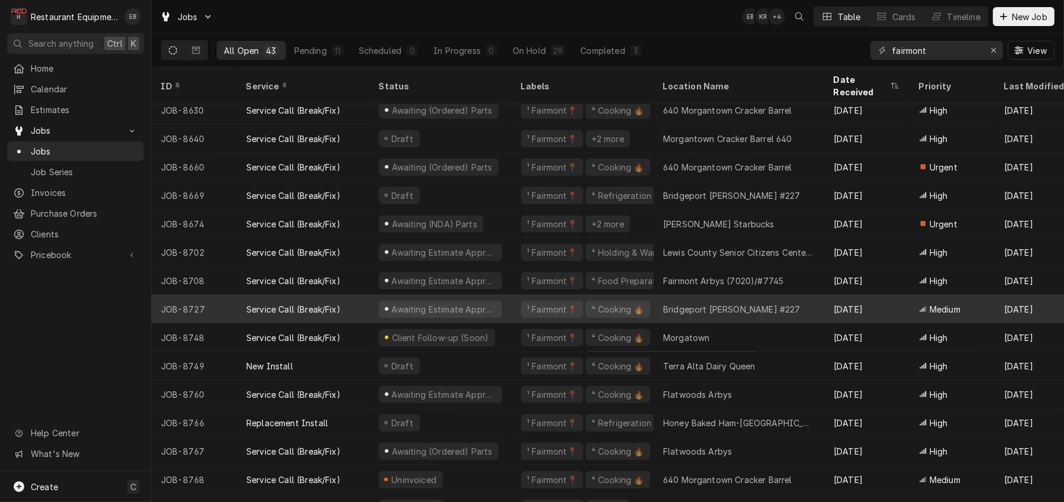
click at [370, 307] on div "Service Call (Break/Fix)" at bounding box center [303, 309] width 133 height 28
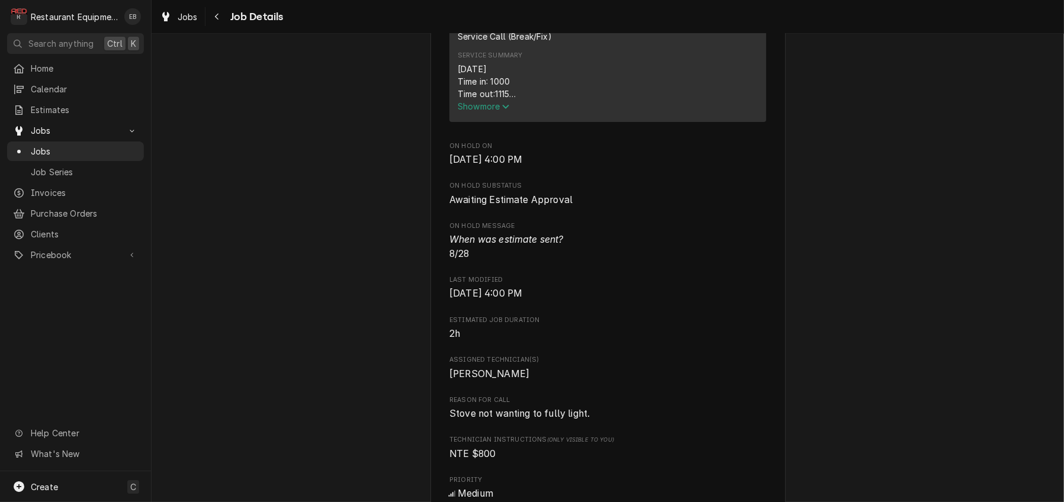
scroll to position [513, 0]
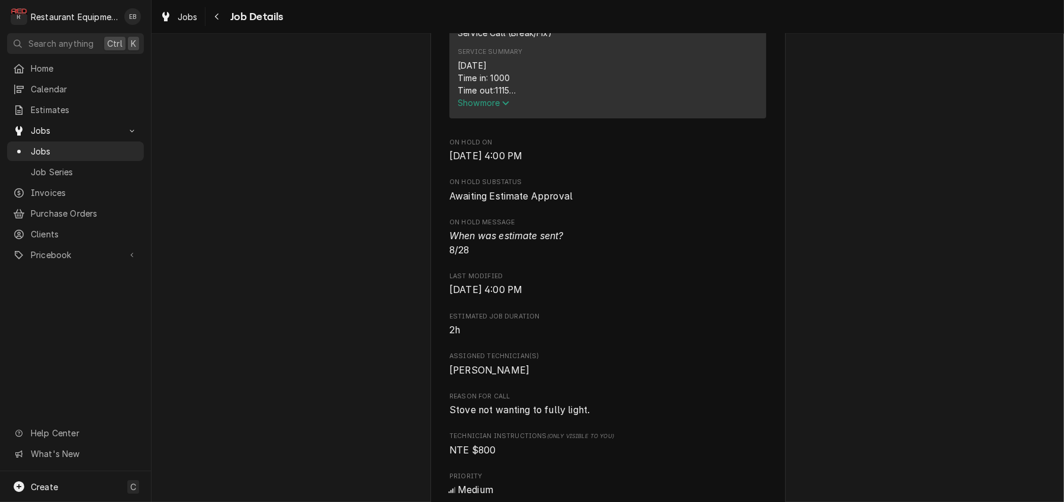
click at [843, 86] on div "Awaiting Estimate Approval [PERSON_NAME] Bridgeport [PERSON_NAME] #[STREET_ADDR…" at bounding box center [608, 464] width 913 height 1862
